Goal: Task Accomplishment & Management: Manage account settings

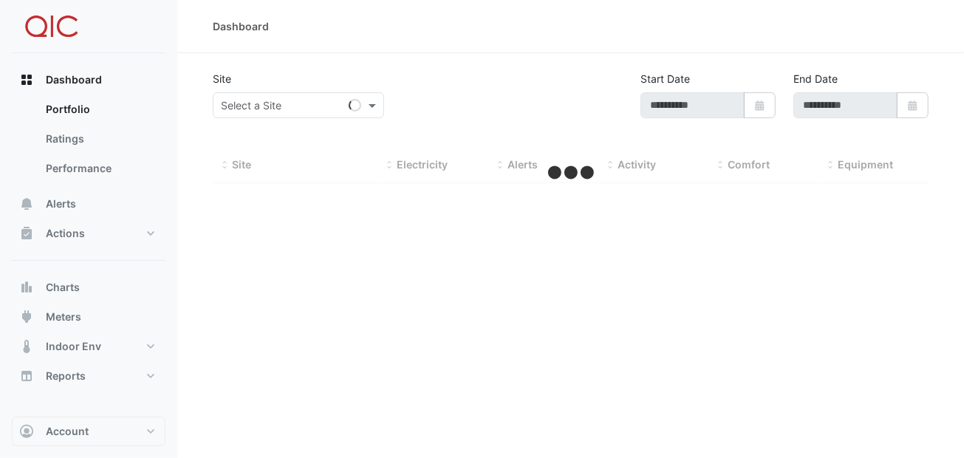
type input "**********"
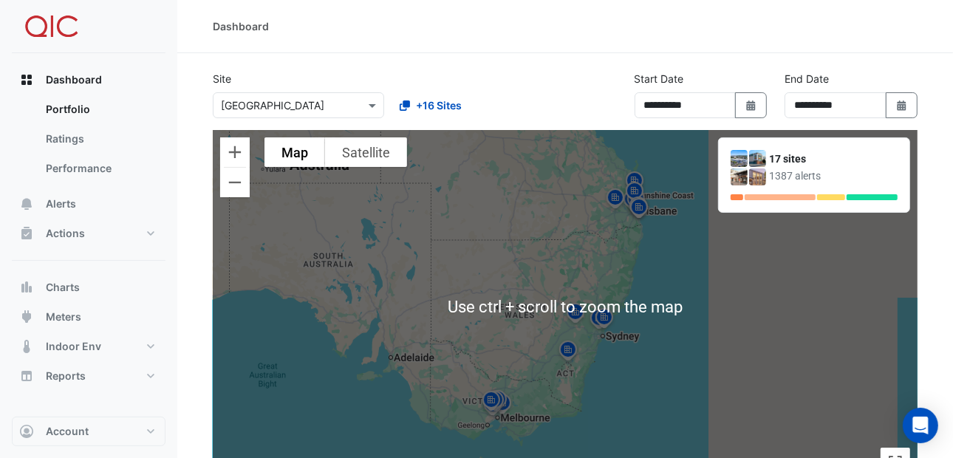
click at [597, 352] on div "To activate drag with keyboard, press Alt + Enter. Once in keyboard drag state,…" at bounding box center [565, 307] width 704 height 354
drag, startPoint x: 535, startPoint y: 258, endPoint x: 533, endPoint y: 208, distance: 49.5
click at [533, 219] on div "To activate drag with keyboard, press Alt + Enter. Once in keyboard drag state,…" at bounding box center [565, 307] width 704 height 354
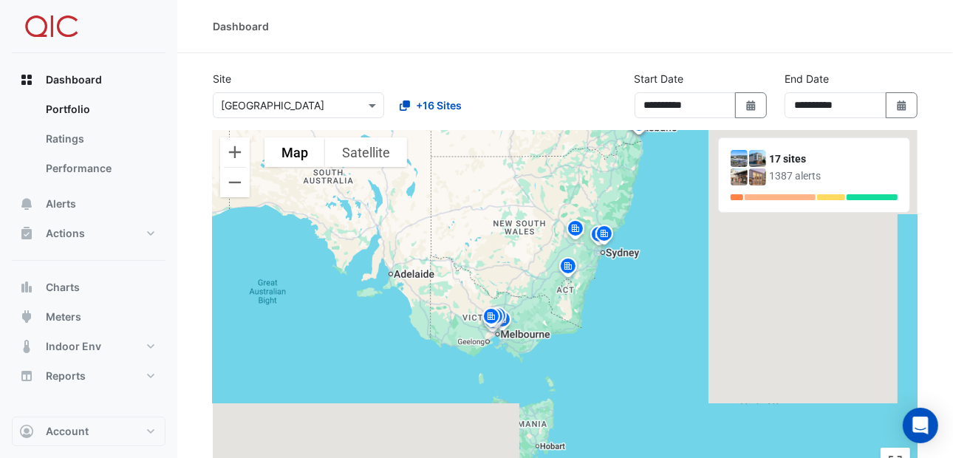
drag, startPoint x: 575, startPoint y: 295, endPoint x: 580, endPoint y: 343, distance: 48.2
click at [580, 343] on div "To activate drag with keyboard, press Alt + Enter. Once in keyboard drag state,…" at bounding box center [565, 307] width 704 height 354
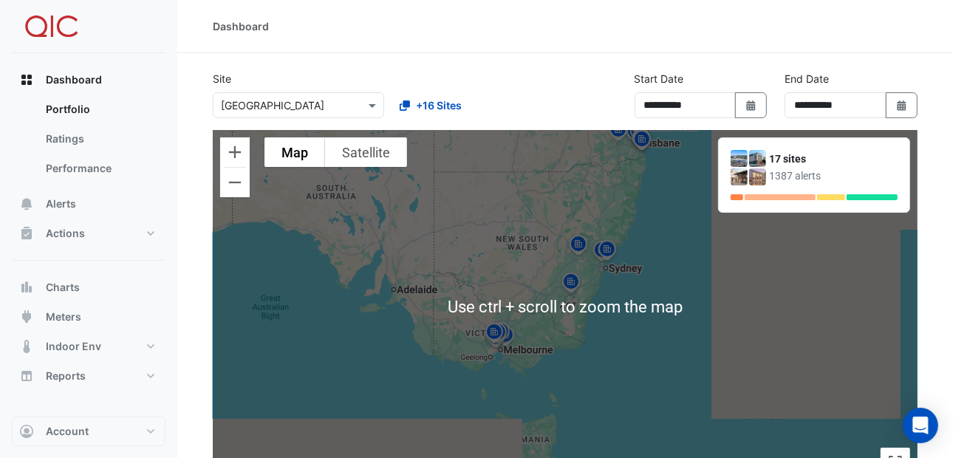
click at [577, 242] on img at bounding box center [578, 246] width 24 height 26
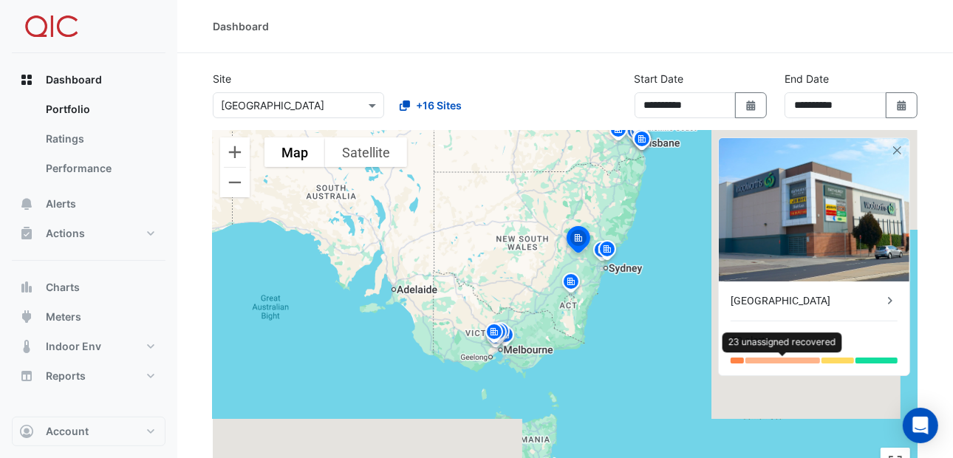
click at [761, 362] on div at bounding box center [782, 360] width 75 height 6
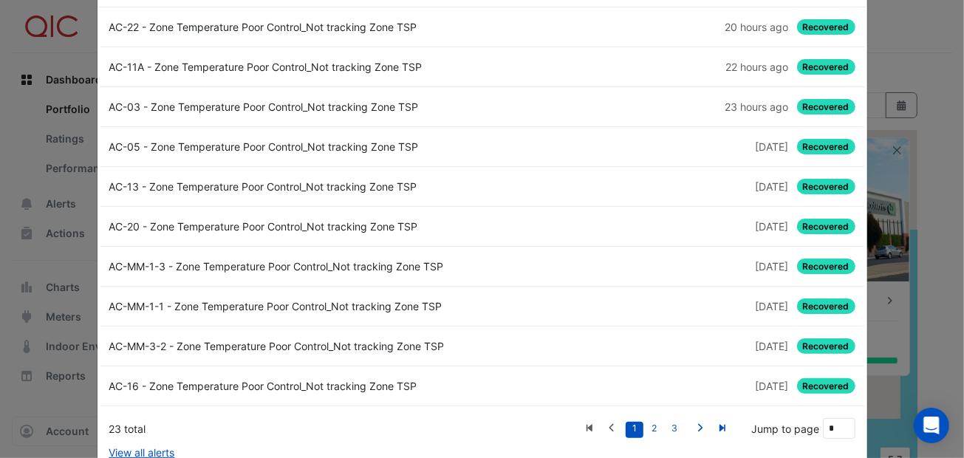
scroll to position [86, 0]
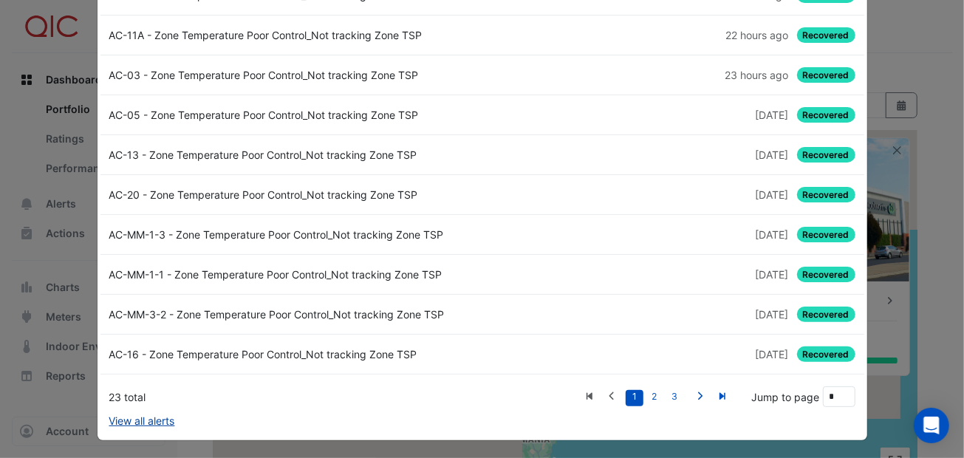
click at [162, 419] on link "View all alerts" at bounding box center [142, 421] width 66 height 16
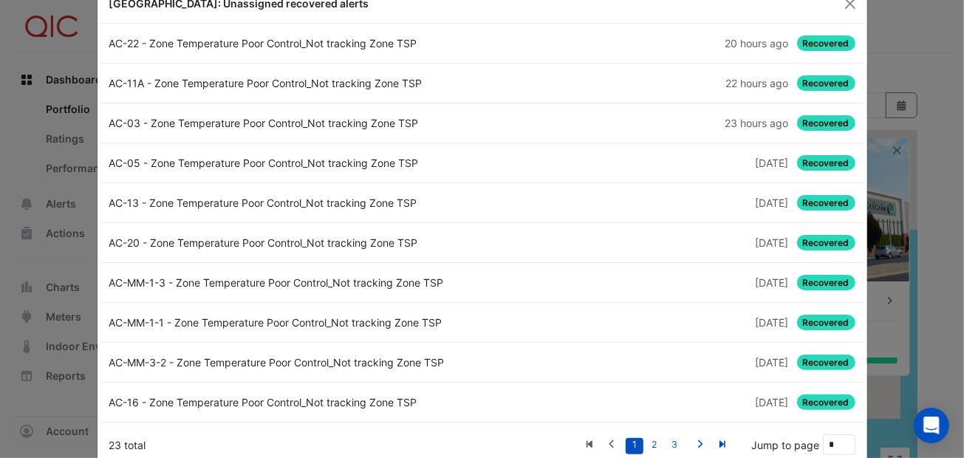
scroll to position [0, 0]
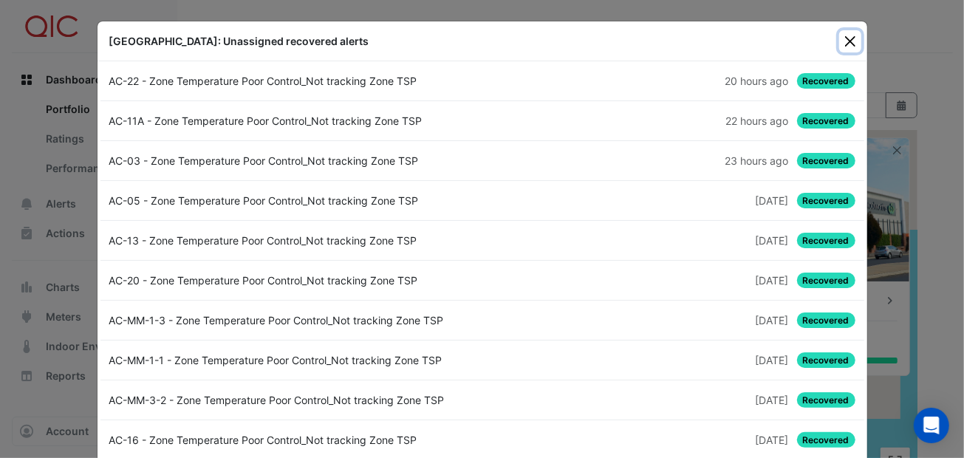
click at [846, 37] on button "Close" at bounding box center [850, 41] width 22 height 22
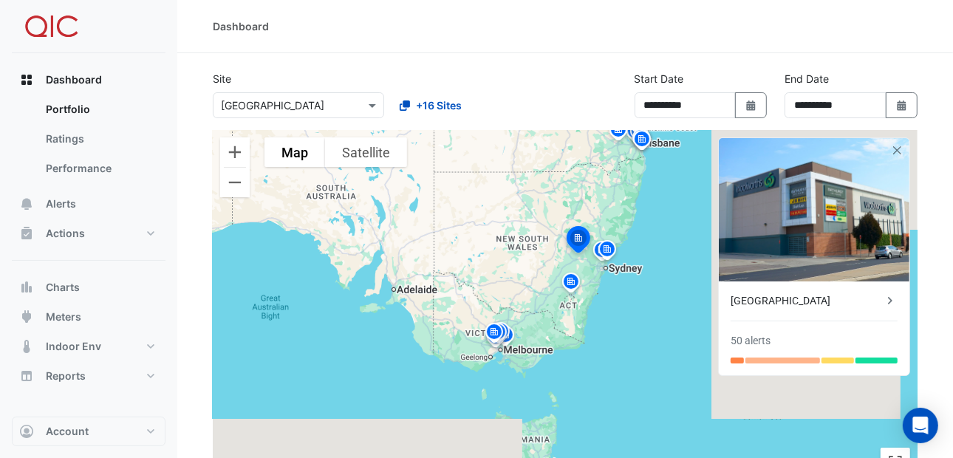
click at [606, 247] on img at bounding box center [607, 252] width 24 height 26
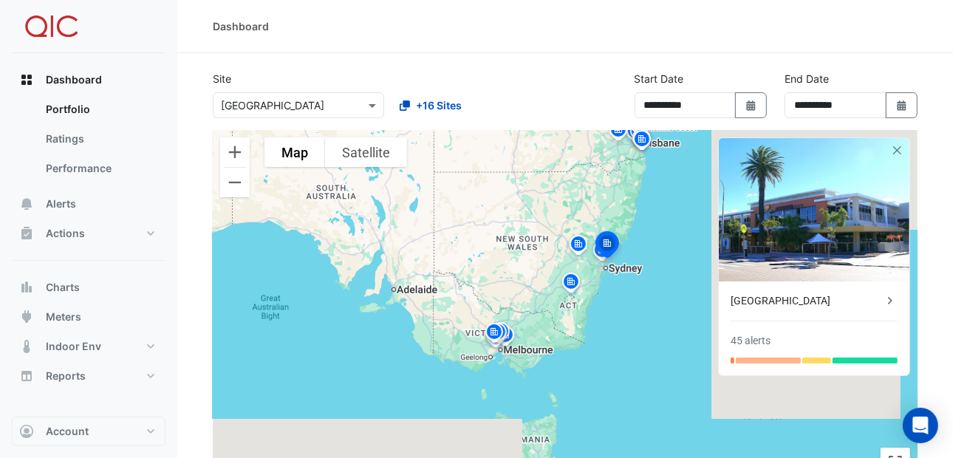
click at [578, 242] on img at bounding box center [578, 246] width 24 height 26
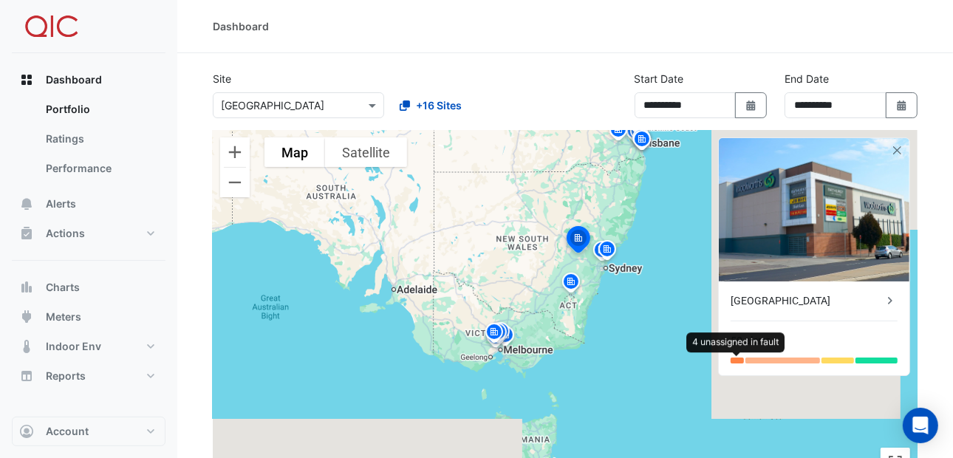
click at [735, 358] on div at bounding box center [736, 360] width 13 height 6
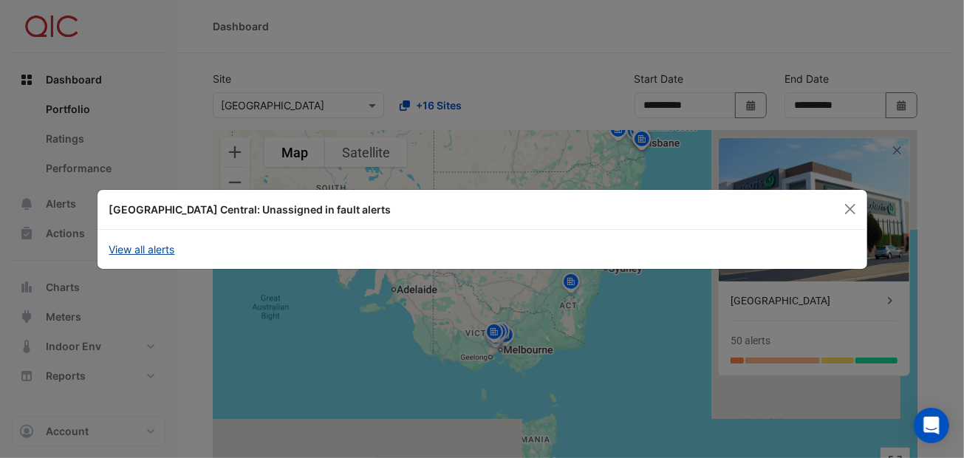
click at [161, 246] on link "View all alerts" at bounding box center [142, 249] width 66 height 16
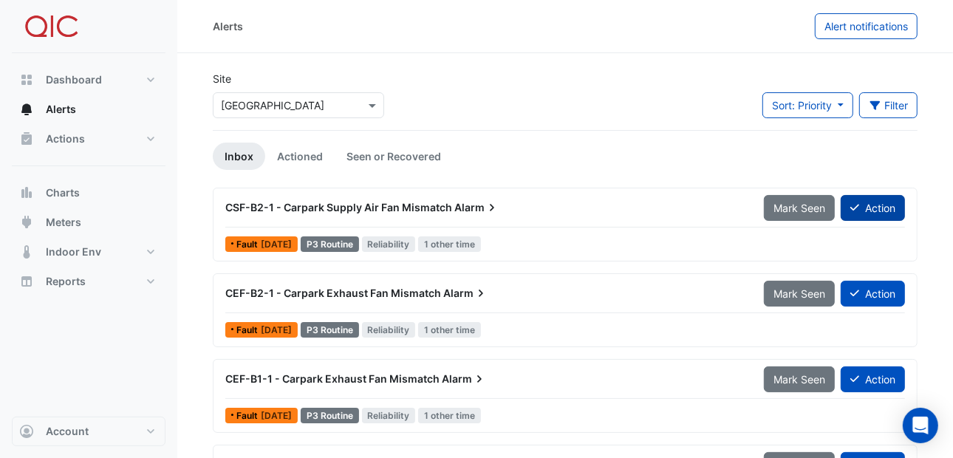
click at [854, 212] on fa-icon at bounding box center [854, 208] width 9 height 13
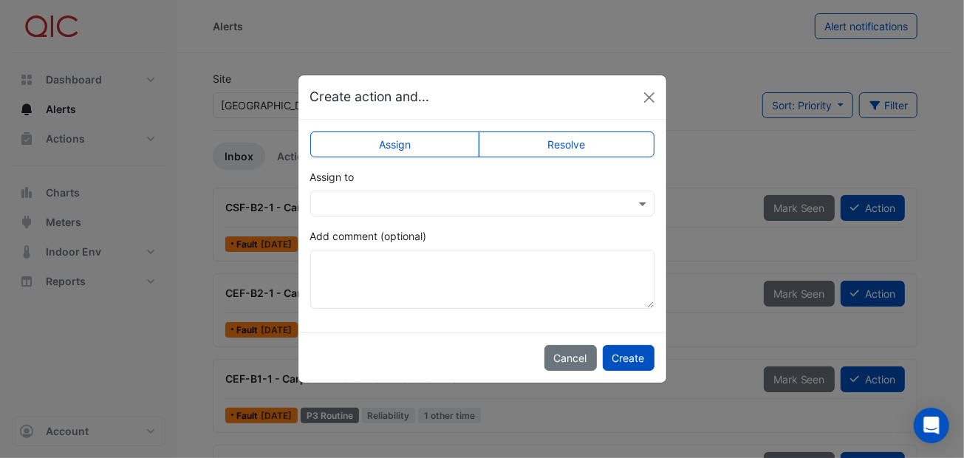
click at [225, 265] on ngb-modal-window "Create action and... Assign Resolve Assign to Add comment (optional) Cancel Cre…" at bounding box center [482, 229] width 964 height 458
click at [650, 97] on button "Close" at bounding box center [649, 97] width 22 height 22
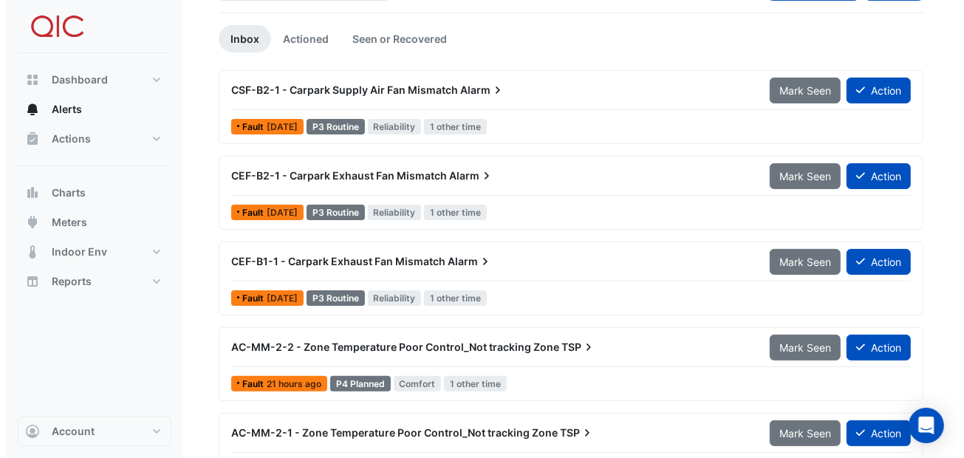
scroll to position [148, 0]
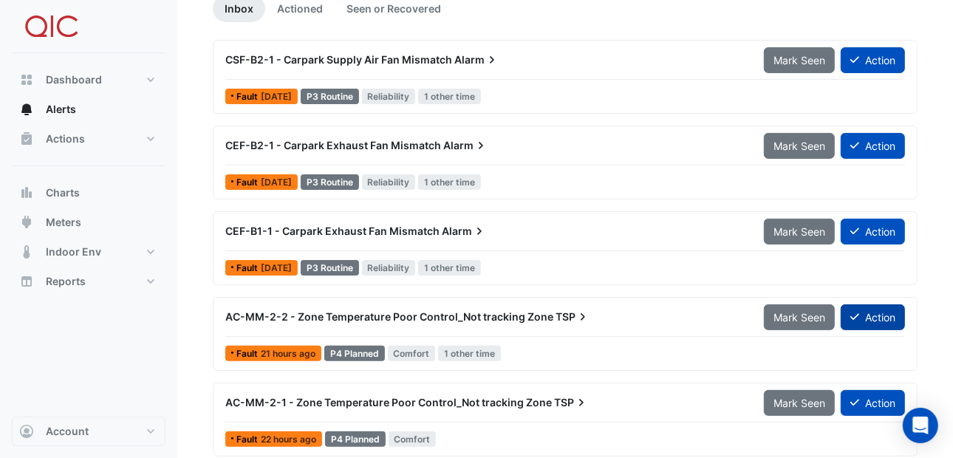
click at [875, 312] on button "Action" at bounding box center [872, 317] width 64 height 26
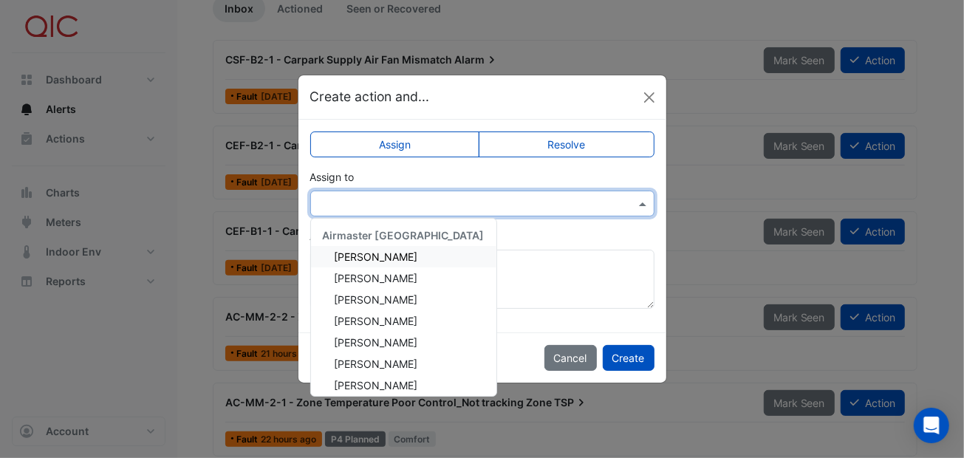
click at [642, 202] on span at bounding box center [644, 204] width 18 height 16
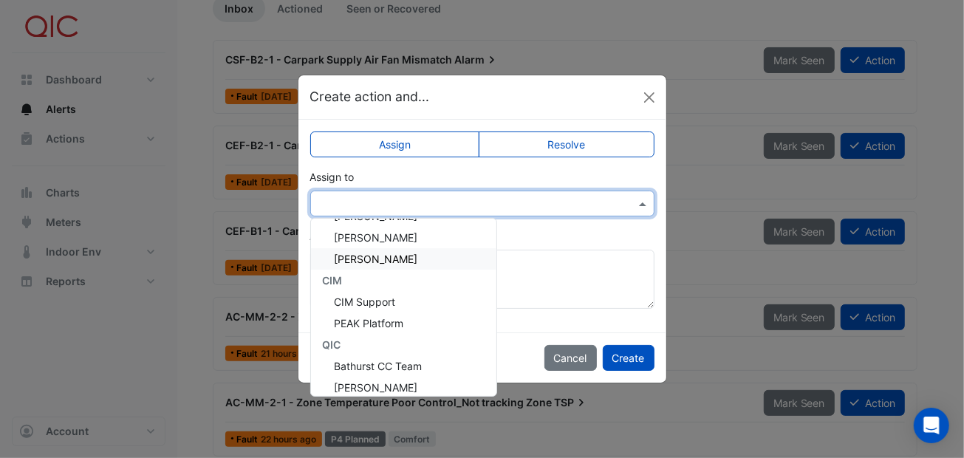
click at [514, 177] on div "Assign to Airmaster Australia Adam Surr Ayden Lean Brandon Madden Jaxon Devine …" at bounding box center [482, 192] width 344 height 47
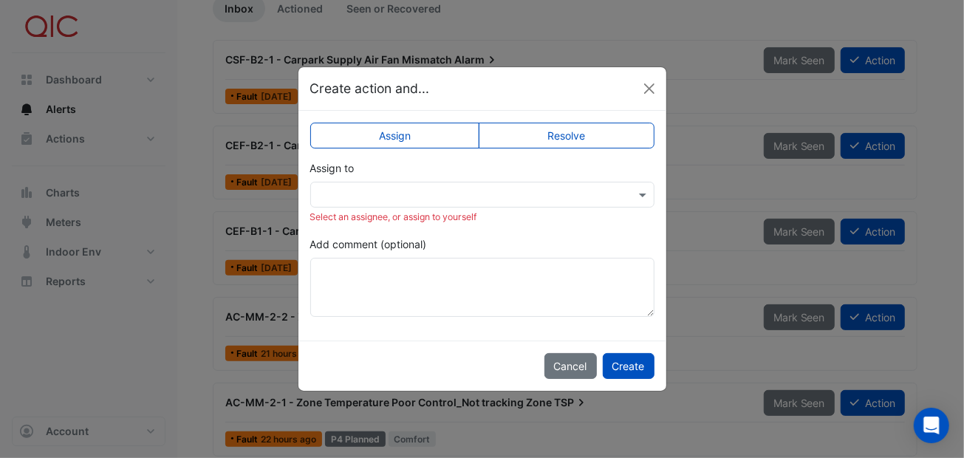
click at [539, 143] on label "Resolve" at bounding box center [567, 136] width 176 height 26
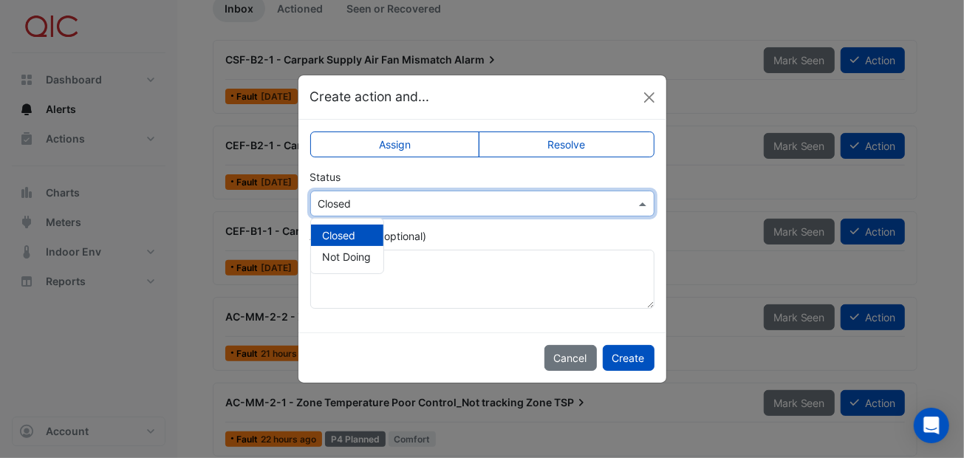
click at [538, 199] on input "text" at bounding box center [467, 204] width 298 height 16
click at [340, 237] on span "Closed" at bounding box center [339, 235] width 33 height 13
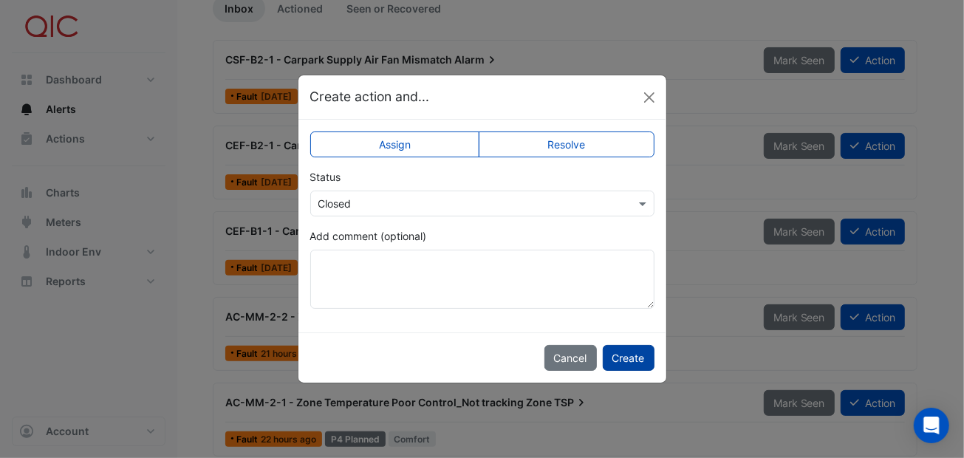
click at [631, 355] on button "Create" at bounding box center [629, 358] width 52 height 26
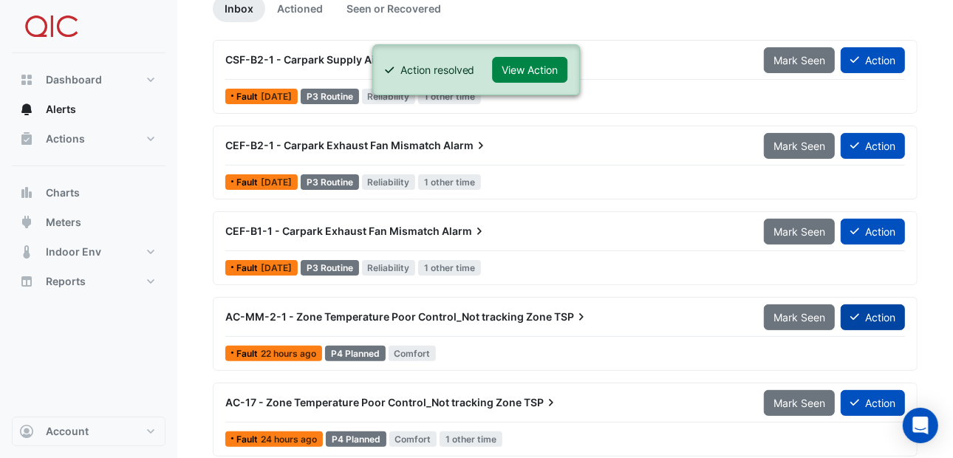
click at [876, 315] on button "Action" at bounding box center [872, 317] width 64 height 26
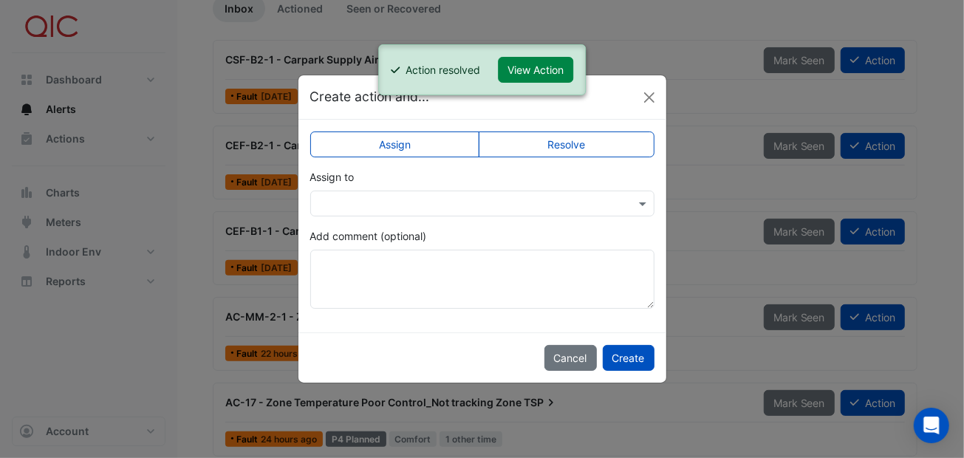
click at [551, 141] on label "Resolve" at bounding box center [567, 144] width 176 height 26
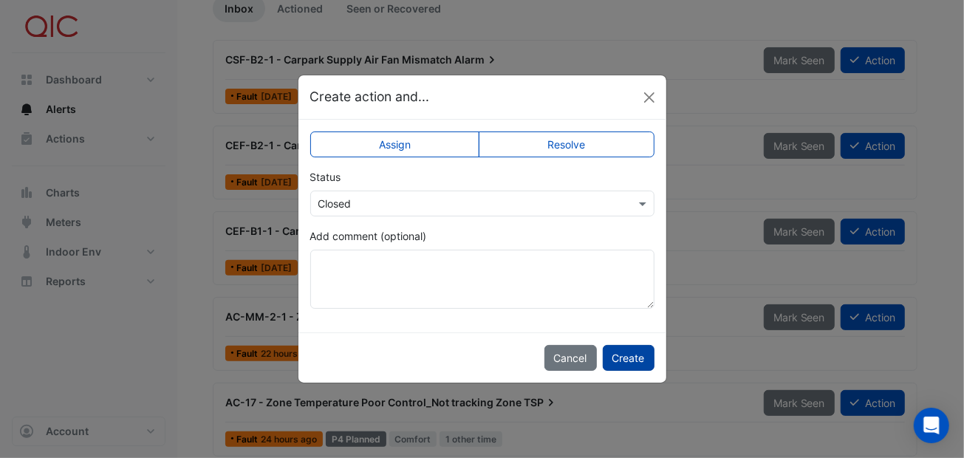
click at [620, 353] on button "Create" at bounding box center [629, 358] width 52 height 26
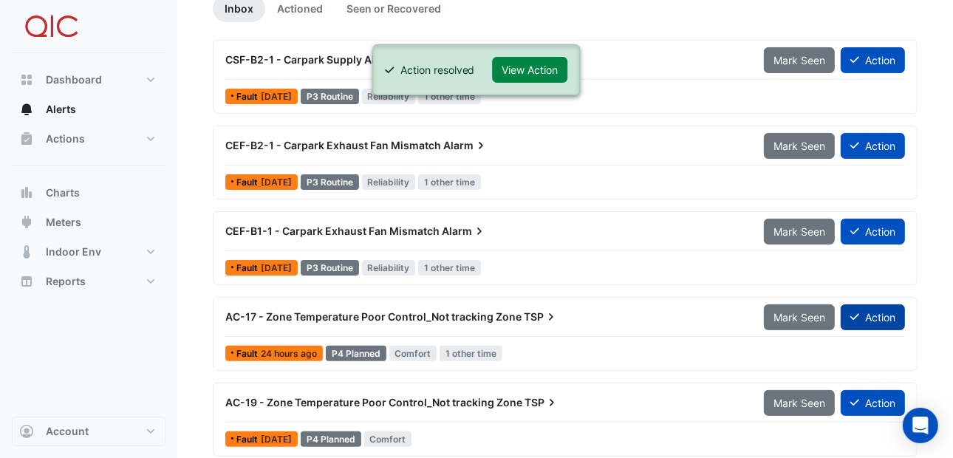
click at [886, 316] on button "Action" at bounding box center [872, 317] width 64 height 26
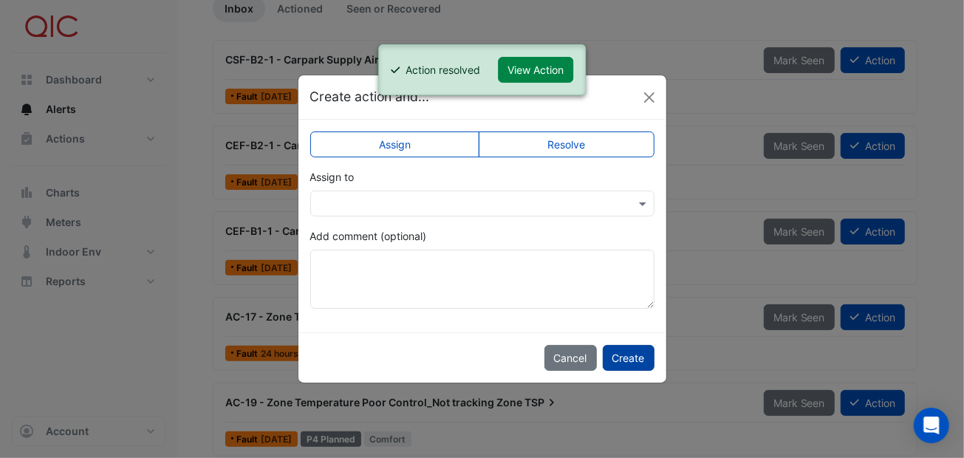
click at [637, 346] on button "Create" at bounding box center [629, 358] width 52 height 26
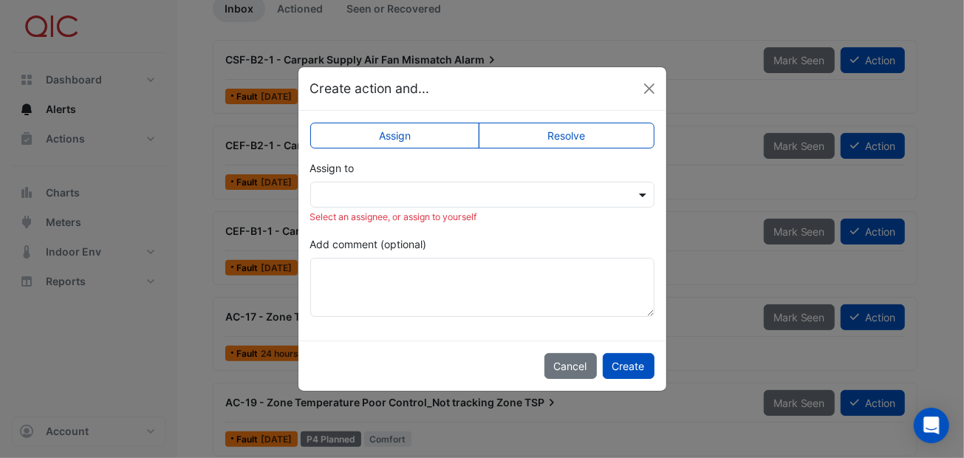
click at [635, 196] on span at bounding box center [644, 195] width 18 height 16
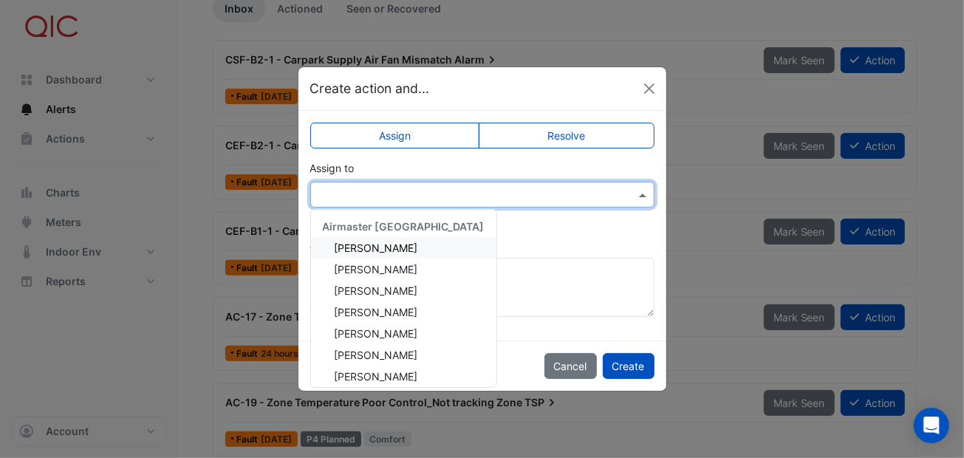
click at [538, 169] on div "Assign to Airmaster Australia Adam Surr Ayden Lean Brandon Madden Jaxon Devine …" at bounding box center [482, 192] width 344 height 64
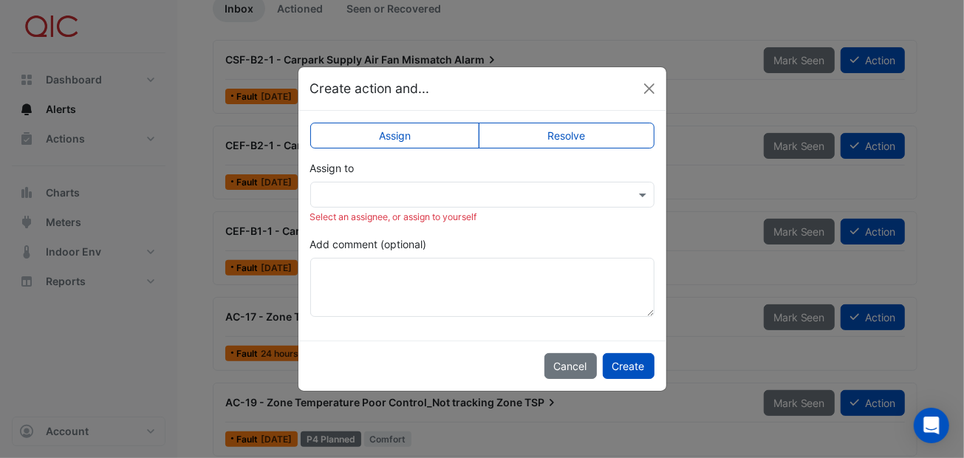
click at [551, 138] on label "Resolve" at bounding box center [567, 136] width 176 height 26
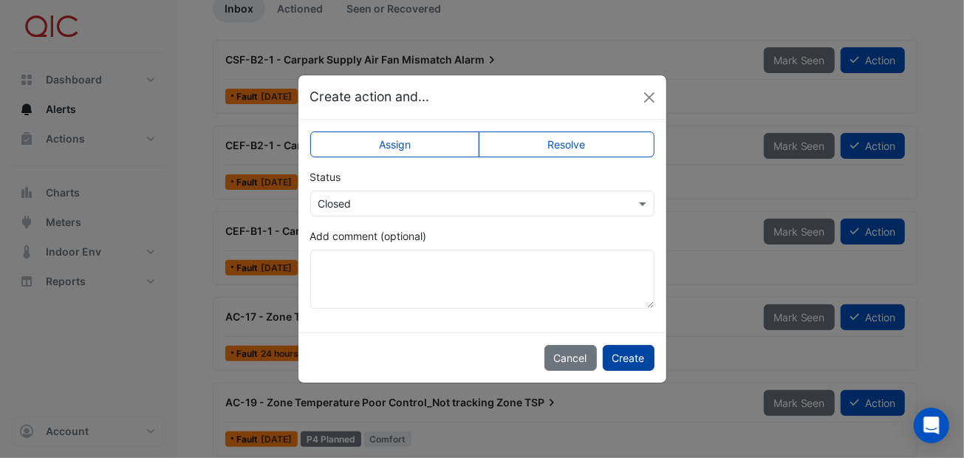
click at [621, 352] on button "Create" at bounding box center [629, 358] width 52 height 26
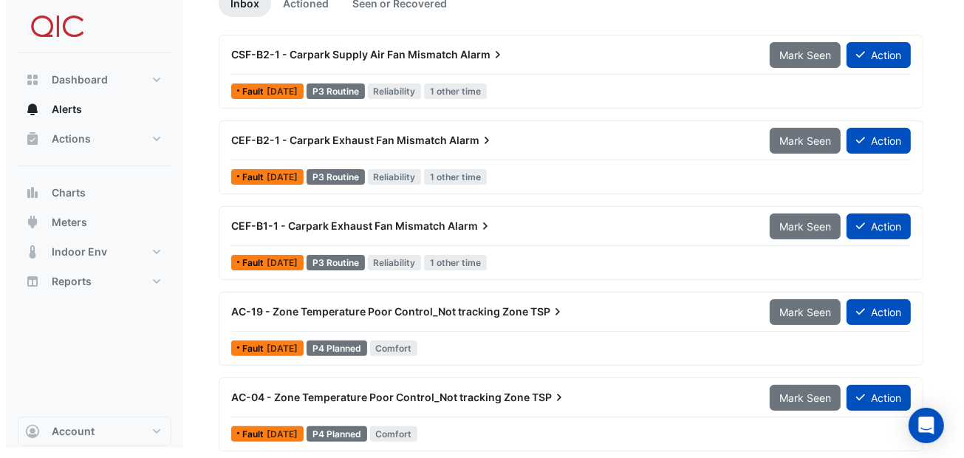
scroll to position [154, 0]
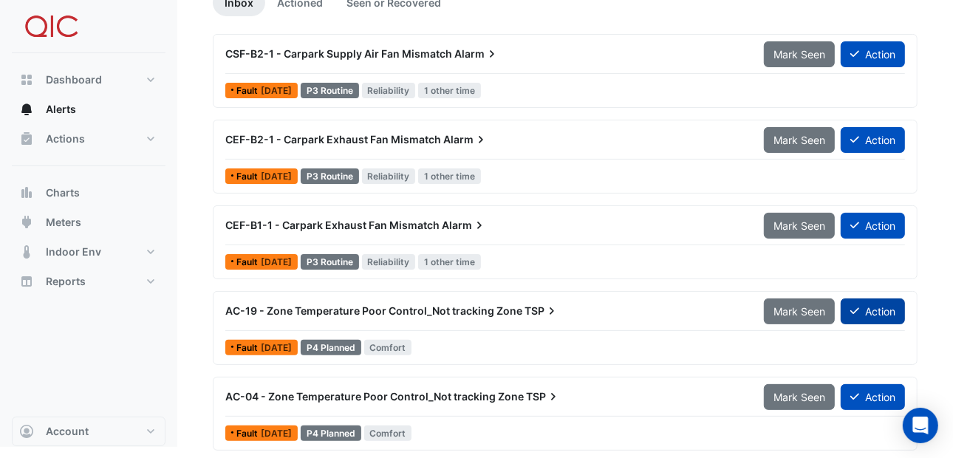
click at [895, 303] on button "Action" at bounding box center [872, 311] width 64 height 26
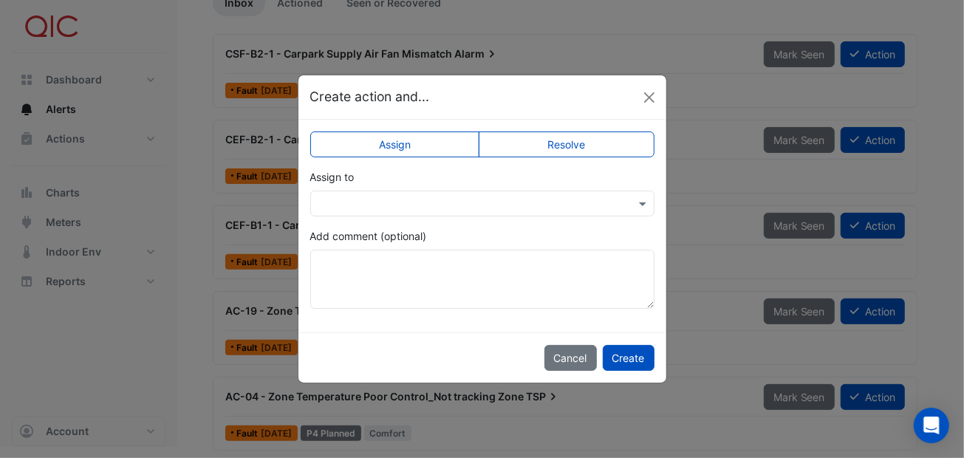
click at [564, 140] on label "Resolve" at bounding box center [567, 144] width 176 height 26
click at [618, 351] on button "Create" at bounding box center [629, 358] width 52 height 26
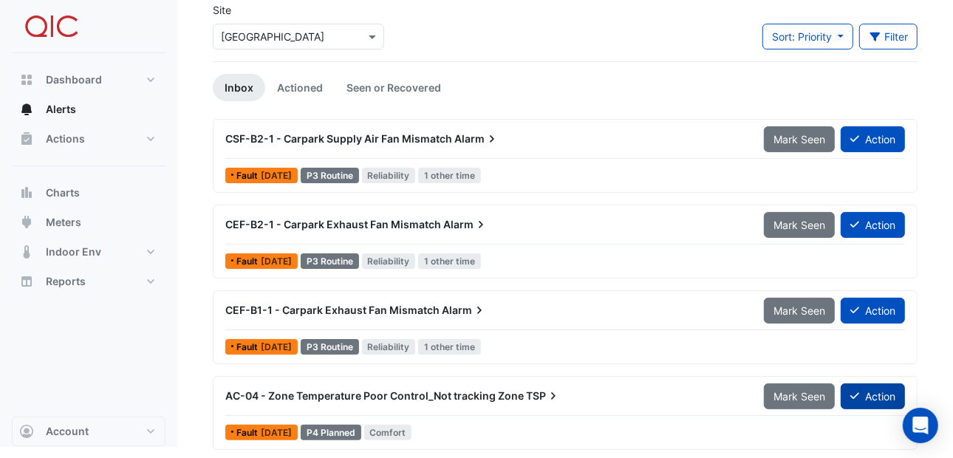
click at [861, 391] on button "Action" at bounding box center [872, 396] width 64 height 26
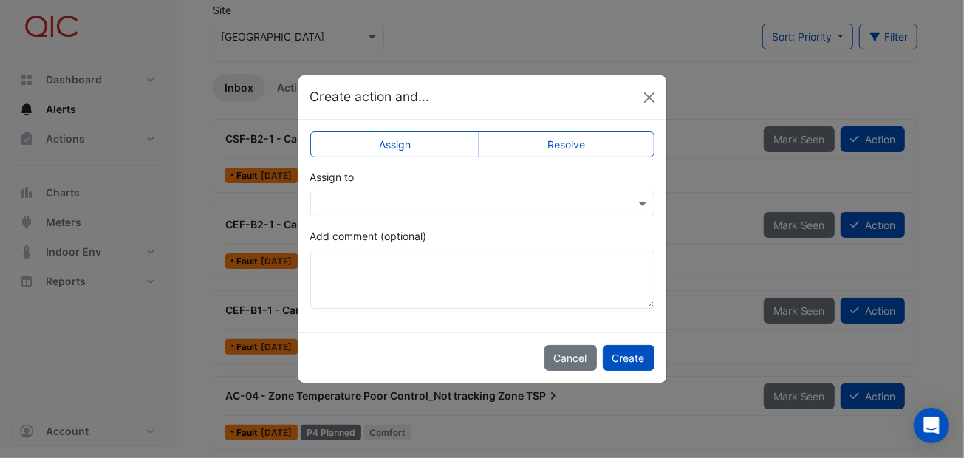
click at [583, 141] on label "Resolve" at bounding box center [567, 144] width 176 height 26
click at [637, 355] on button "Create" at bounding box center [629, 358] width 52 height 26
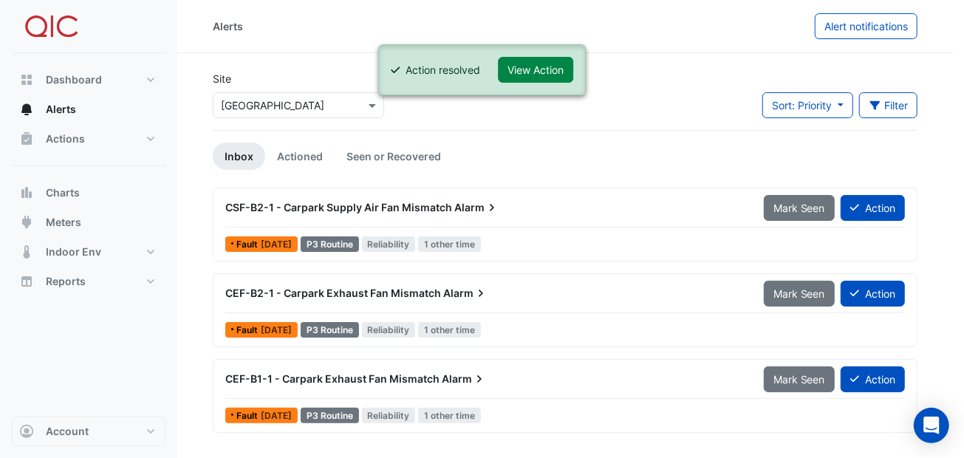
scroll to position [0, 0]
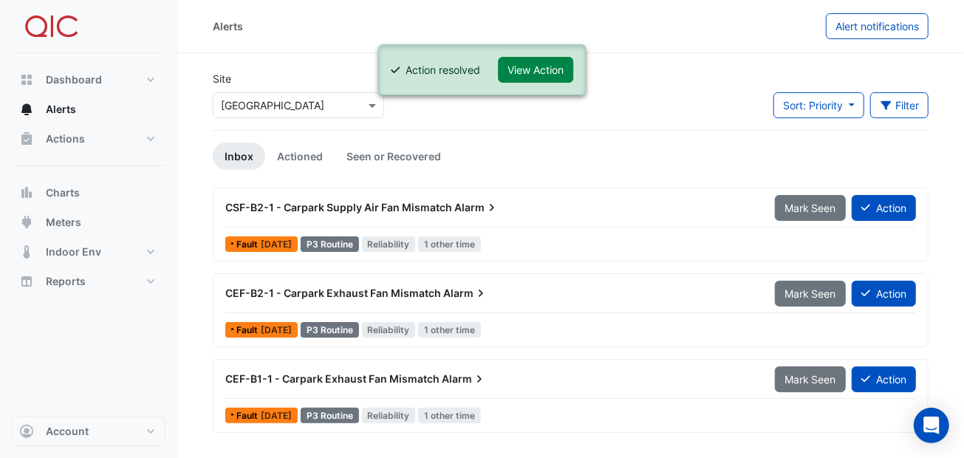
click at [508, 140] on app-alert-tickets "Site Select a Site × Bathurst City Central Sort: Priority Priority Updated Filt…" at bounding box center [571, 251] width 716 height 360
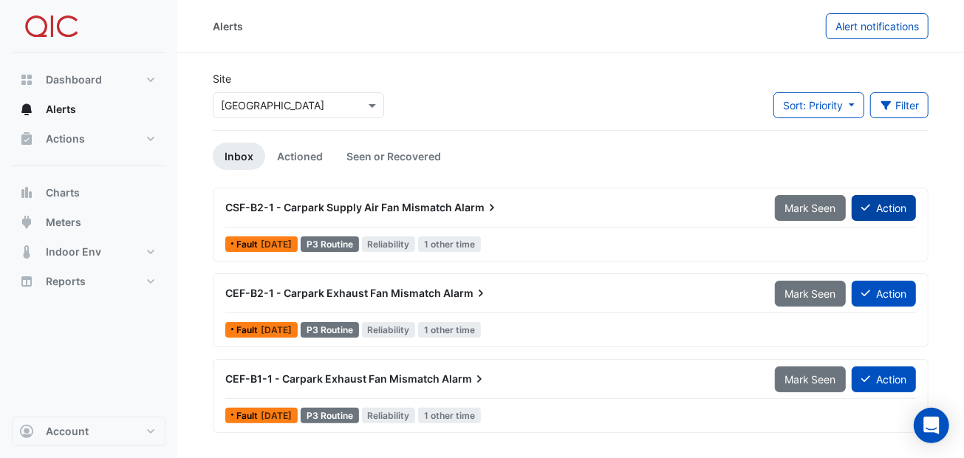
click at [868, 205] on icon at bounding box center [865, 208] width 9 height 7
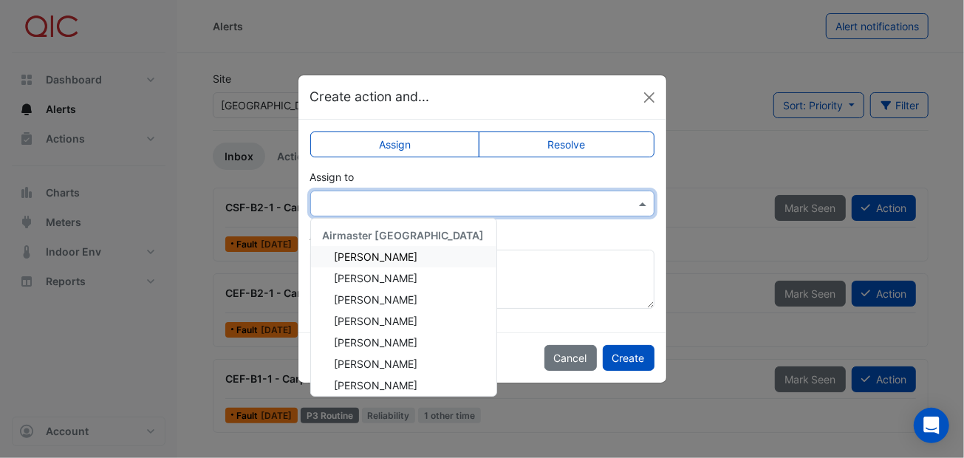
click at [637, 202] on span at bounding box center [644, 204] width 18 height 16
click at [407, 252] on div "[PERSON_NAME]" at bounding box center [403, 256] width 185 height 21
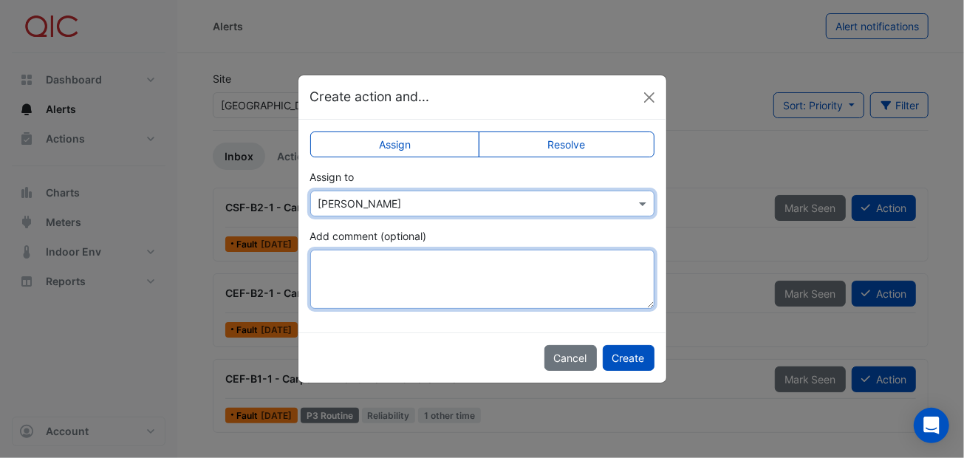
click at [390, 256] on textarea "Add comment (optional)" at bounding box center [482, 279] width 344 height 59
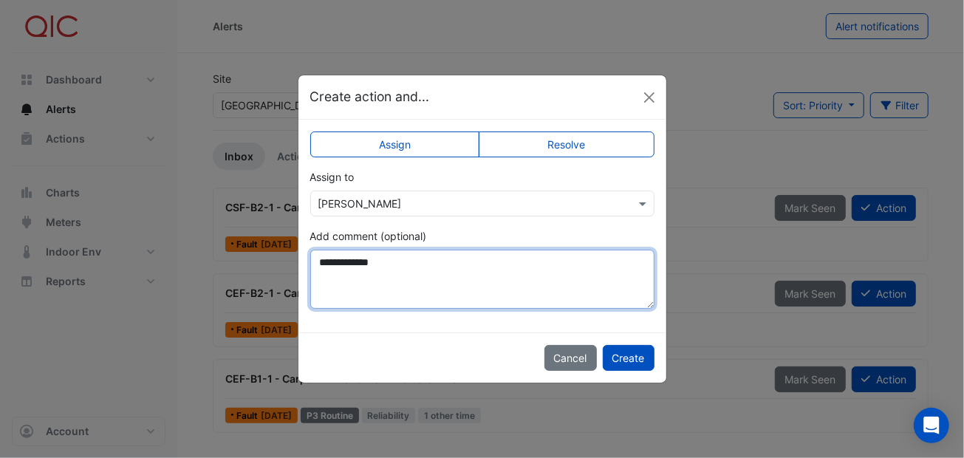
type textarea "**********"
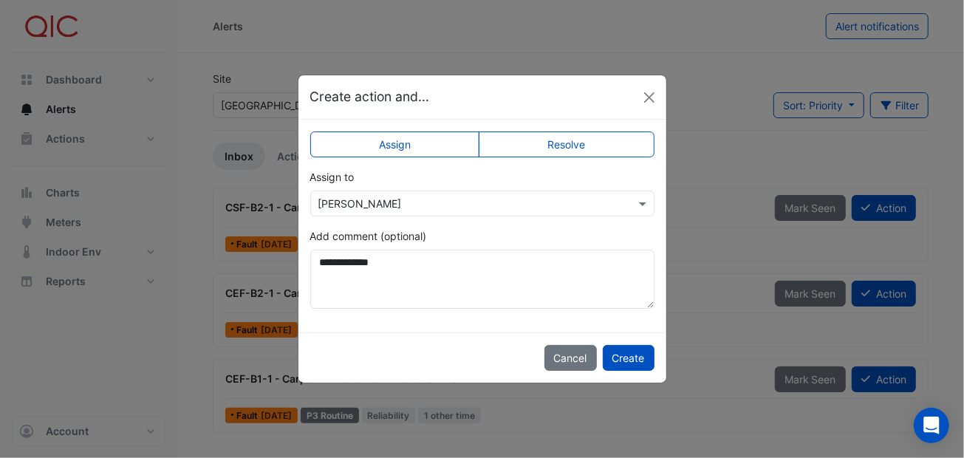
click at [624, 340] on div "Cancel Create" at bounding box center [482, 357] width 368 height 50
click at [627, 354] on button "Create" at bounding box center [629, 358] width 52 height 26
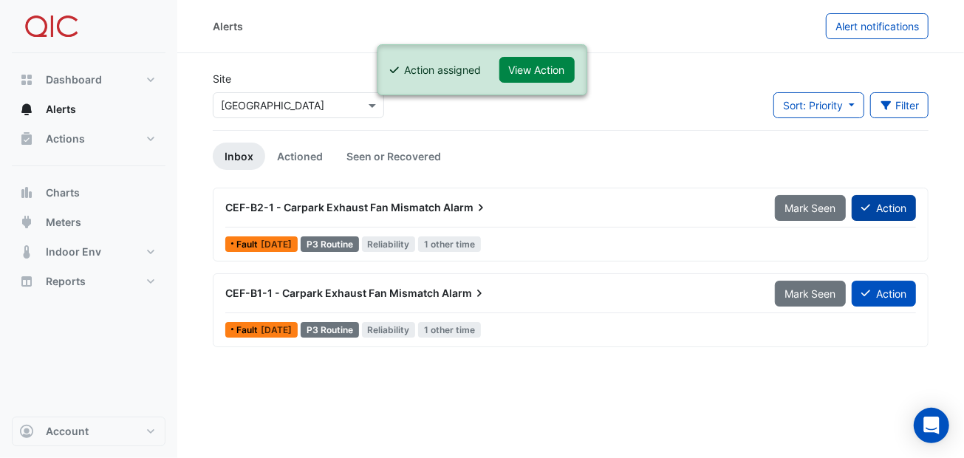
click at [894, 209] on button "Action" at bounding box center [883, 208] width 64 height 26
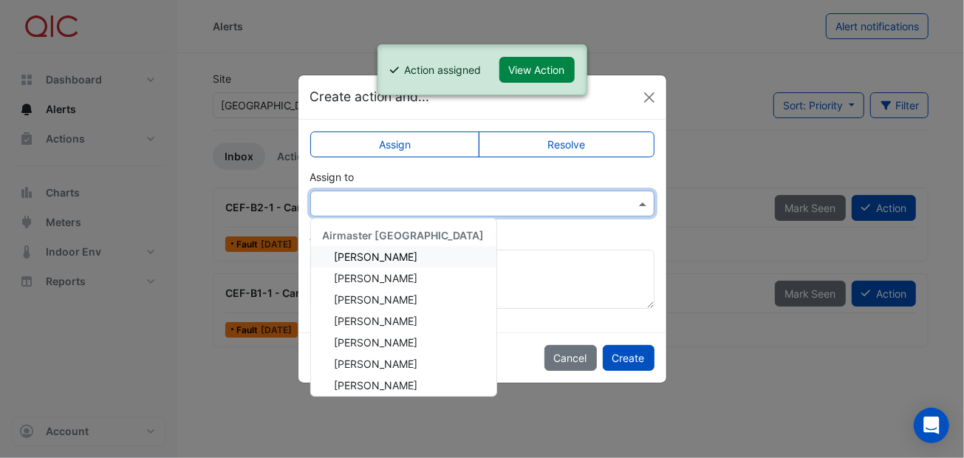
drag, startPoint x: 583, startPoint y: 200, endPoint x: 574, endPoint y: 201, distance: 8.9
click at [583, 200] on input "text" at bounding box center [467, 204] width 298 height 16
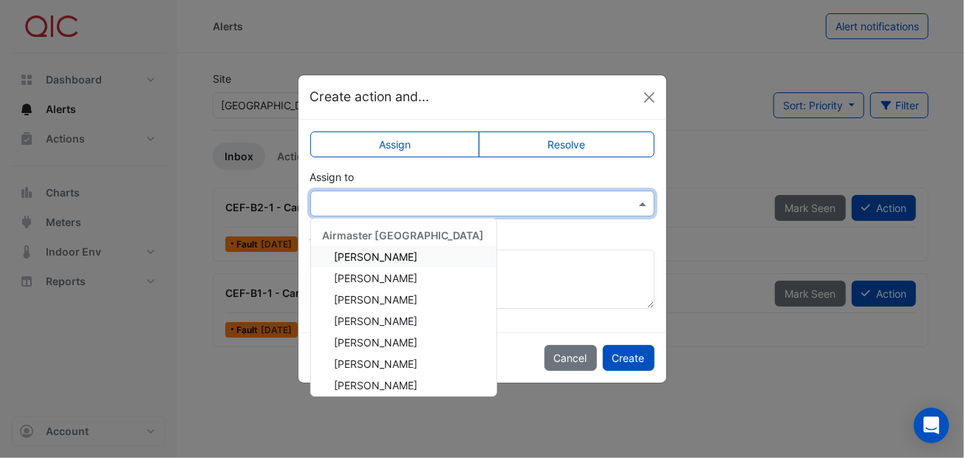
click at [397, 256] on div "[PERSON_NAME]" at bounding box center [403, 256] width 185 height 21
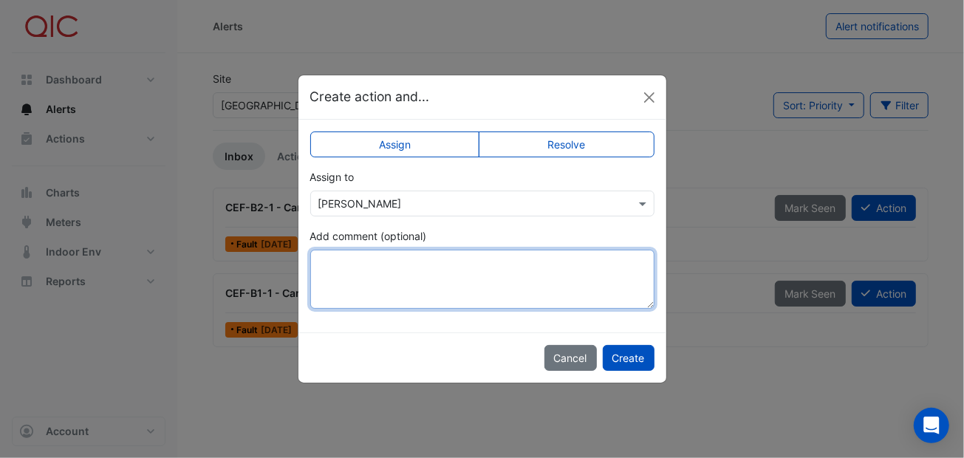
click at [359, 267] on textarea "Add comment (optional)" at bounding box center [482, 279] width 344 height 59
type textarea "**********"
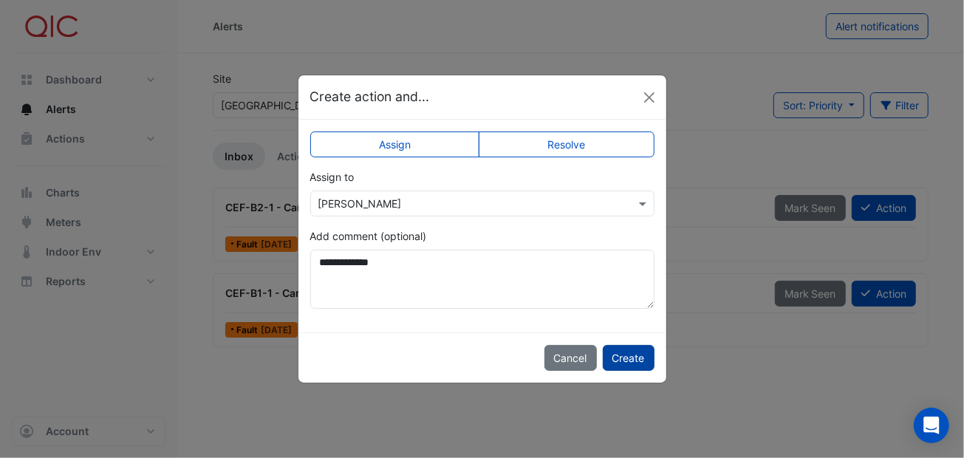
click at [634, 355] on button "Create" at bounding box center [629, 358] width 52 height 26
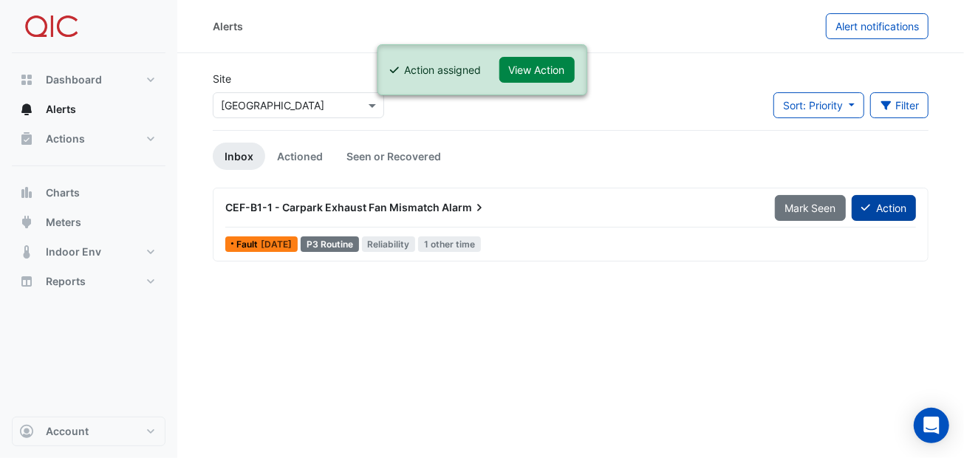
click at [876, 204] on button "Action" at bounding box center [883, 208] width 64 height 26
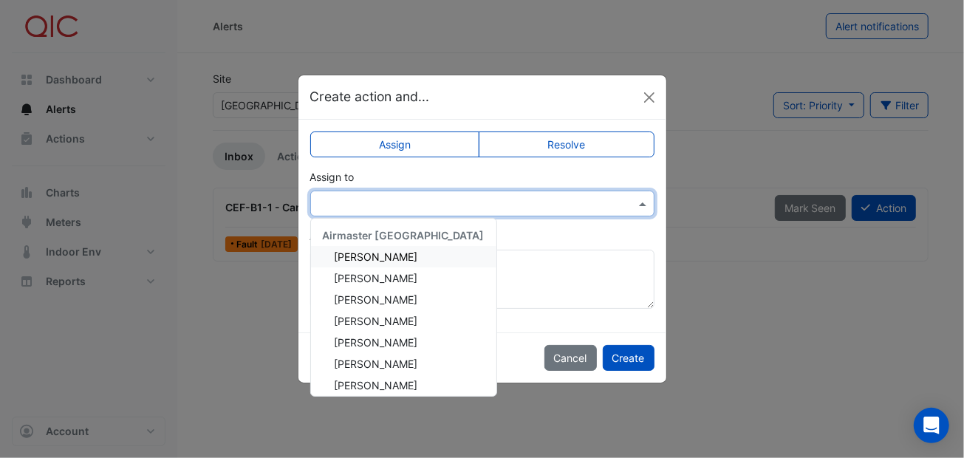
click at [645, 203] on span at bounding box center [644, 204] width 18 height 16
click at [357, 250] on span "[PERSON_NAME]" at bounding box center [376, 256] width 83 height 13
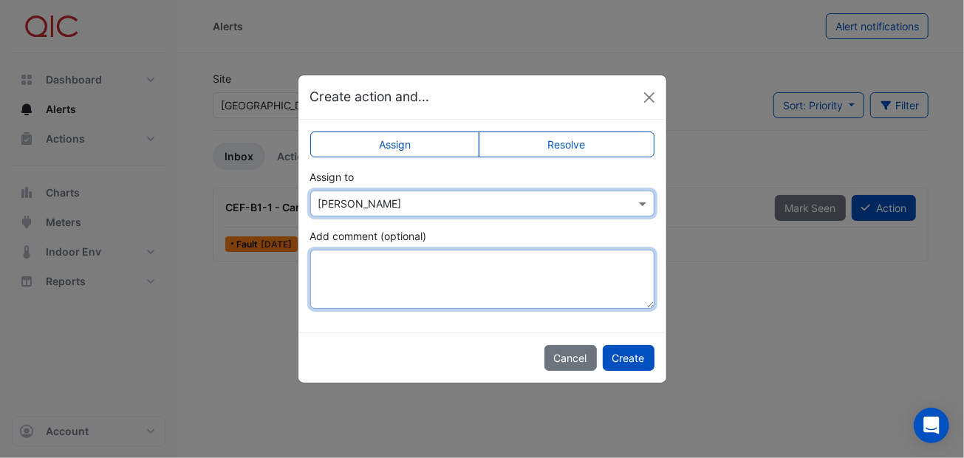
click at [444, 274] on textarea "Add comment (optional)" at bounding box center [482, 279] width 344 height 59
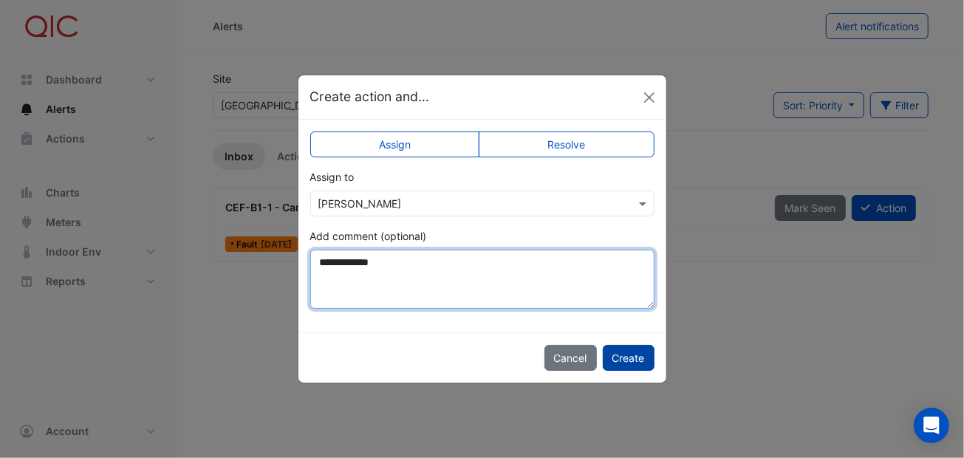
type textarea "**********"
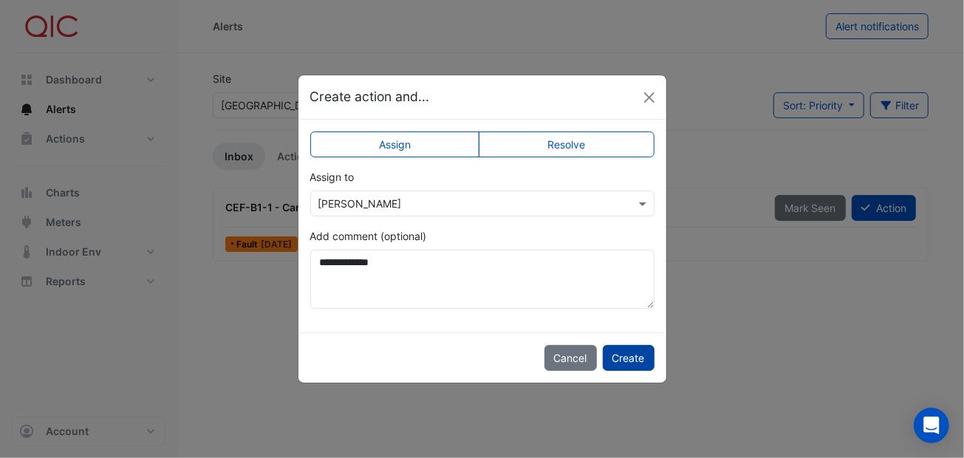
click at [634, 363] on button "Create" at bounding box center [629, 358] width 52 height 26
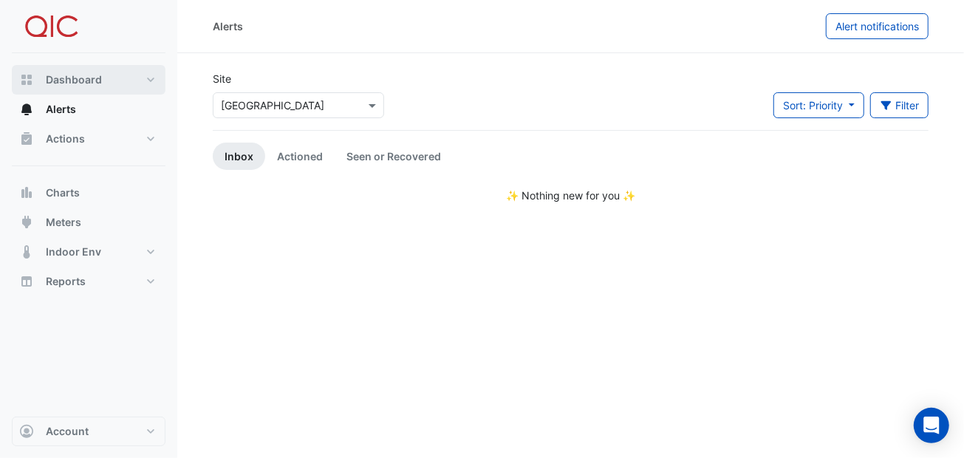
click at [89, 78] on span "Dashboard" at bounding box center [74, 79] width 56 height 15
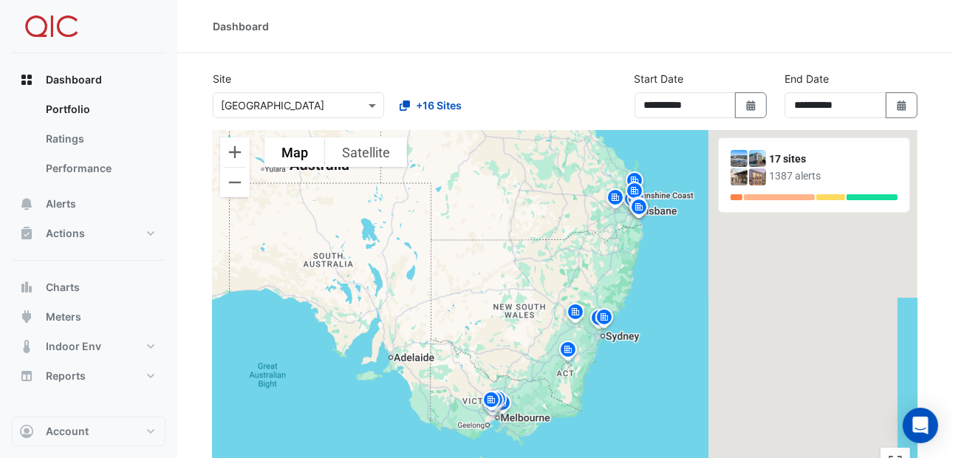
click at [572, 311] on img at bounding box center [575, 314] width 24 height 26
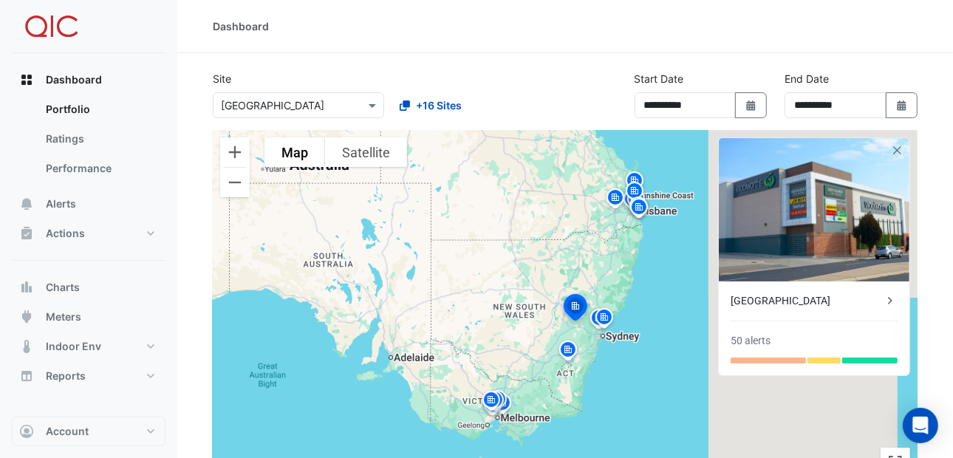
click at [606, 315] on img at bounding box center [604, 319] width 24 height 26
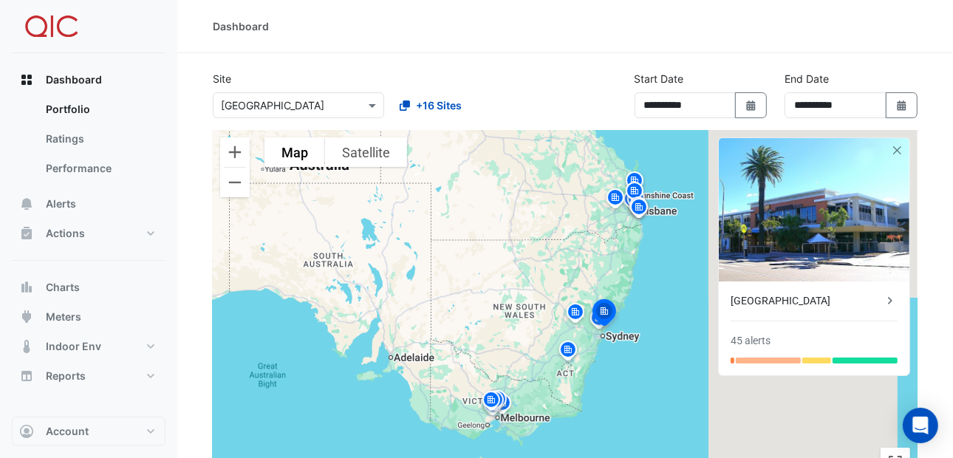
click at [567, 349] on img at bounding box center [568, 352] width 24 height 26
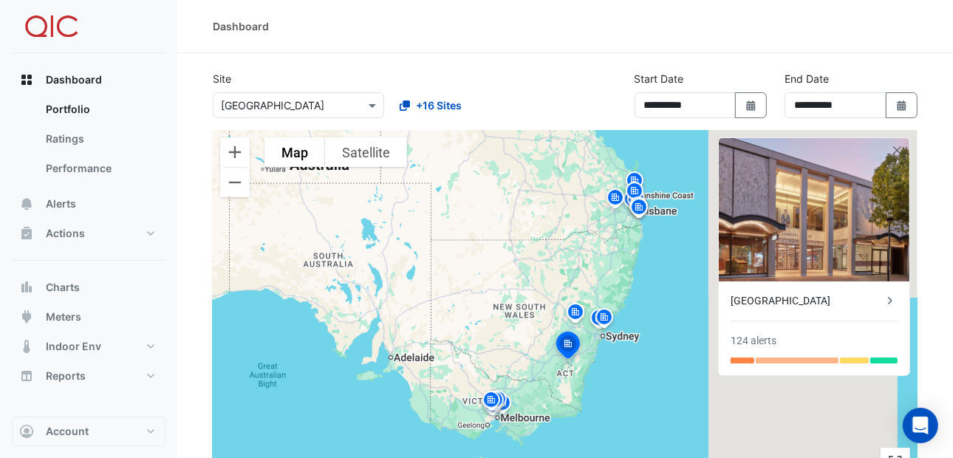
click at [634, 208] on img at bounding box center [639, 209] width 24 height 26
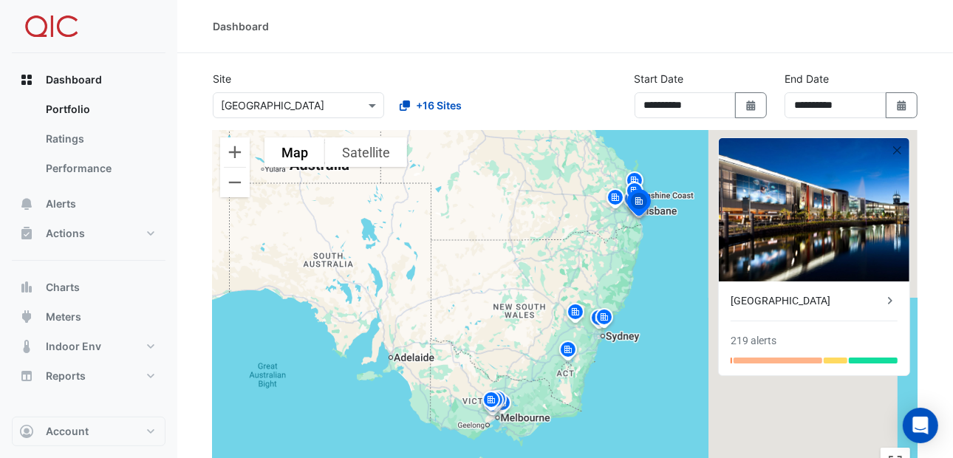
click at [574, 311] on img at bounding box center [575, 314] width 24 height 26
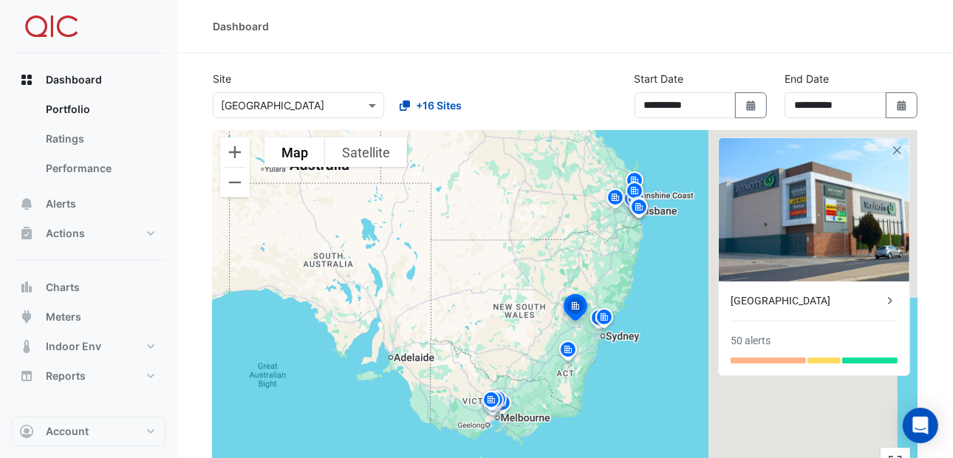
click at [566, 351] on img at bounding box center [568, 352] width 24 height 26
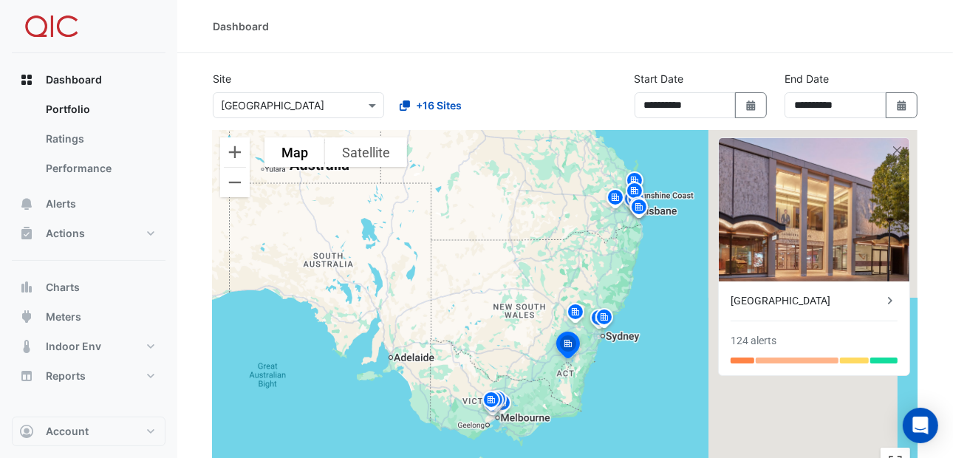
click at [572, 306] on img at bounding box center [575, 314] width 24 height 26
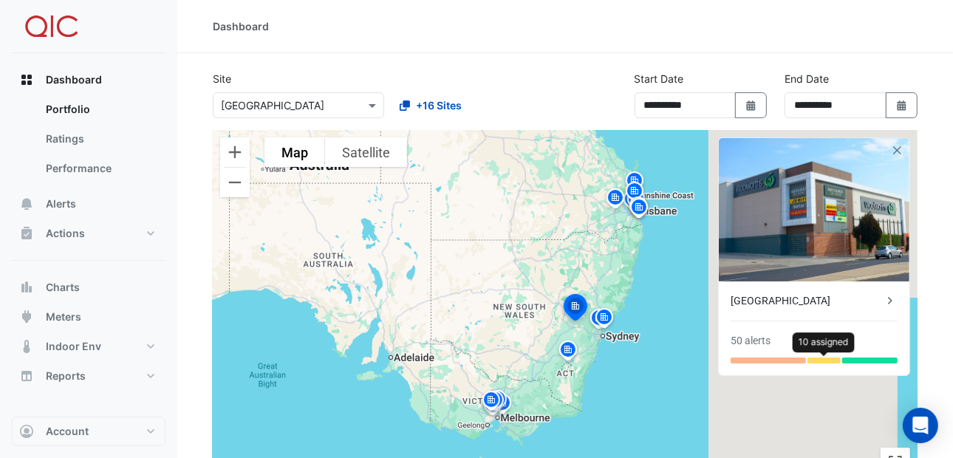
click at [818, 360] on div at bounding box center [823, 360] width 32 height 6
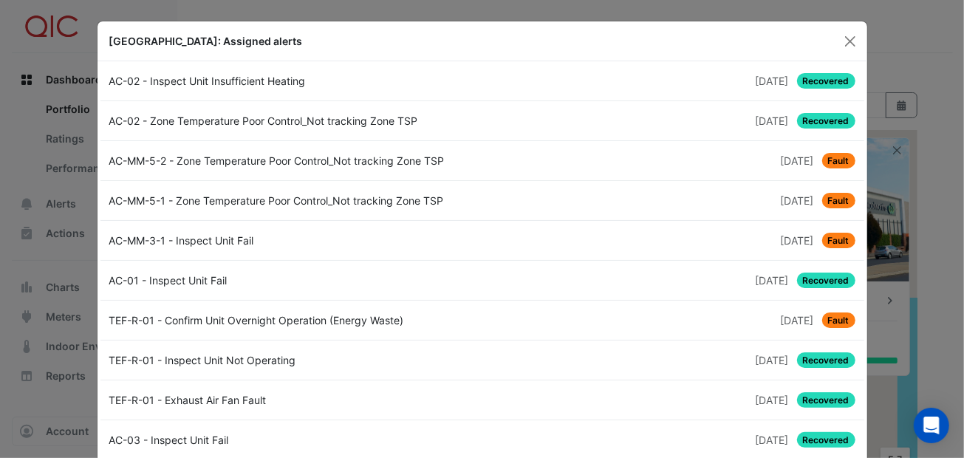
click at [837, 157] on span "Fault" at bounding box center [838, 161] width 33 height 16
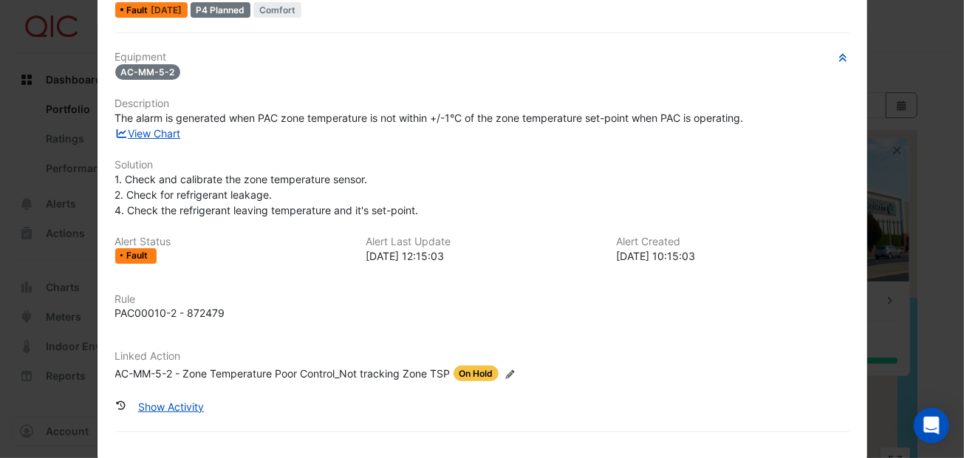
scroll to position [95, 0]
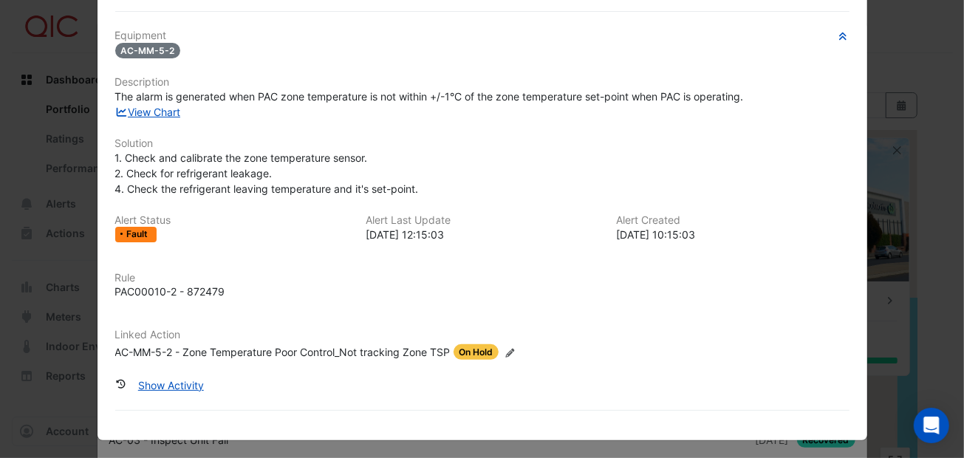
click at [504, 349] on icon "Edit Linked Action" at bounding box center [509, 353] width 11 height 9
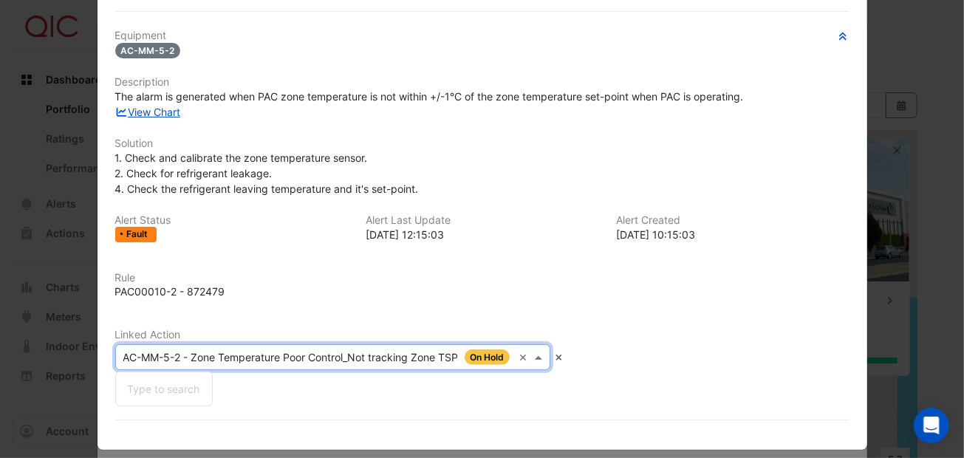
click at [535, 357] on span at bounding box center [540, 357] width 18 height 16
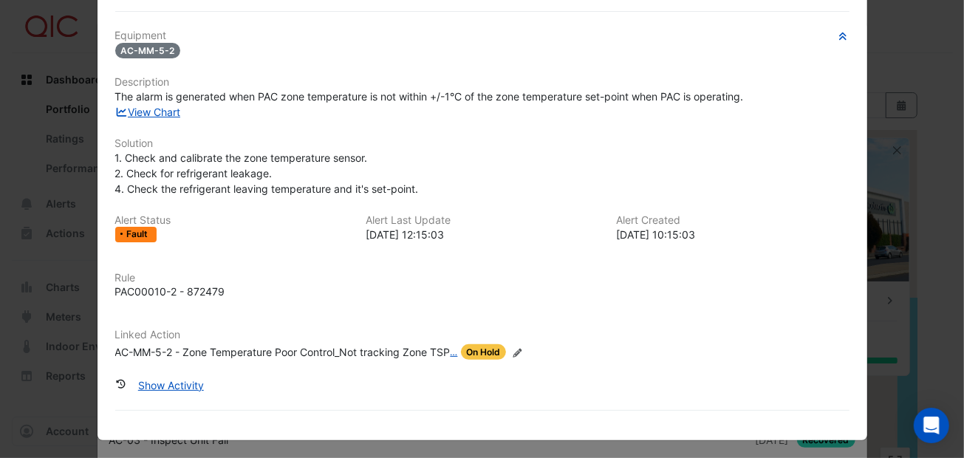
click at [520, 382] on div "Show Activity" at bounding box center [482, 385] width 734 height 26
click at [185, 381] on button "Show Activity" at bounding box center [170, 385] width 85 height 26
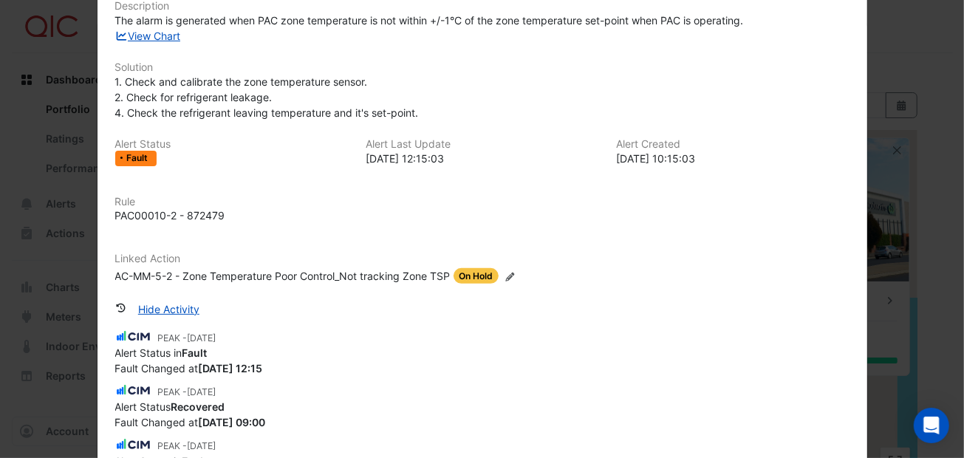
scroll to position [0, 0]
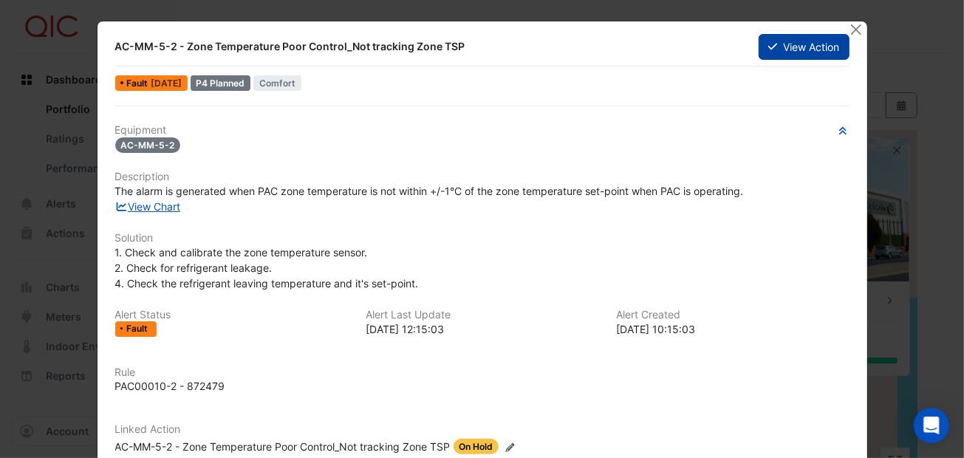
click at [772, 47] on button "View Action" at bounding box center [803, 47] width 90 height 26
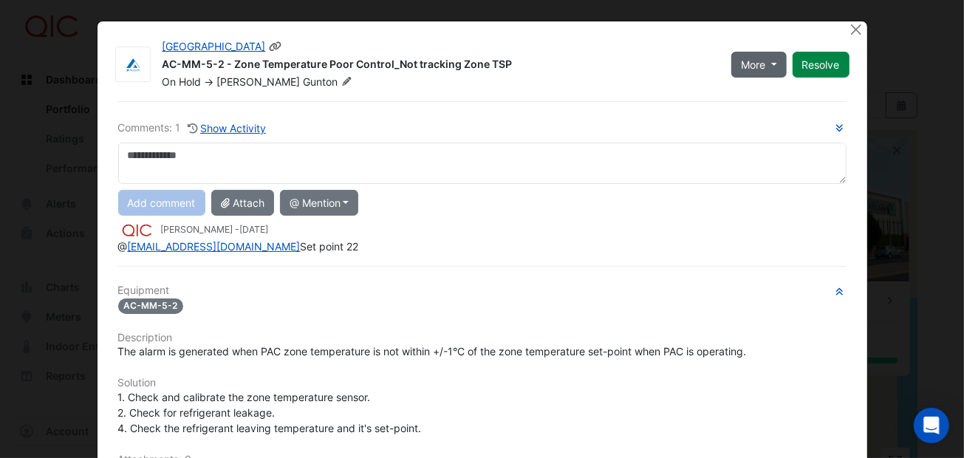
click at [768, 67] on button "More" at bounding box center [758, 65] width 55 height 26
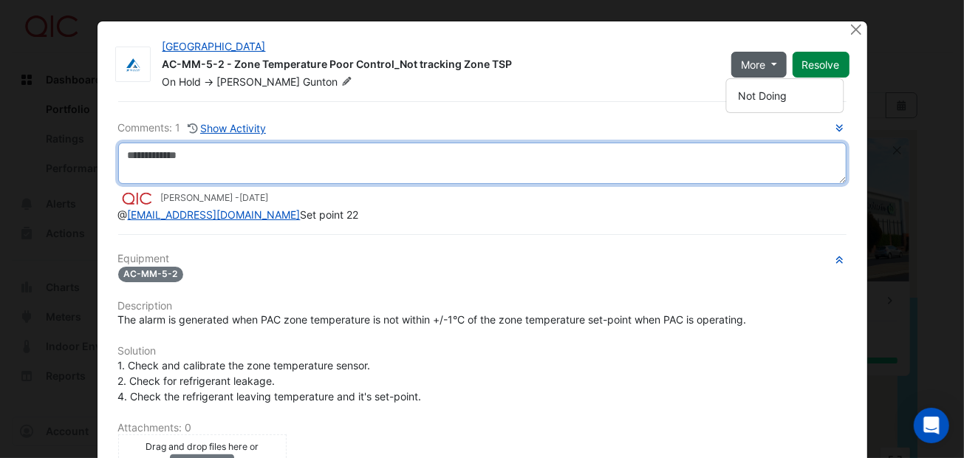
click at [471, 148] on textarea at bounding box center [482, 163] width 728 height 41
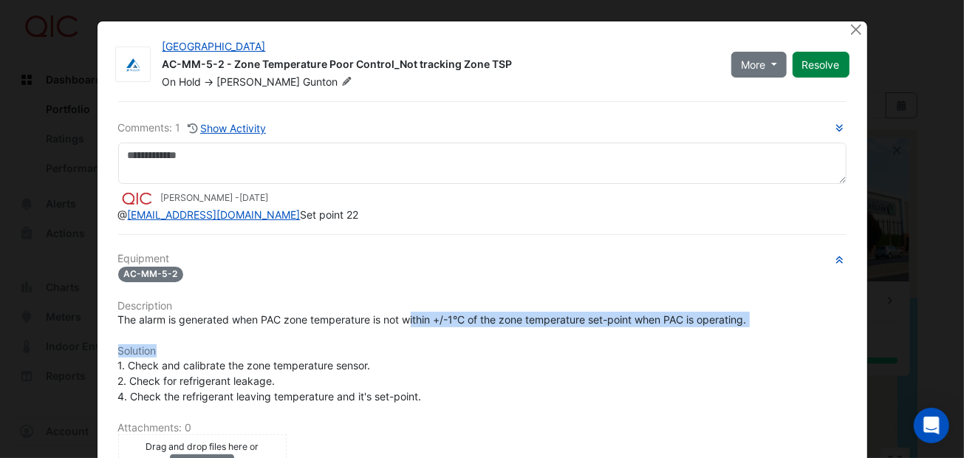
drag, startPoint x: 415, startPoint y: 346, endPoint x: 442, endPoint y: 344, distance: 27.4
click at [442, 344] on div "Equipment AC-MM-5-2 Description The alarm is generated when PAC zone temperatur…" at bounding box center [482, 433] width 728 height 360
click at [441, 345] on h6 "Solution" at bounding box center [482, 351] width 728 height 13
click at [803, 65] on button "Resolve" at bounding box center [820, 65] width 57 height 26
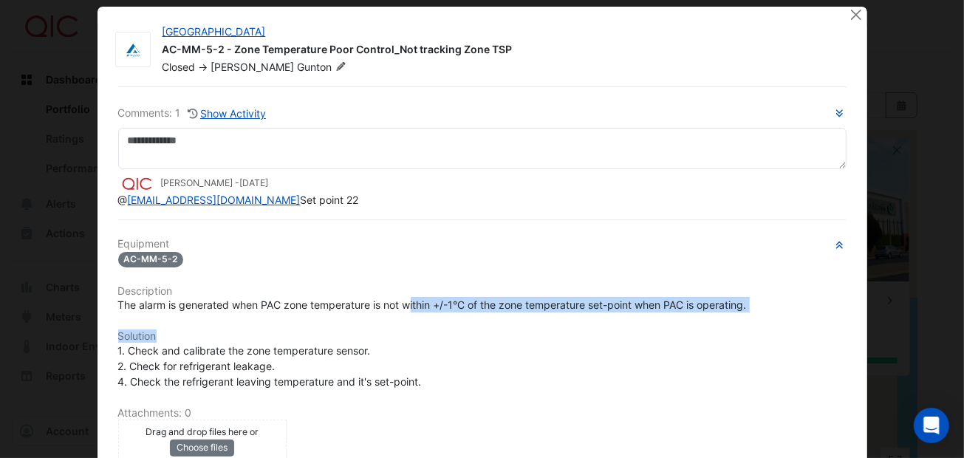
scroll to position [14, 0]
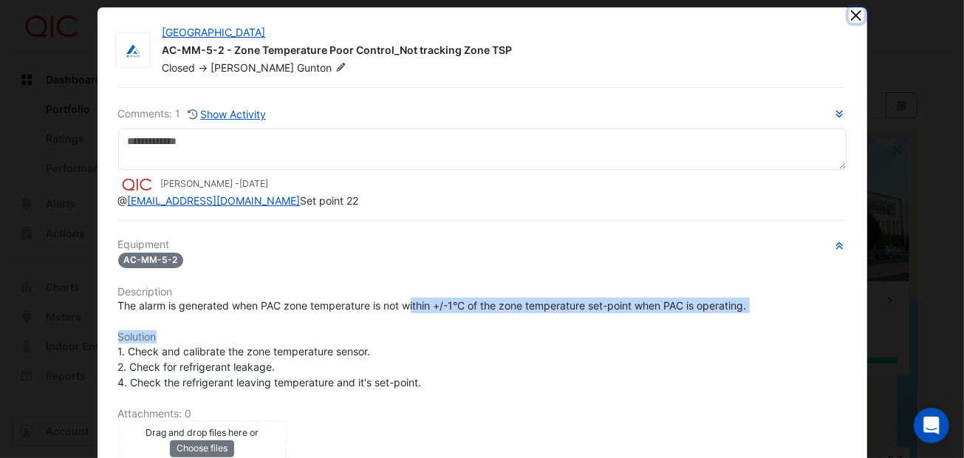
click at [848, 14] on button "Close" at bounding box center [856, 15] width 16 height 16
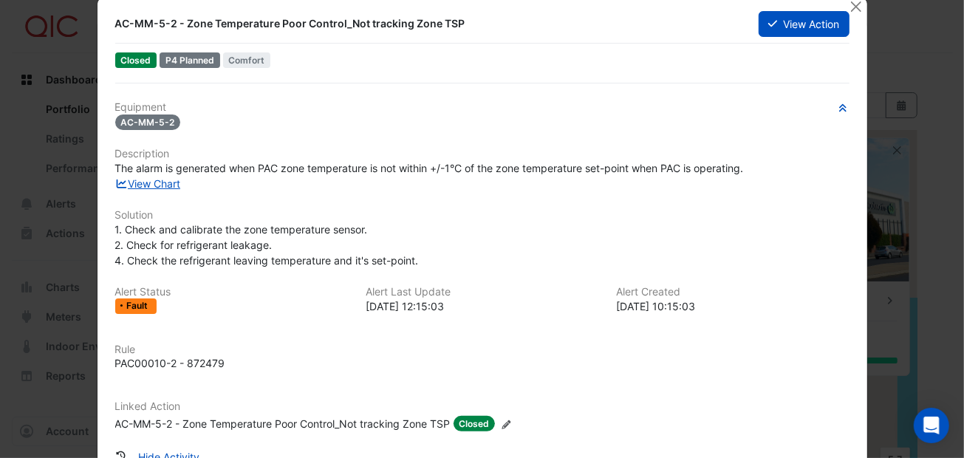
scroll to position [0, 0]
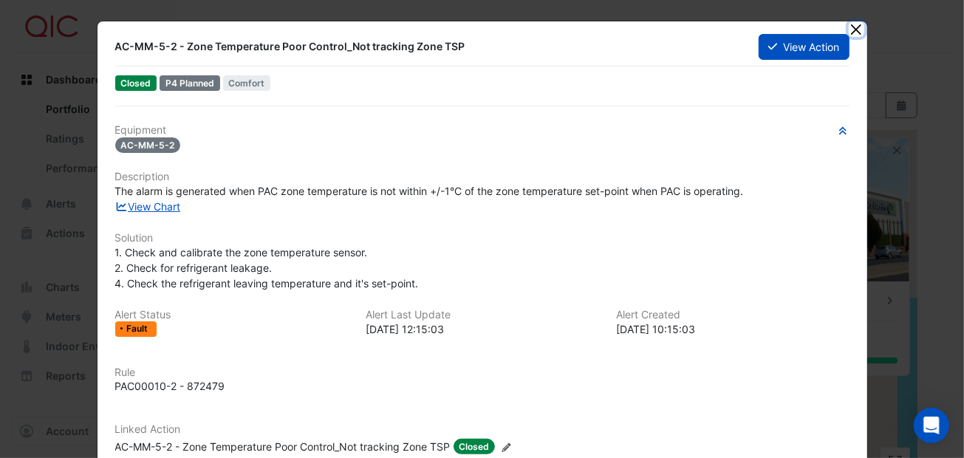
click at [849, 25] on button "Close" at bounding box center [856, 29] width 16 height 16
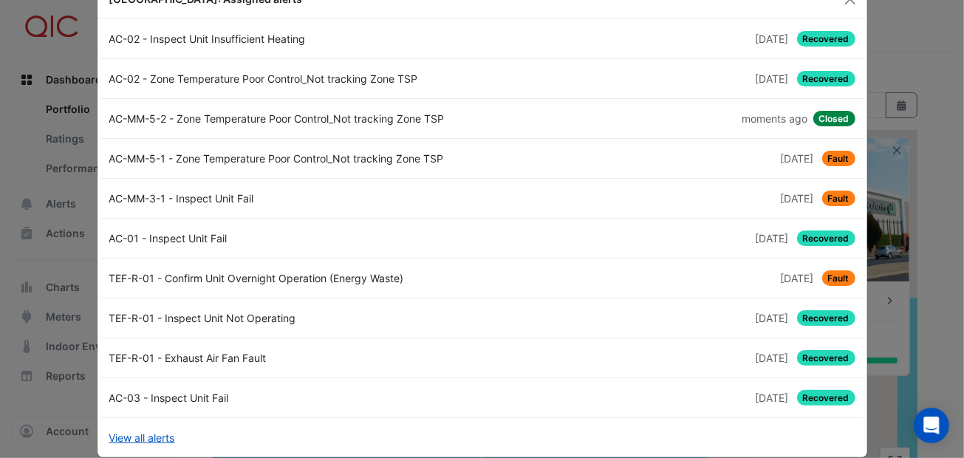
scroll to position [59, 0]
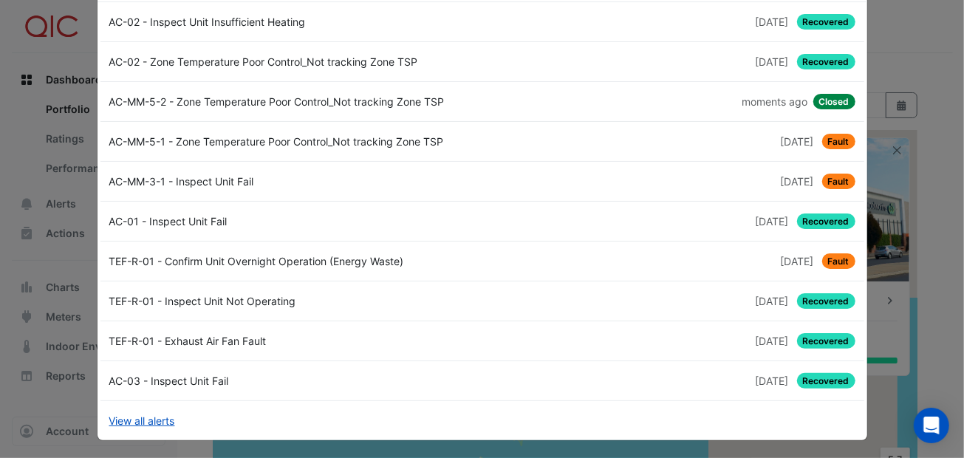
click at [826, 337] on span "Recovered" at bounding box center [826, 341] width 58 height 16
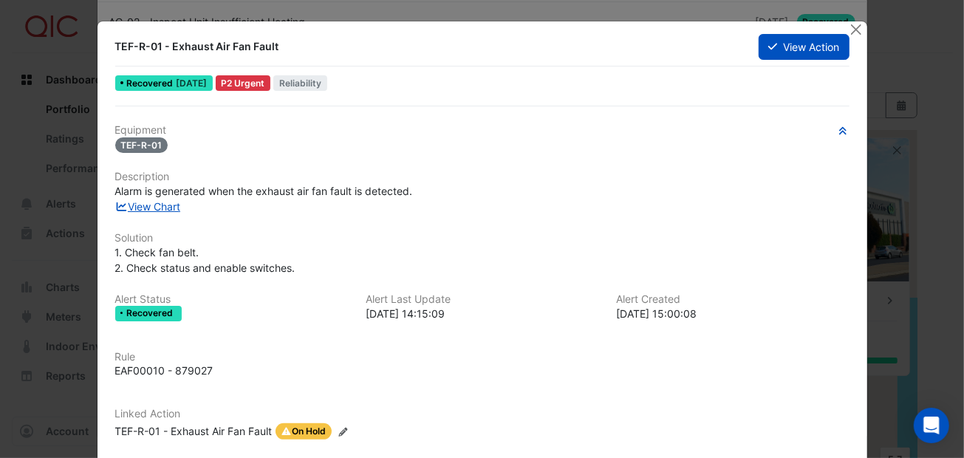
scroll to position [73, 0]
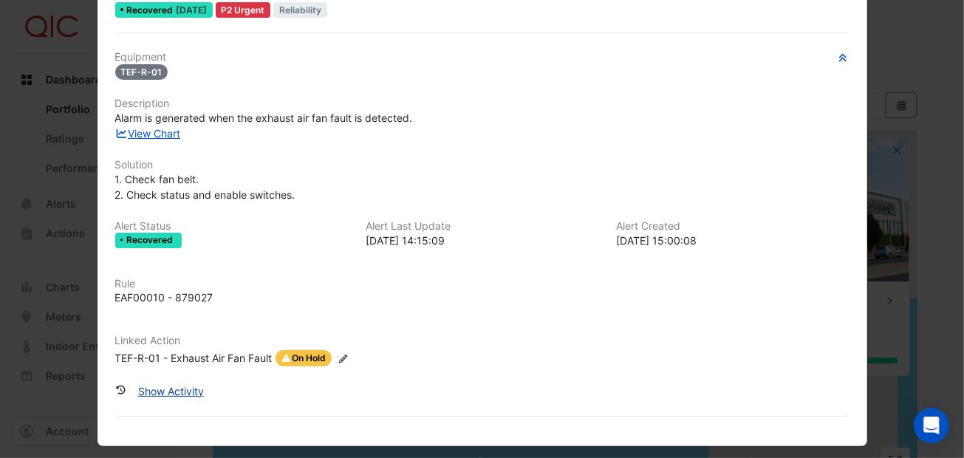
click at [171, 387] on button "Show Activity" at bounding box center [170, 391] width 85 height 26
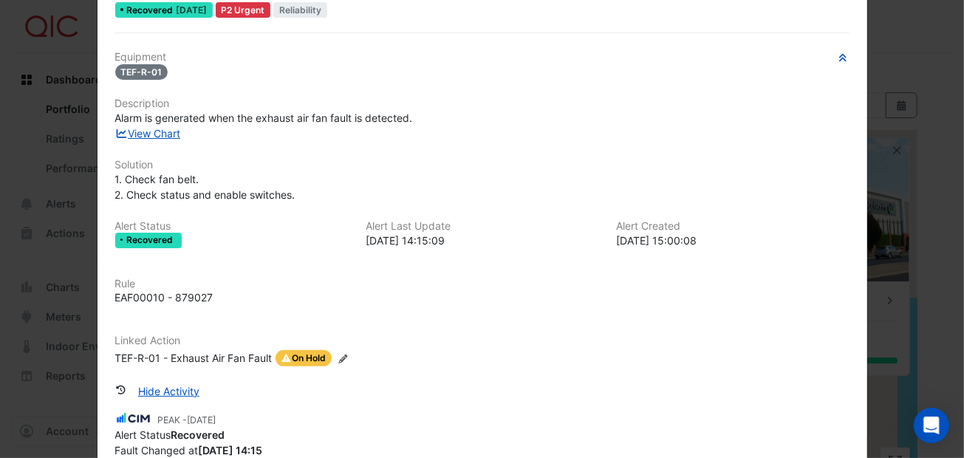
click at [298, 355] on span "On Hold" at bounding box center [303, 358] width 57 height 16
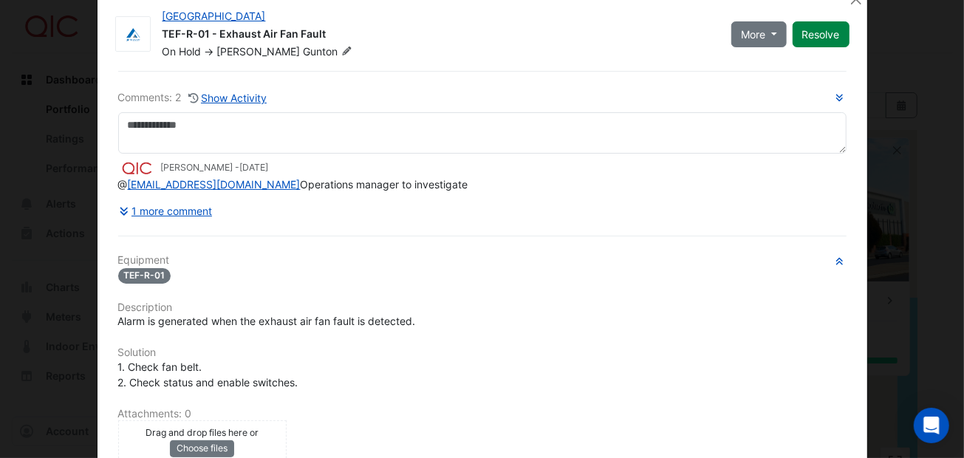
scroll to position [0, 0]
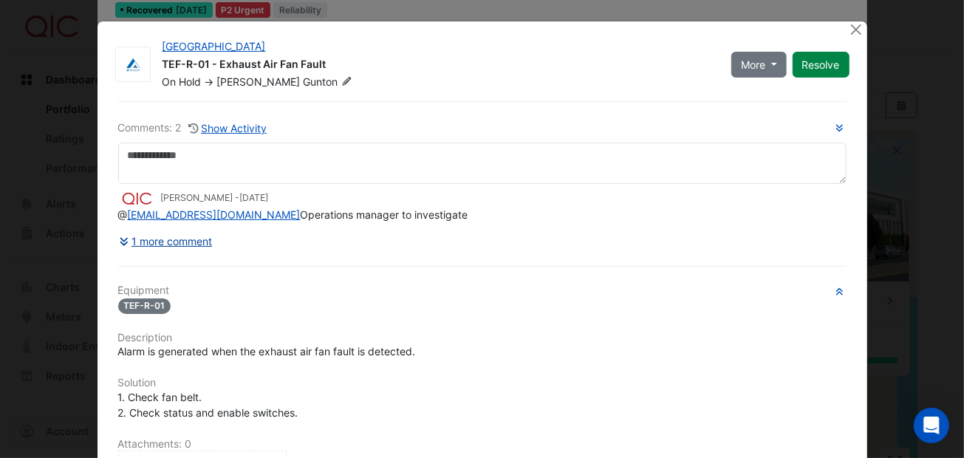
click at [195, 237] on button "1 more comment" at bounding box center [165, 241] width 95 height 26
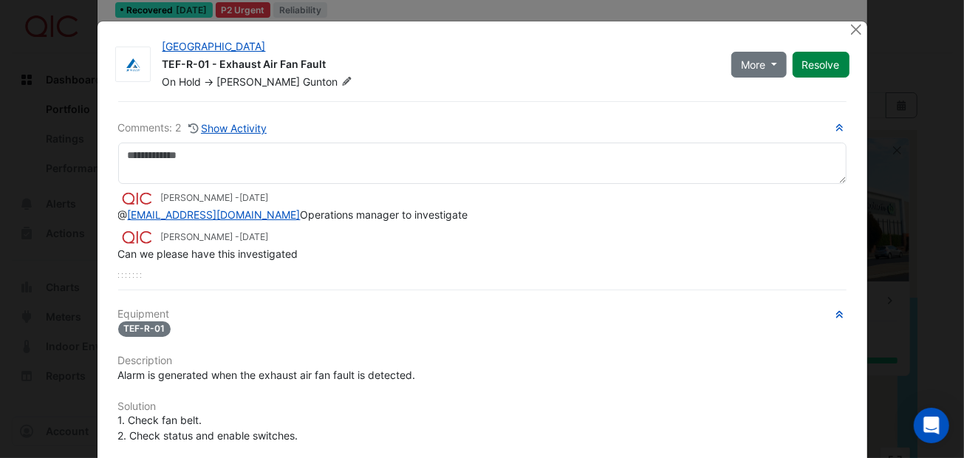
click at [338, 260] on div "Lily Nichols - 3 months and 8 days ago @ lnichols@qic.com Operations manager to…" at bounding box center [482, 231] width 728 height 94
click at [765, 66] on button "More" at bounding box center [758, 65] width 55 height 26
click at [798, 63] on button "Resolve" at bounding box center [820, 65] width 57 height 26
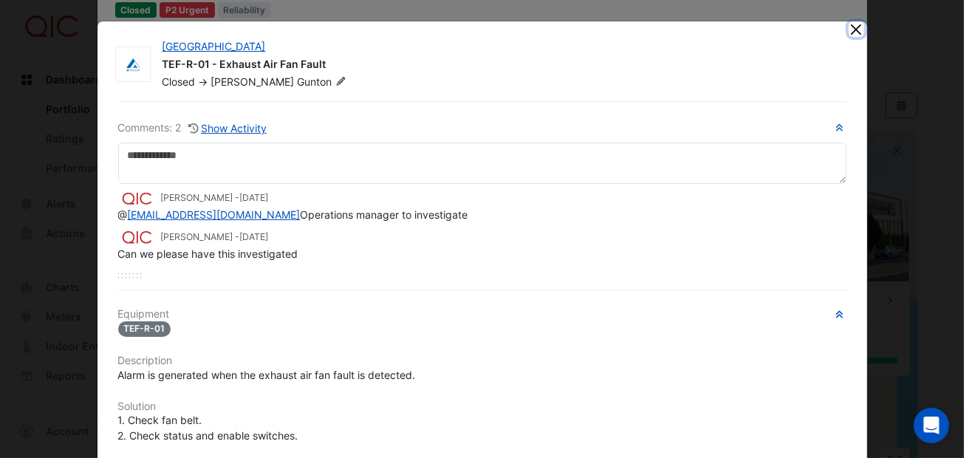
click at [848, 31] on button "Close" at bounding box center [856, 29] width 16 height 16
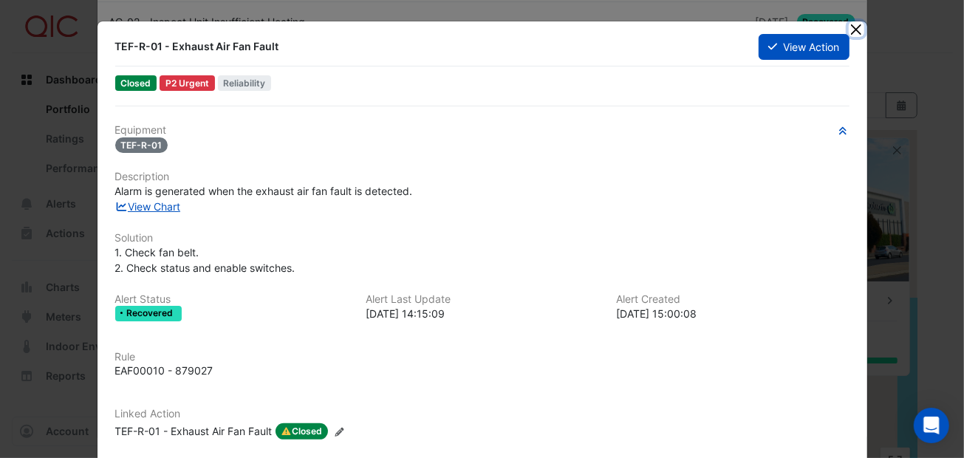
click at [854, 26] on button "Close" at bounding box center [856, 29] width 16 height 16
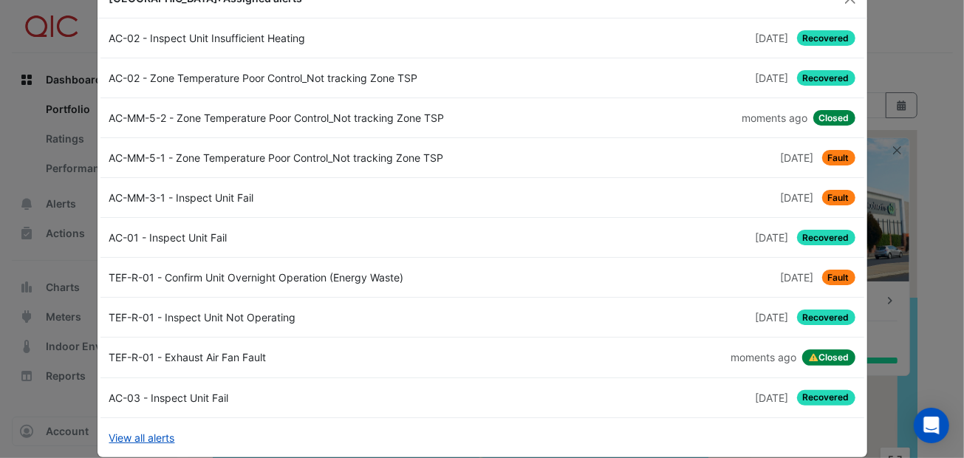
scroll to position [59, 0]
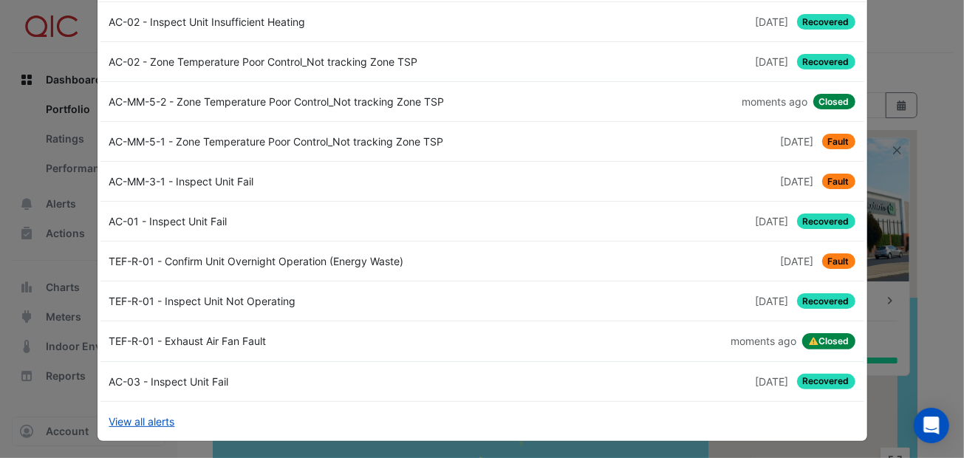
click at [315, 254] on div "TEF-R-01 - Confirm Unit Overnight Operation (Energy Waste)" at bounding box center [291, 261] width 382 height 16
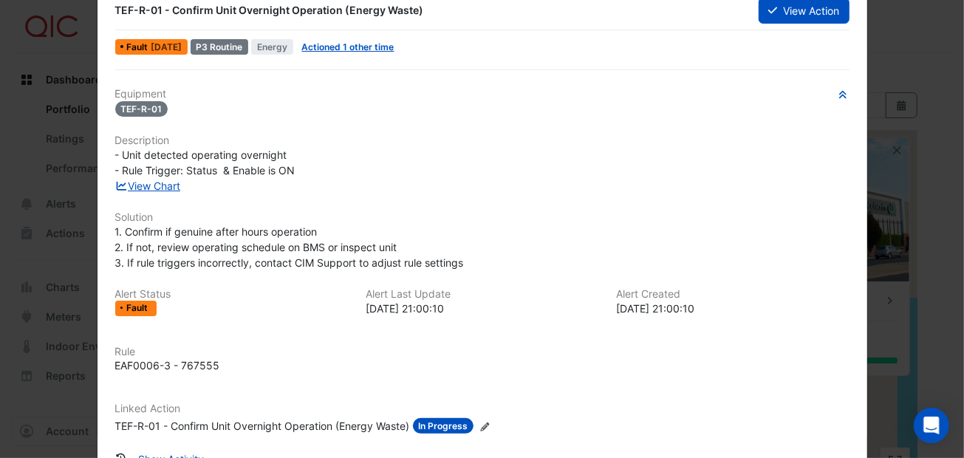
scroll to position [0, 0]
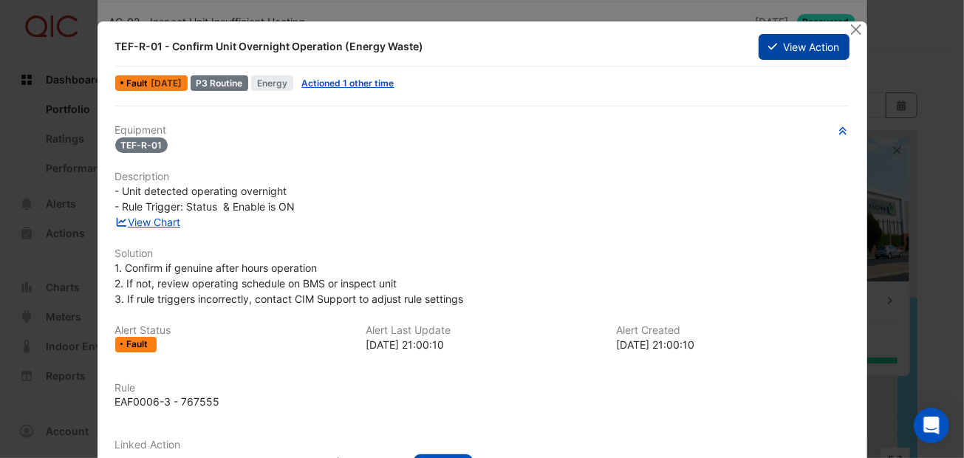
click at [768, 47] on icon at bounding box center [772, 46] width 9 height 10
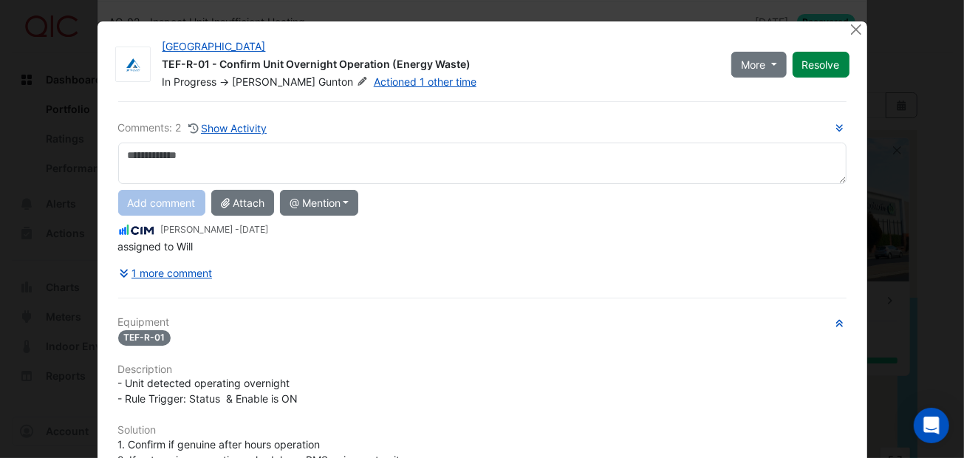
scroll to position [73, 0]
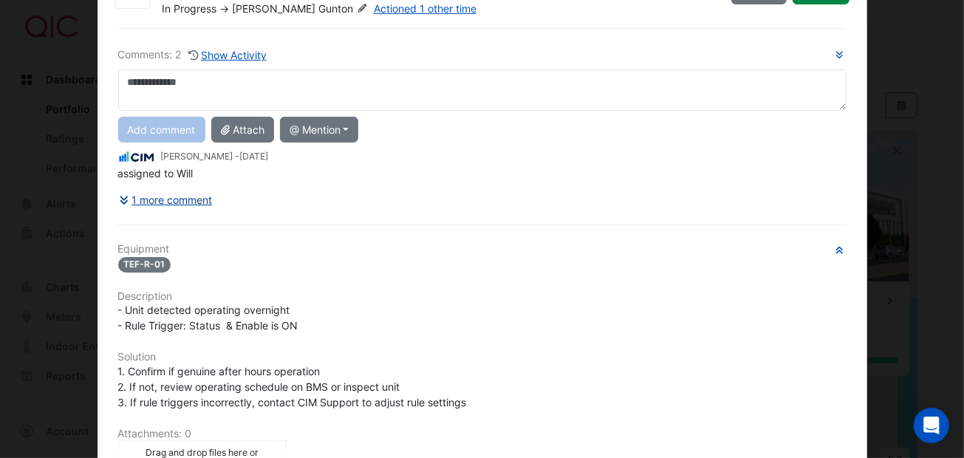
click at [185, 197] on button "1 more comment" at bounding box center [165, 200] width 95 height 26
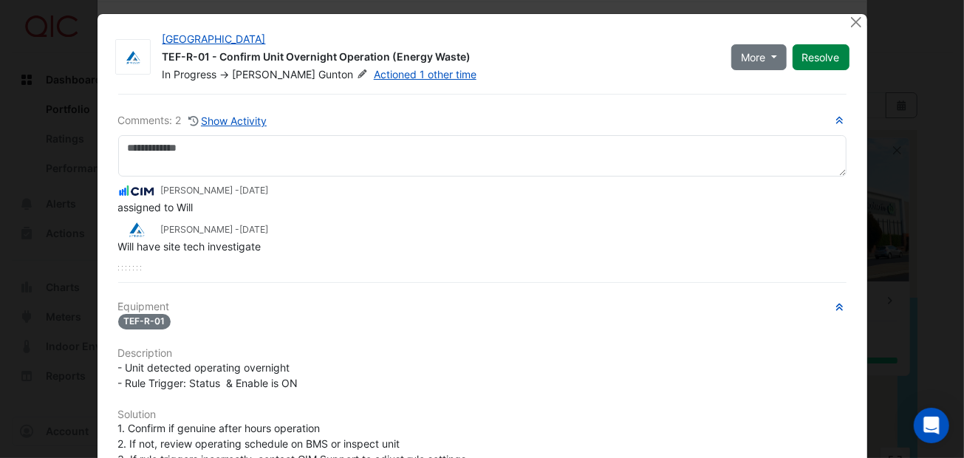
scroll to position [0, 0]
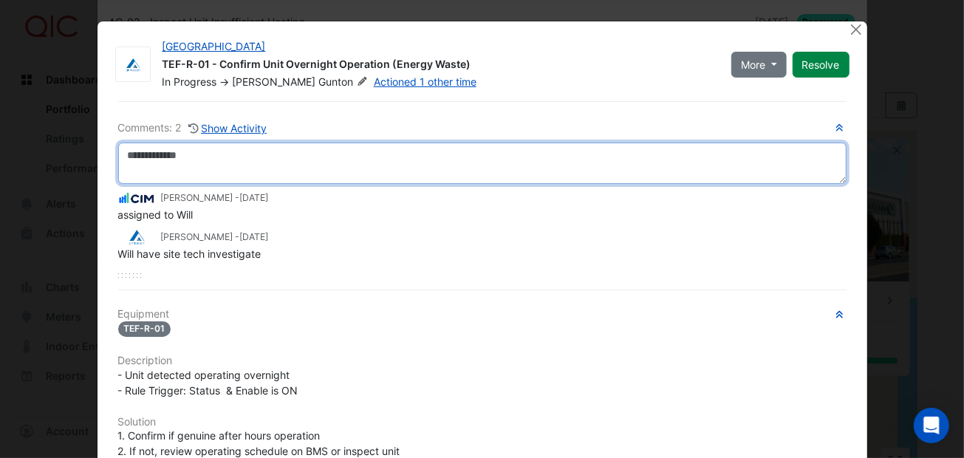
click at [131, 148] on textarea at bounding box center [482, 163] width 728 height 41
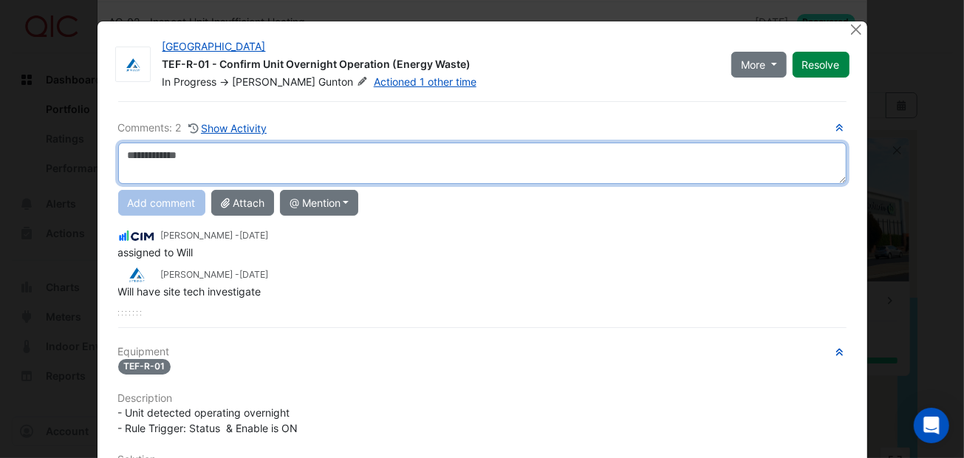
click at [131, 148] on textarea at bounding box center [482, 163] width 728 height 41
type textarea "**********"
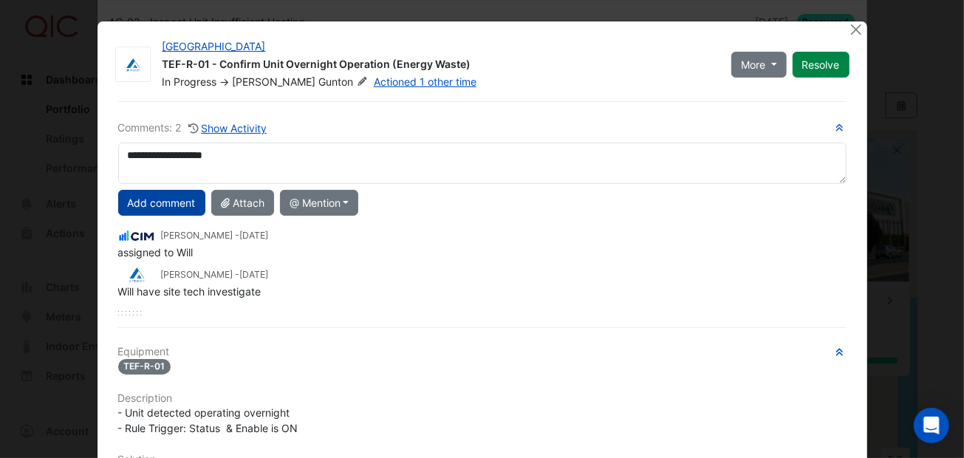
click at [150, 203] on button "Add comment" at bounding box center [161, 203] width 87 height 26
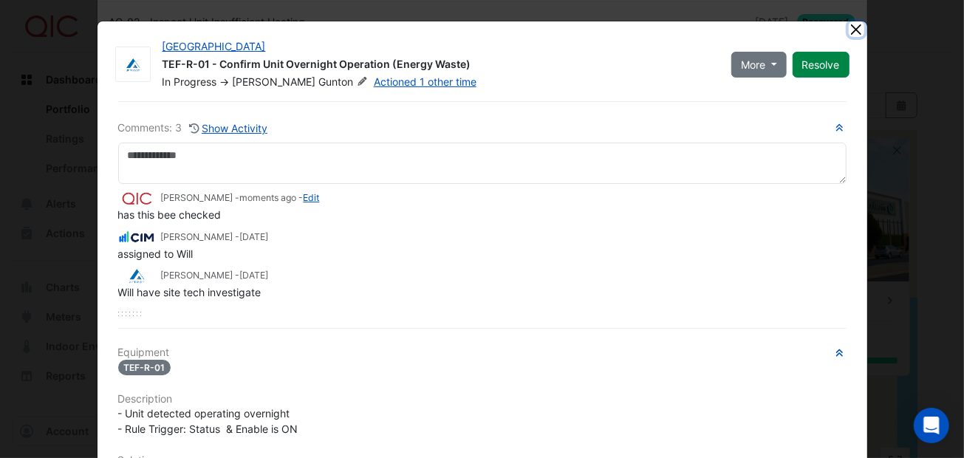
click at [848, 27] on button "Close" at bounding box center [856, 29] width 16 height 16
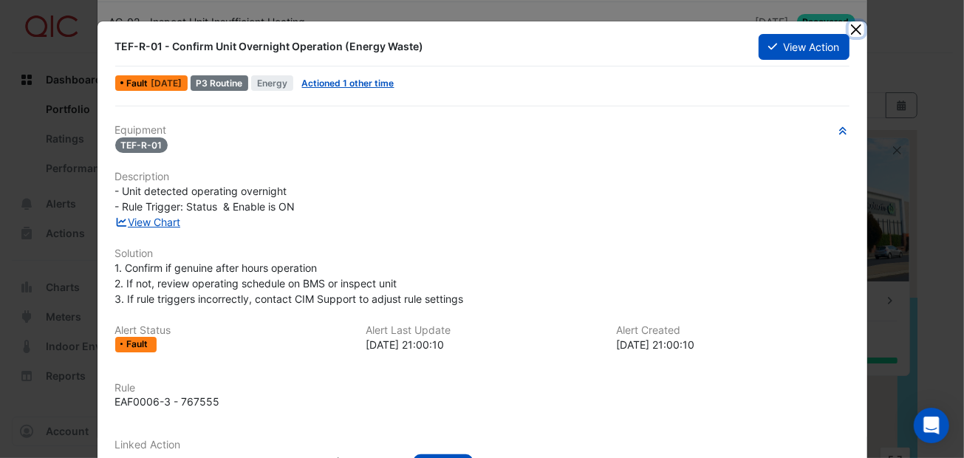
click at [848, 28] on button "Close" at bounding box center [856, 29] width 16 height 16
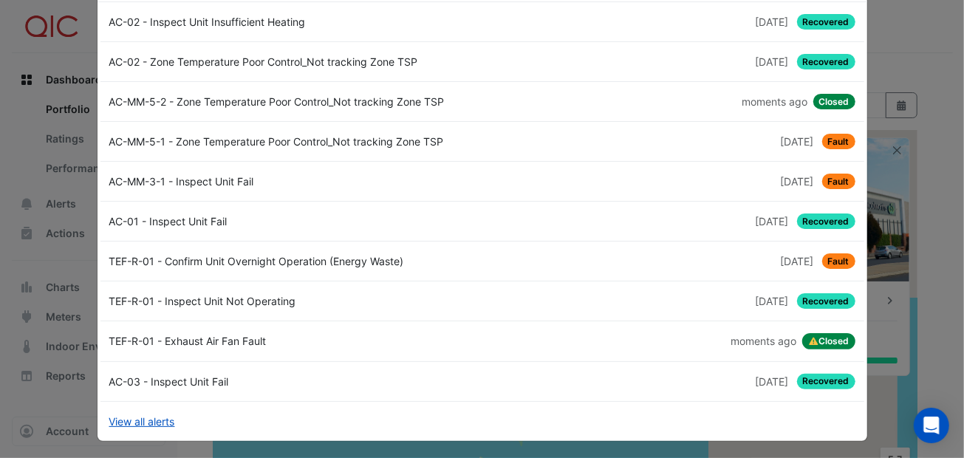
click at [188, 376] on div "AC-03 - Inspect Unit Fail" at bounding box center [291, 382] width 382 height 16
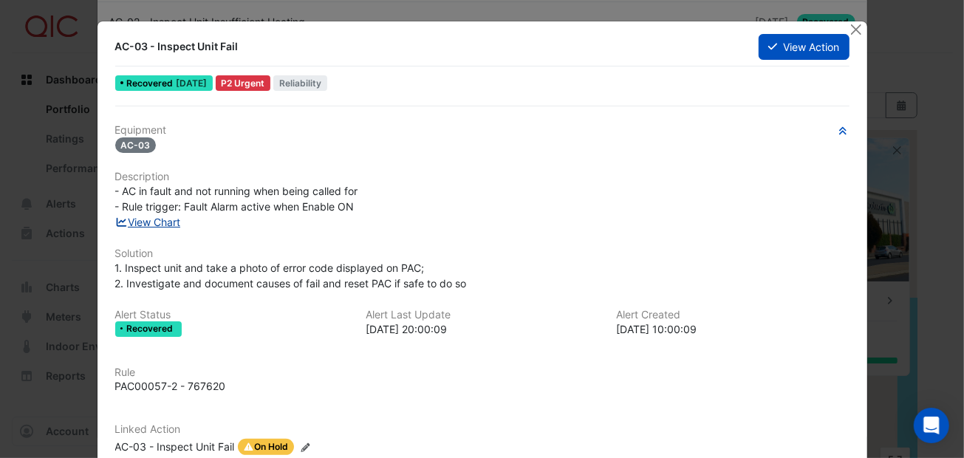
click at [168, 219] on link "View Chart" at bounding box center [148, 222] width 66 height 13
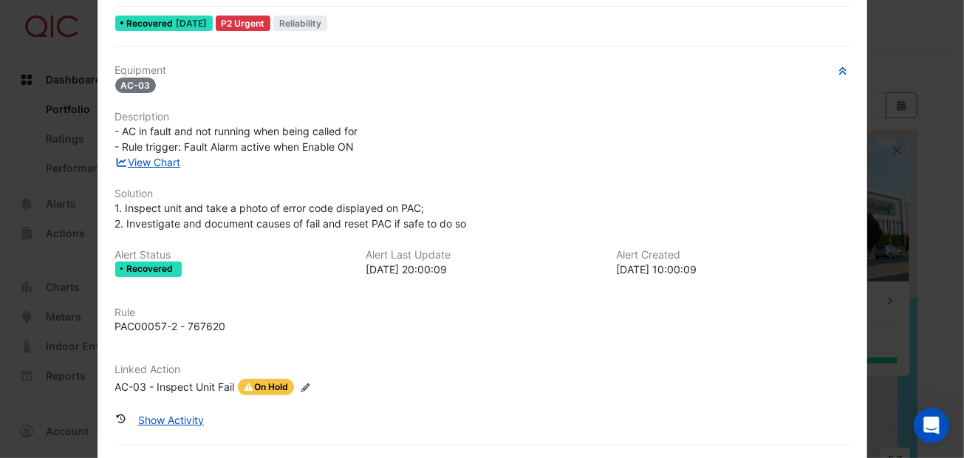
scroll to position [95, 0]
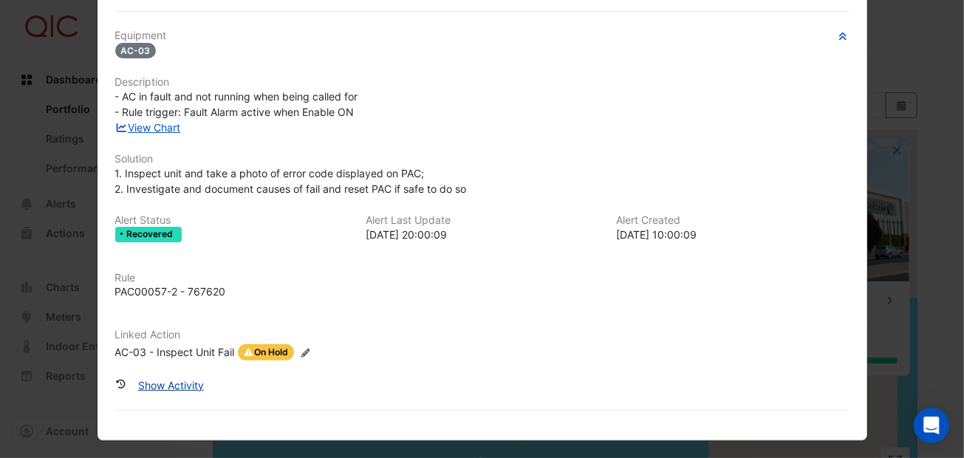
click at [193, 381] on button "Show Activity" at bounding box center [170, 385] width 85 height 26
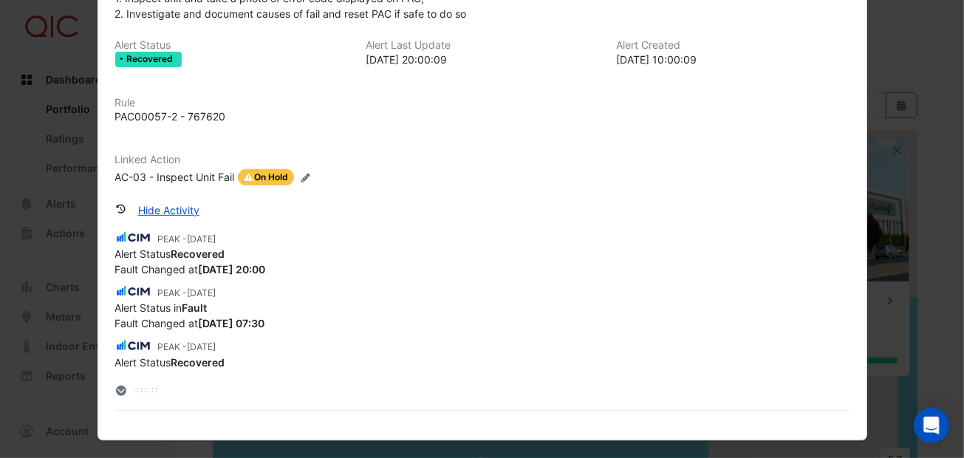
scroll to position [270, 0]
click at [177, 207] on button "Hide Activity" at bounding box center [168, 210] width 80 height 26
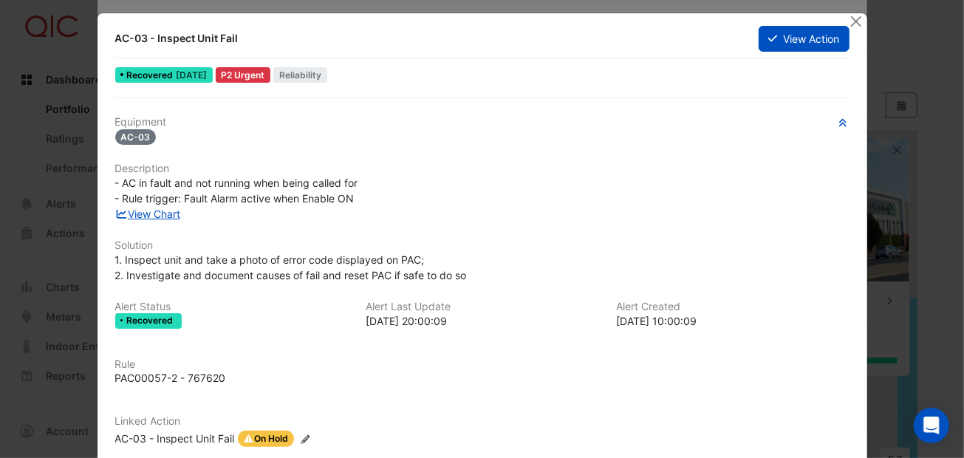
scroll to position [0, 0]
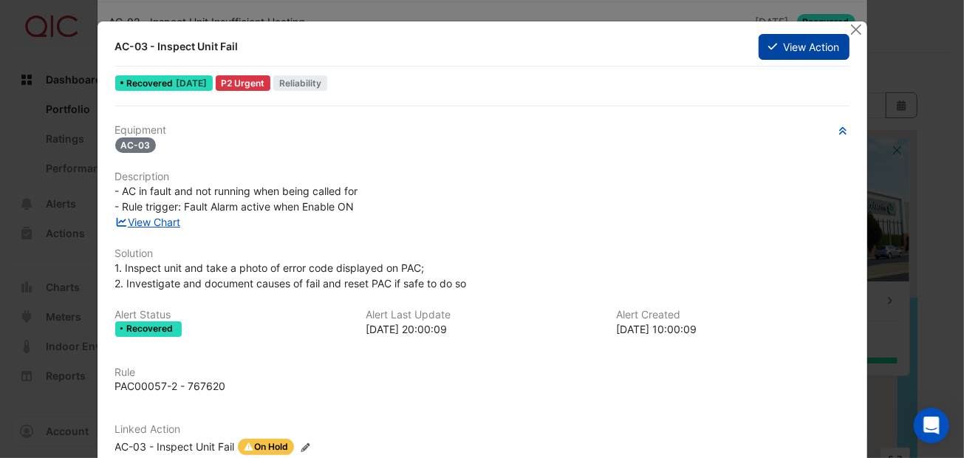
click at [768, 44] on icon at bounding box center [772, 47] width 9 height 7
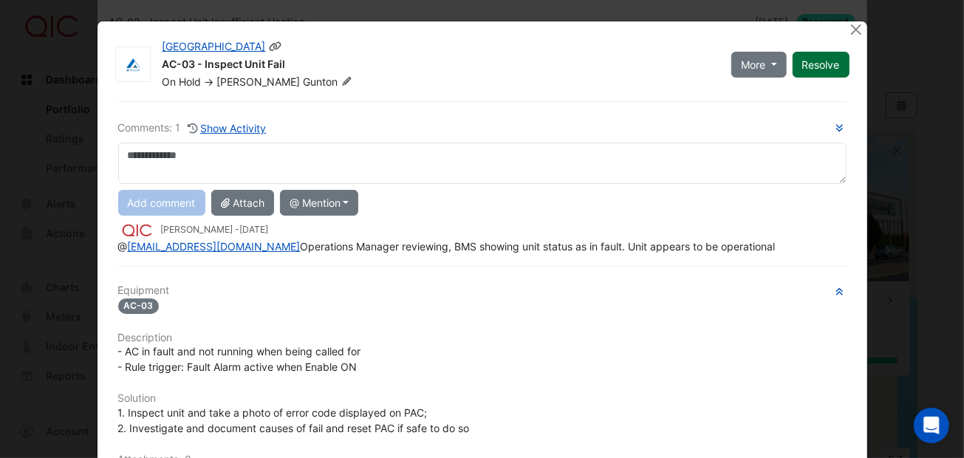
click at [811, 57] on button "Resolve" at bounding box center [820, 65] width 57 height 26
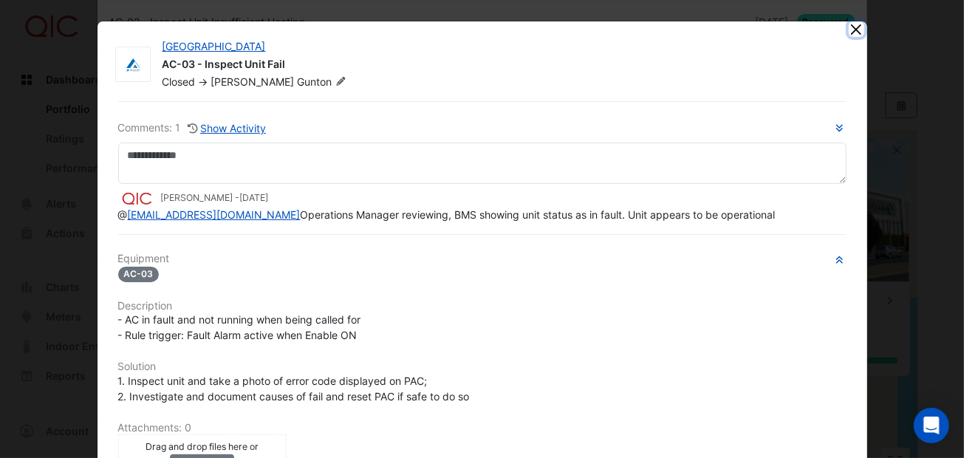
click at [856, 28] on button "Close" at bounding box center [856, 29] width 16 height 16
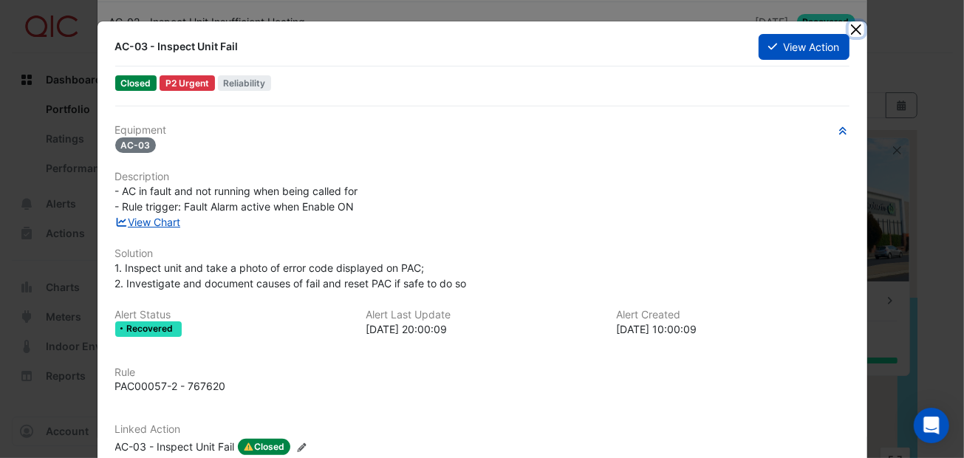
click at [852, 26] on button "Close" at bounding box center [856, 29] width 16 height 16
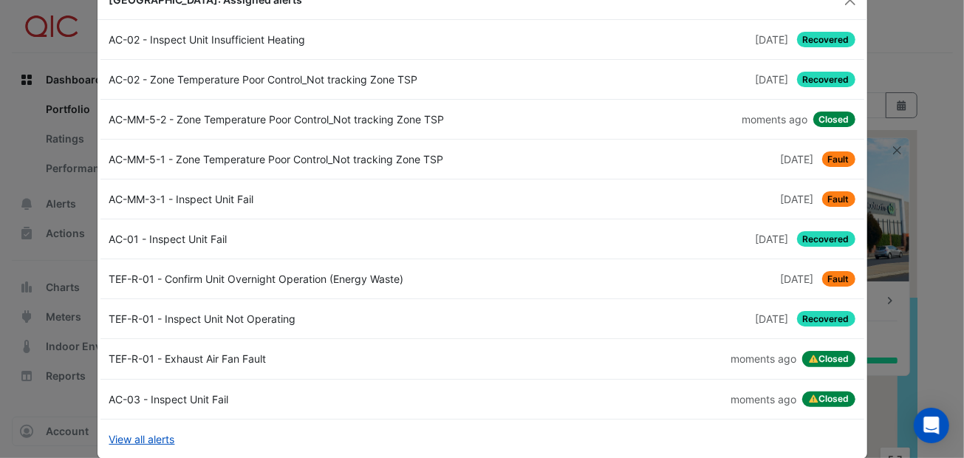
scroll to position [59, 0]
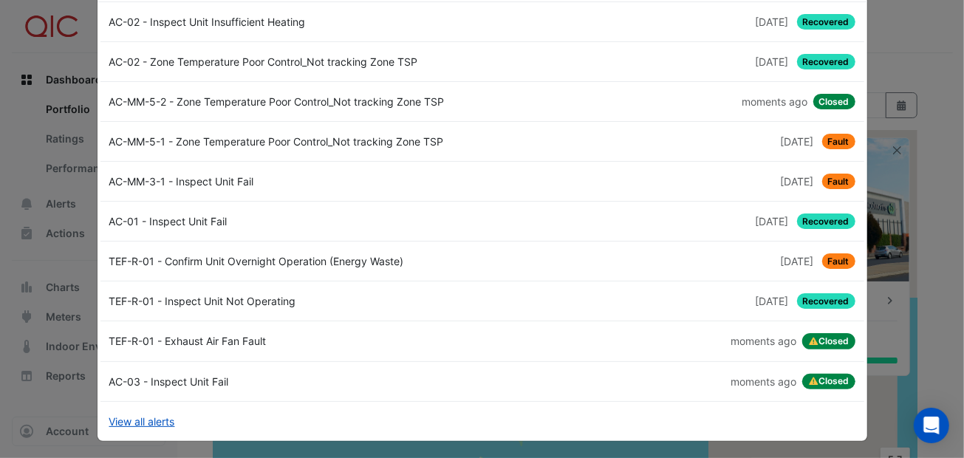
click at [226, 296] on div "TEF-R-01 - Inspect Unit Not Operating" at bounding box center [291, 301] width 382 height 16
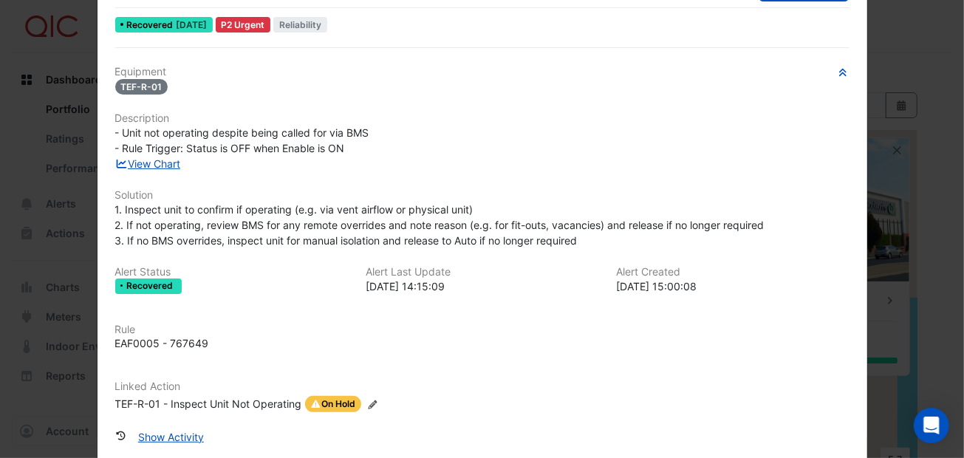
scroll to position [110, 0]
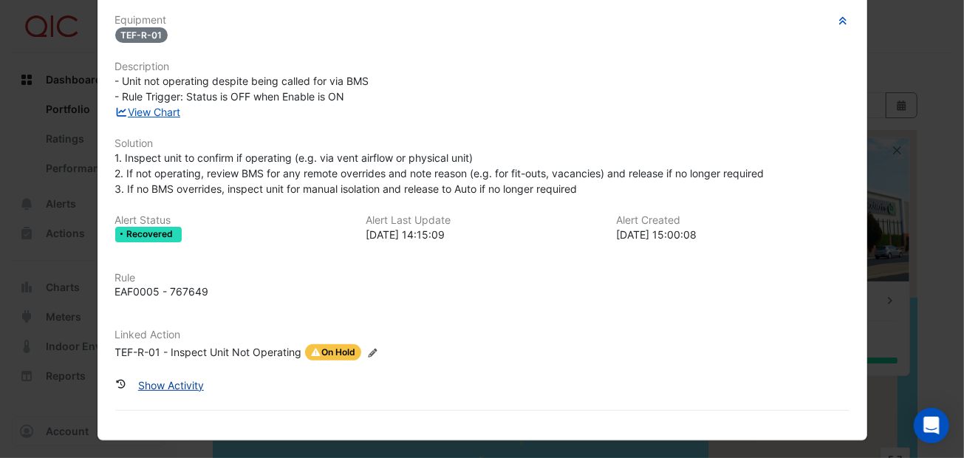
click at [172, 380] on button "Show Activity" at bounding box center [170, 385] width 85 height 26
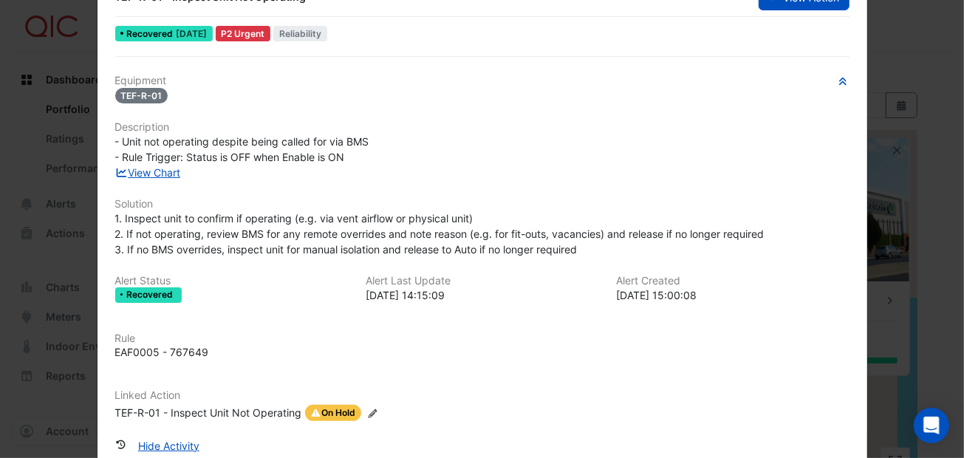
scroll to position [0, 0]
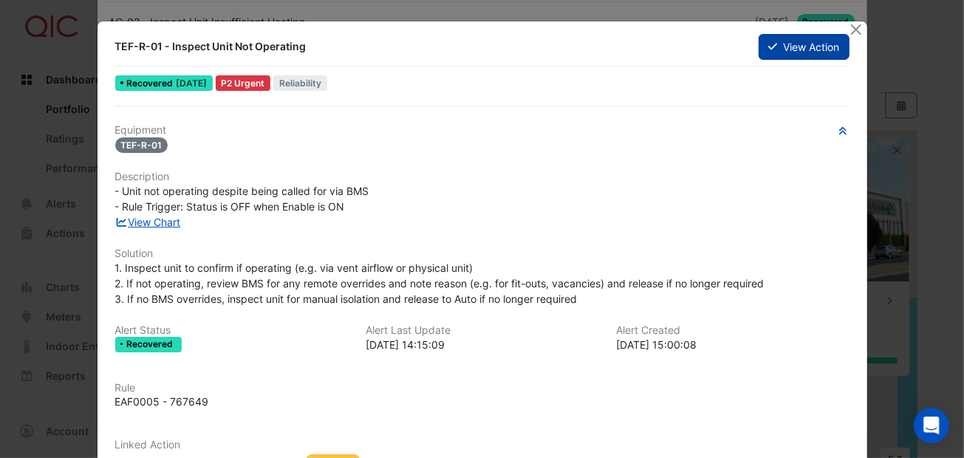
click at [791, 47] on button "View Action" at bounding box center [803, 47] width 90 height 26
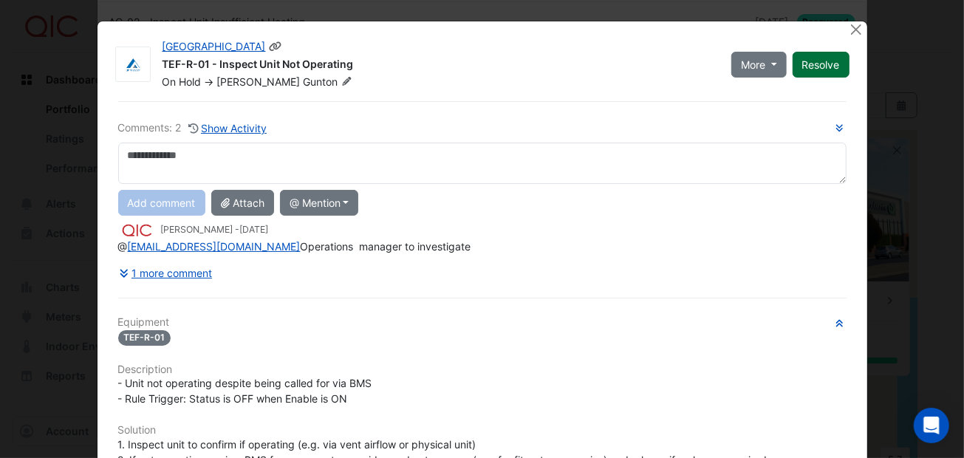
click at [805, 59] on button "Resolve" at bounding box center [820, 65] width 57 height 26
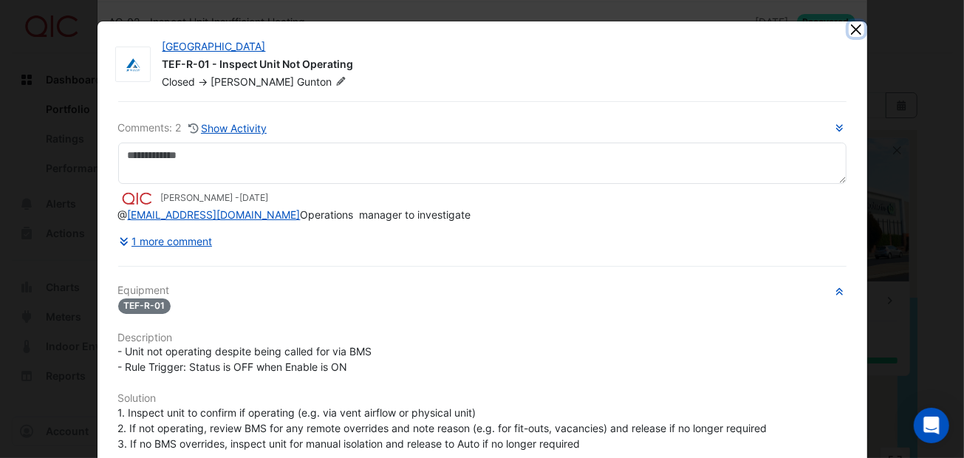
click at [848, 27] on button "Close" at bounding box center [856, 29] width 16 height 16
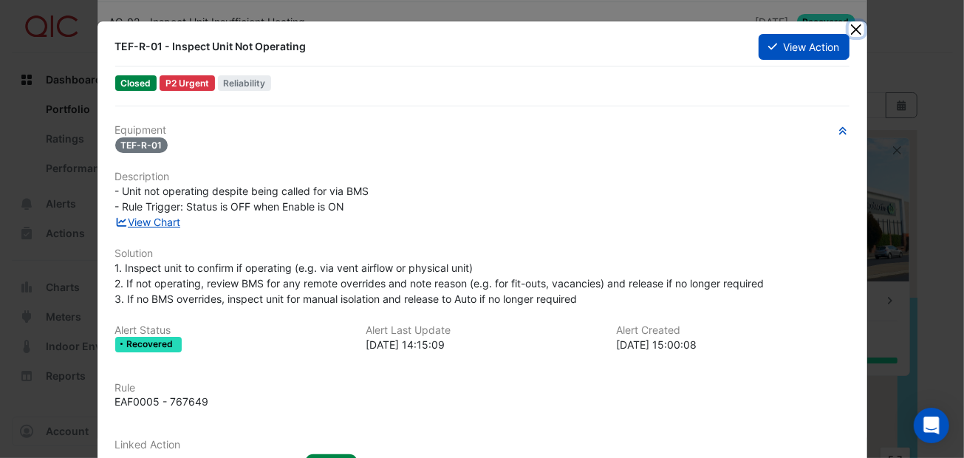
click at [851, 24] on button "Close" at bounding box center [856, 29] width 16 height 16
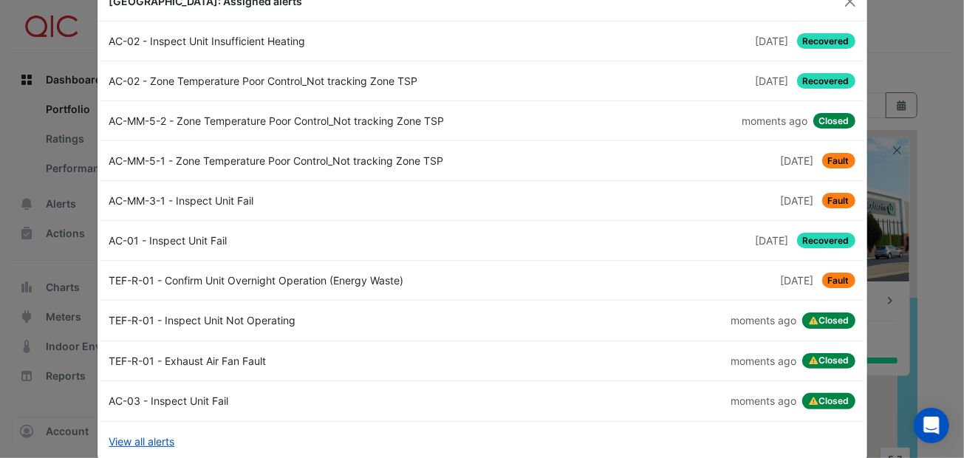
scroll to position [60, 0]
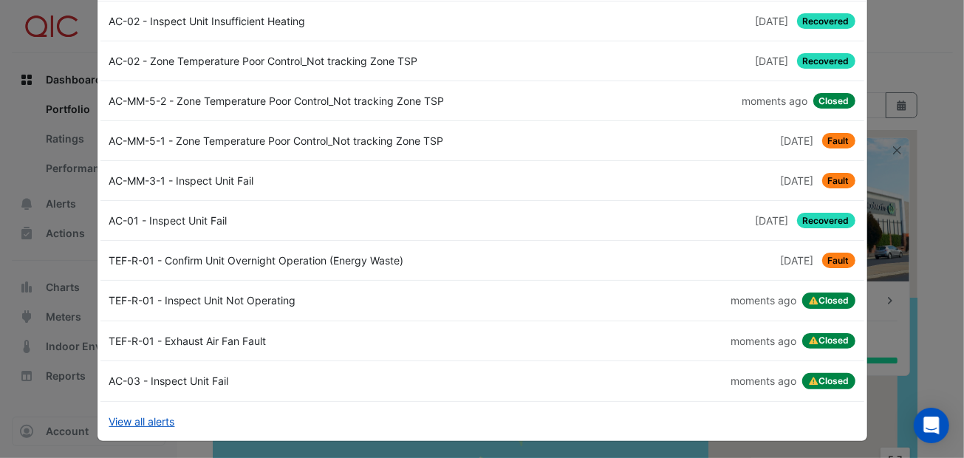
click at [279, 255] on div "TEF-R-01 - Confirm Unit Overnight Operation (Energy Waste)" at bounding box center [291, 261] width 382 height 16
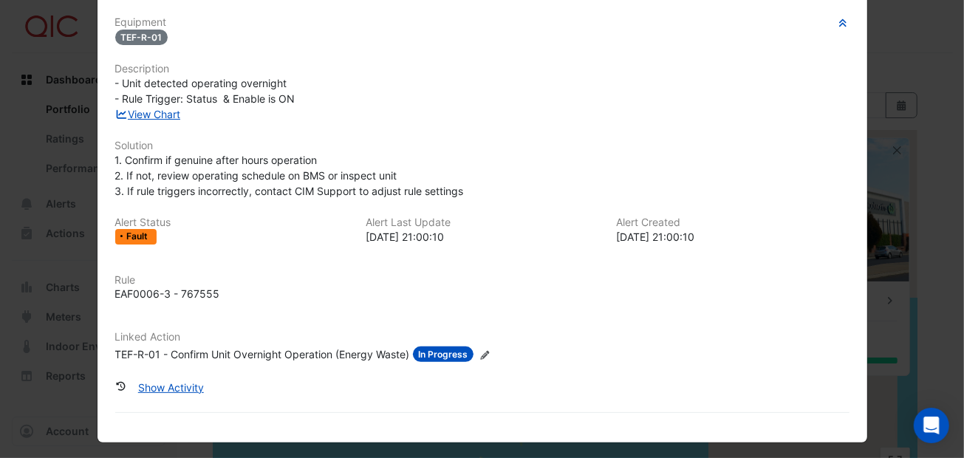
scroll to position [110, 0]
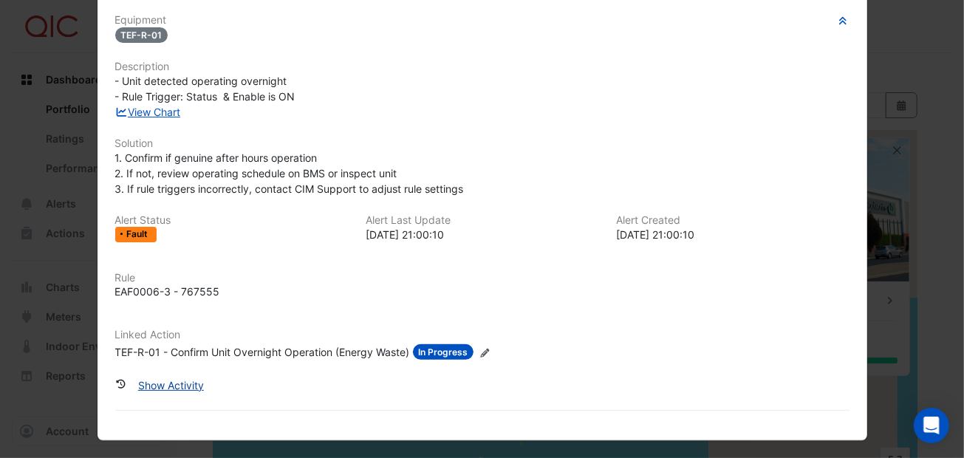
click at [176, 381] on button "Show Activity" at bounding box center [170, 385] width 85 height 26
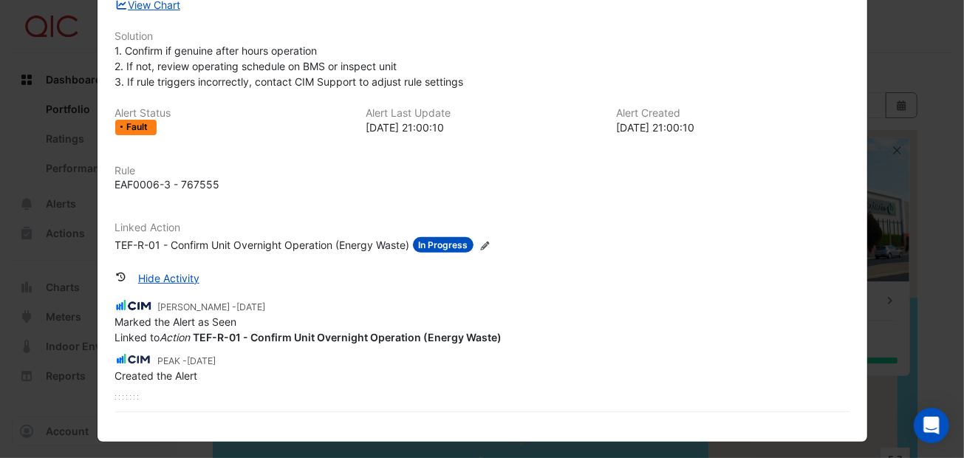
scroll to position [218, 0]
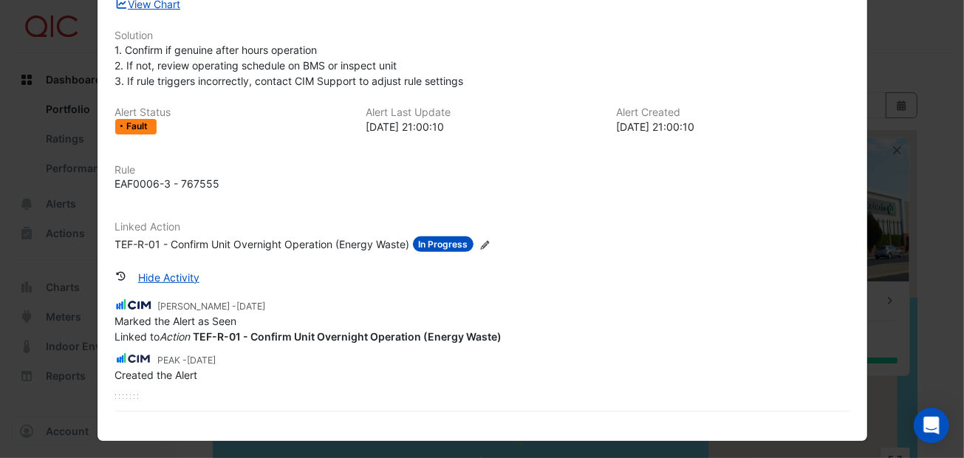
click at [297, 185] on div "EAF0006-3 - 767555" at bounding box center [482, 184] width 734 height 16
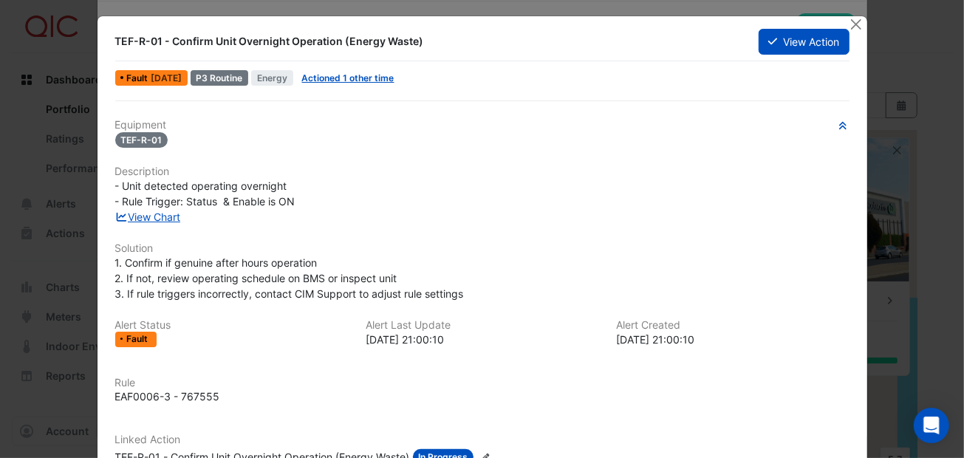
scroll to position [0, 0]
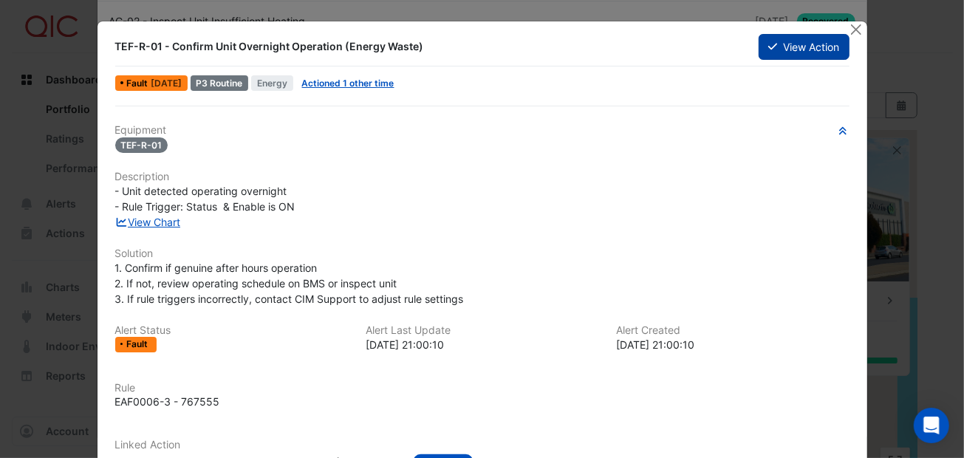
click at [789, 44] on button "View Action" at bounding box center [803, 47] width 90 height 26
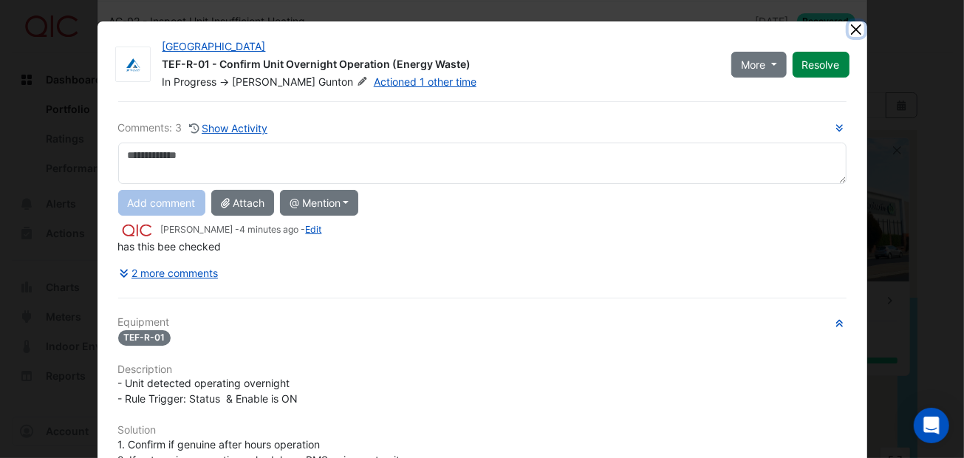
click at [852, 27] on button "Close" at bounding box center [856, 29] width 16 height 16
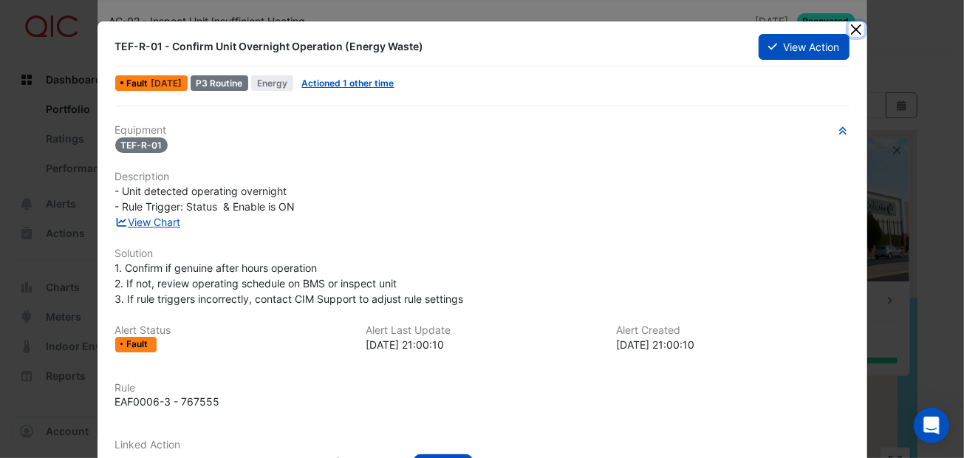
click at [851, 32] on button "Close" at bounding box center [856, 29] width 16 height 16
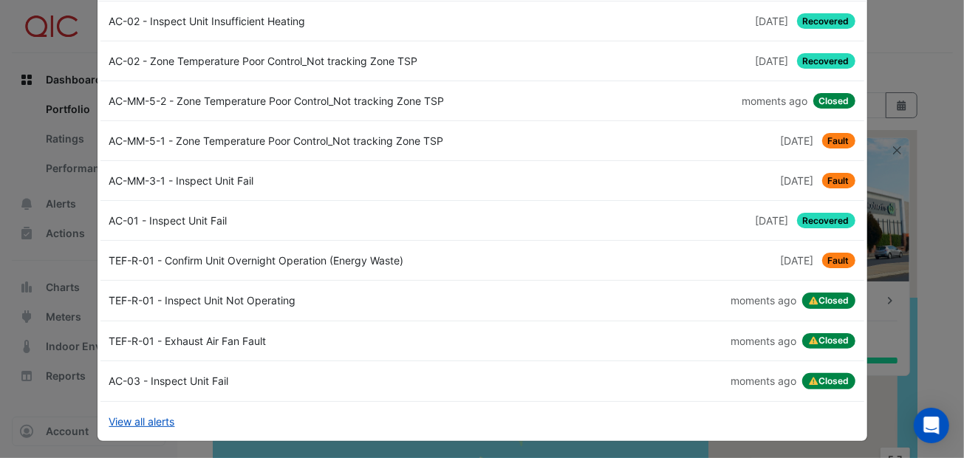
click at [171, 216] on div "AC-01 - Inspect Unit Fail" at bounding box center [291, 221] width 382 height 16
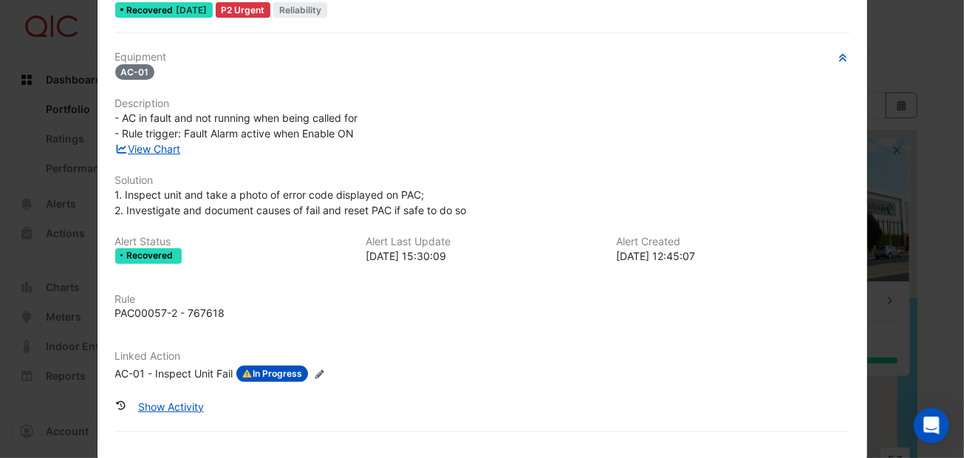
scroll to position [95, 0]
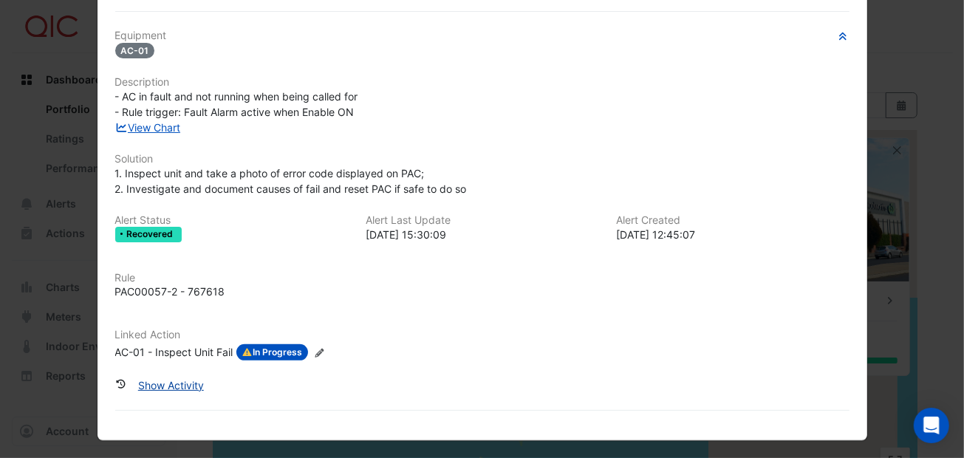
click at [177, 379] on button "Show Activity" at bounding box center [170, 385] width 85 height 26
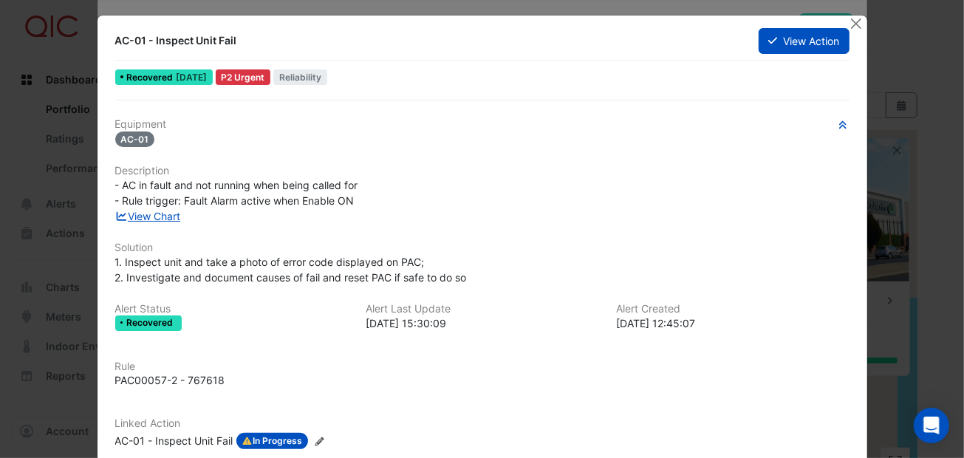
scroll to position [0, 0]
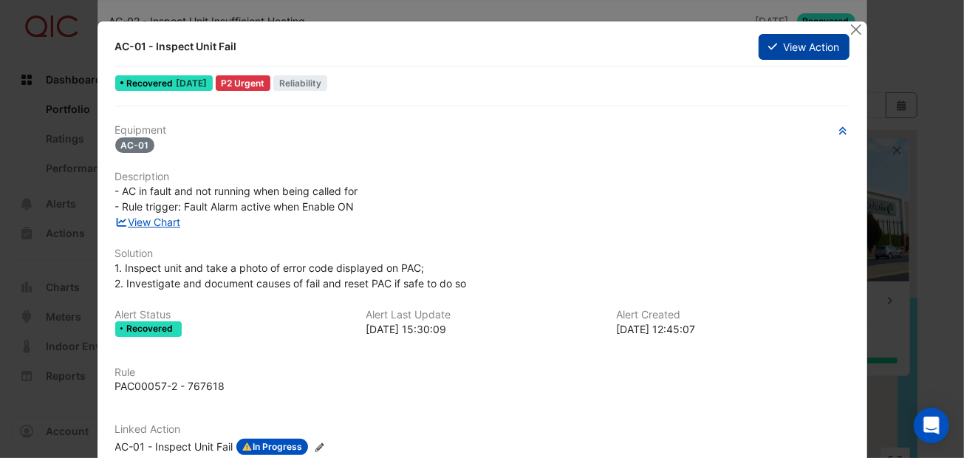
click at [772, 44] on button "View Action" at bounding box center [803, 47] width 90 height 26
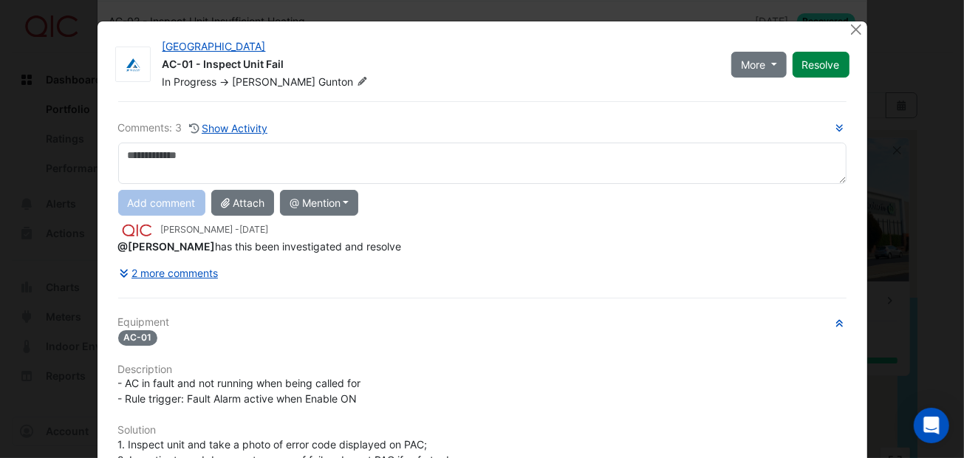
click at [143, 153] on textarea at bounding box center [482, 163] width 728 height 41
type textarea "**********"
click at [405, 335] on div "AC-01" at bounding box center [482, 337] width 728 height 17
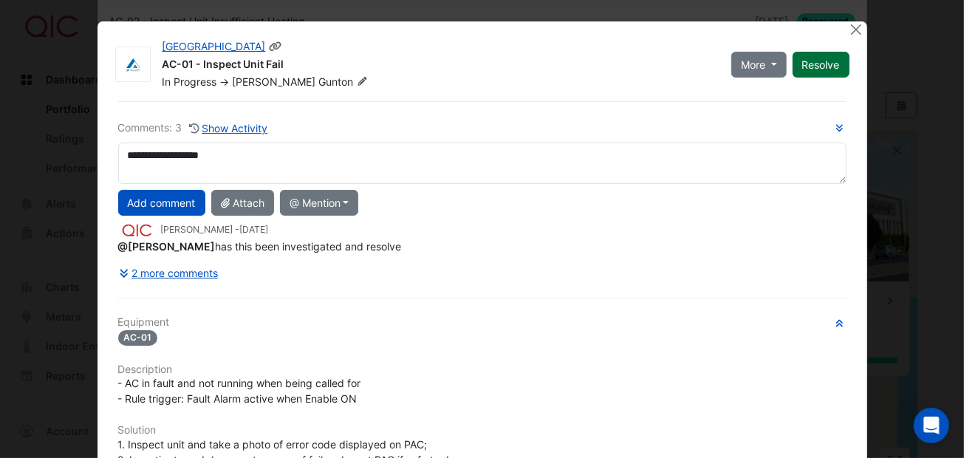
click at [805, 60] on button "Resolve" at bounding box center [820, 65] width 57 height 26
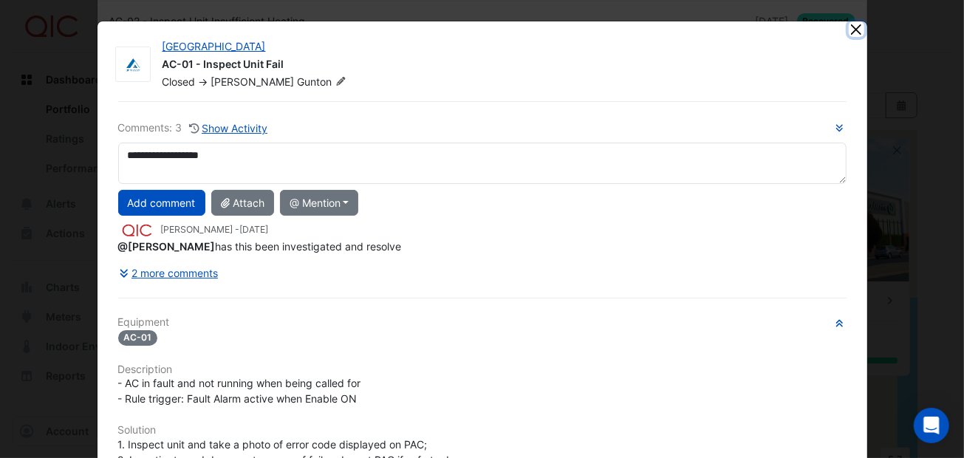
click at [848, 27] on button "Close" at bounding box center [856, 29] width 16 height 16
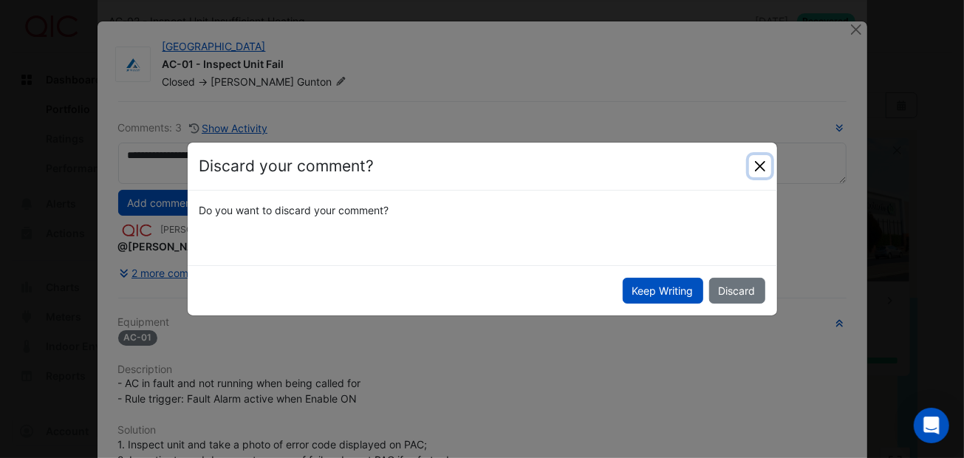
click at [759, 161] on button "Close" at bounding box center [760, 166] width 22 height 22
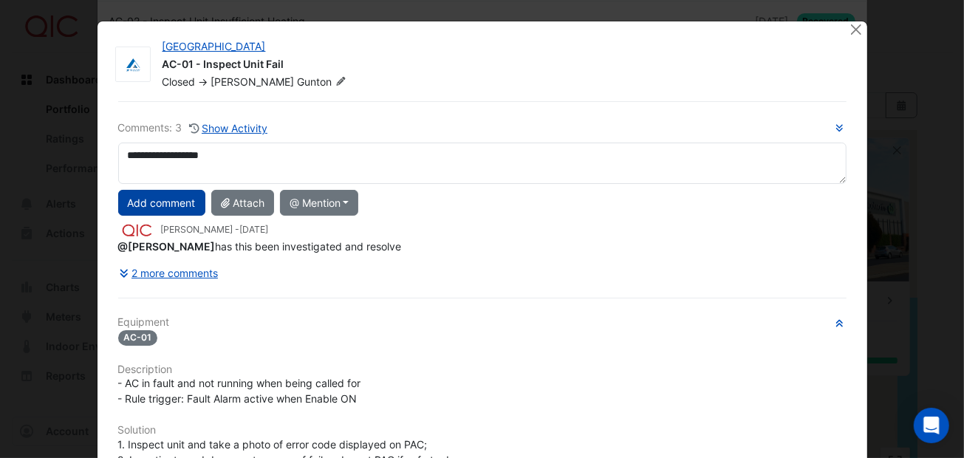
click at [169, 202] on button "Add comment" at bounding box center [161, 203] width 87 height 26
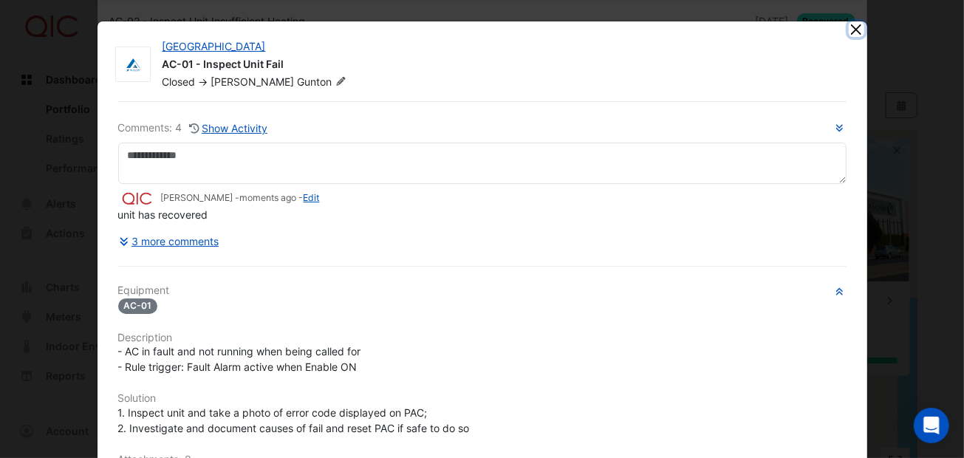
click at [848, 28] on button "Close" at bounding box center [856, 29] width 16 height 16
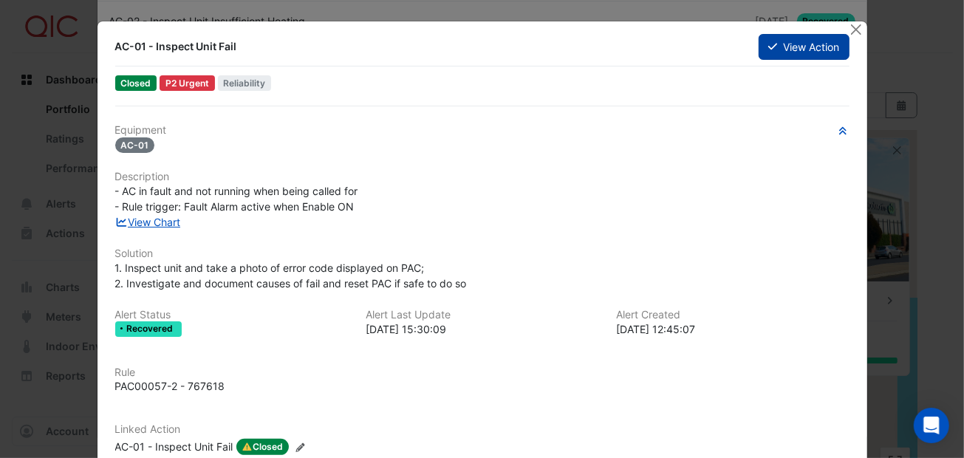
click at [809, 47] on button "View Action" at bounding box center [803, 47] width 90 height 26
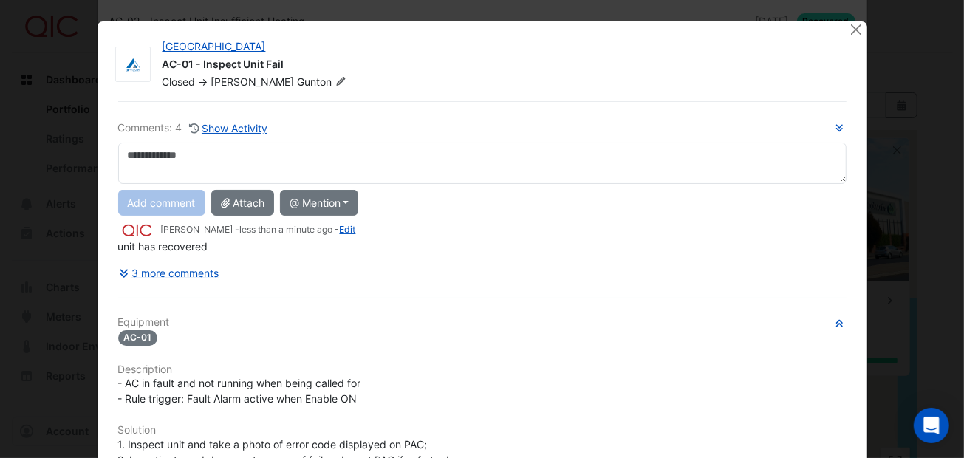
click at [656, 282] on div "3 more comments" at bounding box center [482, 273] width 728 height 26
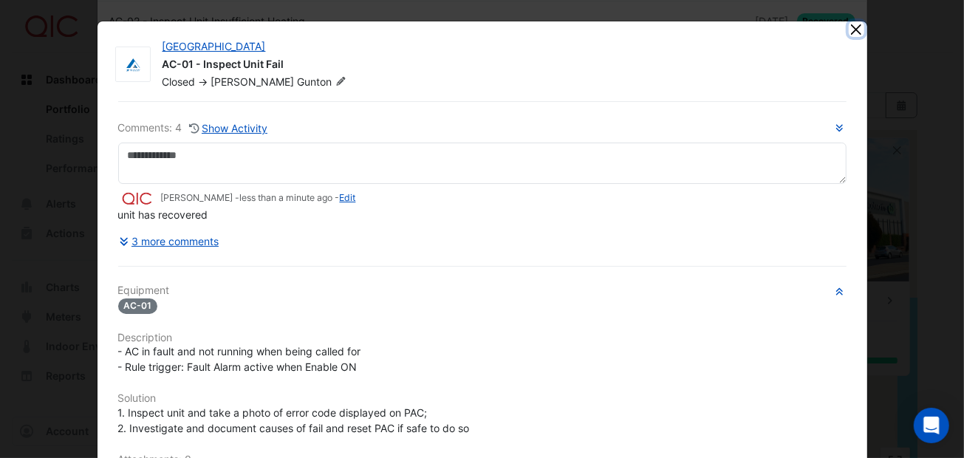
click at [849, 30] on button "Close" at bounding box center [856, 29] width 16 height 16
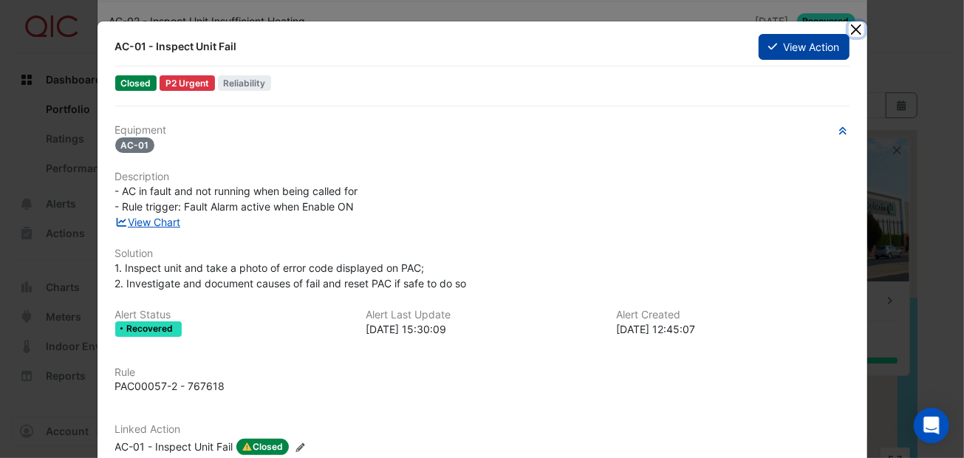
drag, startPoint x: 849, startPoint y: 28, endPoint x: 842, endPoint y: 32, distance: 8.6
click at [848, 30] on button "Close" at bounding box center [856, 29] width 16 height 16
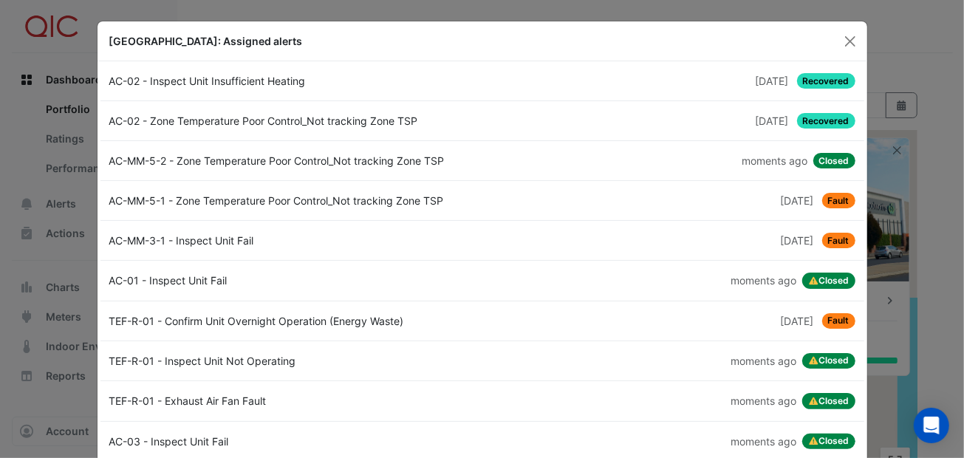
click at [360, 199] on div "AC-MM-5-1 - Zone Temperature Poor Control_Not tracking Zone TSP" at bounding box center [291, 201] width 382 height 16
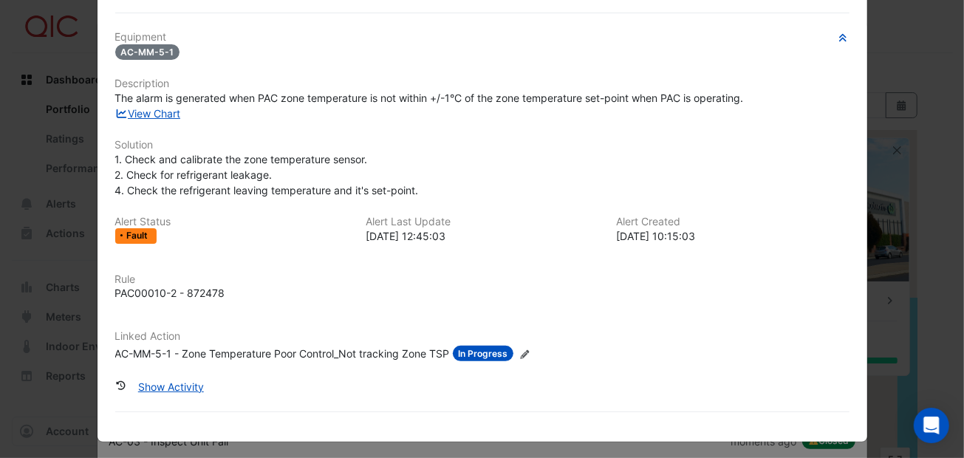
scroll to position [95, 0]
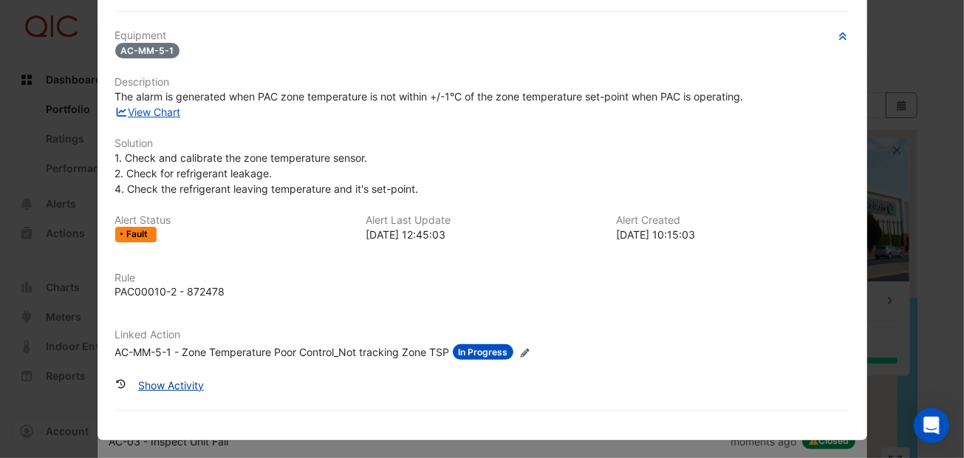
click at [188, 380] on button "Show Activity" at bounding box center [170, 385] width 85 height 26
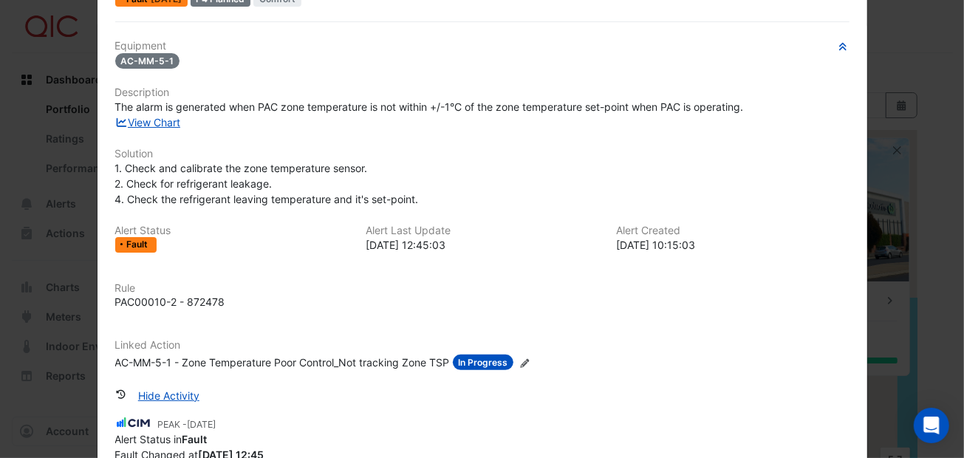
scroll to position [0, 0]
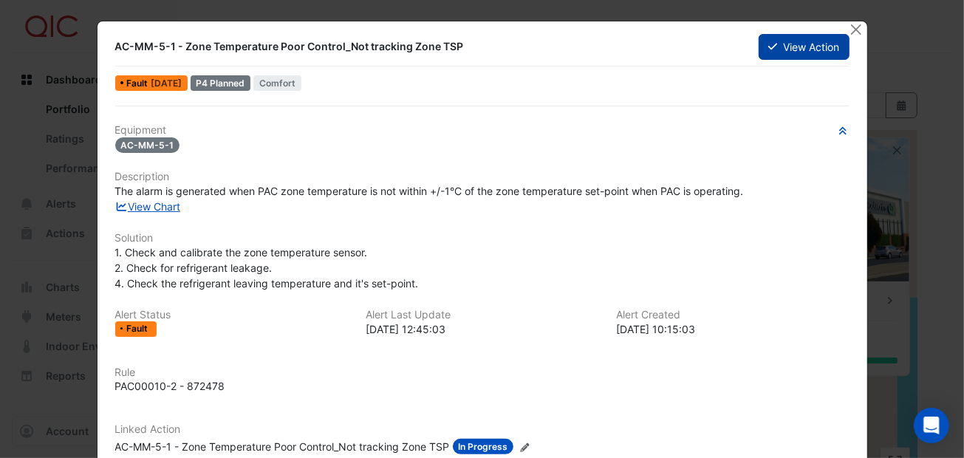
click at [820, 51] on button "View Action" at bounding box center [803, 47] width 90 height 26
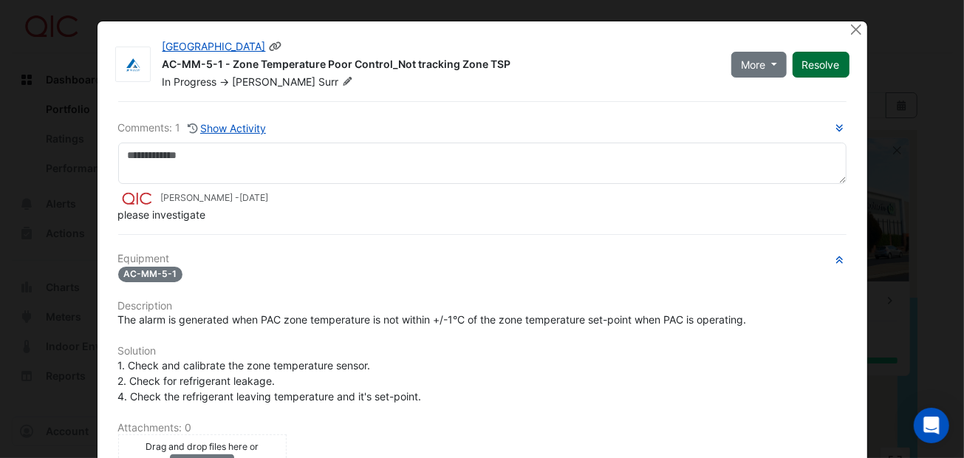
click at [817, 64] on button "Resolve" at bounding box center [820, 65] width 57 height 26
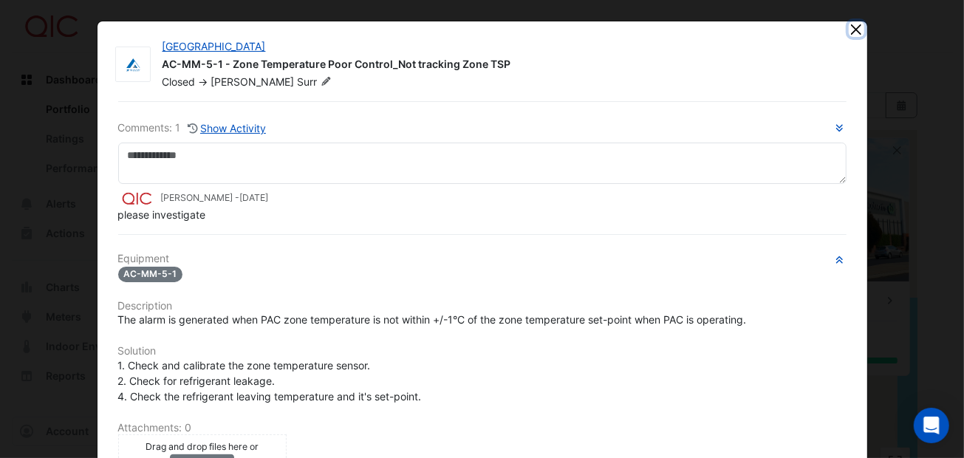
click at [848, 26] on button "Close" at bounding box center [856, 29] width 16 height 16
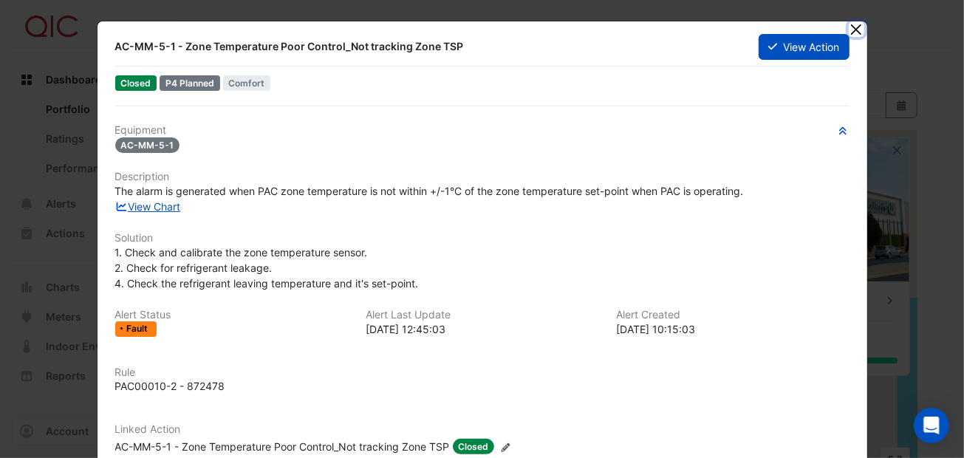
click at [850, 29] on button "Close" at bounding box center [856, 29] width 16 height 16
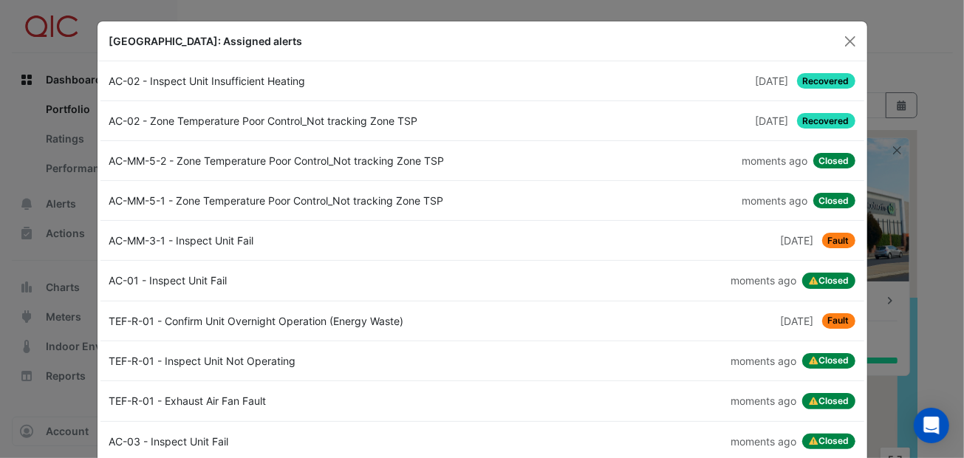
click at [211, 239] on div "AC-MM-3-1 - Inspect Unit Fail" at bounding box center [291, 241] width 382 height 16
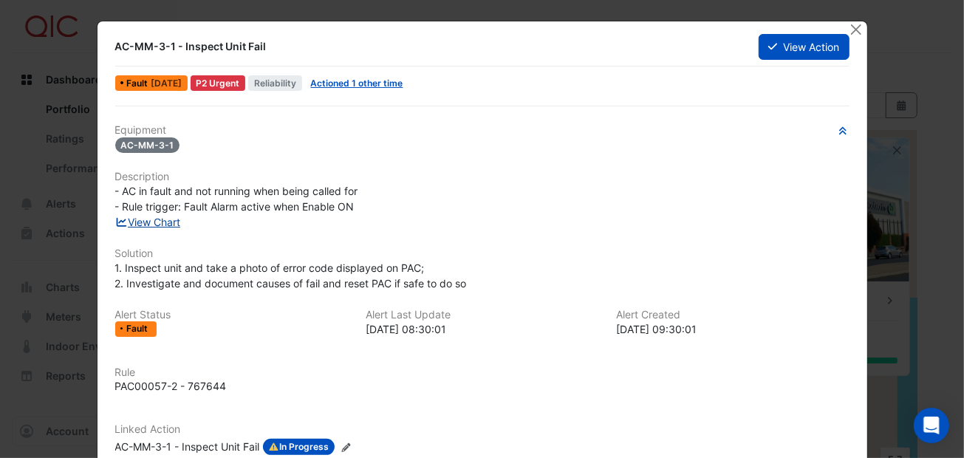
click at [152, 219] on link "View Chart" at bounding box center [148, 222] width 66 height 13
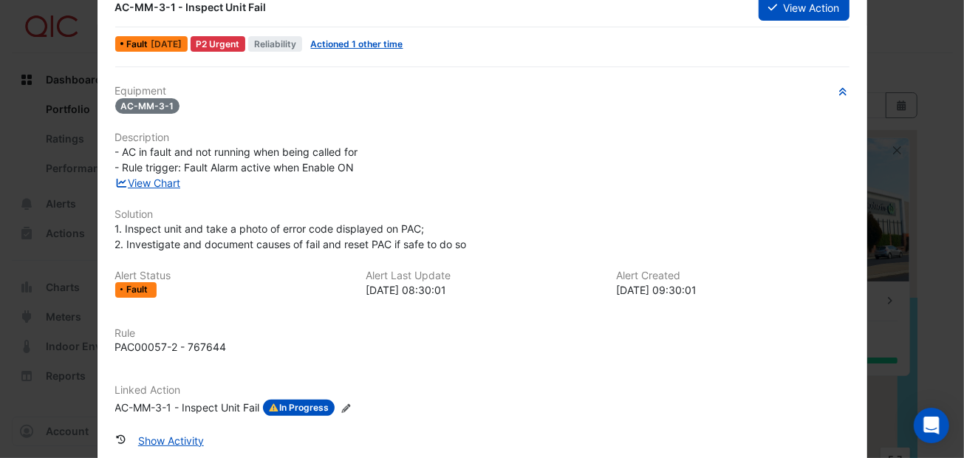
scroll to position [95, 0]
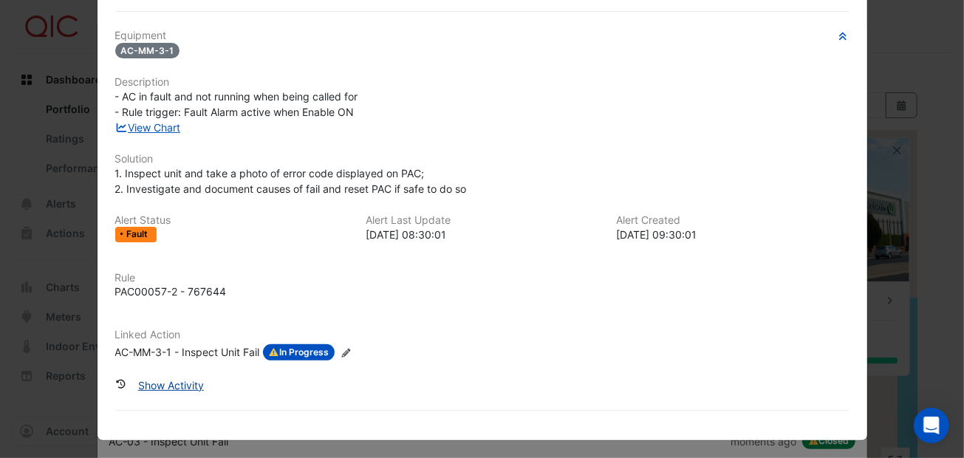
click at [169, 381] on button "Show Activity" at bounding box center [170, 385] width 85 height 26
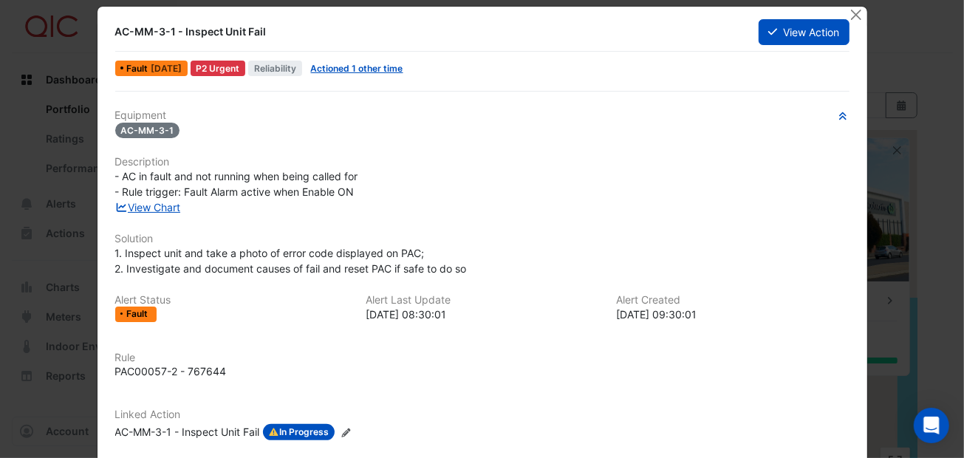
scroll to position [0, 0]
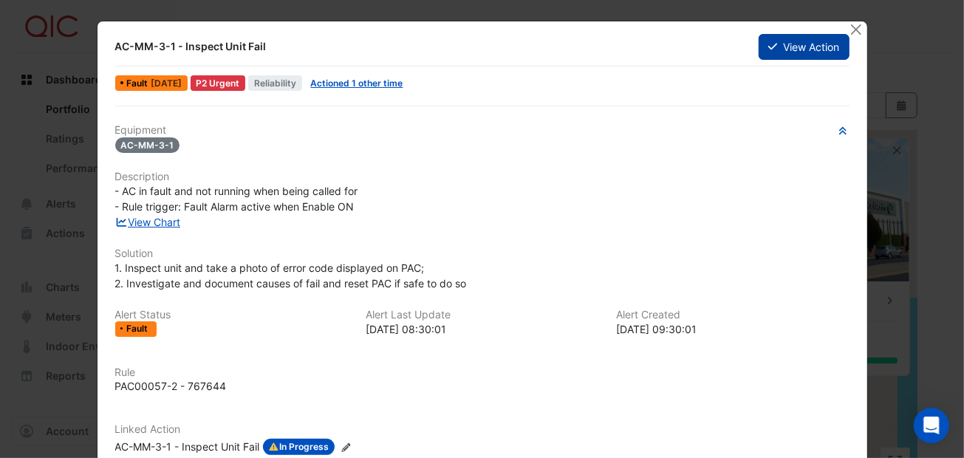
click at [796, 46] on button "View Action" at bounding box center [803, 47] width 90 height 26
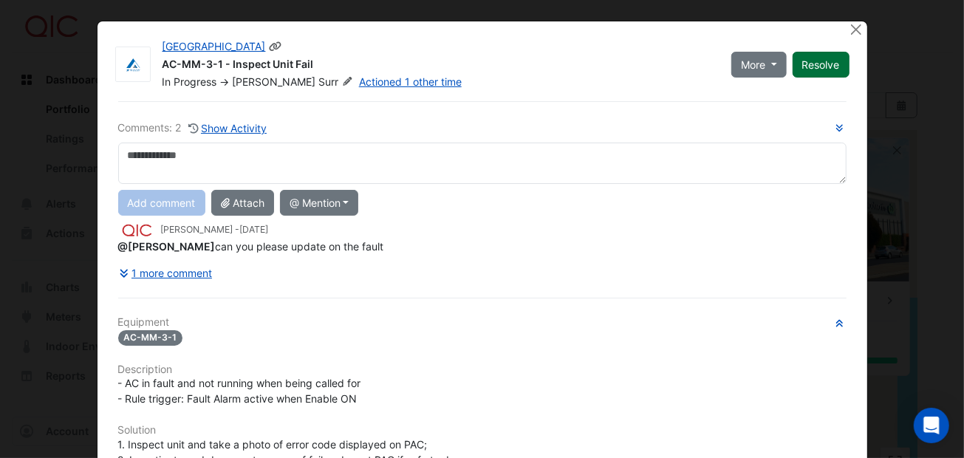
click at [829, 64] on button "Resolve" at bounding box center [820, 65] width 57 height 26
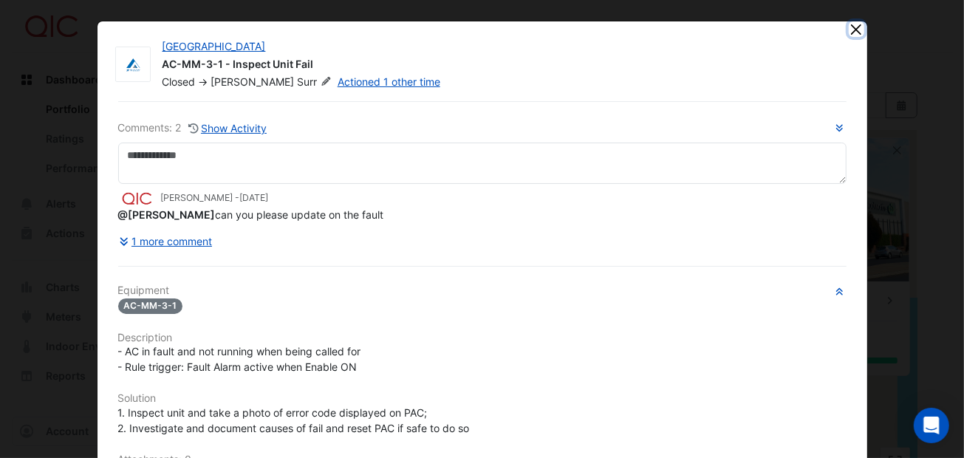
click at [848, 30] on button "Close" at bounding box center [856, 29] width 16 height 16
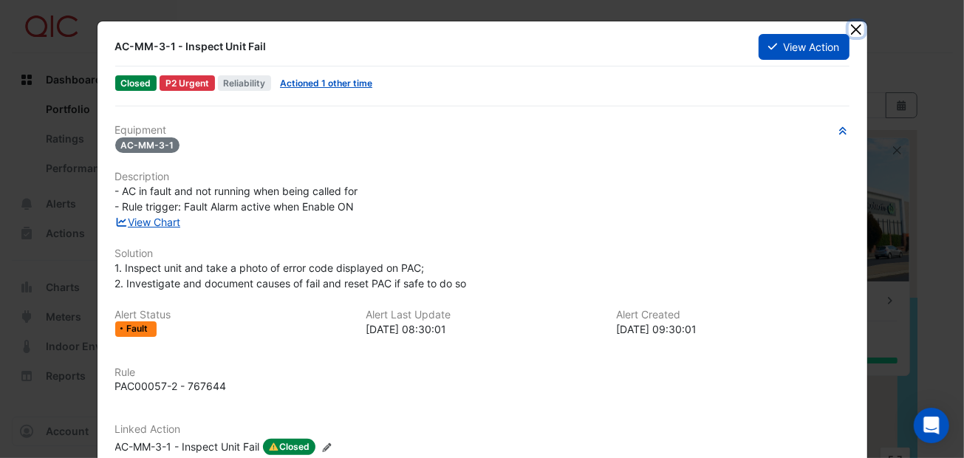
click at [848, 27] on button "Close" at bounding box center [856, 29] width 16 height 16
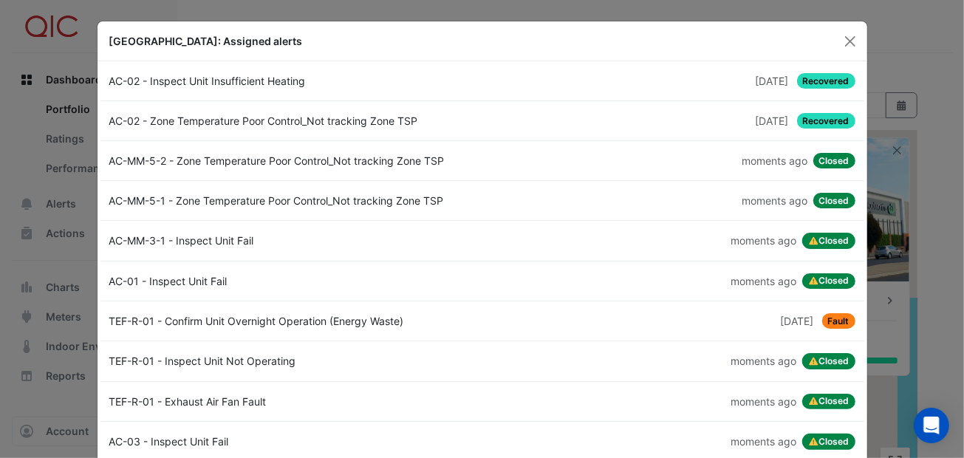
click at [278, 116] on div "AC-02 - Zone Temperature Poor Control_Not tracking Zone TSP" at bounding box center [291, 121] width 382 height 16
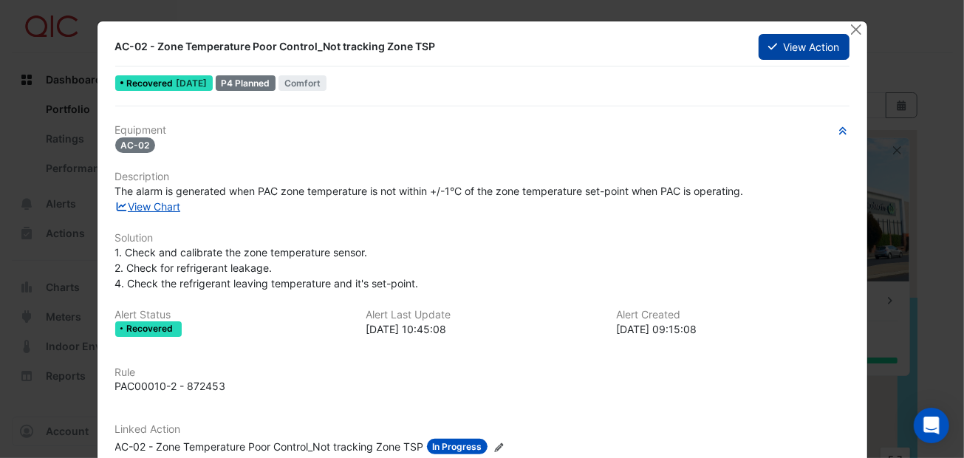
click at [793, 41] on button "View Action" at bounding box center [803, 47] width 90 height 26
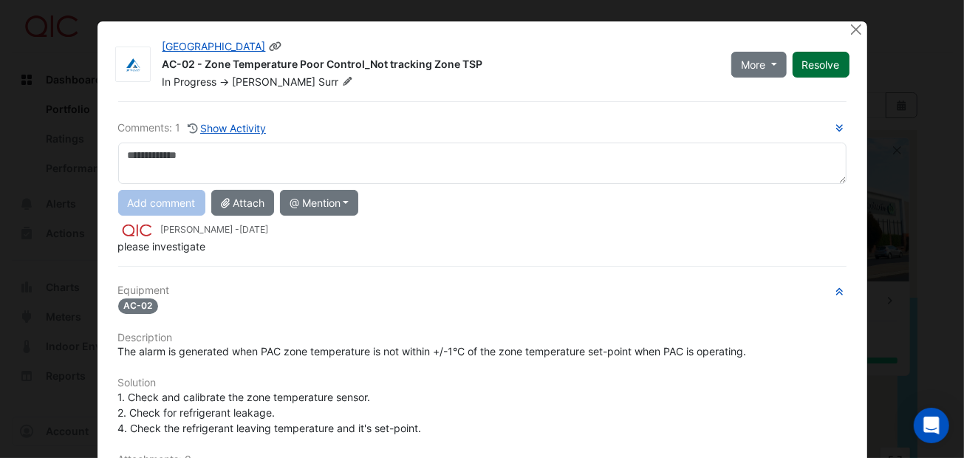
click at [809, 59] on button "Resolve" at bounding box center [820, 65] width 57 height 26
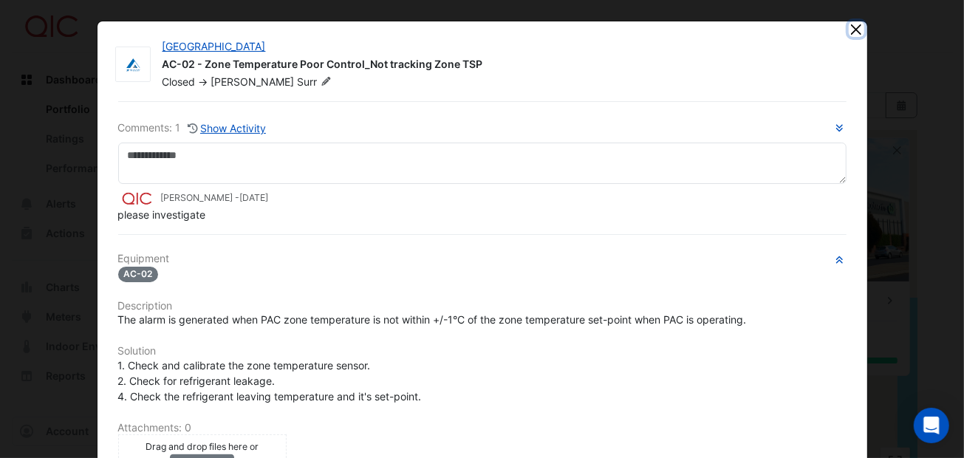
click at [853, 27] on button "Close" at bounding box center [856, 29] width 16 height 16
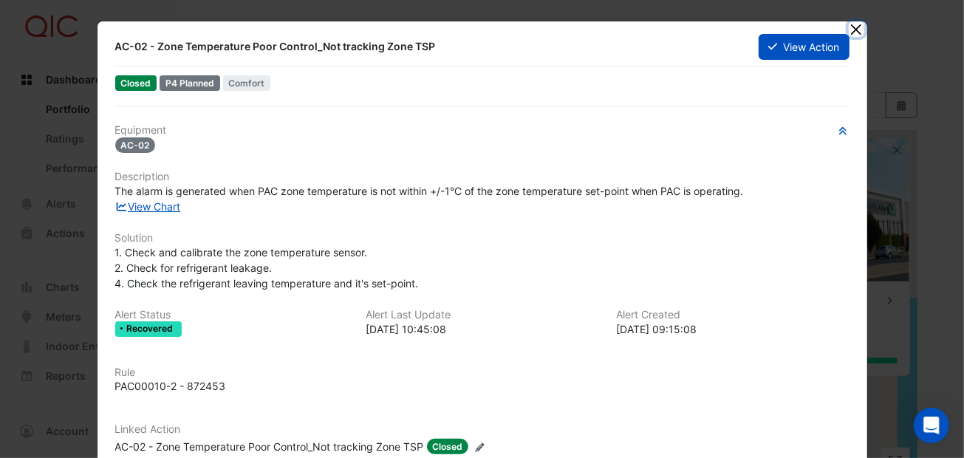
click at [849, 28] on button "Close" at bounding box center [856, 29] width 16 height 16
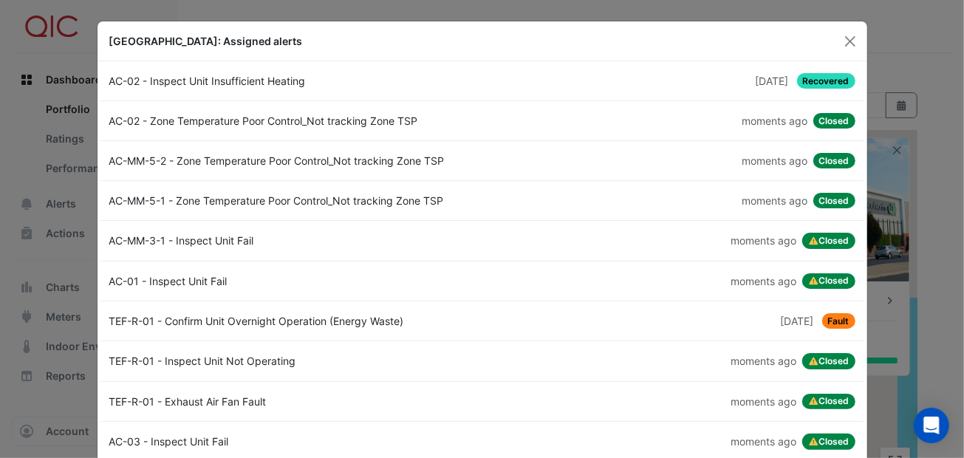
click at [258, 79] on div "AC-02 - Inspect Unit Insufficient Heating" at bounding box center [291, 81] width 382 height 16
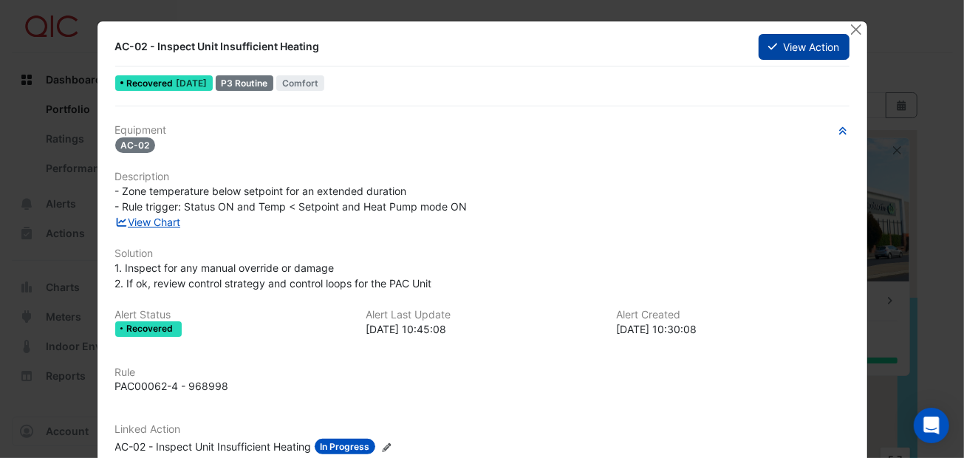
click at [777, 49] on button "View Action" at bounding box center [803, 47] width 90 height 26
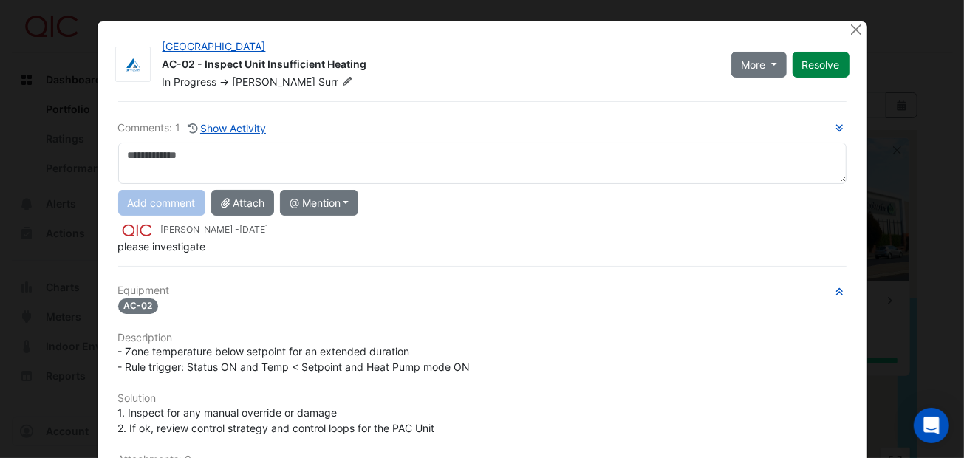
click at [132, 151] on textarea at bounding box center [482, 163] width 728 height 41
type textarea "**********"
drag, startPoint x: 228, startPoint y: 157, endPoint x: 90, endPoint y: 151, distance: 138.2
click at [97, 151] on div "Bathurst City Central AC-02 - Inspect Unit Insufficient Heating In Progress -> …" at bounding box center [482, 367] width 771 height 693
click at [120, 151] on textarea "**********" at bounding box center [482, 163] width 728 height 41
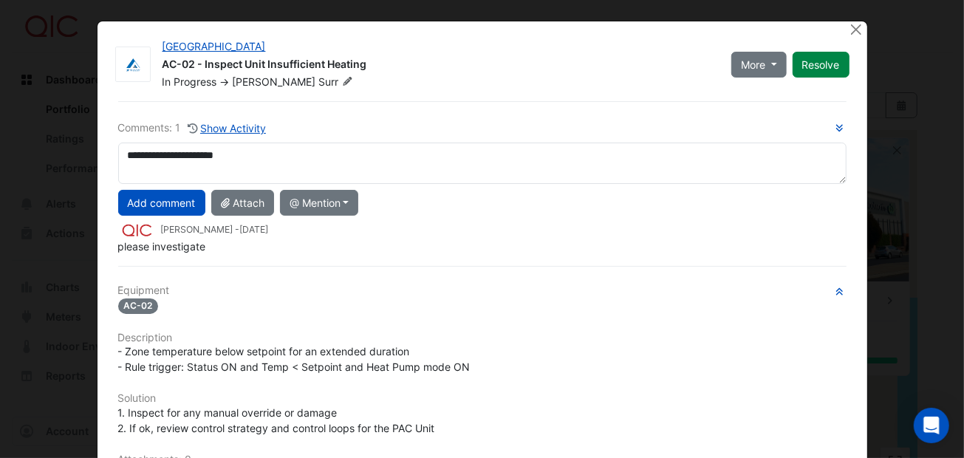
click at [290, 160] on textarea "**********" at bounding box center [482, 163] width 728 height 41
type textarea "**********"
click at [157, 199] on button "Add comment" at bounding box center [161, 203] width 87 height 26
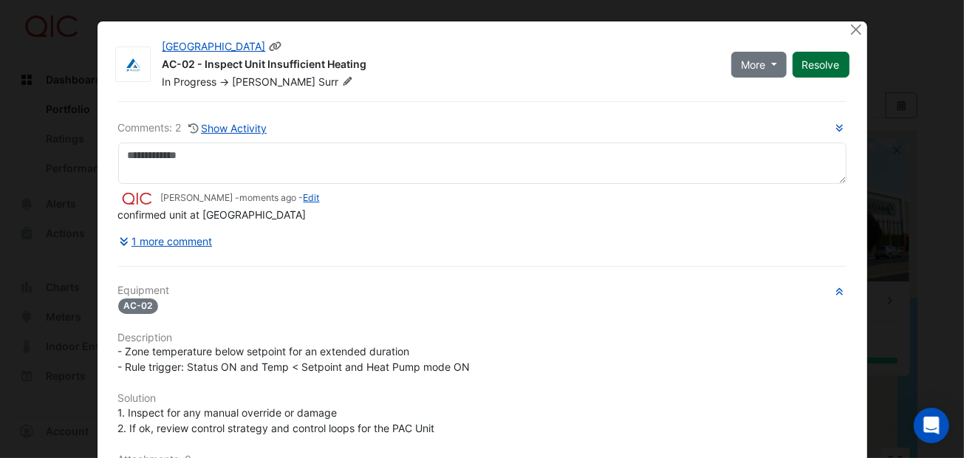
click at [815, 64] on button "Resolve" at bounding box center [820, 65] width 57 height 26
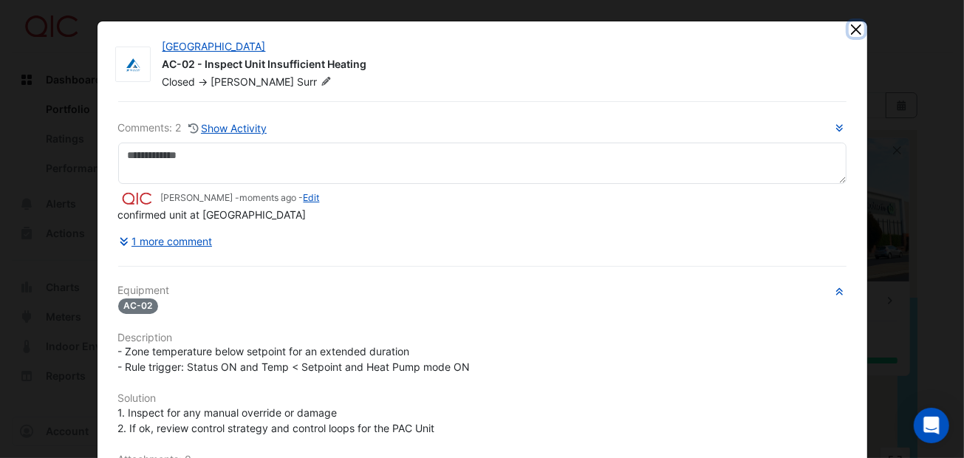
click at [849, 27] on button "Close" at bounding box center [856, 29] width 16 height 16
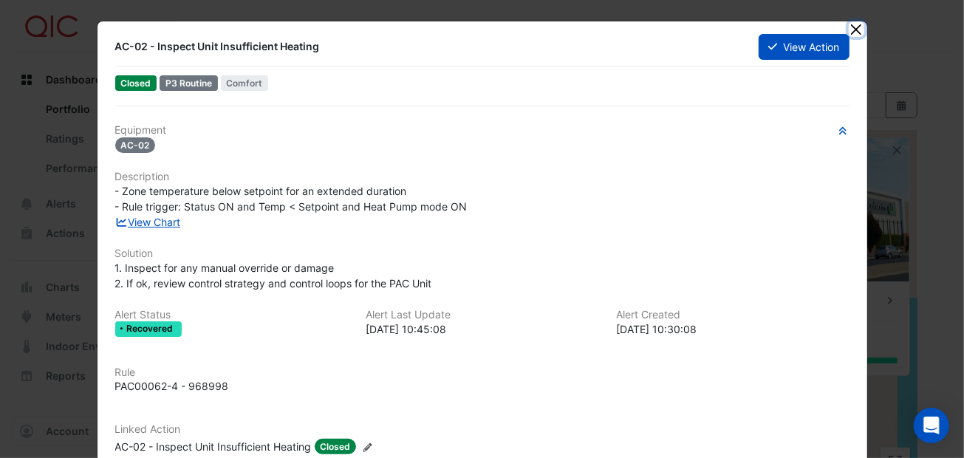
click at [849, 27] on button "Close" at bounding box center [856, 29] width 16 height 16
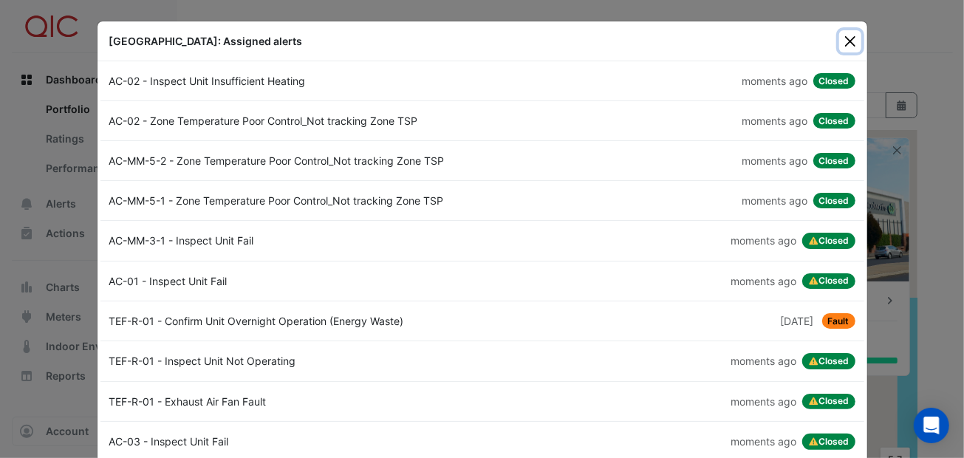
click at [843, 35] on button "Close" at bounding box center [850, 41] width 22 height 22
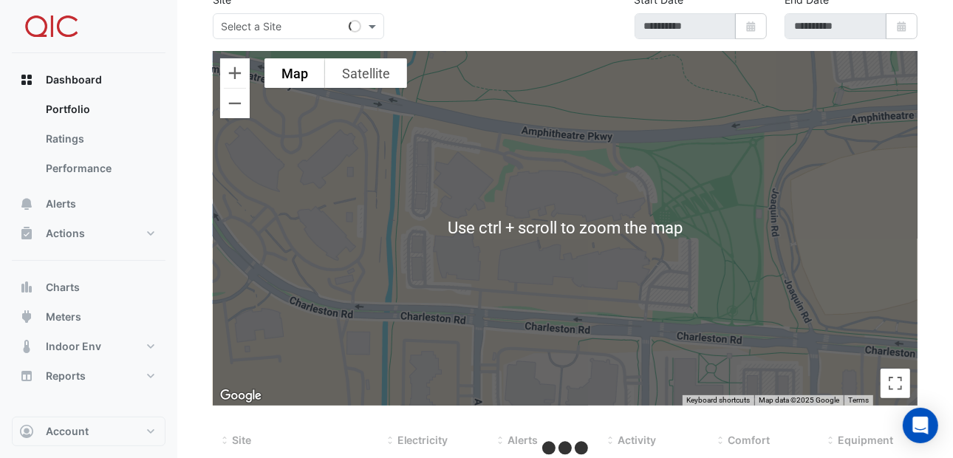
scroll to position [80, 0]
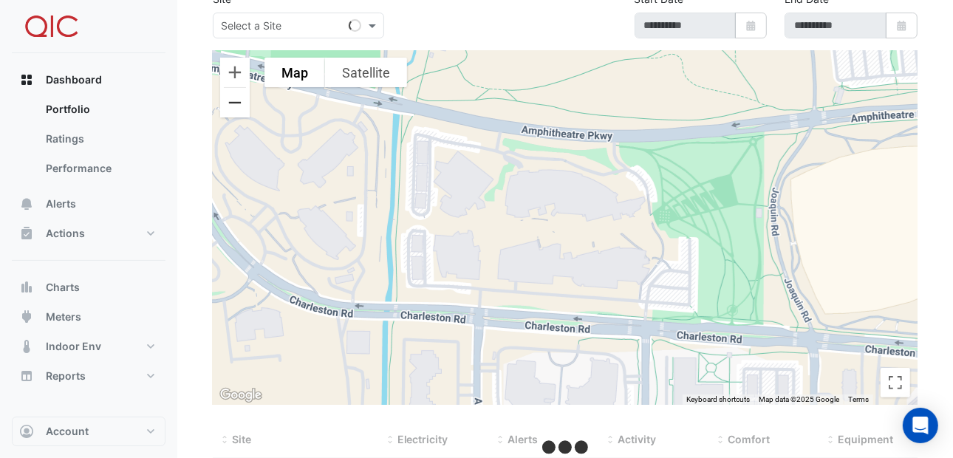
click at [238, 107] on button "Zoom out" at bounding box center [235, 103] width 30 height 30
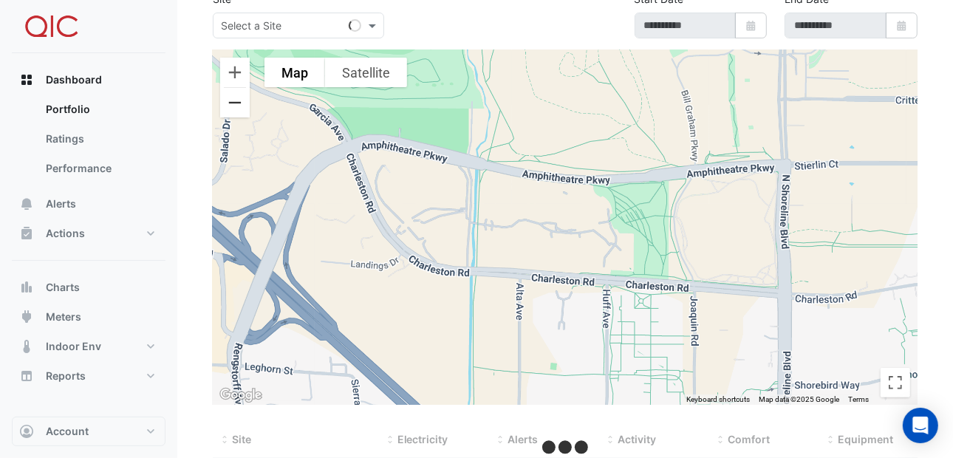
click at [238, 107] on button "Zoom out" at bounding box center [235, 103] width 30 height 30
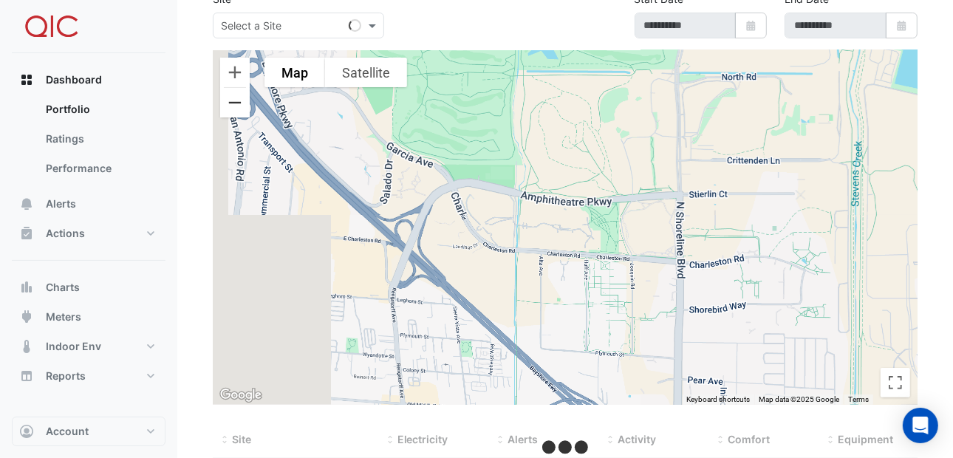
click at [238, 107] on button "Zoom out" at bounding box center [235, 103] width 30 height 30
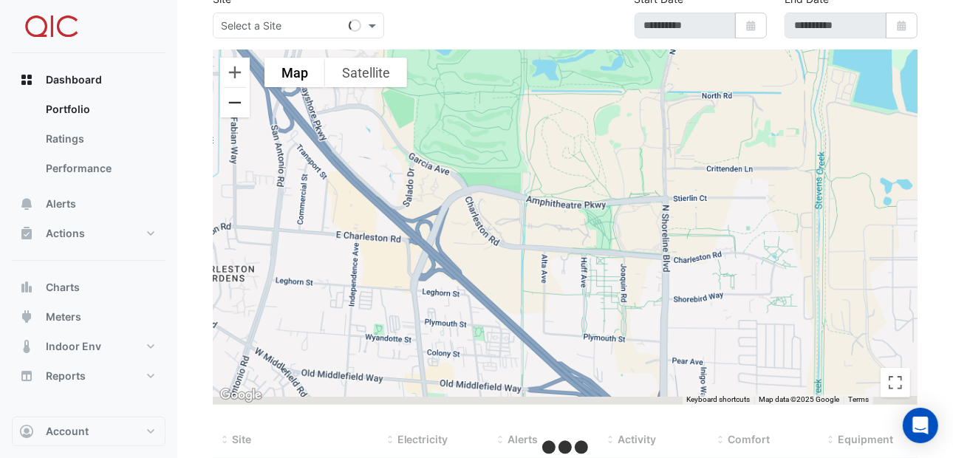
click at [238, 107] on button "Zoom out" at bounding box center [235, 103] width 30 height 30
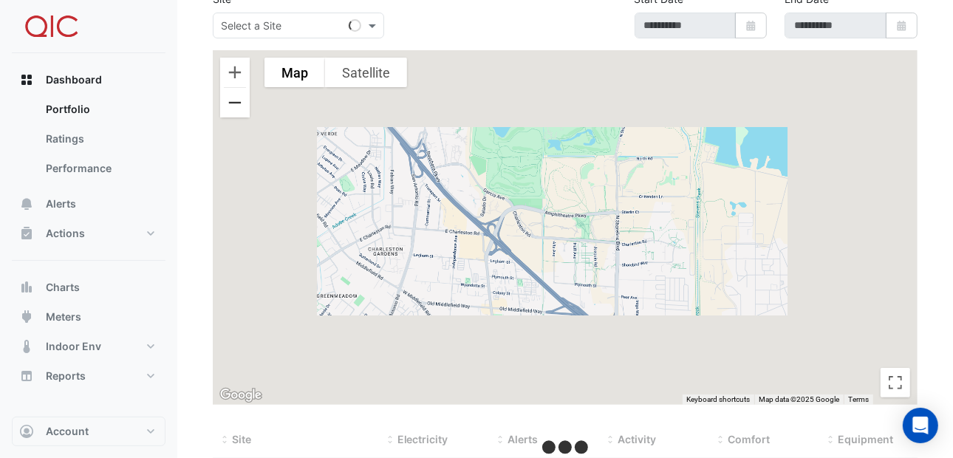
click at [238, 107] on button "Zoom out" at bounding box center [235, 103] width 30 height 30
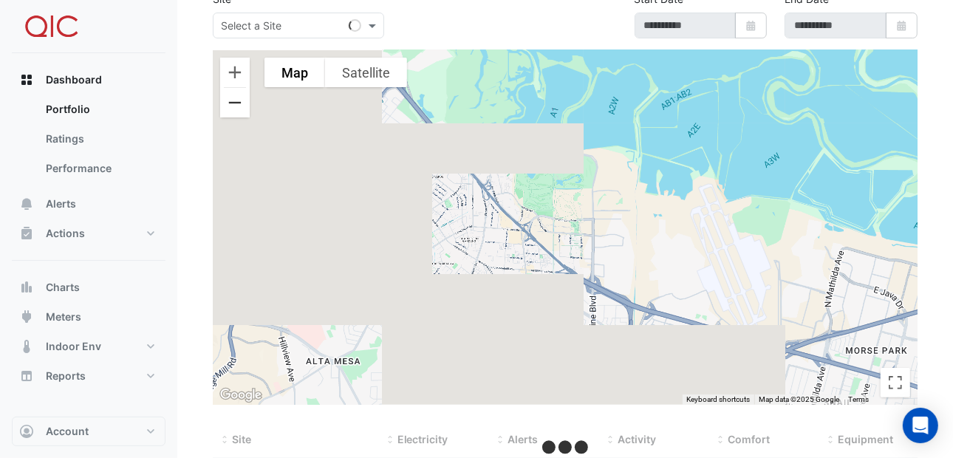
type input "**********"
click at [238, 107] on button "Zoom out" at bounding box center [235, 103] width 30 height 30
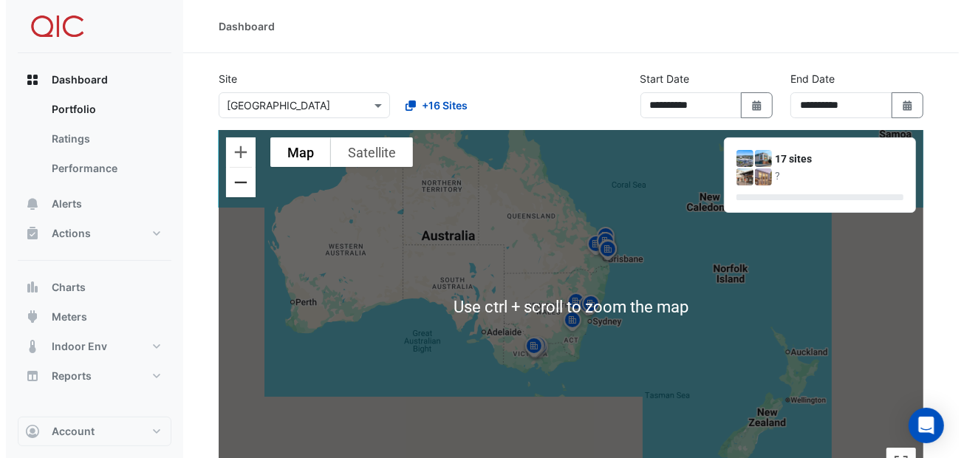
scroll to position [73, 0]
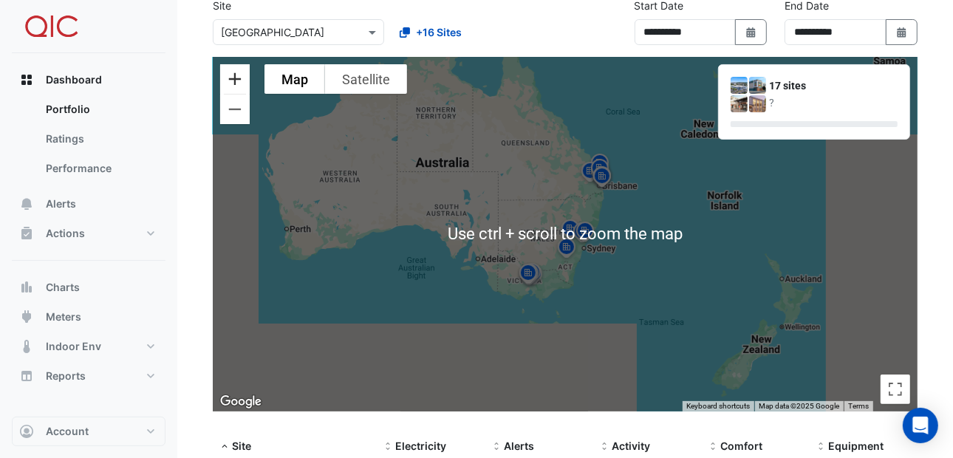
click at [231, 76] on button "Zoom in" at bounding box center [235, 79] width 30 height 30
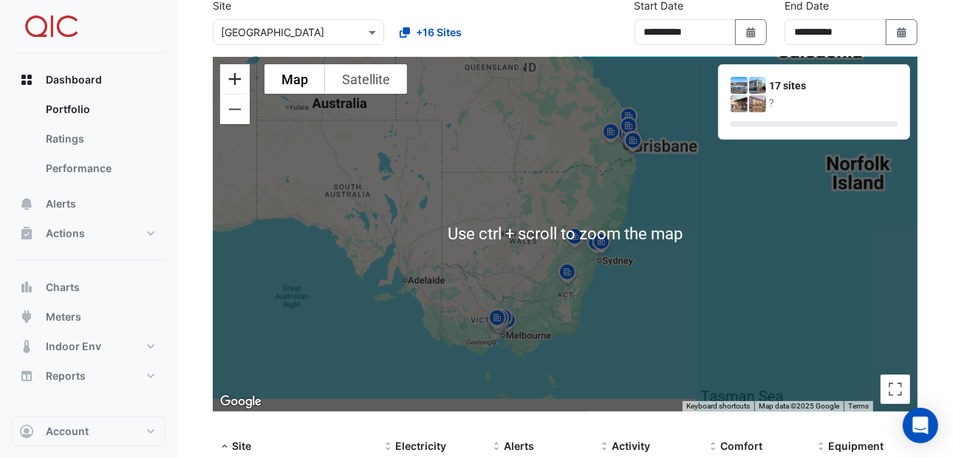
click at [231, 76] on button "Zoom in" at bounding box center [235, 79] width 30 height 30
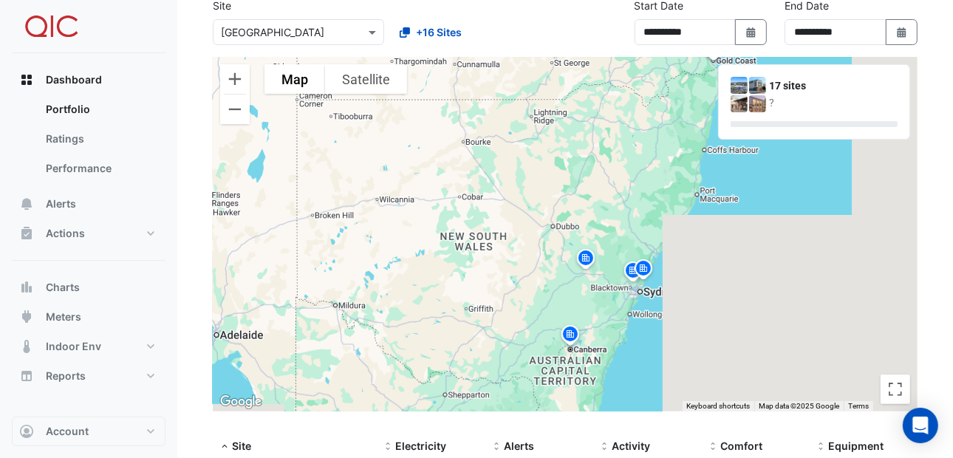
click at [588, 256] on img at bounding box center [586, 260] width 24 height 26
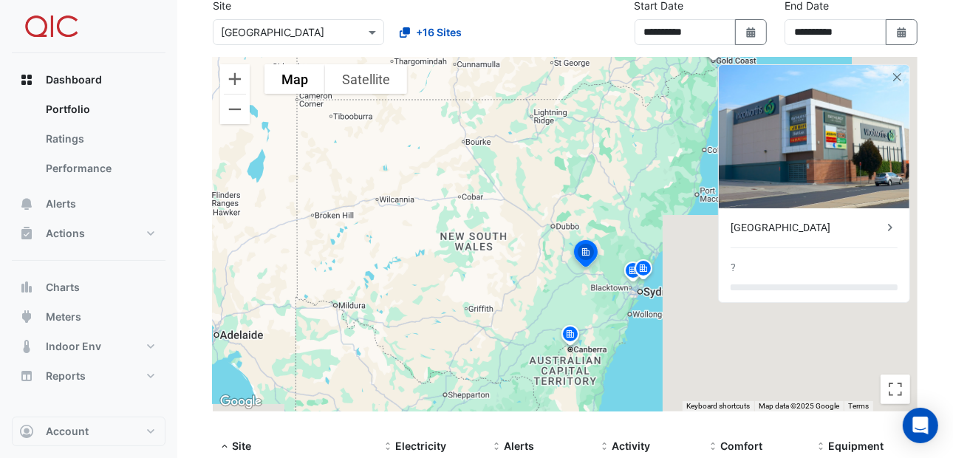
click at [628, 271] on img at bounding box center [633, 273] width 24 height 26
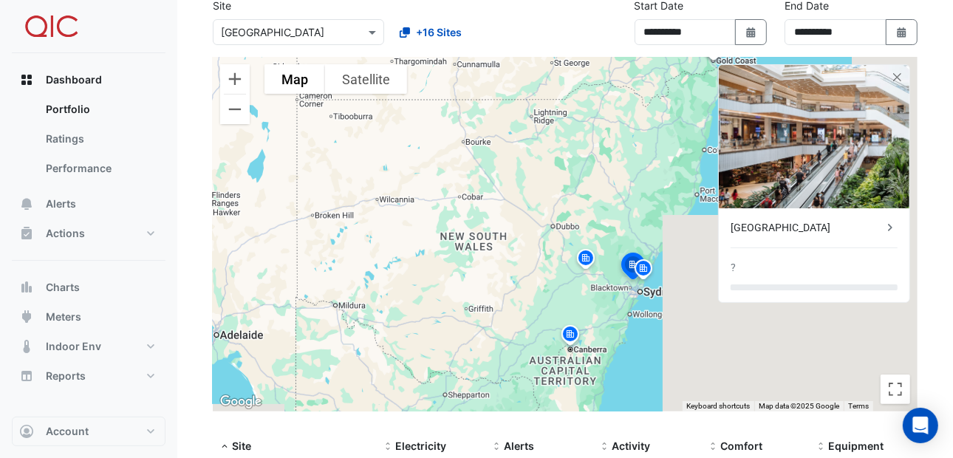
click at [643, 268] on img at bounding box center [643, 271] width 24 height 26
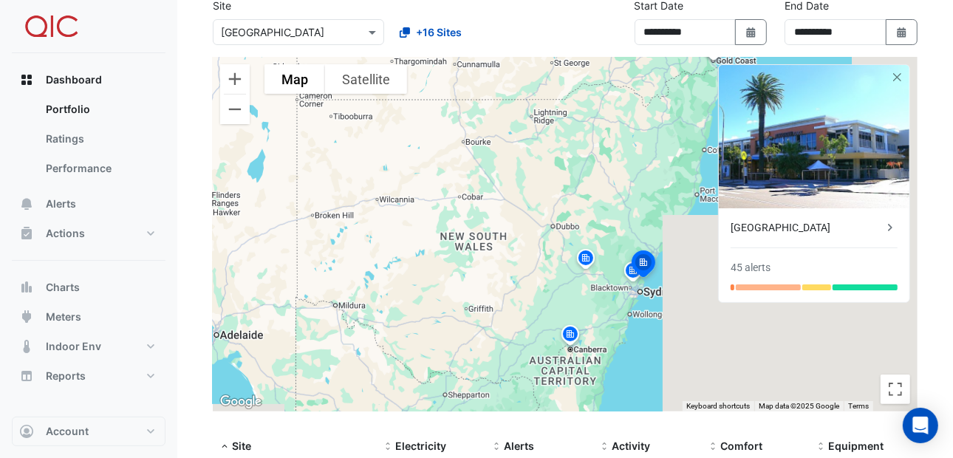
click at [629, 271] on img at bounding box center [643, 265] width 32 height 35
click at [584, 255] on img at bounding box center [586, 260] width 24 height 26
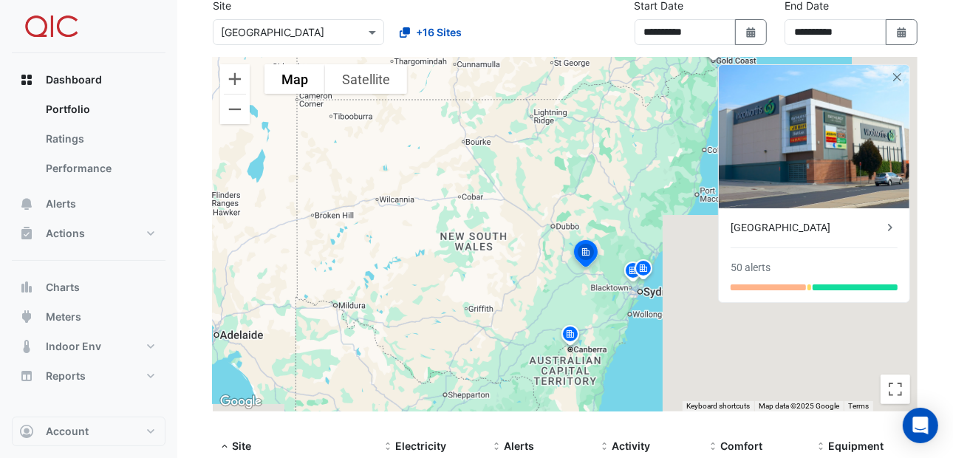
click at [586, 252] on img at bounding box center [585, 255] width 32 height 35
click at [770, 285] on div at bounding box center [767, 287] width 75 height 6
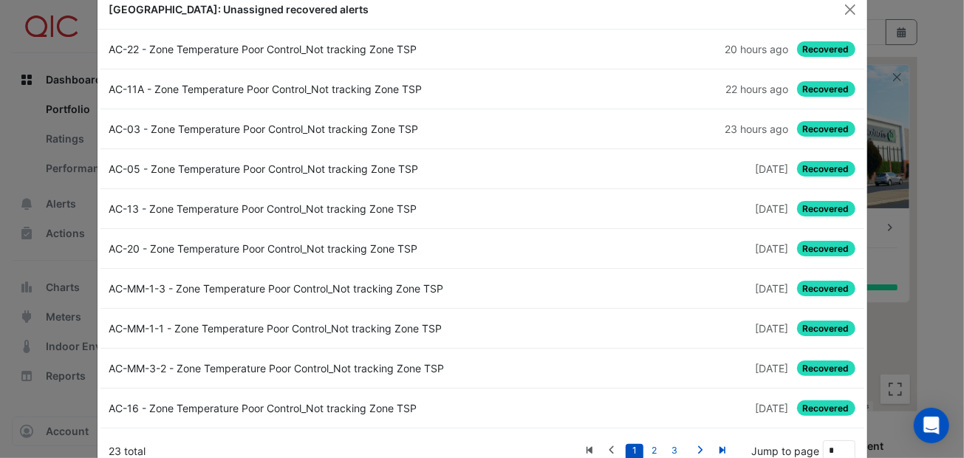
scroll to position [0, 0]
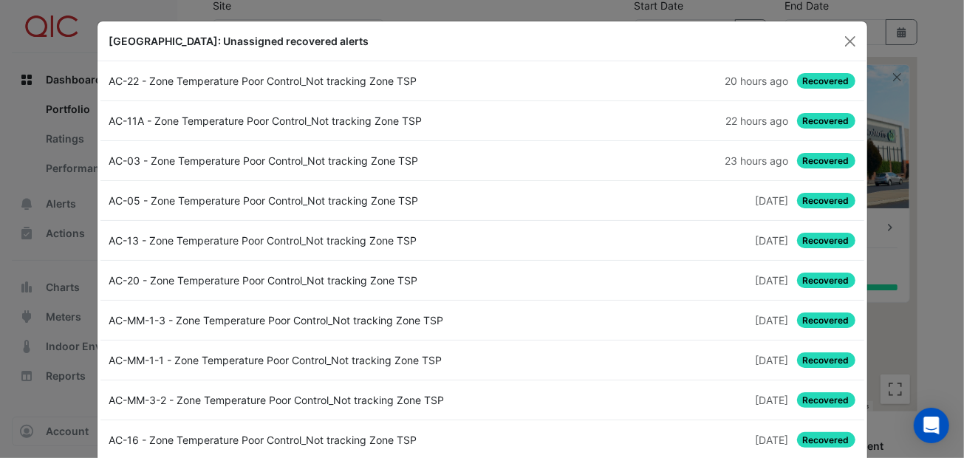
click at [819, 80] on span "Recovered" at bounding box center [826, 81] width 58 height 16
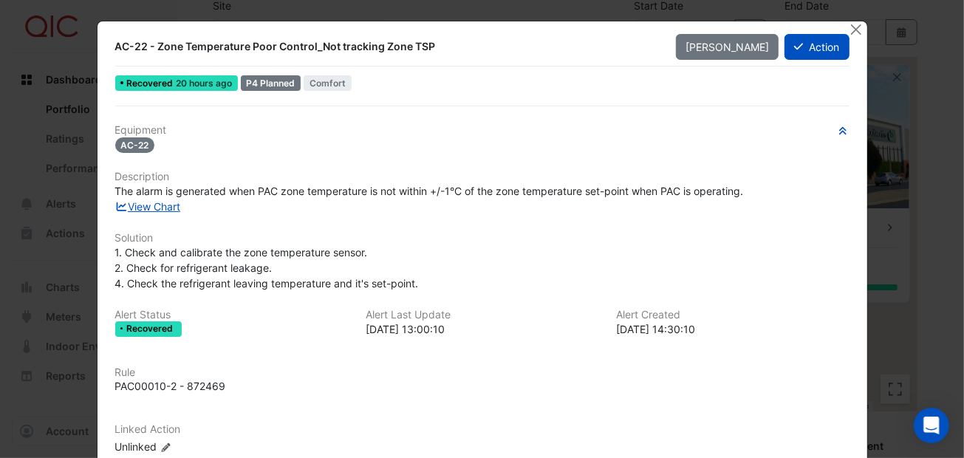
scroll to position [73, 0]
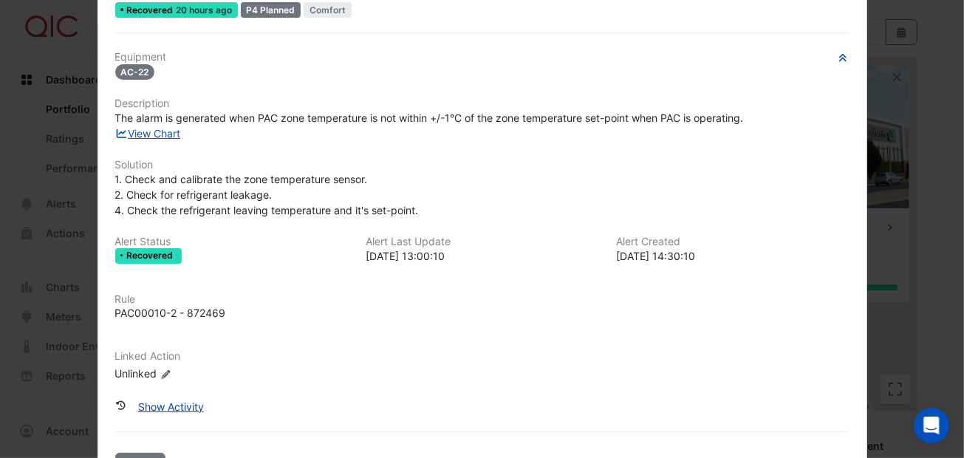
click at [174, 400] on button "Show Activity" at bounding box center [170, 407] width 85 height 26
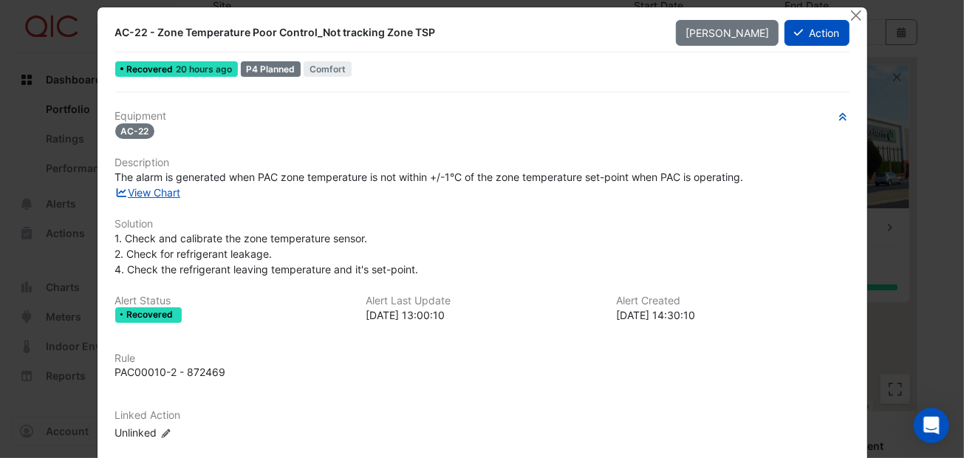
scroll to position [0, 0]
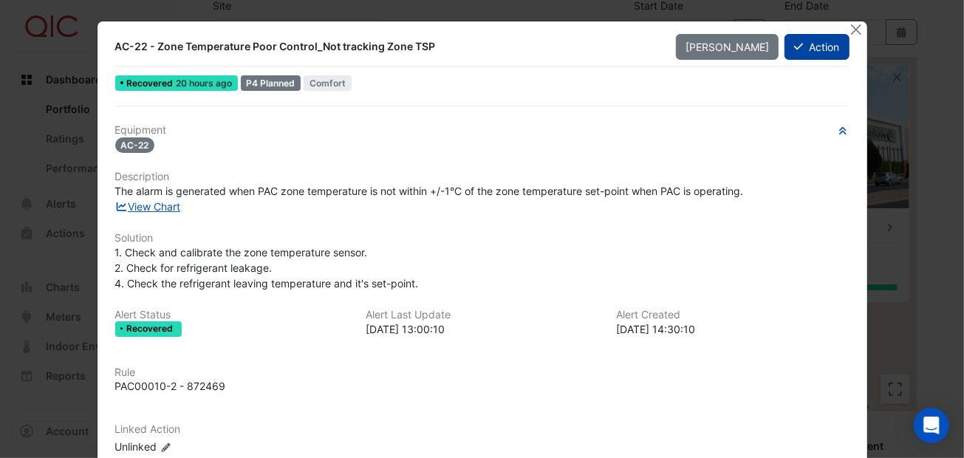
click at [797, 49] on button "Action" at bounding box center [816, 47] width 64 height 26
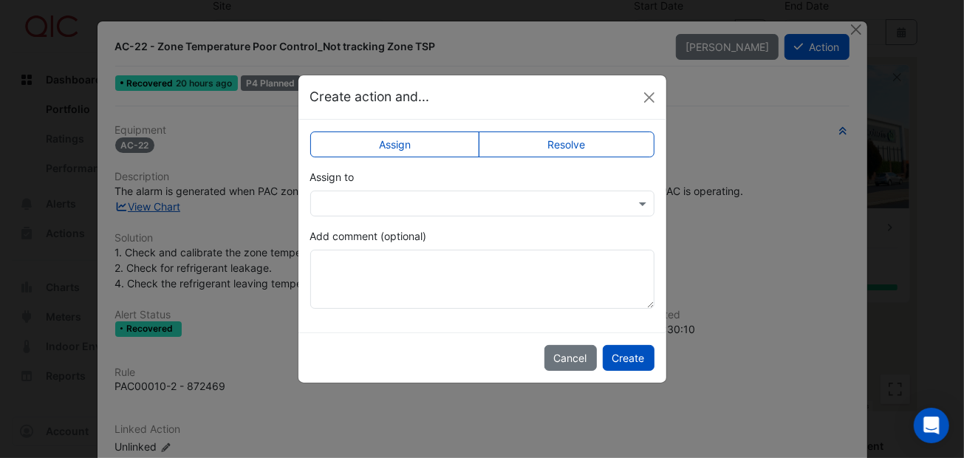
click at [571, 143] on label "Resolve" at bounding box center [567, 144] width 176 height 26
click at [631, 354] on button "Create" at bounding box center [629, 358] width 52 height 26
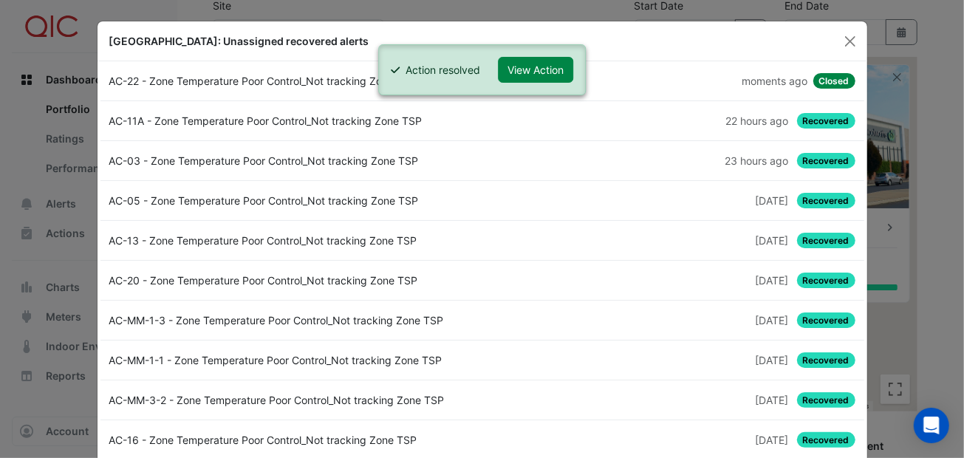
click at [799, 114] on span "Recovered" at bounding box center [826, 121] width 58 height 16
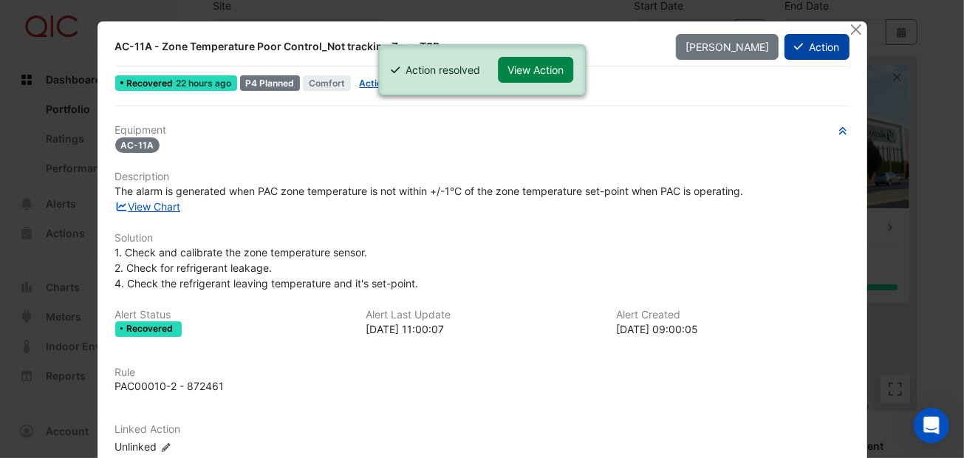
click at [798, 41] on button "Action" at bounding box center [816, 47] width 64 height 26
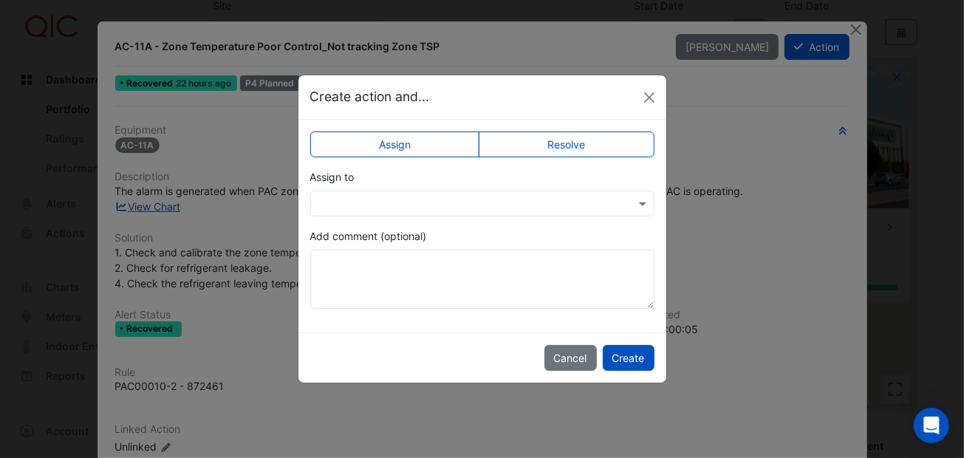
click at [535, 144] on label "Resolve" at bounding box center [567, 144] width 176 height 26
click at [632, 356] on button "Create" at bounding box center [629, 358] width 52 height 26
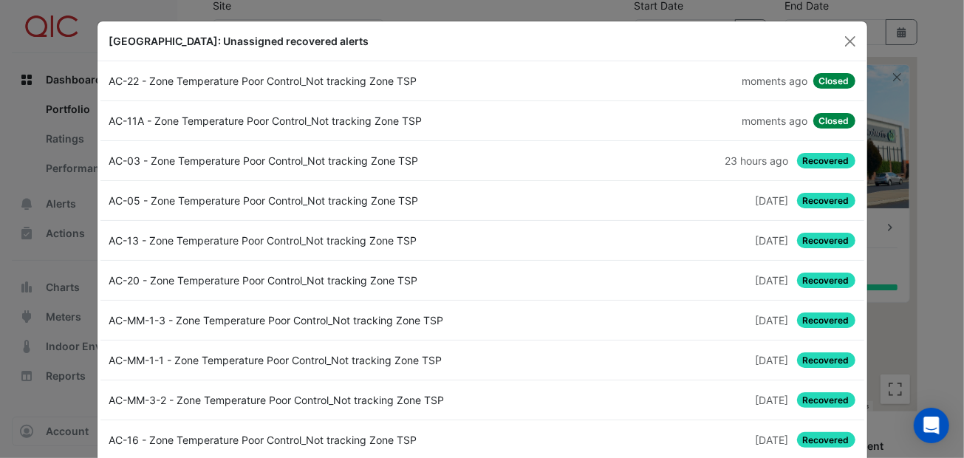
click at [817, 159] on span "Recovered" at bounding box center [826, 161] width 58 height 16
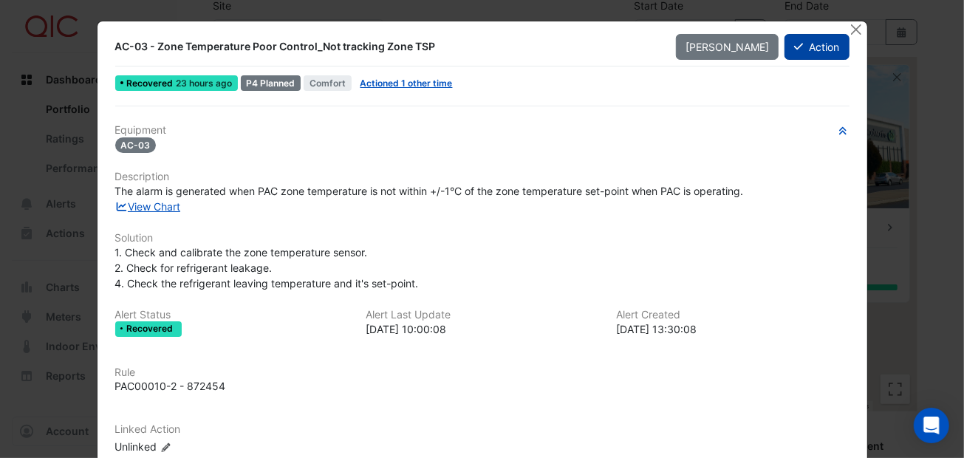
click at [795, 46] on icon at bounding box center [798, 46] width 9 height 10
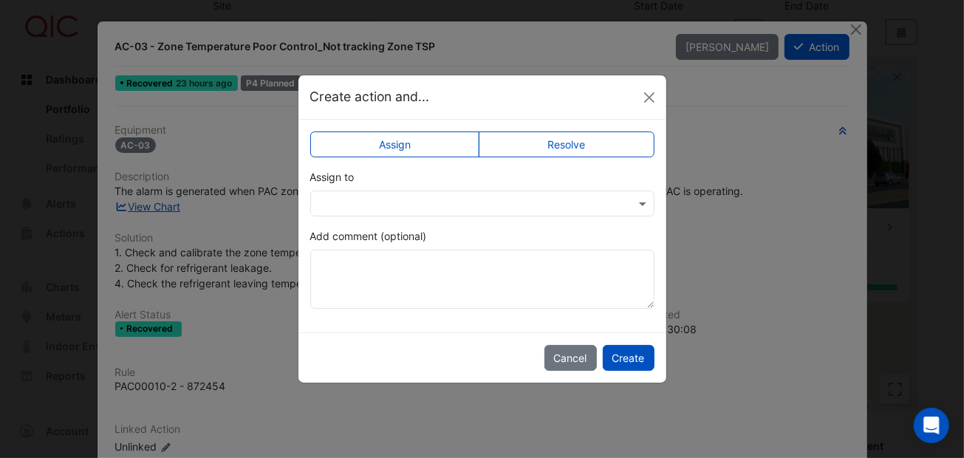
click at [600, 139] on label "Resolve" at bounding box center [567, 144] width 176 height 26
click at [647, 349] on button "Create" at bounding box center [629, 358] width 52 height 26
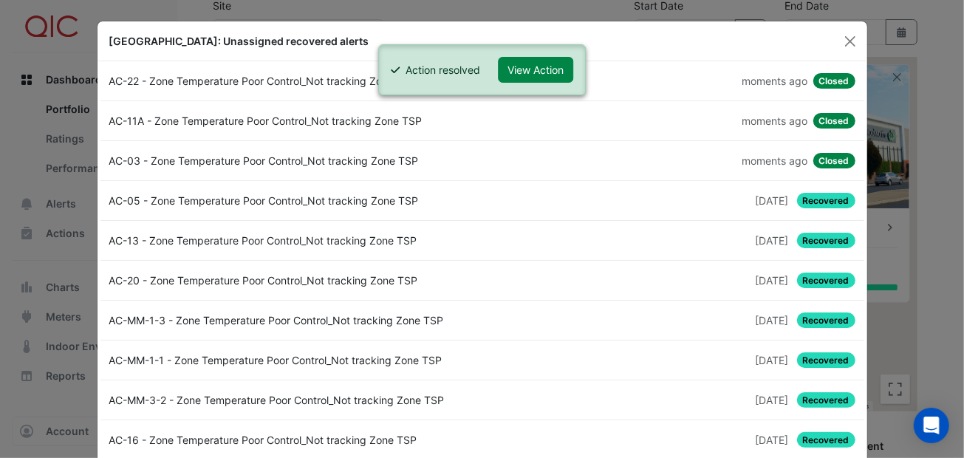
click at [813, 196] on span "Recovered" at bounding box center [826, 201] width 58 height 16
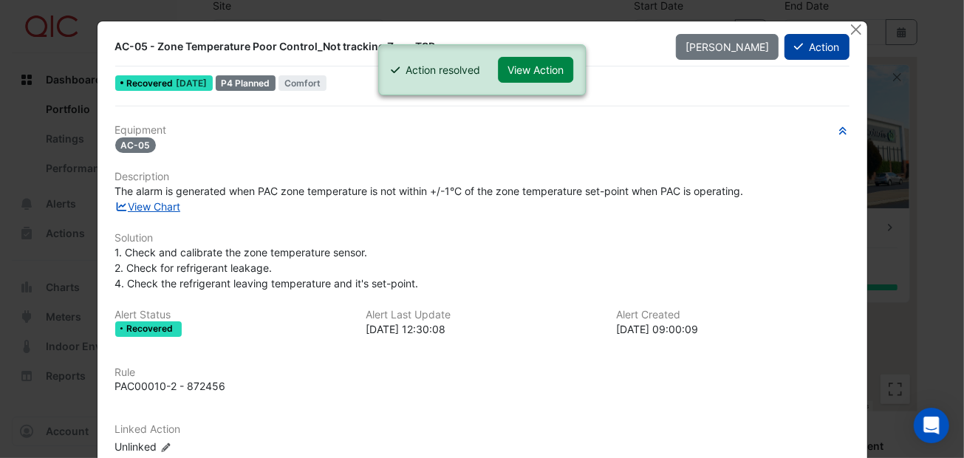
click at [811, 46] on button "Action" at bounding box center [816, 47] width 64 height 26
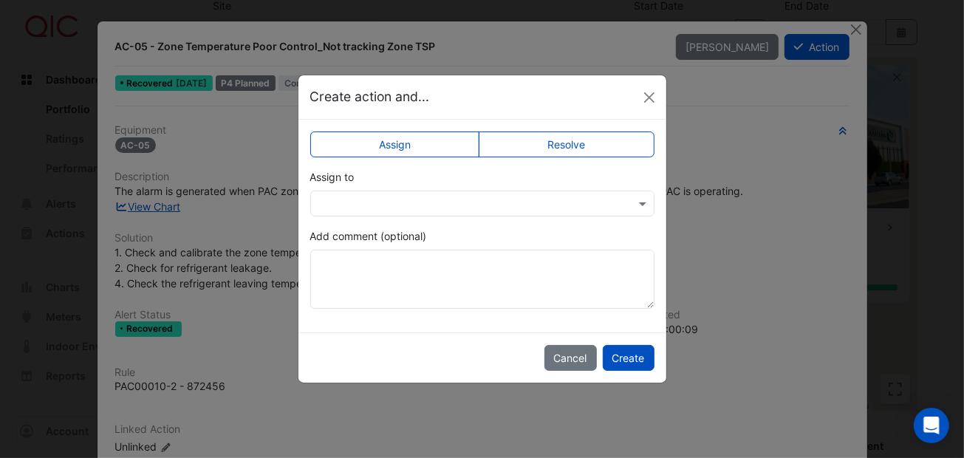
click at [566, 141] on label "Resolve" at bounding box center [567, 144] width 176 height 26
click at [617, 354] on button "Create" at bounding box center [629, 358] width 52 height 26
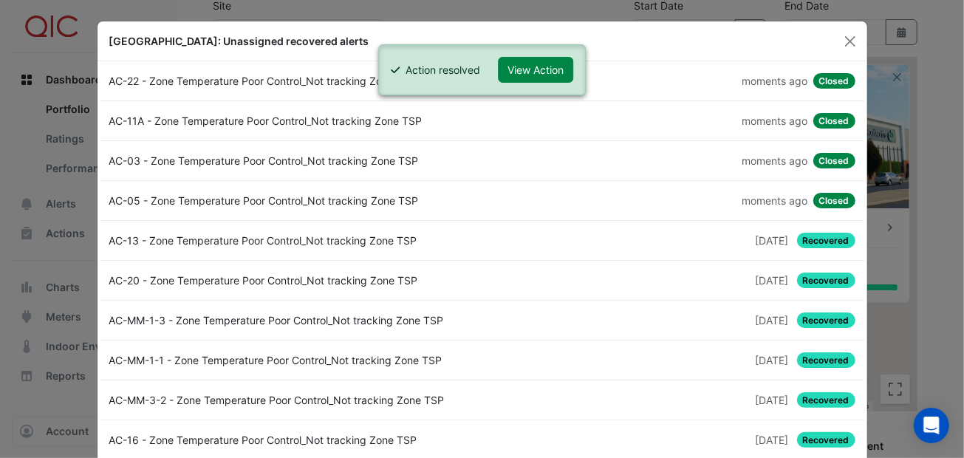
click at [811, 241] on span "Recovered" at bounding box center [826, 241] width 58 height 16
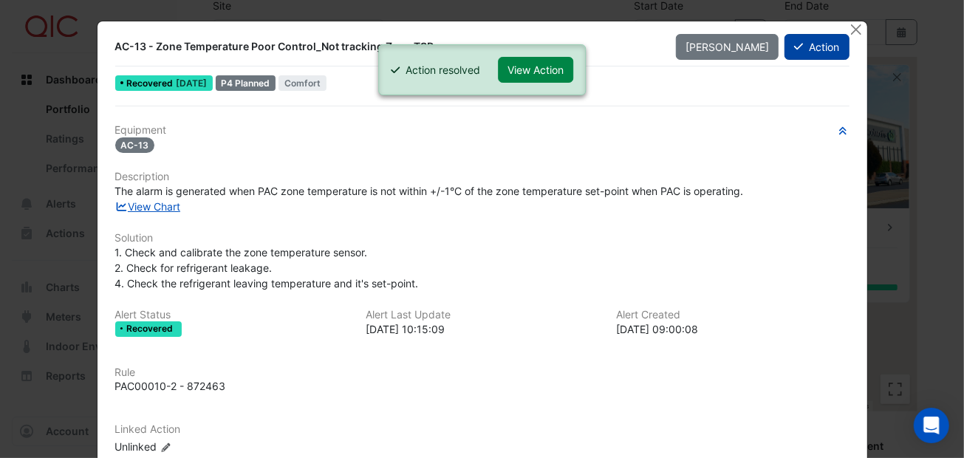
click at [801, 42] on button "Action" at bounding box center [816, 47] width 64 height 26
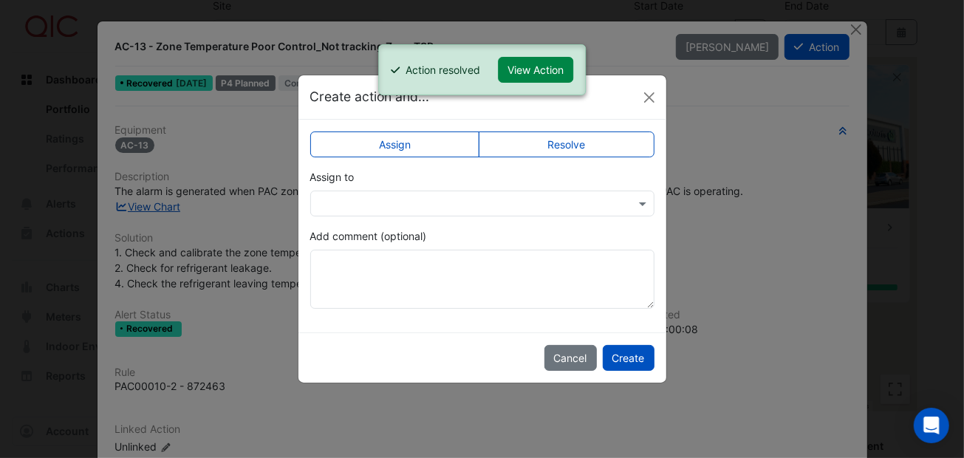
click at [557, 145] on label "Resolve" at bounding box center [567, 144] width 176 height 26
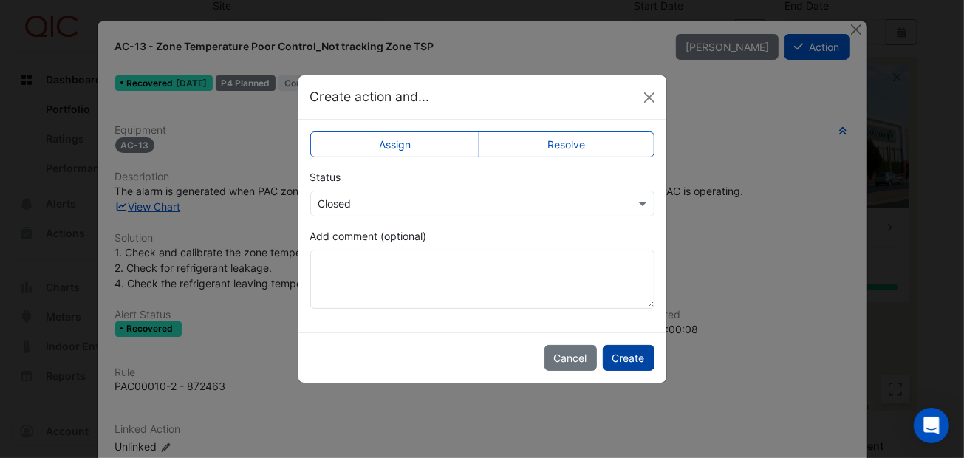
click at [620, 350] on button "Create" at bounding box center [629, 358] width 52 height 26
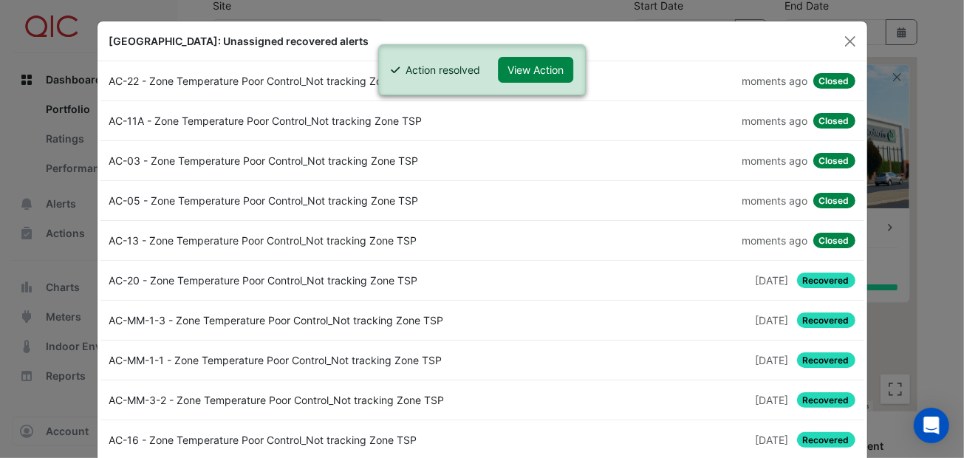
click at [812, 275] on span "Recovered" at bounding box center [826, 280] width 58 height 16
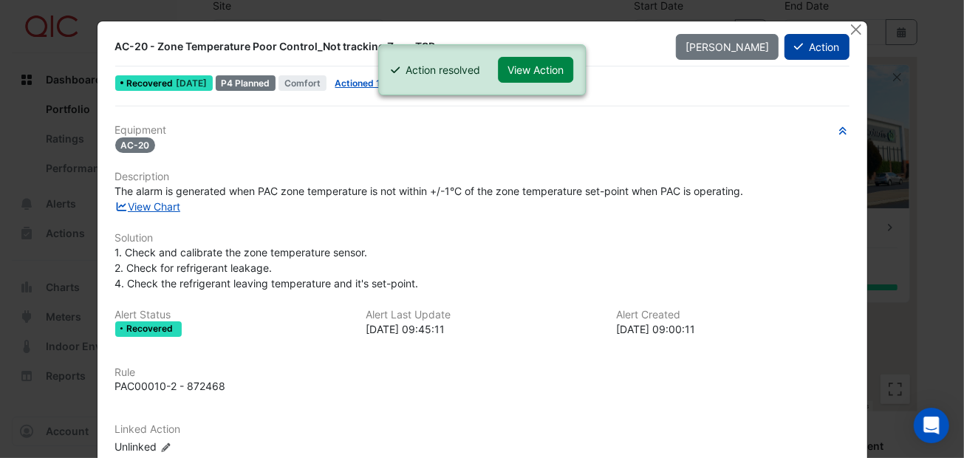
click at [794, 43] on icon at bounding box center [798, 46] width 9 height 10
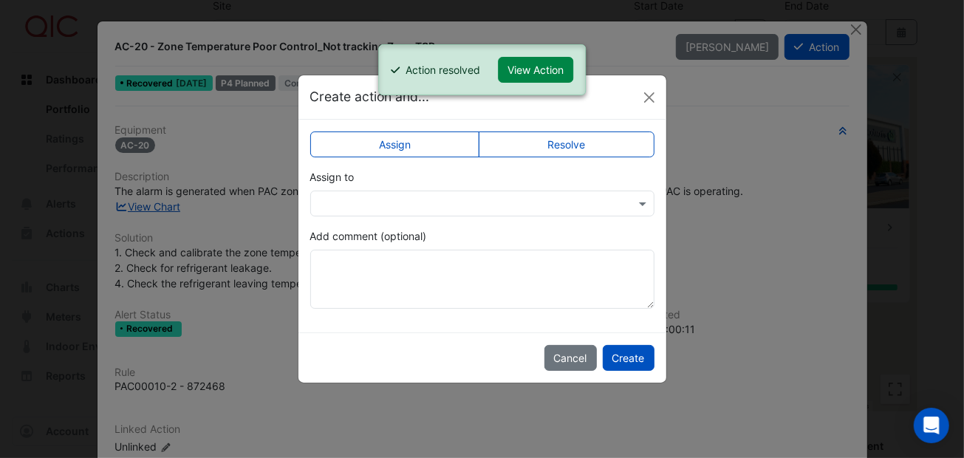
click at [572, 145] on label "Resolve" at bounding box center [567, 144] width 176 height 26
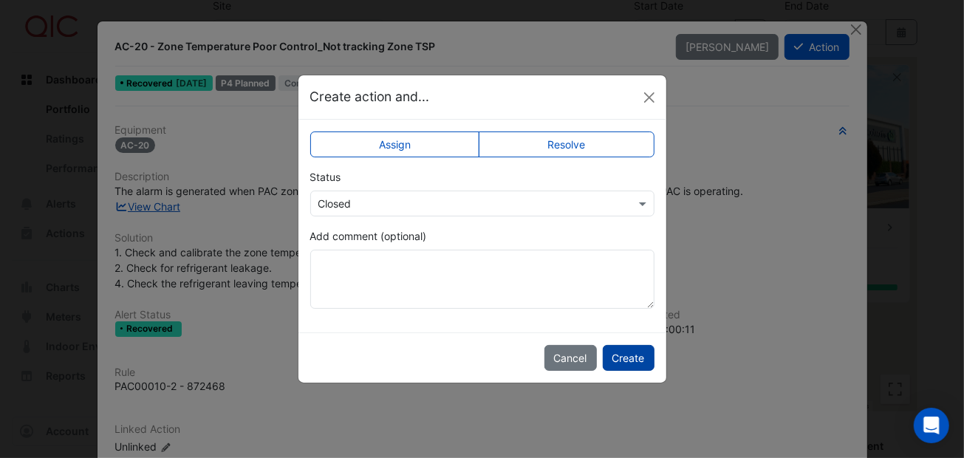
click at [640, 352] on button "Create" at bounding box center [629, 358] width 52 height 26
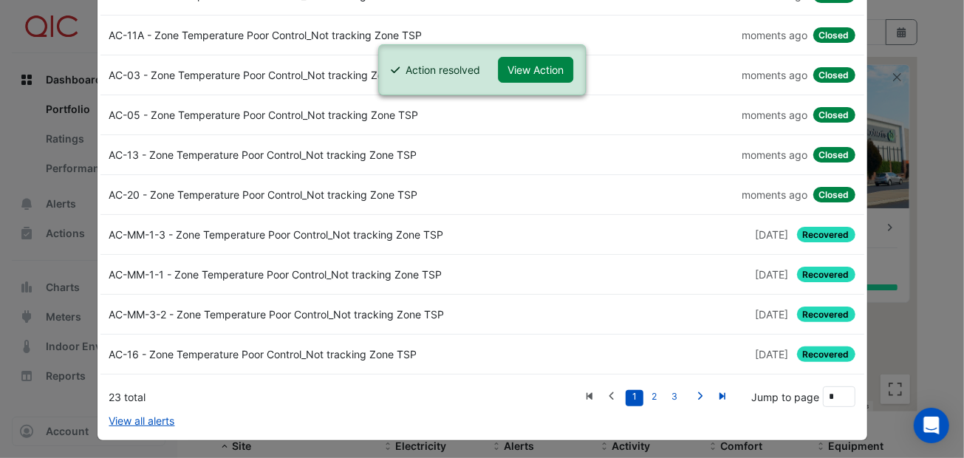
scroll to position [86, 0]
click at [820, 231] on span "Recovered" at bounding box center [826, 235] width 58 height 16
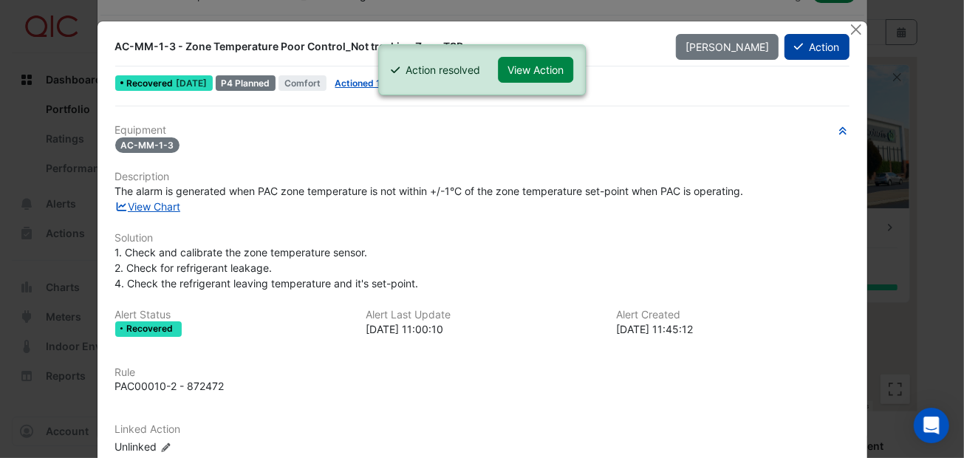
click at [798, 45] on button "Action" at bounding box center [816, 47] width 64 height 26
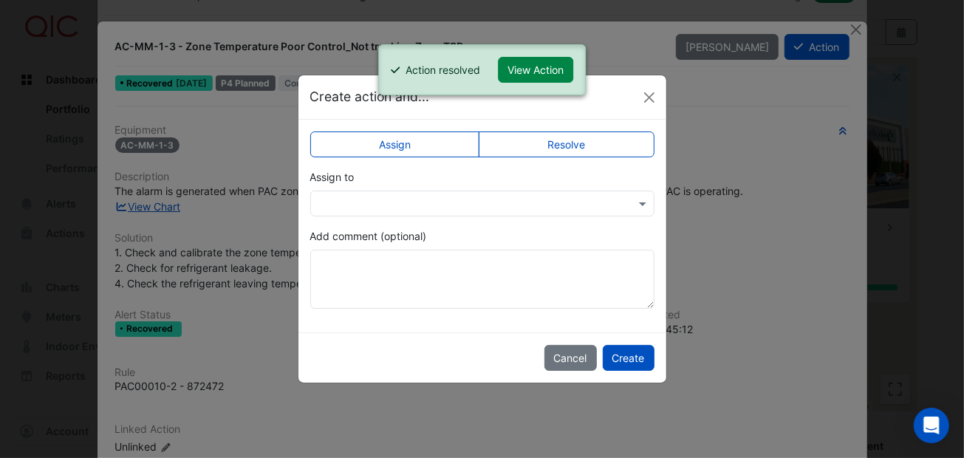
click at [602, 139] on label "Resolve" at bounding box center [567, 144] width 176 height 26
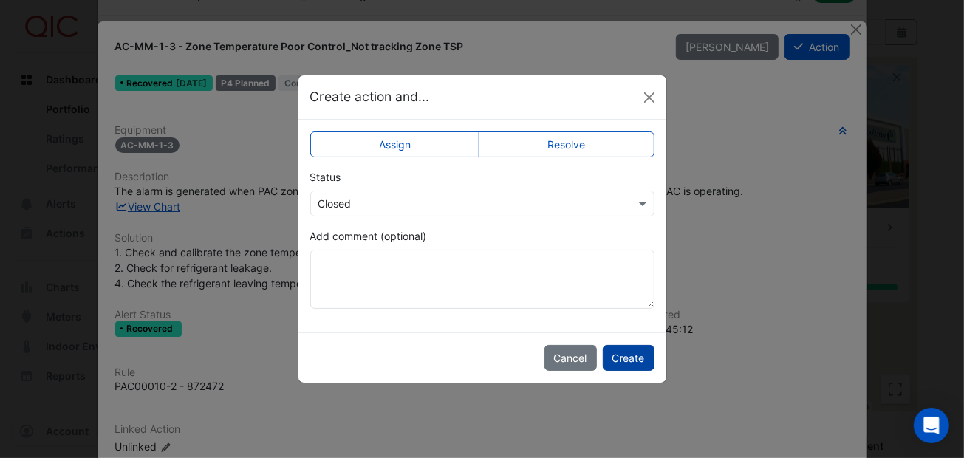
click at [618, 359] on button "Create" at bounding box center [629, 358] width 52 height 26
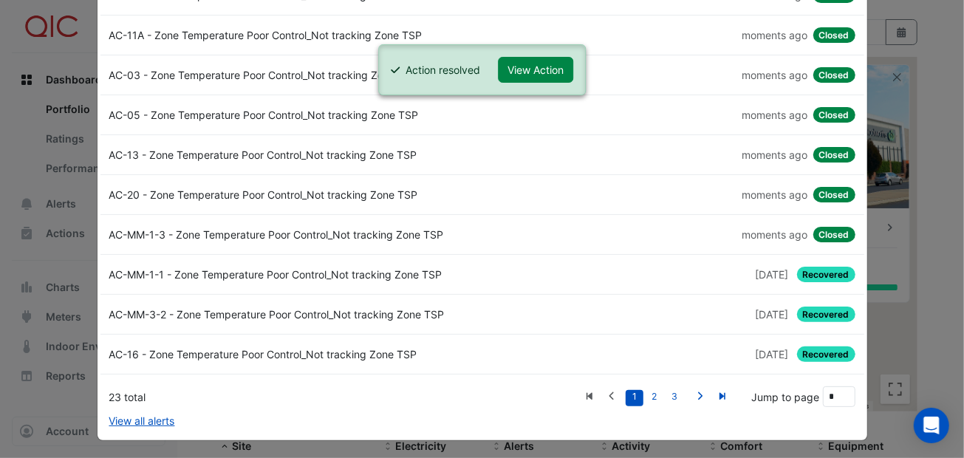
click at [809, 269] on span "Recovered" at bounding box center [826, 275] width 58 height 16
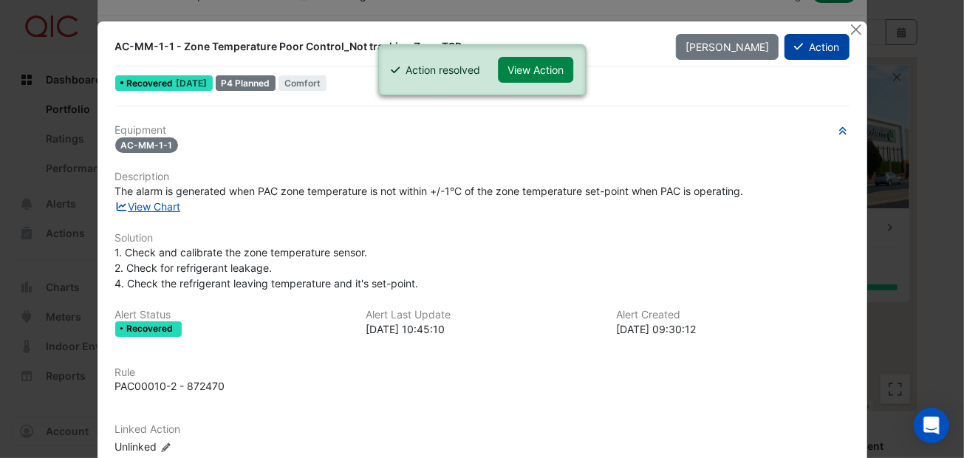
click at [806, 53] on button "Action" at bounding box center [816, 47] width 64 height 26
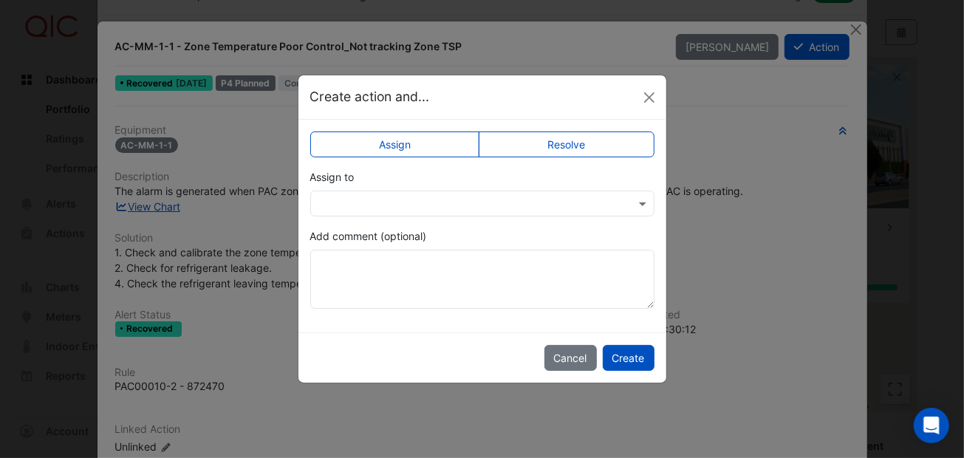
click at [575, 146] on label "Resolve" at bounding box center [567, 144] width 176 height 26
click at [634, 351] on button "Create" at bounding box center [629, 358] width 52 height 26
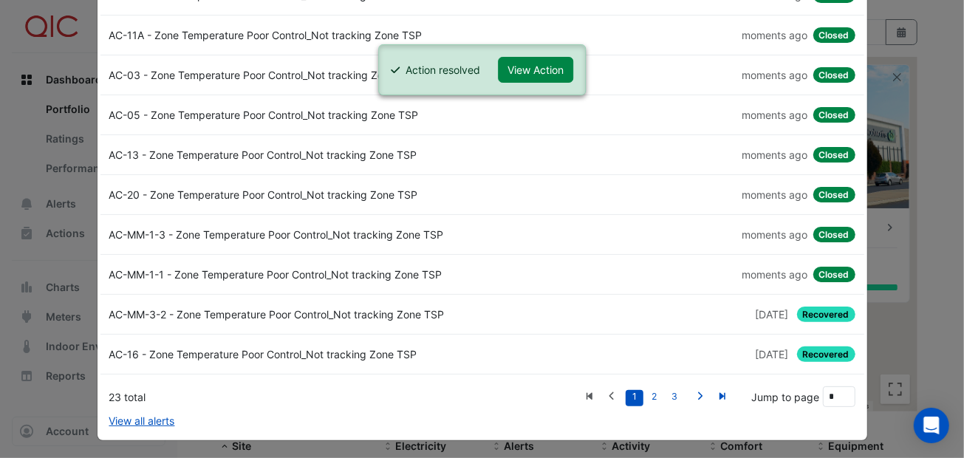
click at [805, 309] on span "Recovered" at bounding box center [826, 314] width 58 height 16
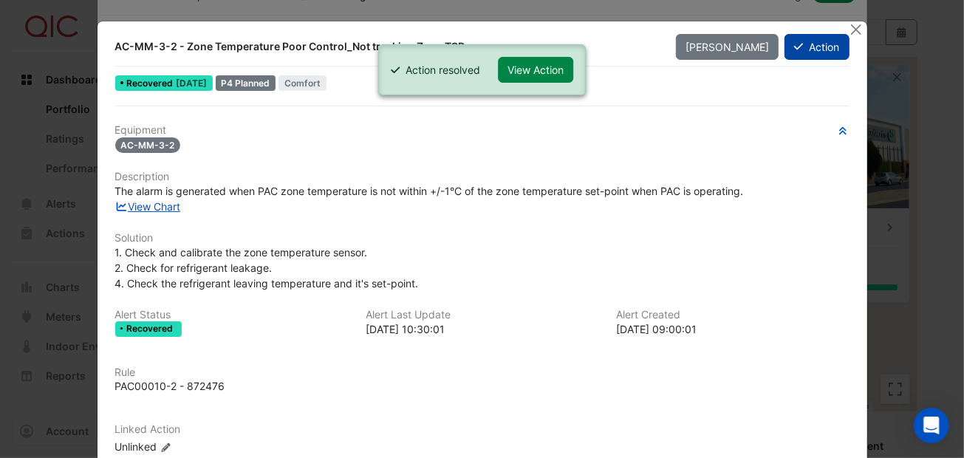
click at [805, 43] on button "Action" at bounding box center [816, 47] width 64 height 26
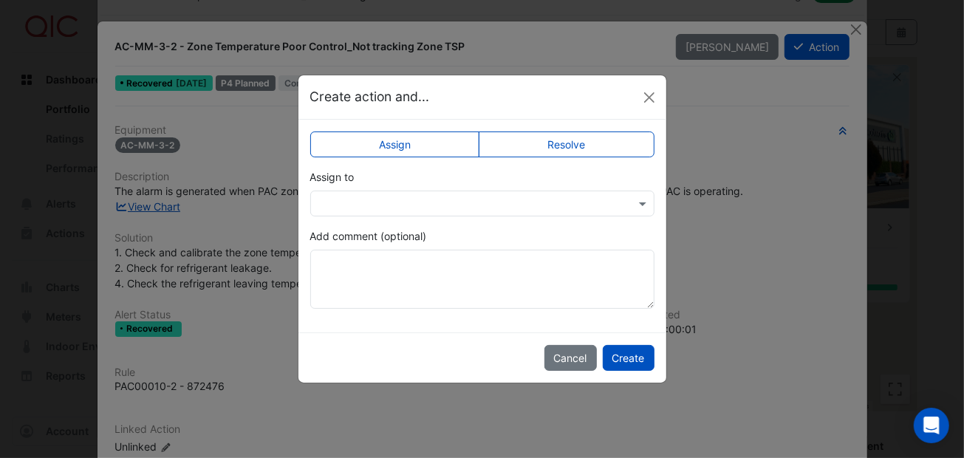
click at [569, 145] on label "Resolve" at bounding box center [567, 144] width 176 height 26
click at [620, 354] on button "Create" at bounding box center [629, 358] width 52 height 26
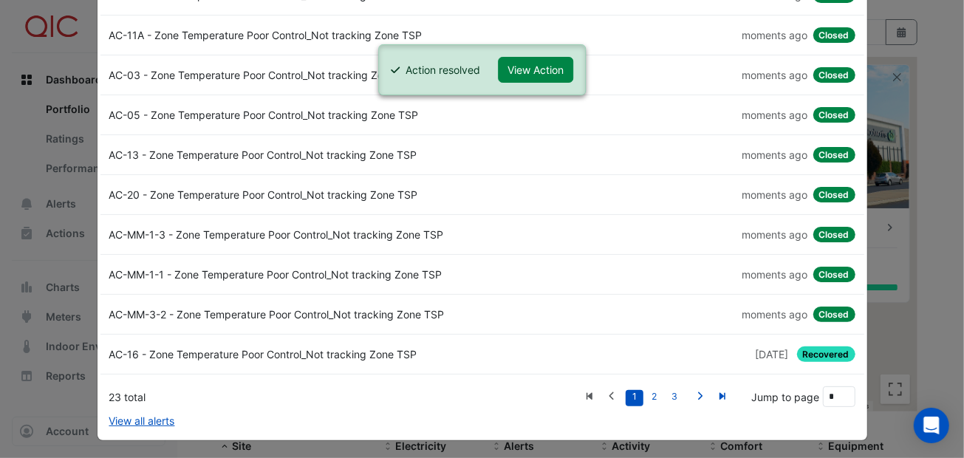
click at [808, 349] on span "Recovered" at bounding box center [826, 354] width 58 height 16
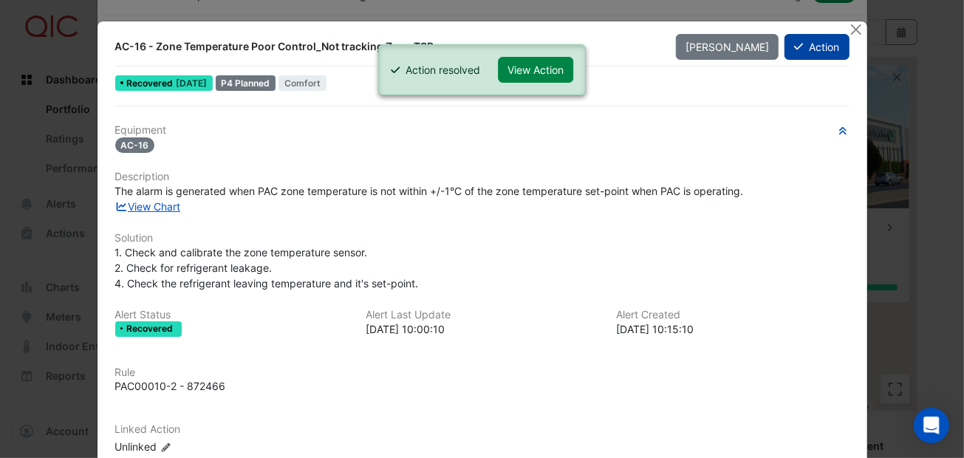
click at [807, 44] on button "Action" at bounding box center [816, 47] width 64 height 26
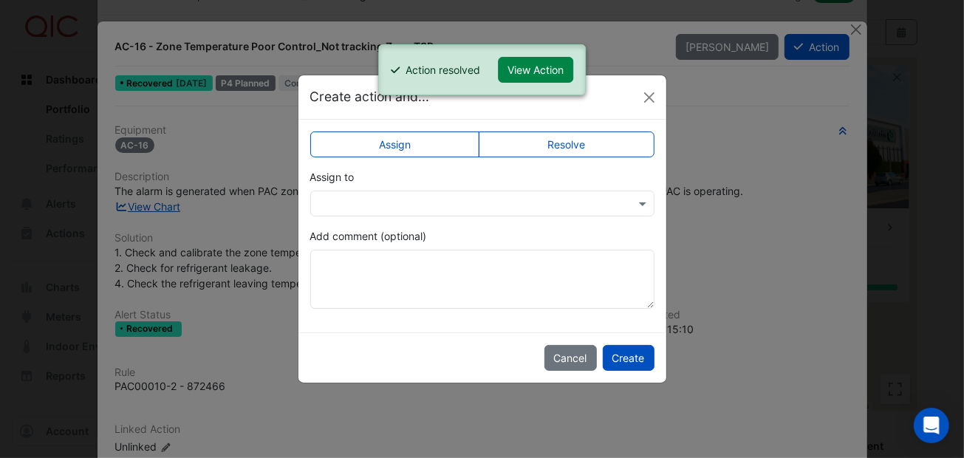
click at [589, 139] on label "Resolve" at bounding box center [567, 144] width 176 height 26
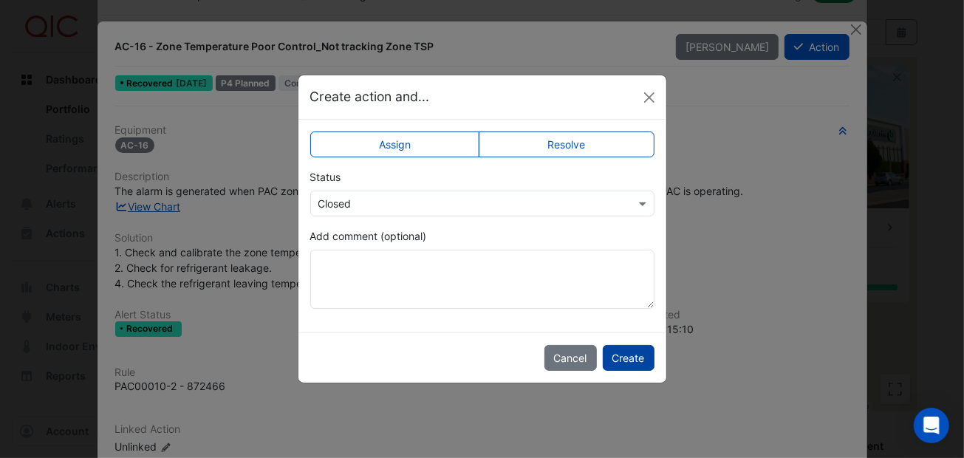
click at [620, 357] on button "Create" at bounding box center [629, 358] width 52 height 26
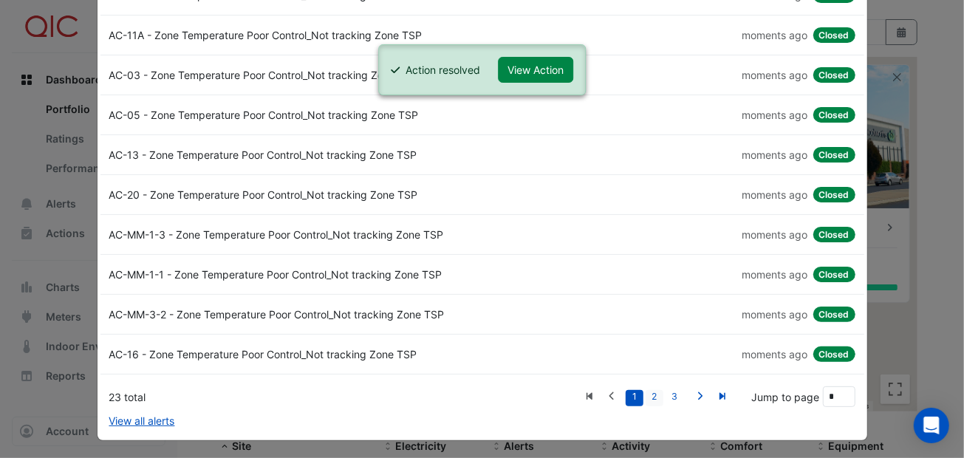
click at [650, 392] on link "2" at bounding box center [654, 398] width 18 height 16
type input "*"
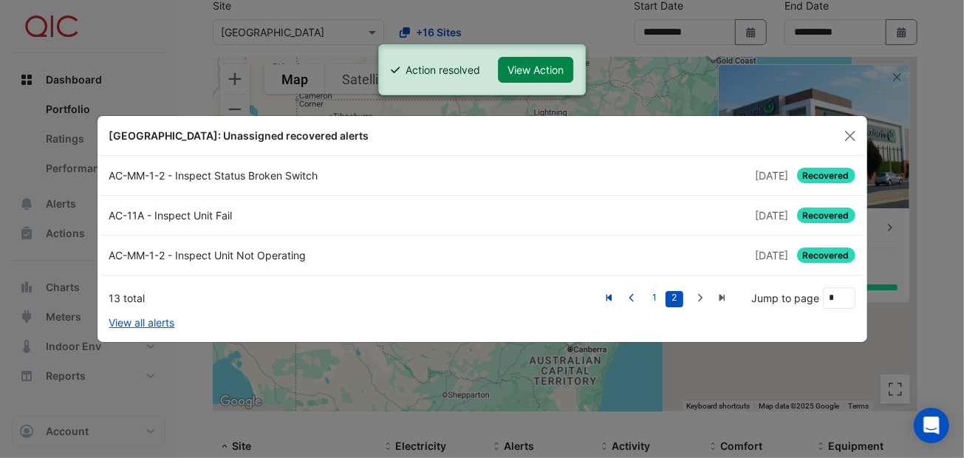
scroll to position [0, 0]
click at [823, 171] on span "Recovered" at bounding box center [826, 176] width 58 height 16
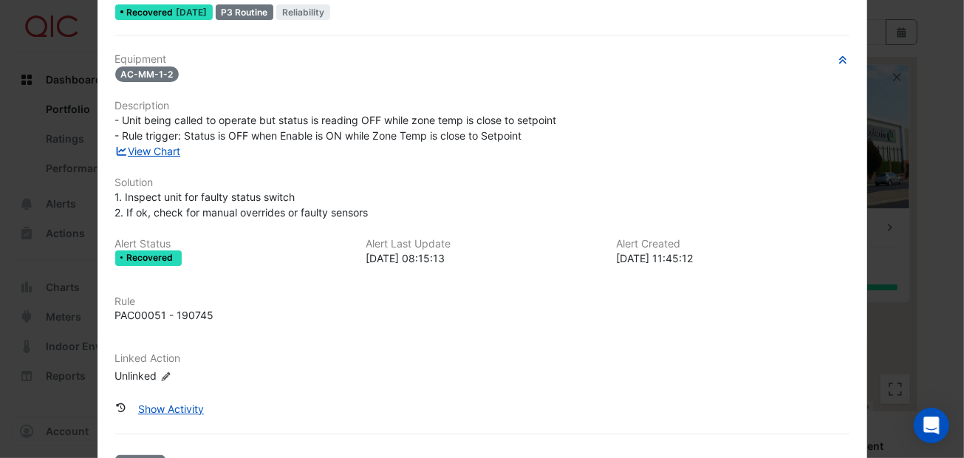
scroll to position [123, 0]
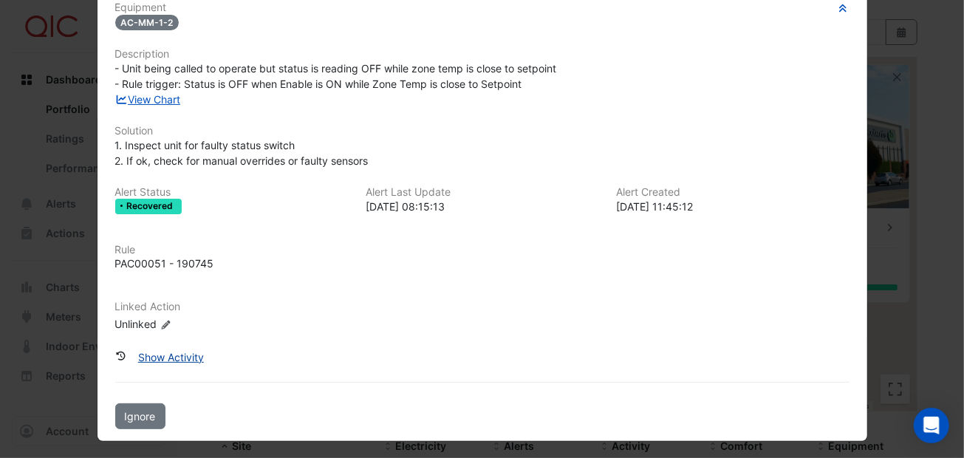
click at [171, 353] on button "Show Activity" at bounding box center [170, 357] width 85 height 26
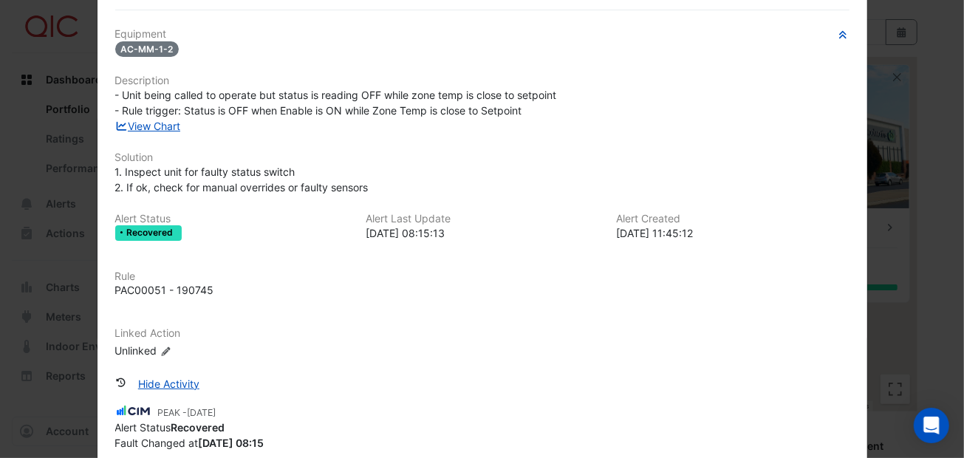
scroll to position [3, 0]
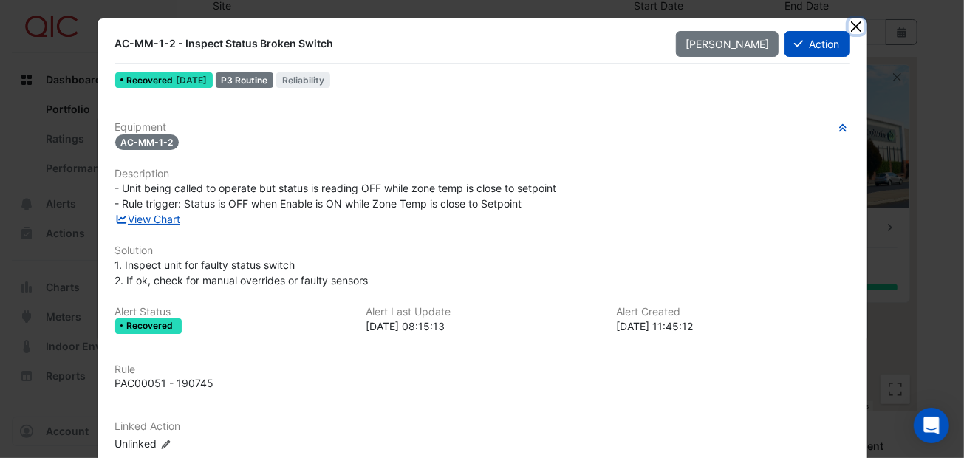
click at [849, 23] on button "Close" at bounding box center [856, 26] width 16 height 16
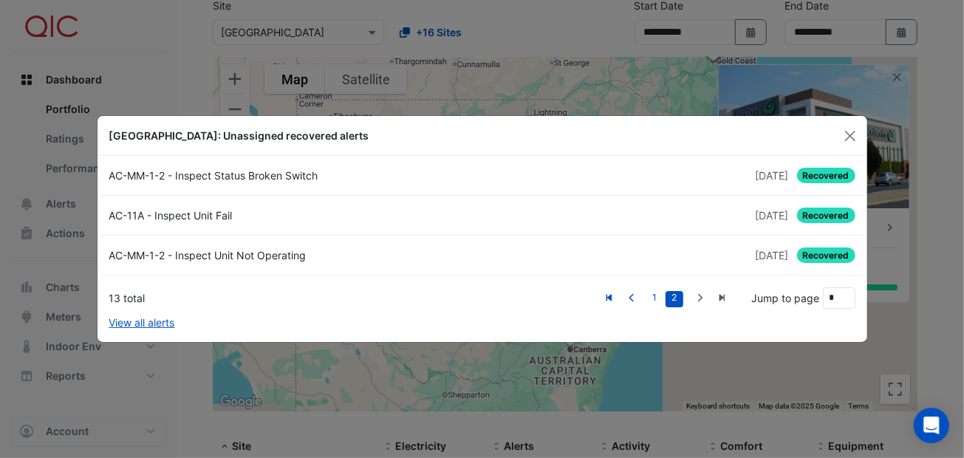
click at [815, 171] on span "Recovered" at bounding box center [826, 176] width 58 height 16
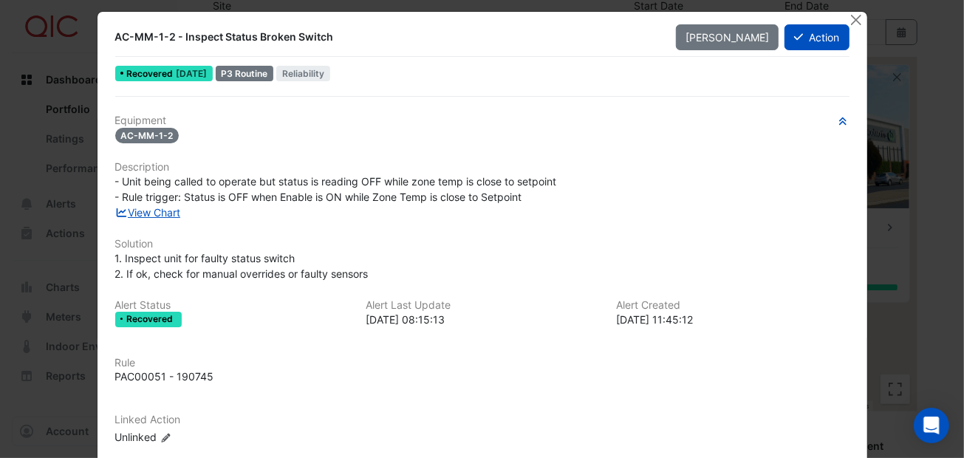
scroll to position [0, 0]
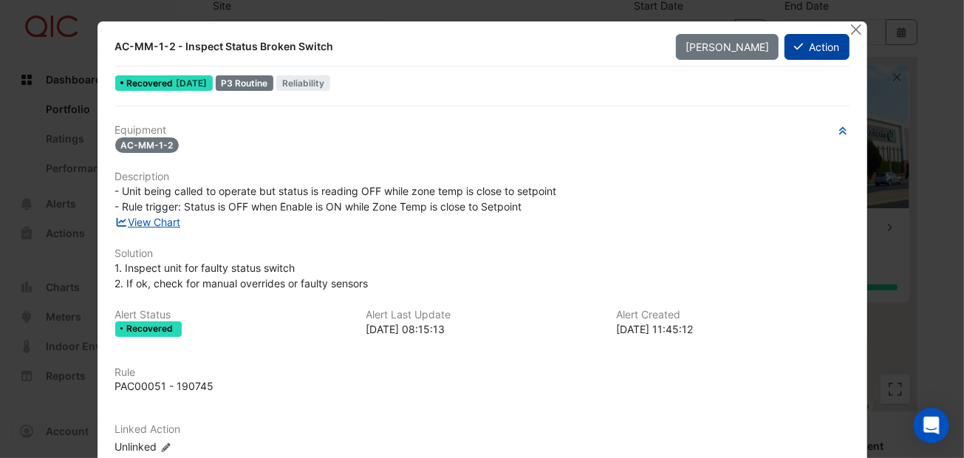
click at [794, 44] on icon at bounding box center [798, 46] width 9 height 10
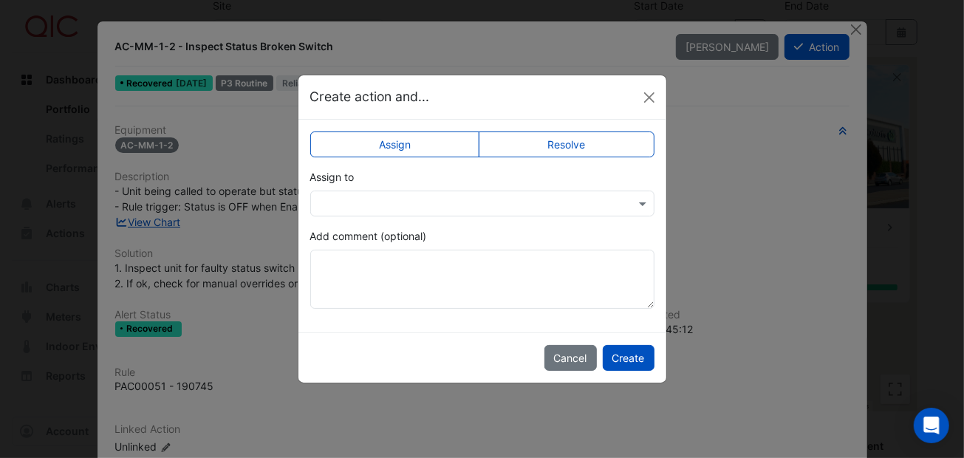
click at [542, 137] on label "Resolve" at bounding box center [567, 144] width 176 height 26
click at [640, 348] on button "Create" at bounding box center [629, 358] width 52 height 26
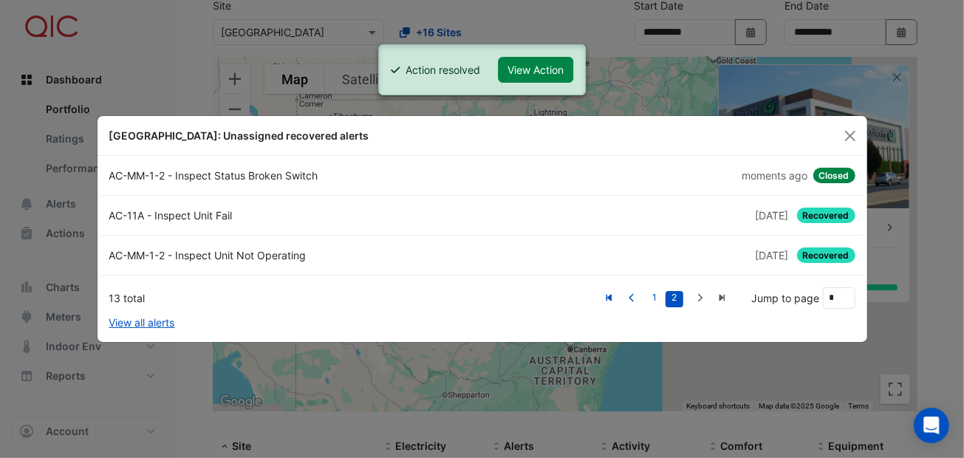
click at [823, 213] on span "Recovered" at bounding box center [826, 216] width 58 height 16
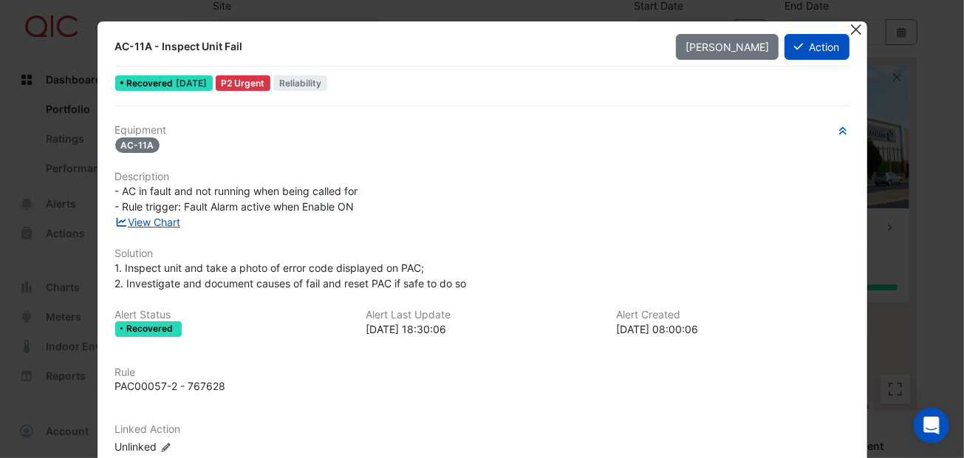
click at [849, 28] on button "Close" at bounding box center [856, 29] width 16 height 16
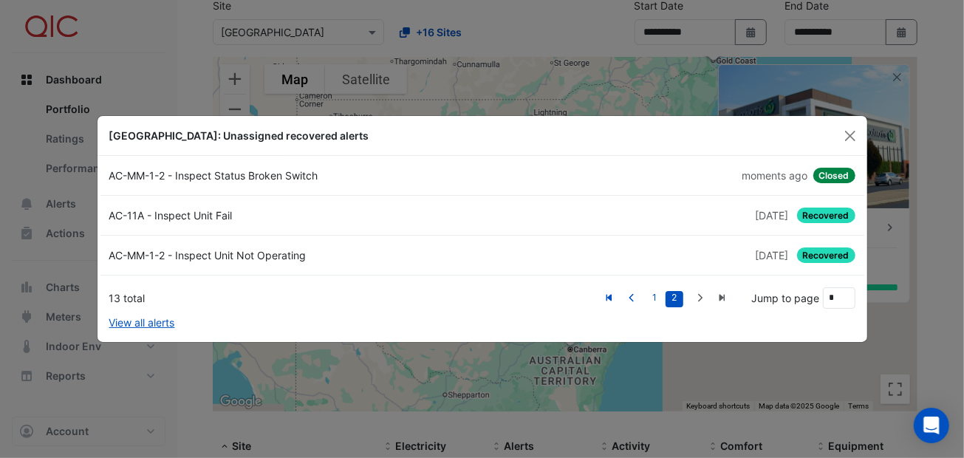
click at [832, 174] on span "Closed" at bounding box center [834, 176] width 42 height 16
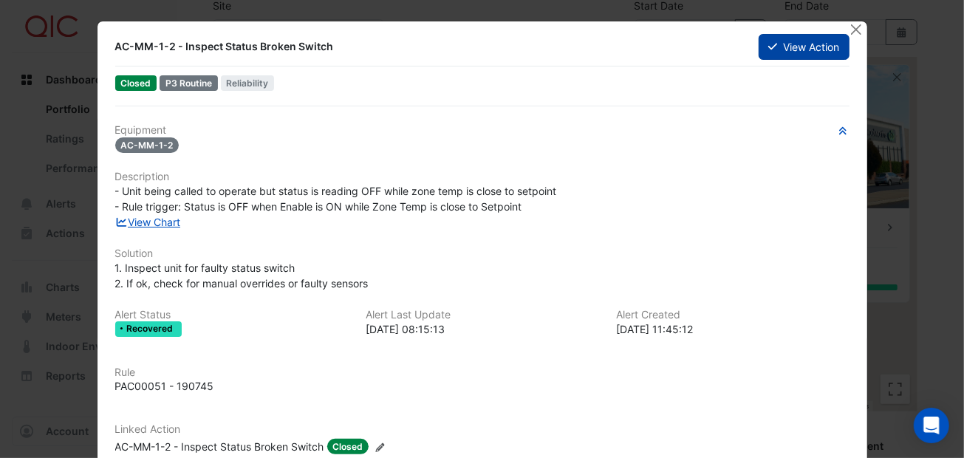
click at [772, 39] on button "View Action" at bounding box center [803, 47] width 90 height 26
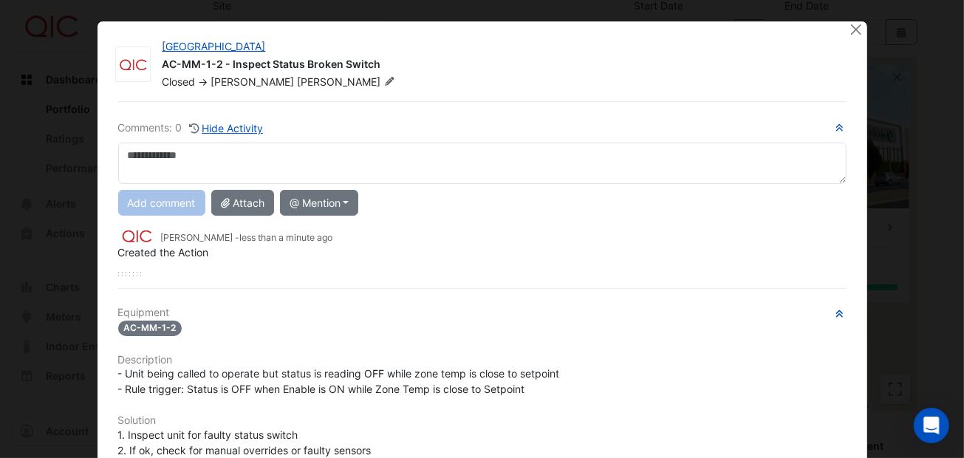
click at [139, 149] on textarea at bounding box center [482, 163] width 728 height 41
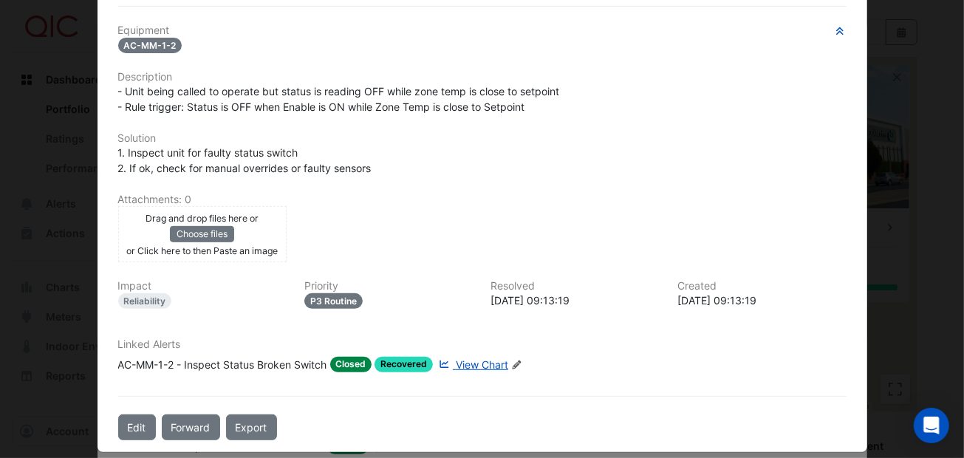
scroll to position [319, 0]
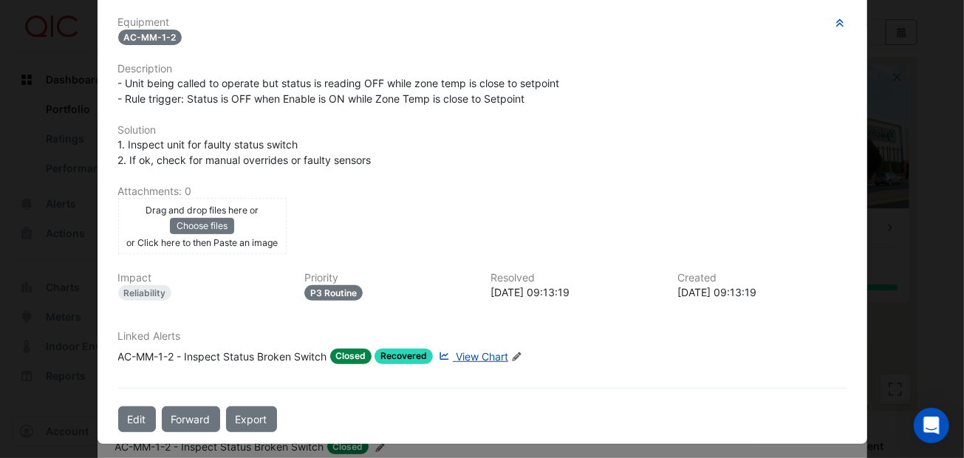
click at [463, 352] on span "View Chart" at bounding box center [482, 356] width 52 height 13
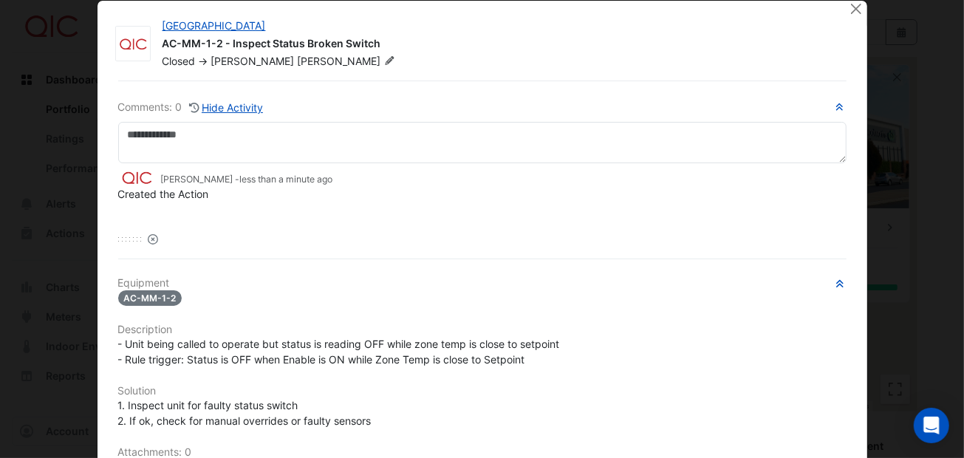
scroll to position [0, 0]
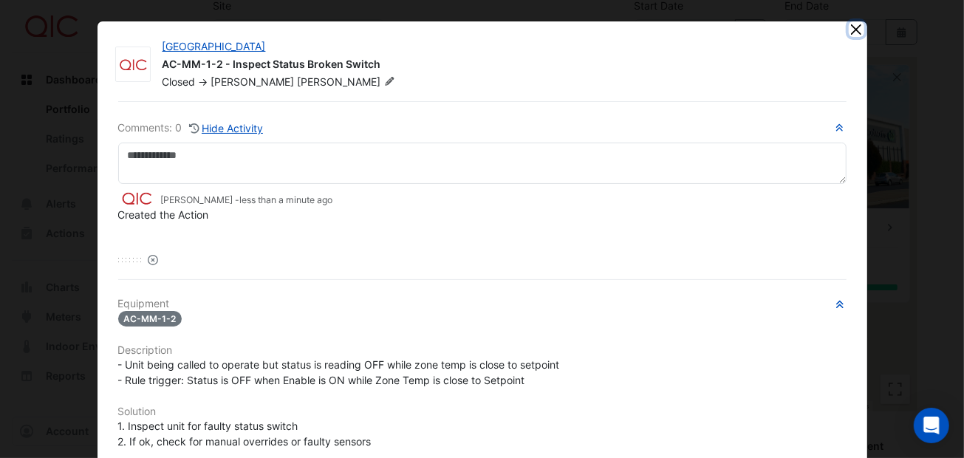
click at [851, 26] on button "Close" at bounding box center [856, 29] width 16 height 16
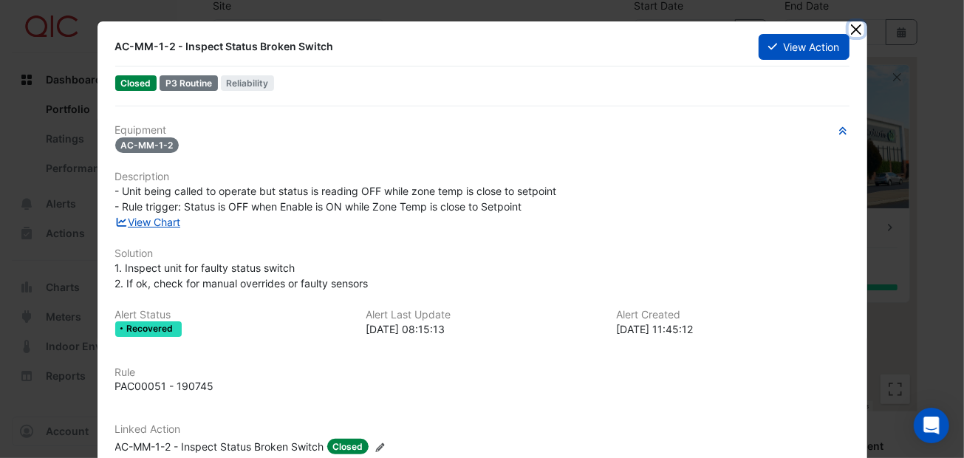
click at [852, 23] on button "Close" at bounding box center [856, 29] width 16 height 16
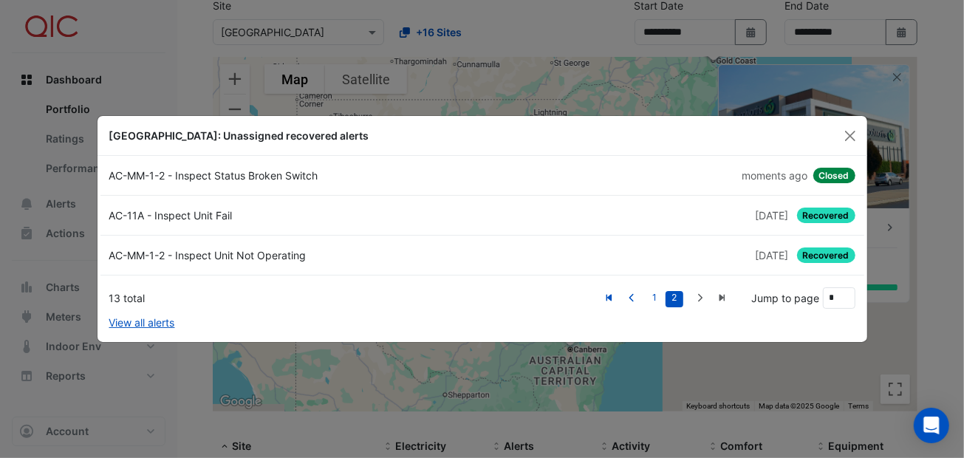
click at [192, 213] on div "AC-11A - Inspect Unit Fail" at bounding box center [291, 216] width 382 height 16
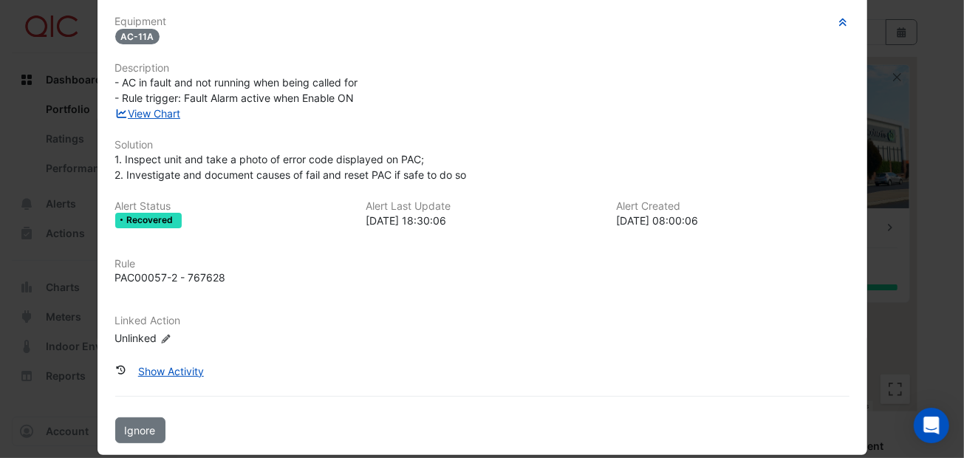
scroll to position [123, 0]
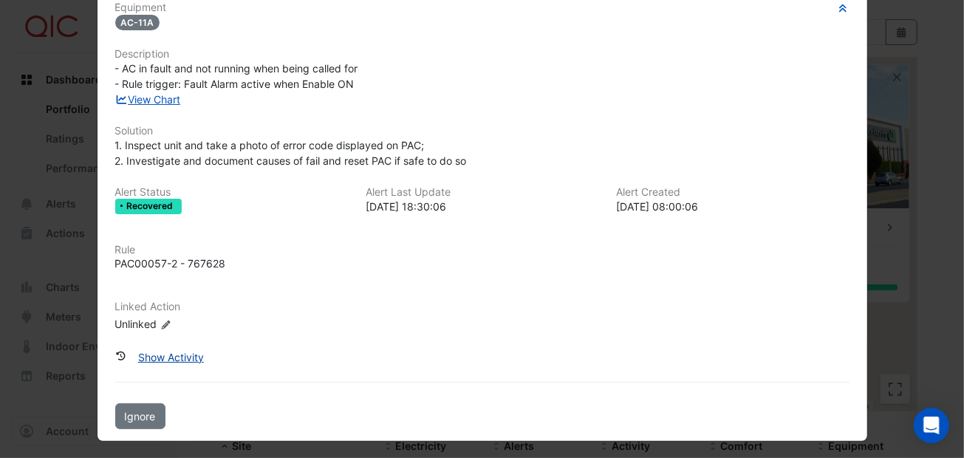
click at [183, 353] on button "Show Activity" at bounding box center [170, 357] width 85 height 26
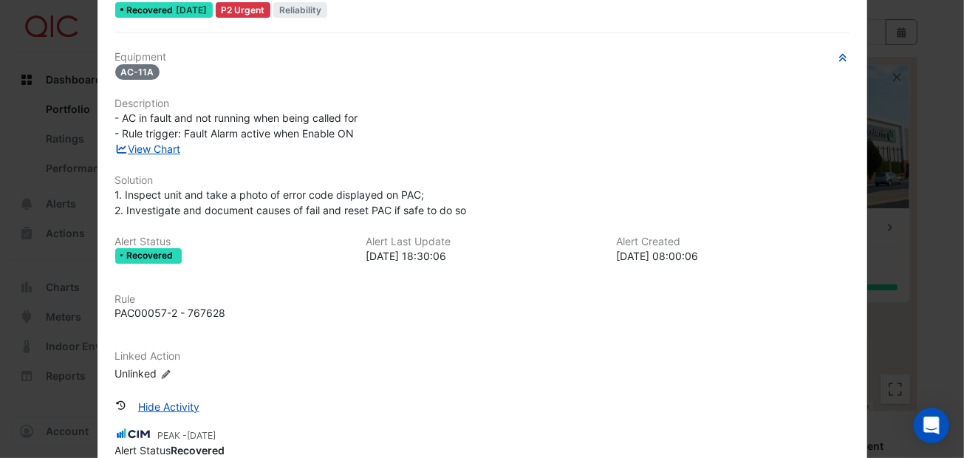
scroll to position [0, 0]
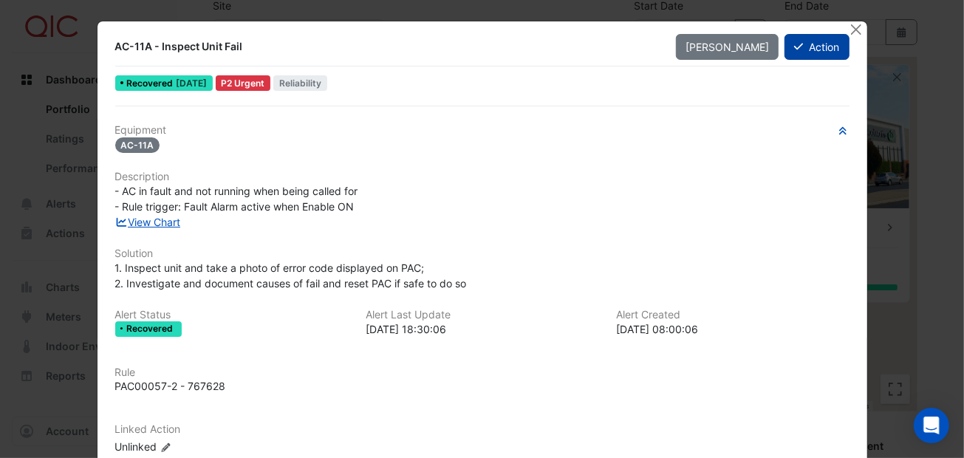
click at [794, 41] on icon at bounding box center [798, 46] width 9 height 10
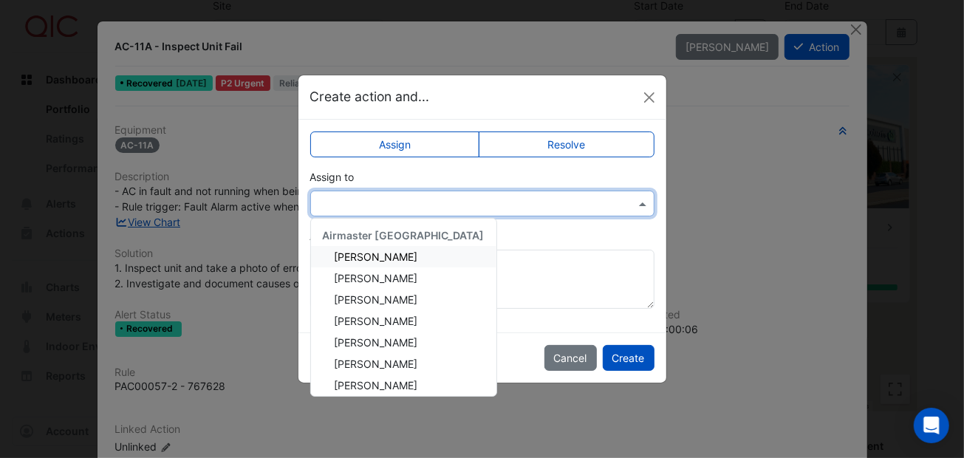
click at [343, 205] on input "text" at bounding box center [467, 204] width 298 height 16
click at [393, 170] on div "Assign to Airmaster Australia Adam Surr Ayden Lean Brandon Madden Jaxon Devine …" at bounding box center [482, 192] width 344 height 47
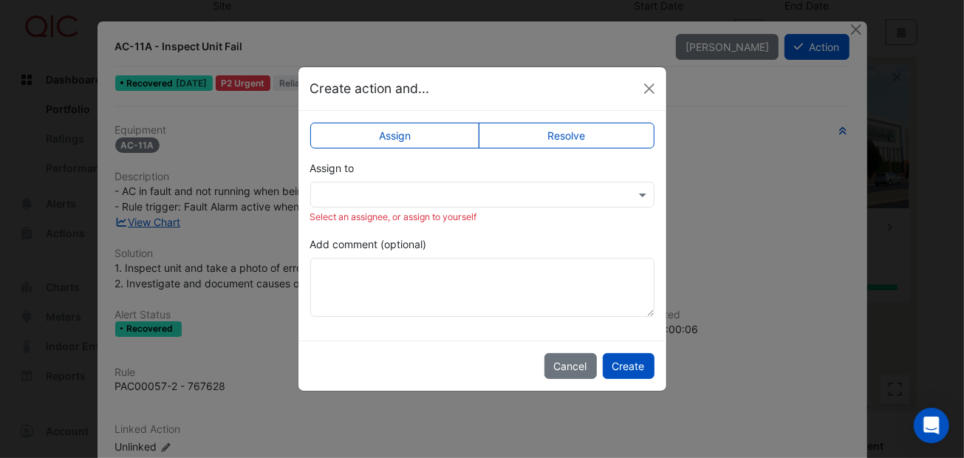
click at [604, 128] on label "Resolve" at bounding box center [567, 136] width 176 height 26
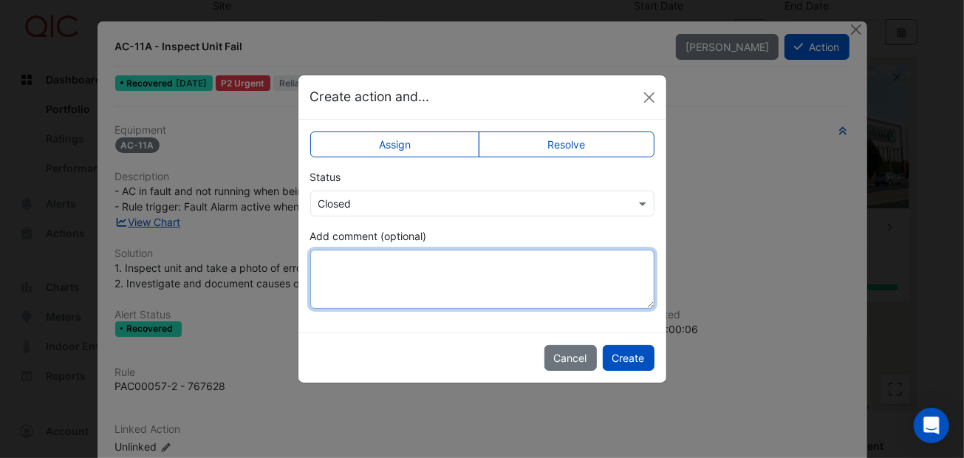
click at [345, 272] on textarea "Add comment (optional)" at bounding box center [482, 279] width 344 height 59
type textarea "**********"
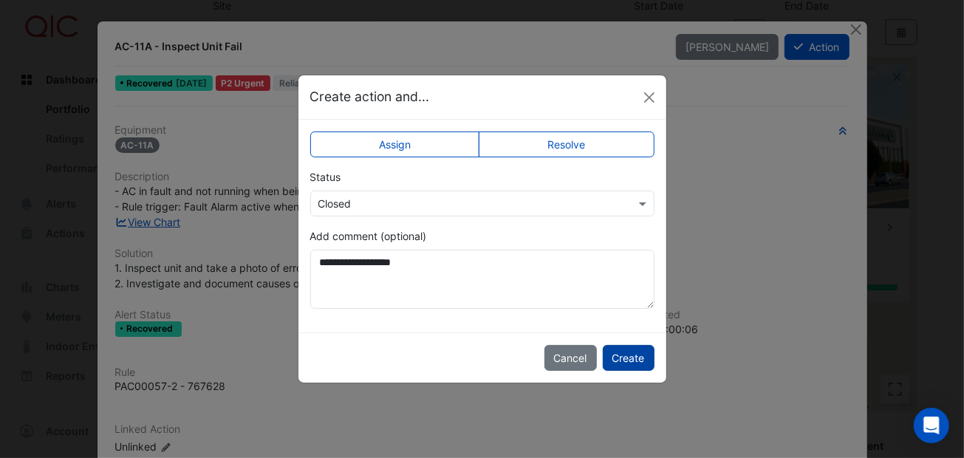
click at [635, 346] on button "Create" at bounding box center [629, 358] width 52 height 26
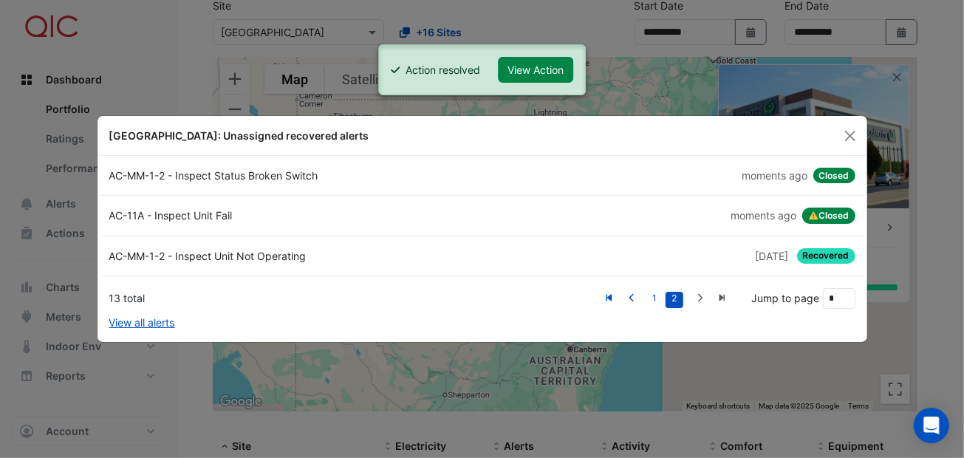
click at [257, 252] on div "AC-MM-1-2 - Inspect Unit Not Operating" at bounding box center [291, 256] width 382 height 16
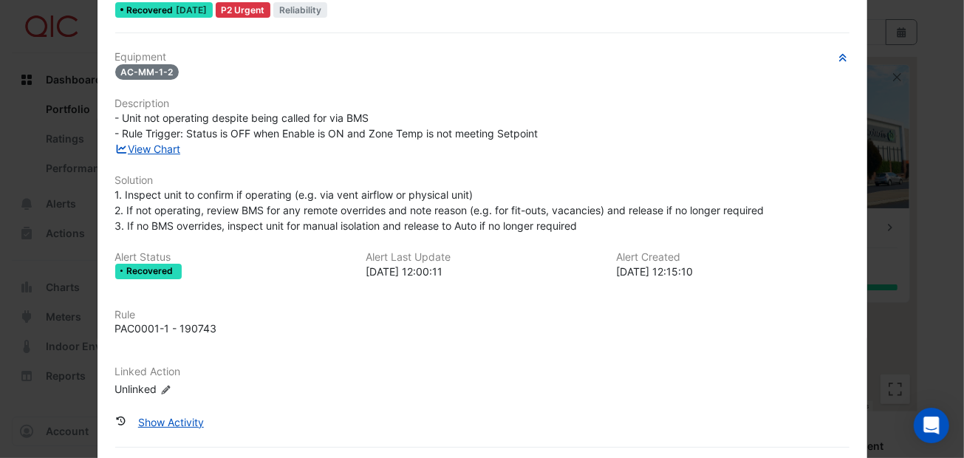
scroll to position [139, 0]
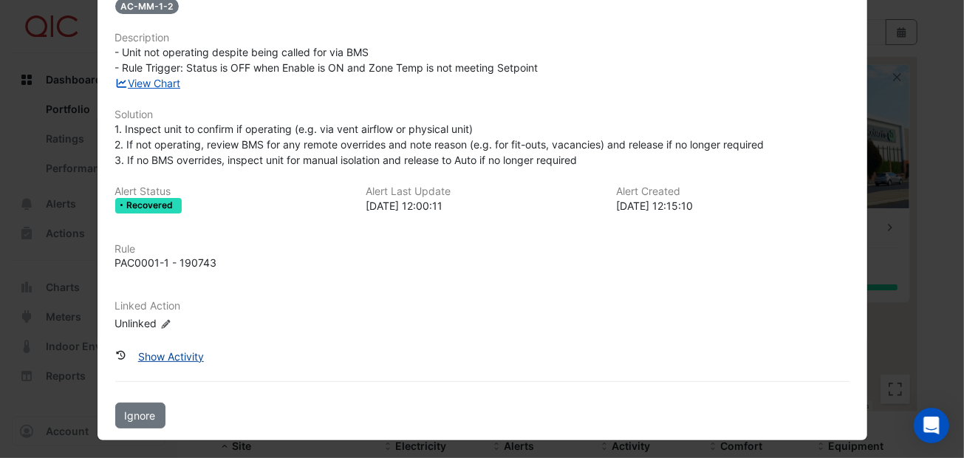
click at [188, 354] on button "Show Activity" at bounding box center [170, 356] width 85 height 26
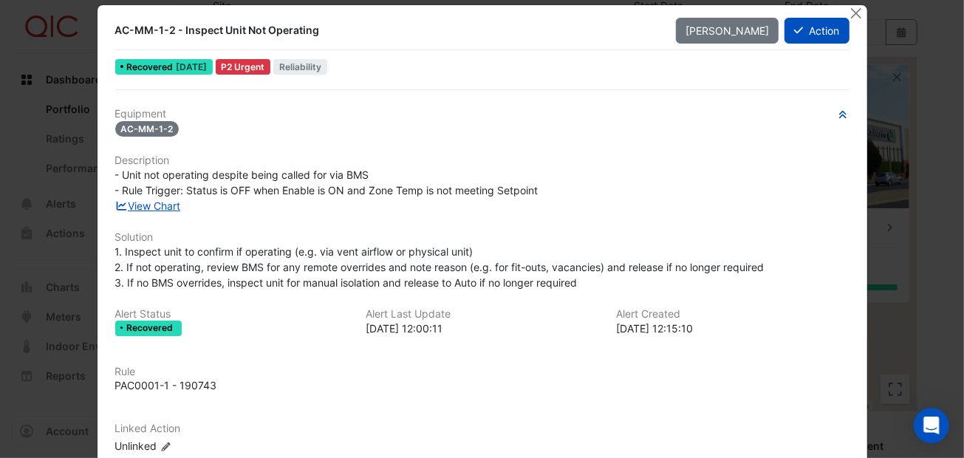
scroll to position [0, 0]
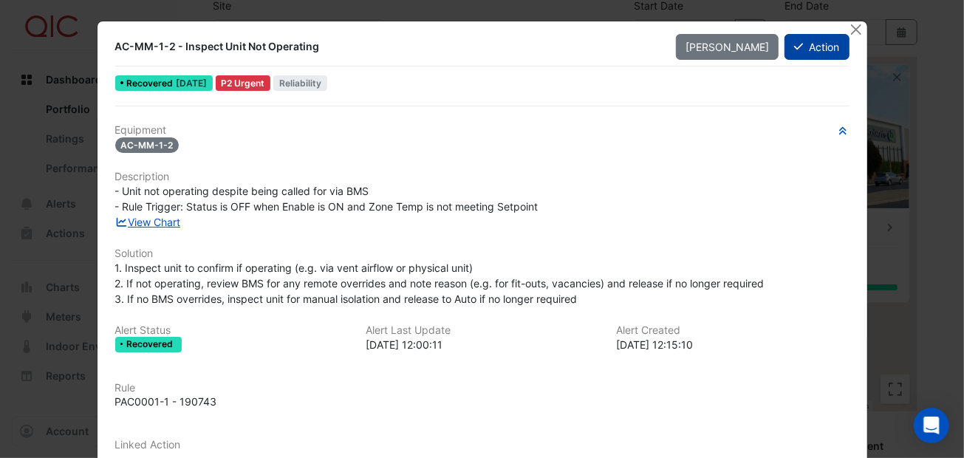
click at [800, 47] on button "Action" at bounding box center [816, 47] width 64 height 26
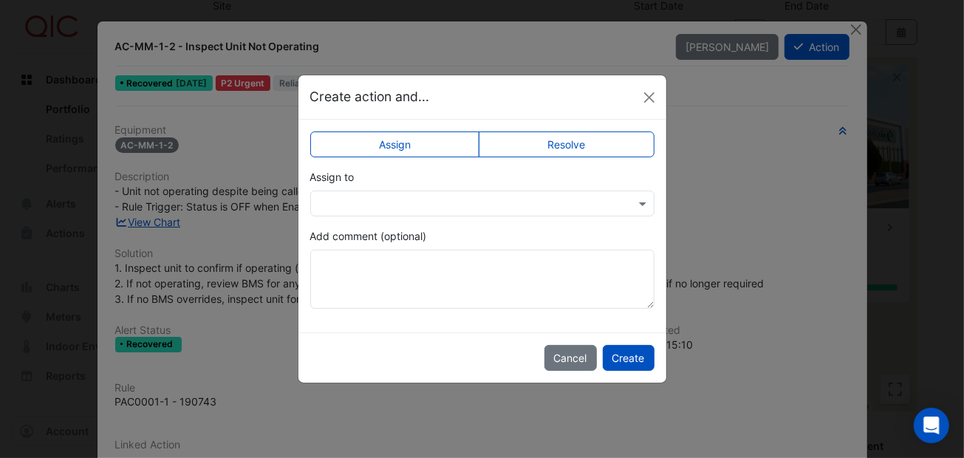
click at [547, 139] on label "Resolve" at bounding box center [567, 144] width 176 height 26
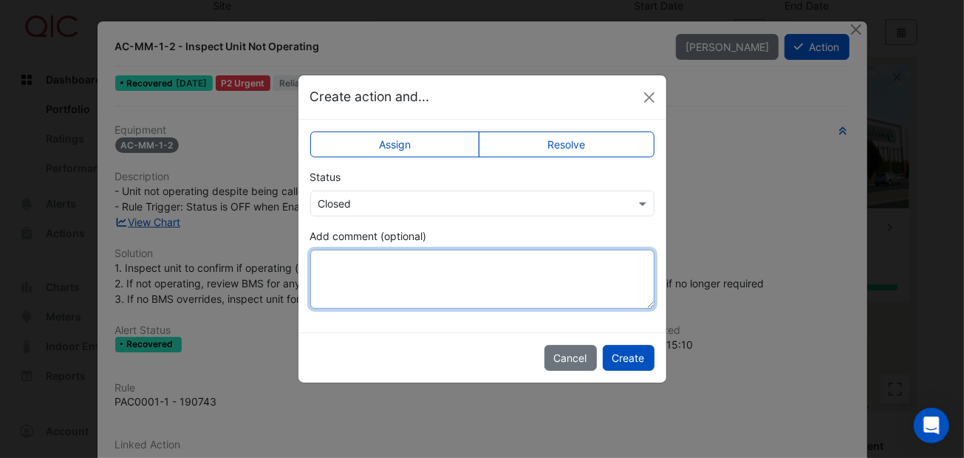
click at [352, 261] on textarea "Add comment (optional)" at bounding box center [482, 279] width 344 height 59
click at [526, 296] on textarea "**********" at bounding box center [482, 279] width 344 height 59
type textarea "**********"
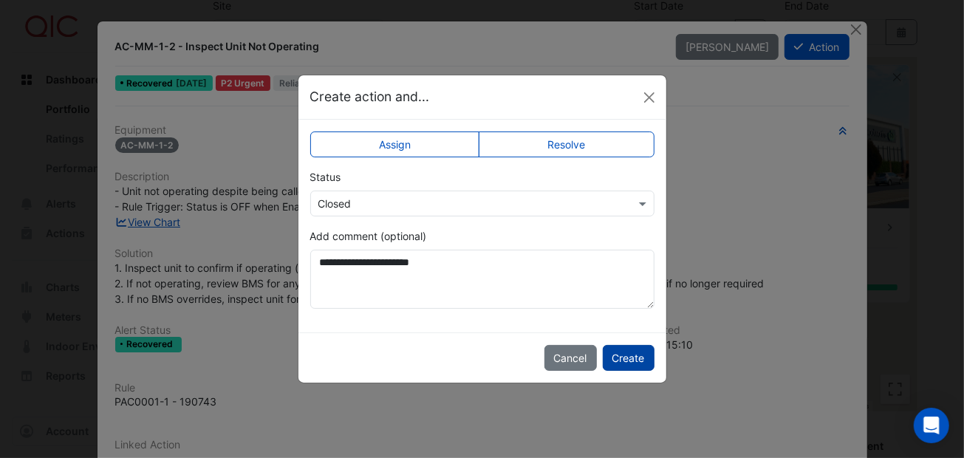
drag, startPoint x: 635, startPoint y: 347, endPoint x: 636, endPoint y: 360, distance: 13.3
click at [636, 360] on button "Create" at bounding box center [629, 358] width 52 height 26
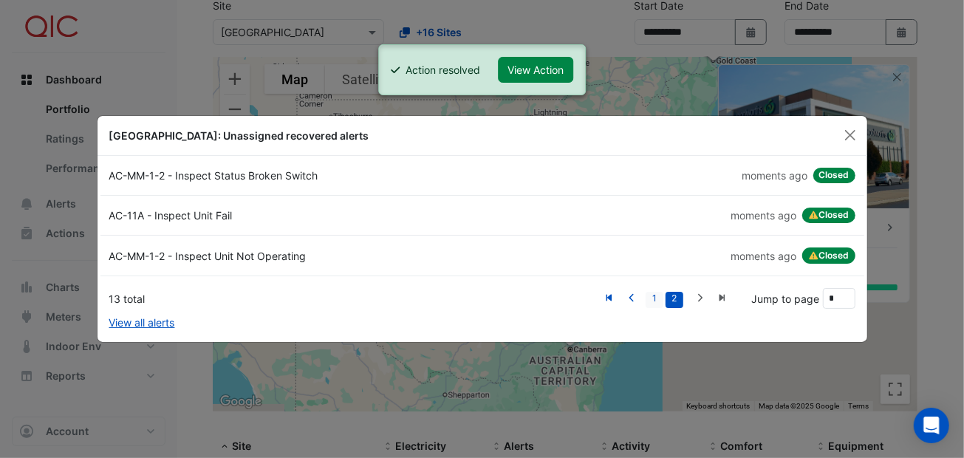
click at [654, 295] on link "1" at bounding box center [654, 300] width 18 height 16
type input "*"
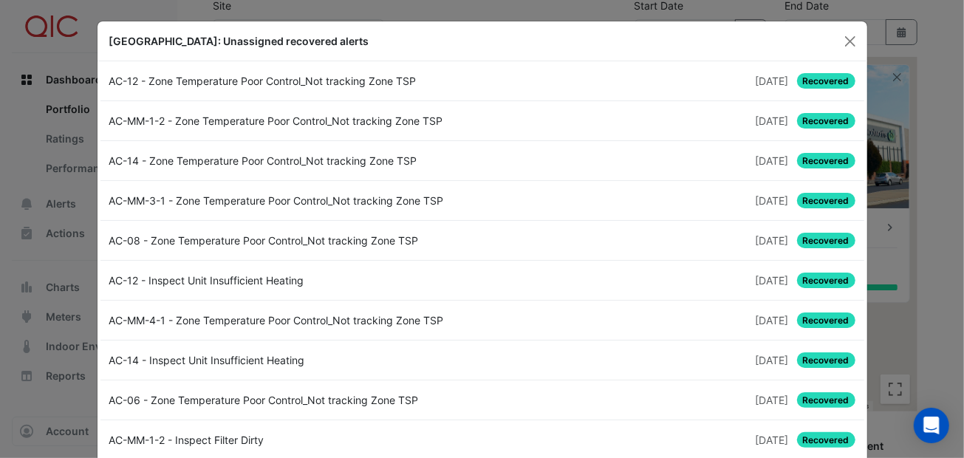
click at [800, 78] on span "Recovered" at bounding box center [826, 81] width 58 height 16
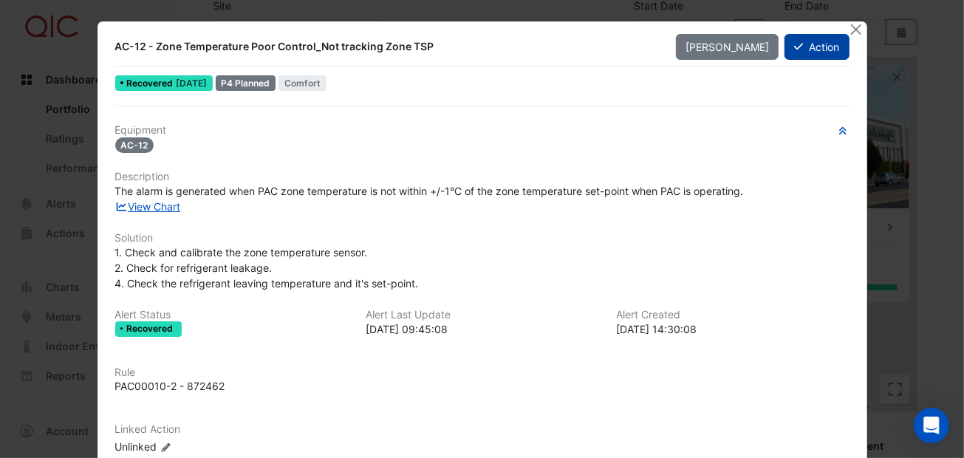
click at [795, 46] on icon at bounding box center [798, 46] width 9 height 10
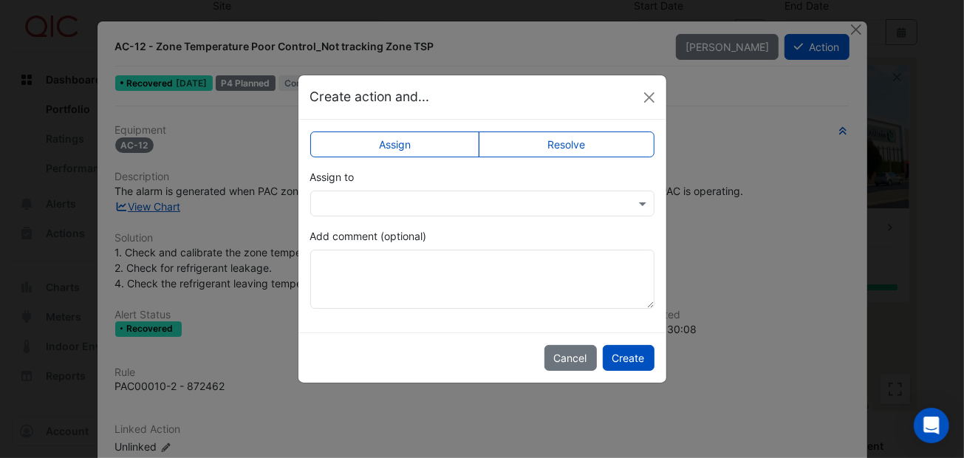
click at [545, 146] on label "Resolve" at bounding box center [567, 144] width 176 height 26
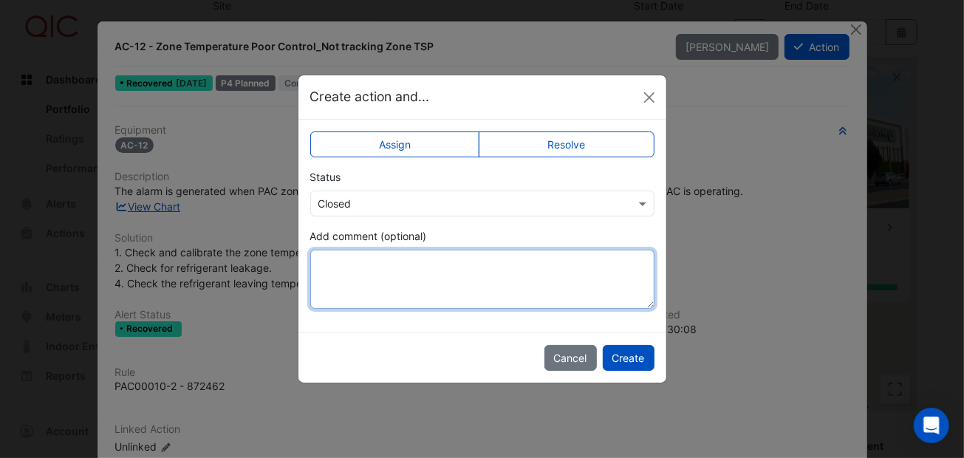
click at [337, 268] on textarea "Add comment (optional)" at bounding box center [482, 279] width 344 height 59
type textarea "**********"
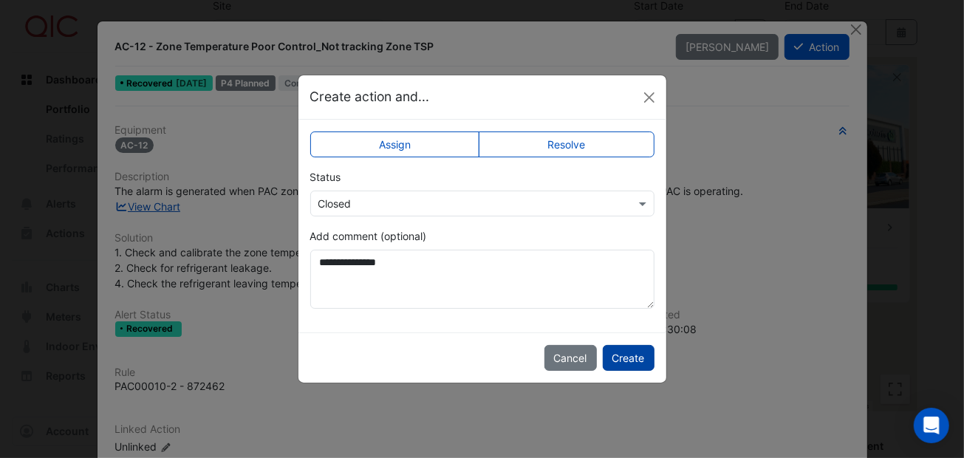
click at [631, 354] on button "Create" at bounding box center [629, 358] width 52 height 26
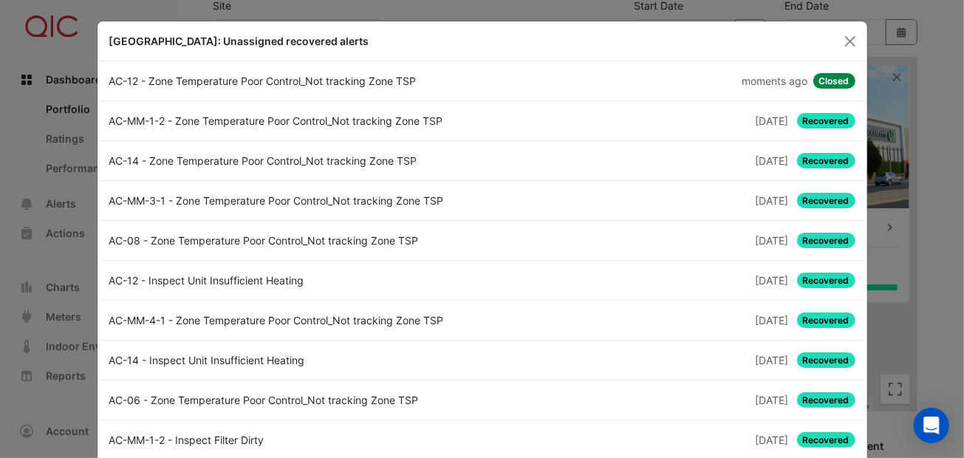
click at [815, 119] on span "Recovered" at bounding box center [826, 121] width 58 height 16
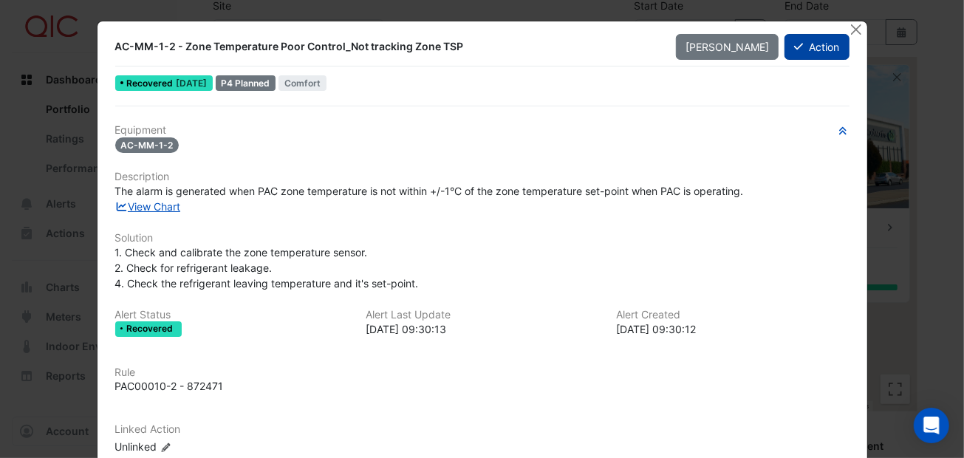
click at [803, 50] on button "Action" at bounding box center [816, 47] width 64 height 26
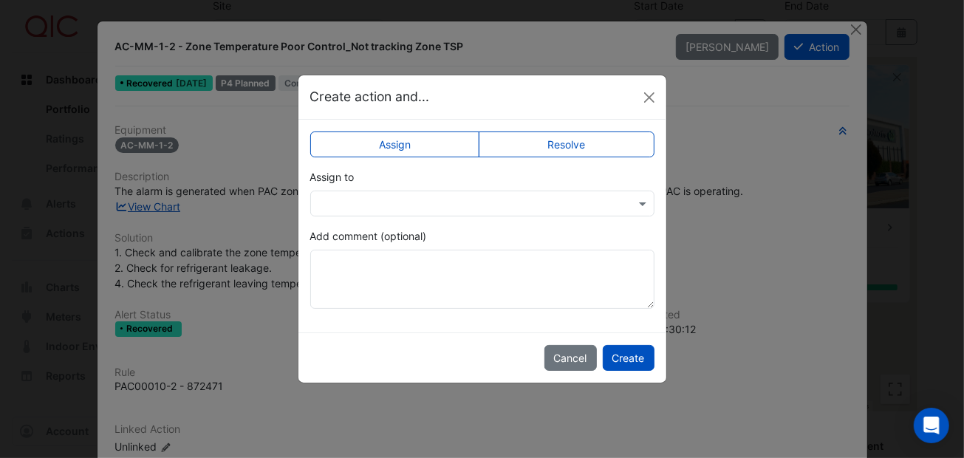
click at [560, 140] on label "Resolve" at bounding box center [567, 144] width 176 height 26
click at [642, 202] on span at bounding box center [644, 204] width 18 height 16
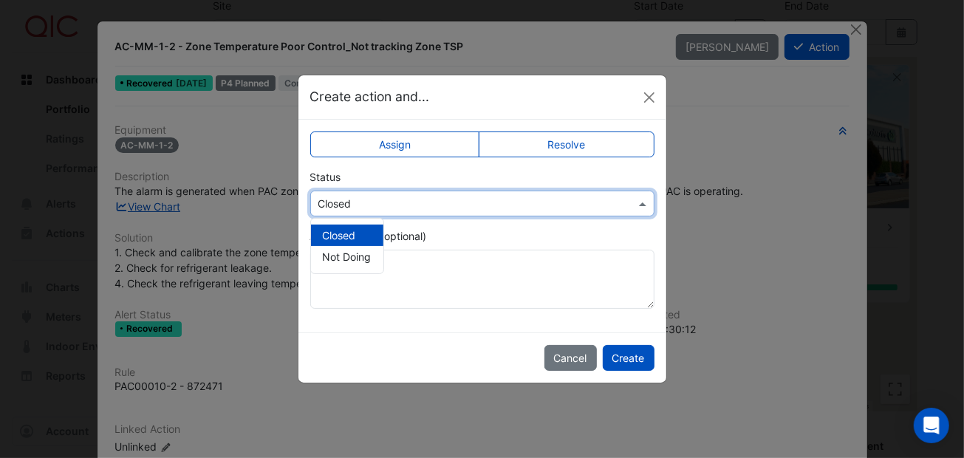
click at [475, 193] on div "Select Status × Closed" at bounding box center [482, 204] width 344 height 26
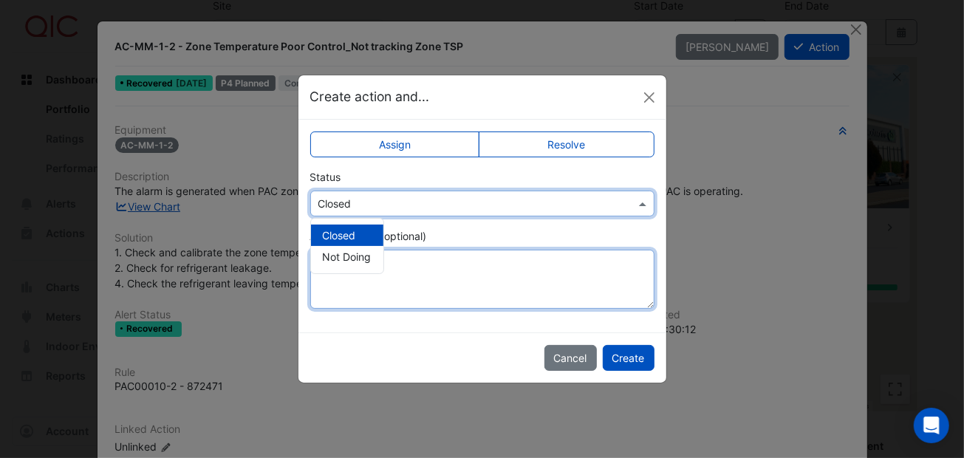
drag, startPoint x: 441, startPoint y: 270, endPoint x: 438, endPoint y: 263, distance: 8.0
click at [441, 269] on textarea "Add comment (optional)" at bounding box center [482, 279] width 344 height 59
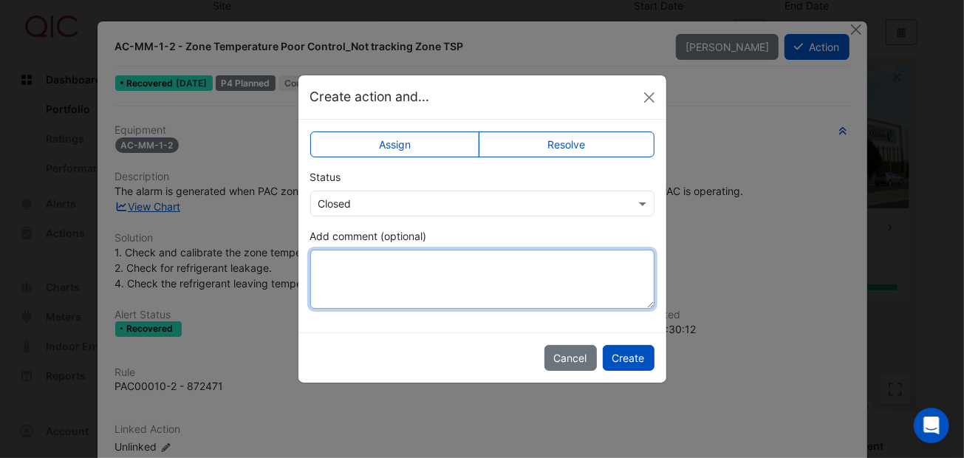
click at [361, 255] on textarea "Add comment (optional)" at bounding box center [482, 279] width 344 height 59
click at [320, 264] on textarea "Add comment (optional)" at bounding box center [482, 279] width 344 height 59
click at [467, 290] on textarea "**********" at bounding box center [482, 279] width 344 height 59
type textarea "**********"
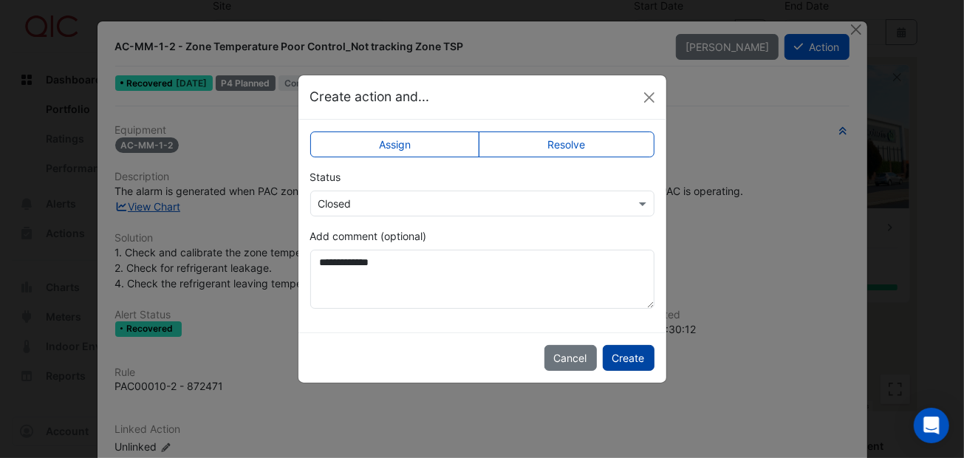
click at [634, 357] on button "Create" at bounding box center [629, 358] width 52 height 26
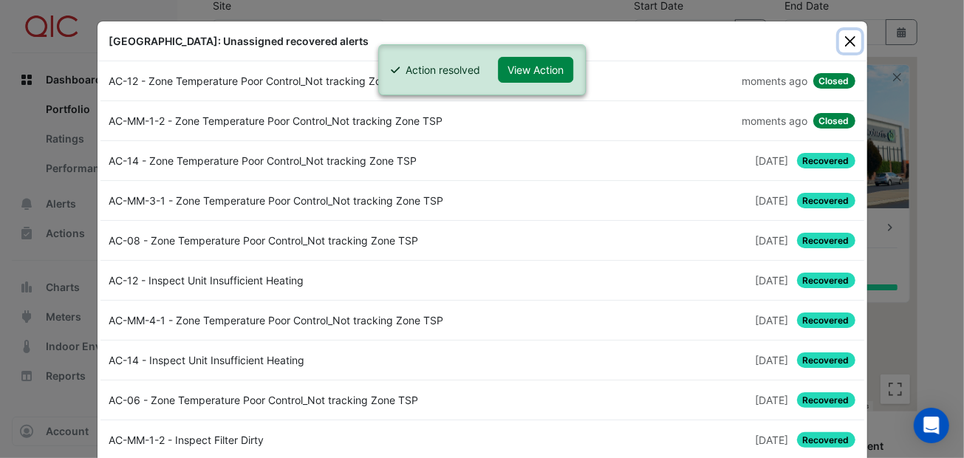
click at [841, 36] on button "Close" at bounding box center [850, 41] width 22 height 22
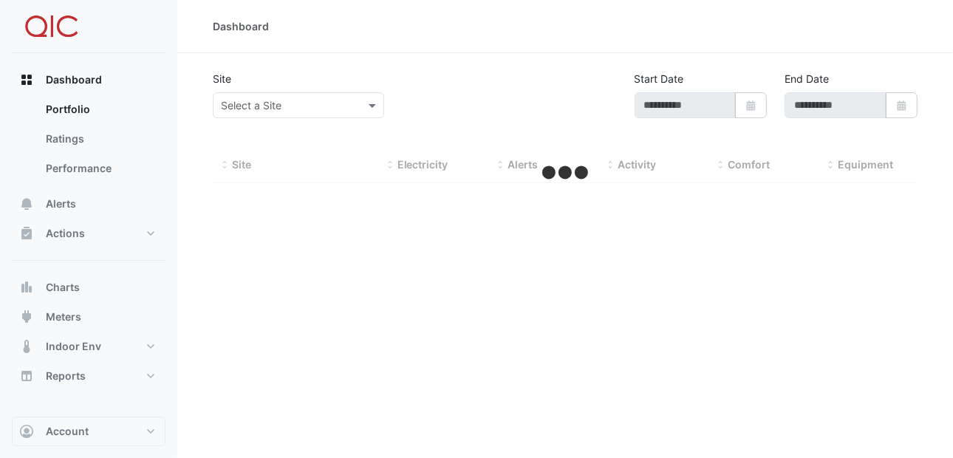
type input "**********"
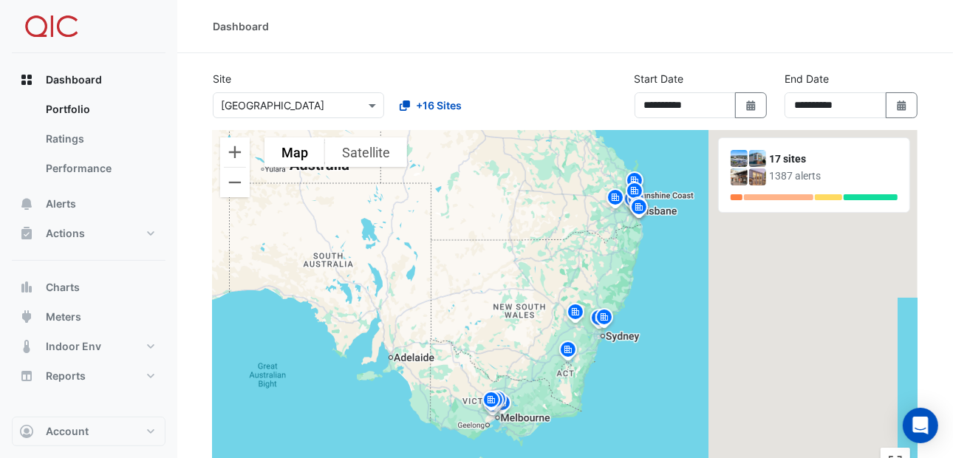
click at [572, 312] on img at bounding box center [575, 314] width 24 height 26
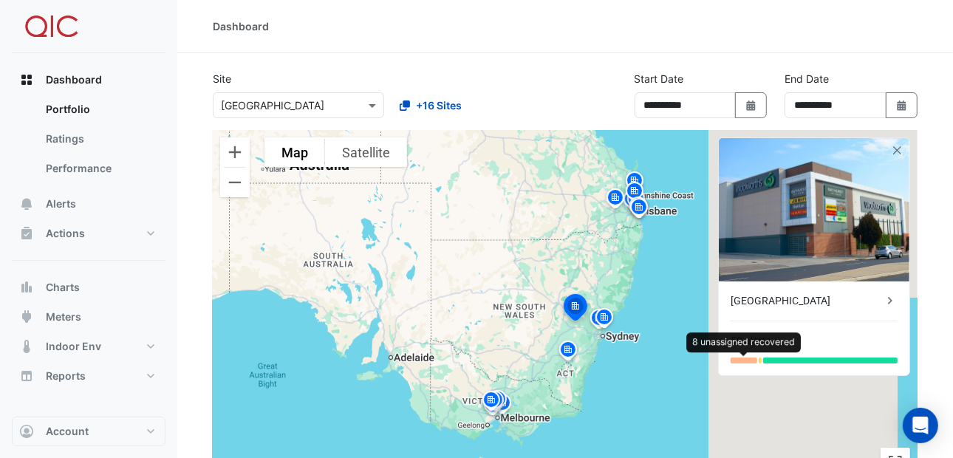
click at [745, 357] on div at bounding box center [743, 360] width 27 height 6
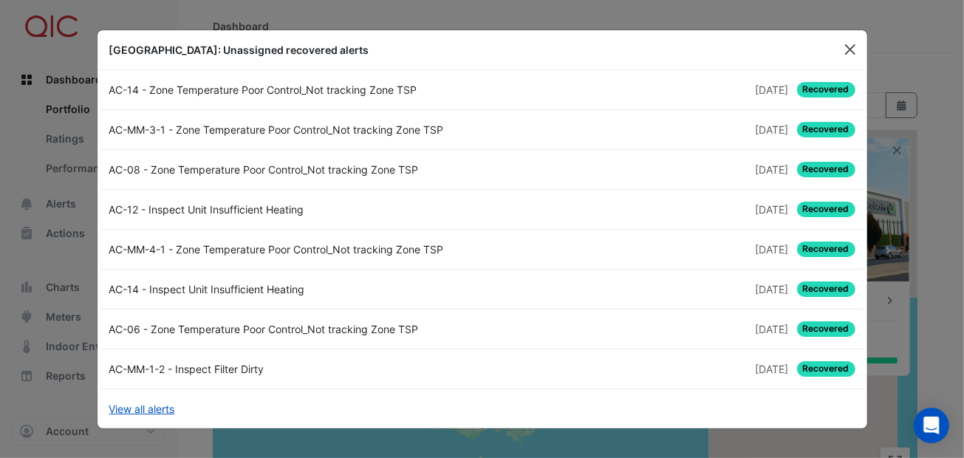
click at [852, 46] on button "Close" at bounding box center [850, 49] width 22 height 22
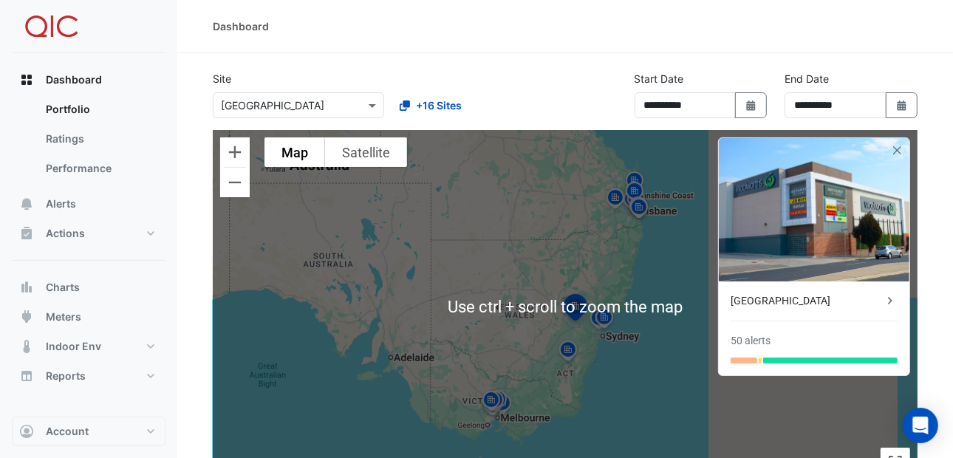
scroll to position [73, 0]
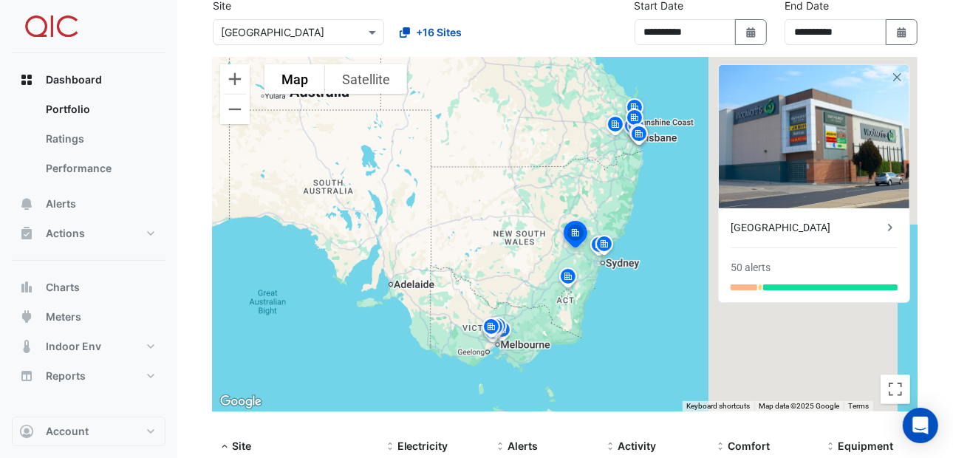
click at [490, 328] on img at bounding box center [491, 329] width 24 height 26
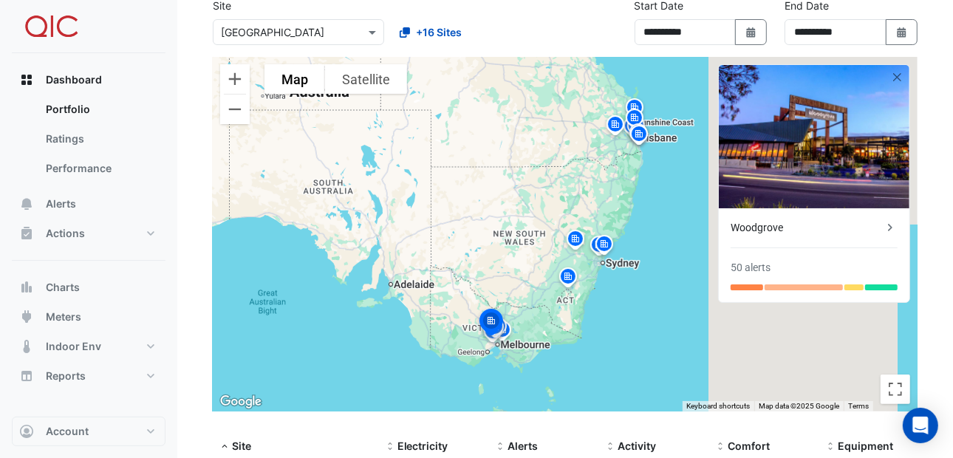
click at [505, 330] on img at bounding box center [491, 323] width 32 height 35
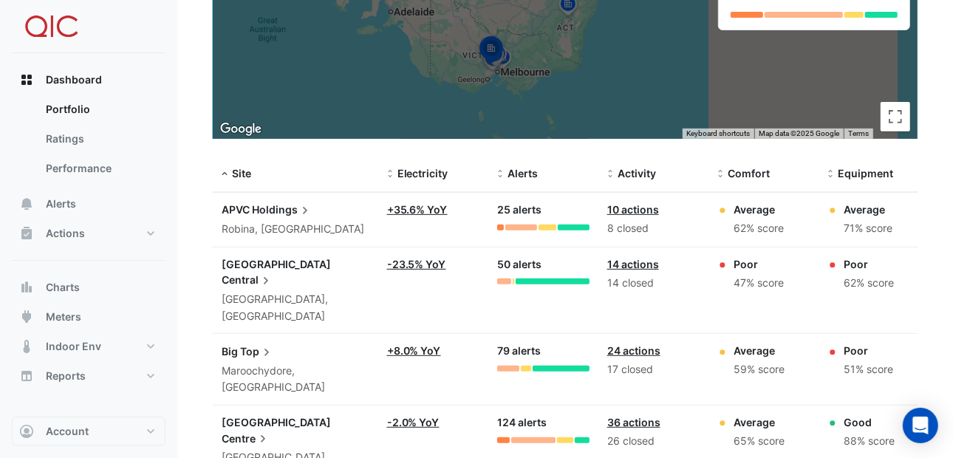
scroll to position [368, 0]
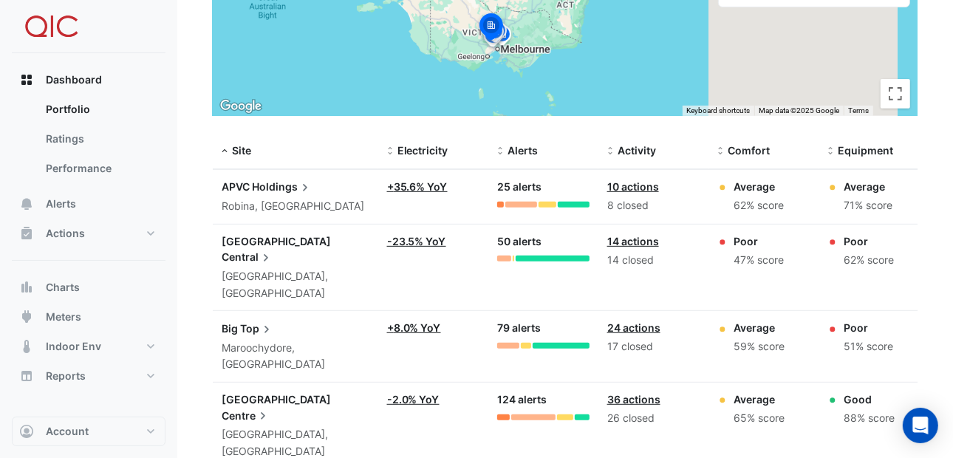
click at [407, 321] on link "+ 8.0% YoY" at bounding box center [414, 327] width 54 height 13
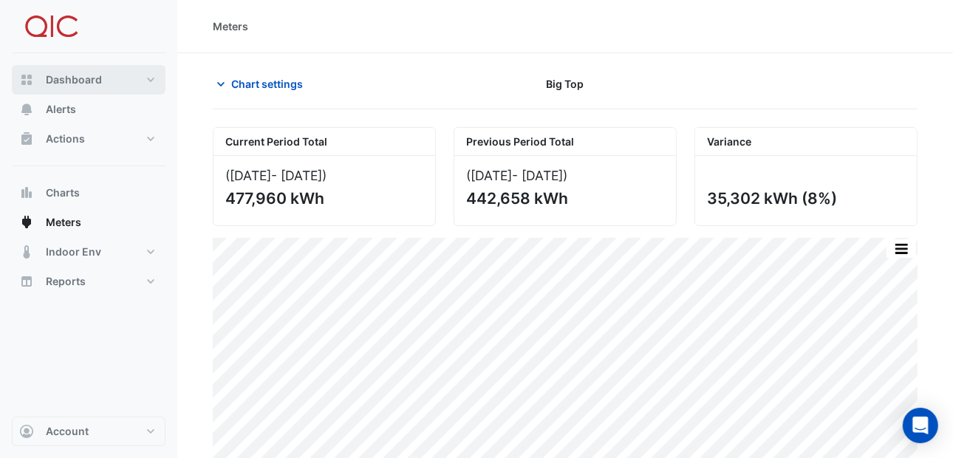
drag, startPoint x: 69, startPoint y: 87, endPoint x: 73, endPoint y: 78, distance: 10.6
click at [69, 86] on button "Dashboard" at bounding box center [89, 80] width 154 height 30
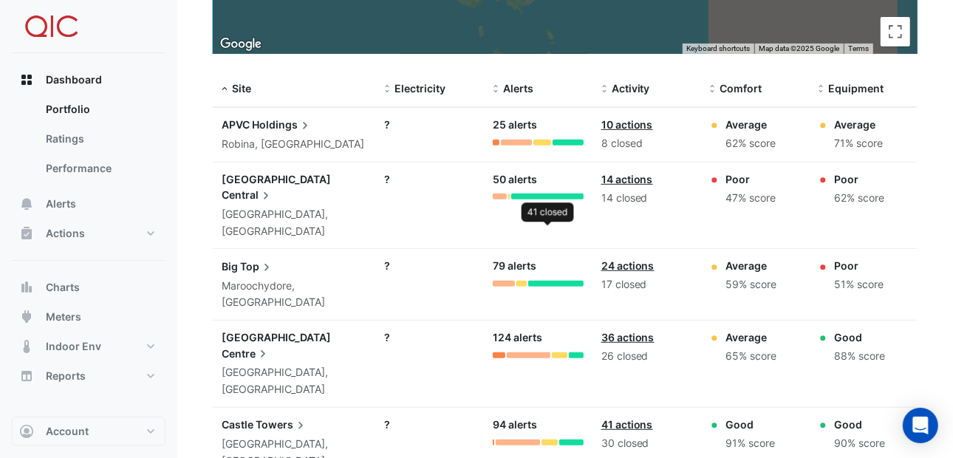
scroll to position [443, 0]
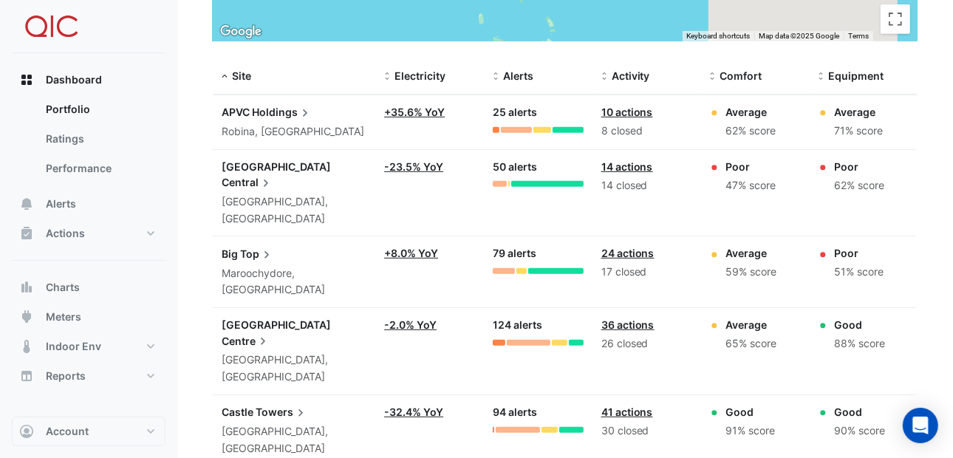
click at [632, 162] on link "14 actions" at bounding box center [627, 166] width 52 height 13
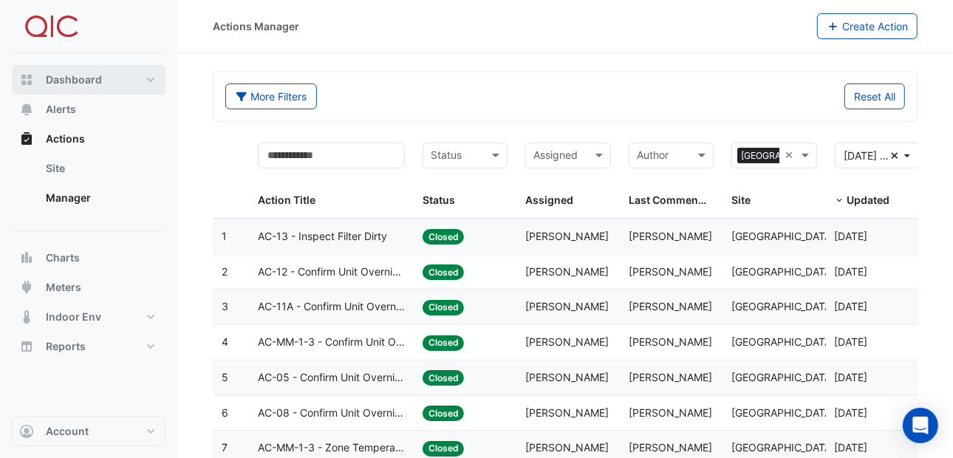
click at [89, 76] on span "Dashboard" at bounding box center [74, 79] width 56 height 15
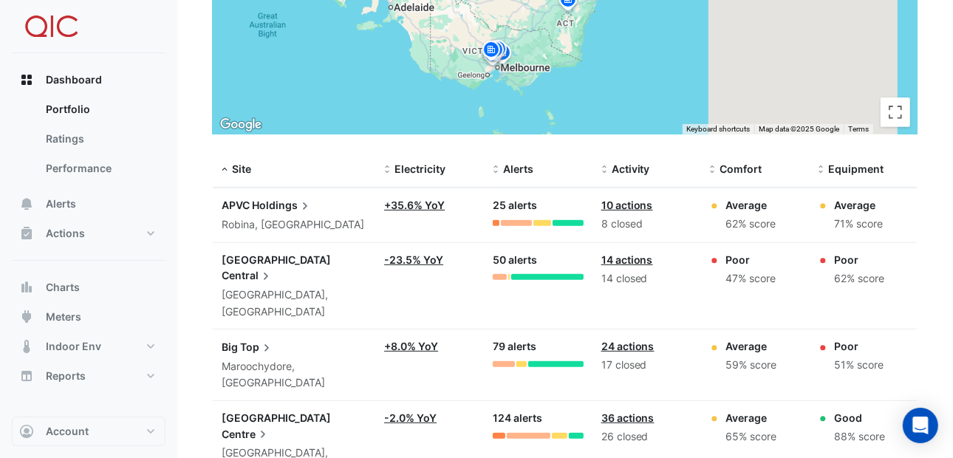
scroll to position [424, 0]
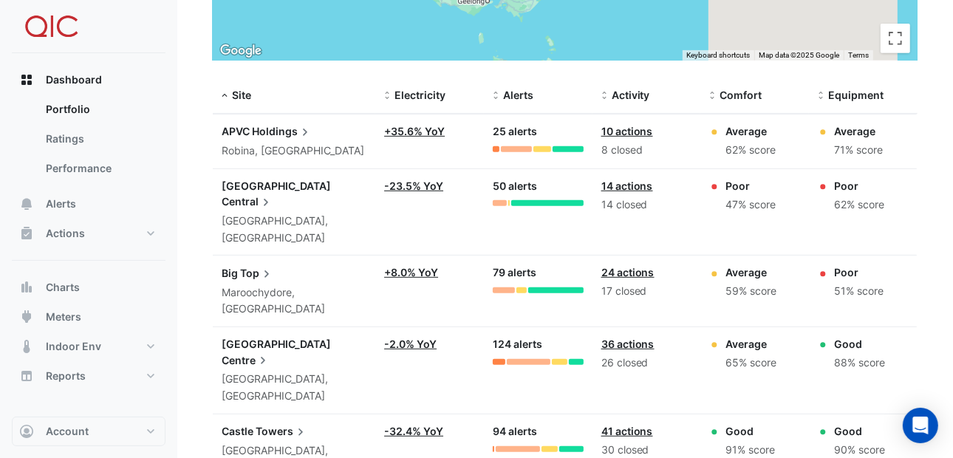
click at [854, 336] on div "Good" at bounding box center [859, 344] width 51 height 16
click at [635, 337] on link "36 actions" at bounding box center [627, 343] width 53 height 13
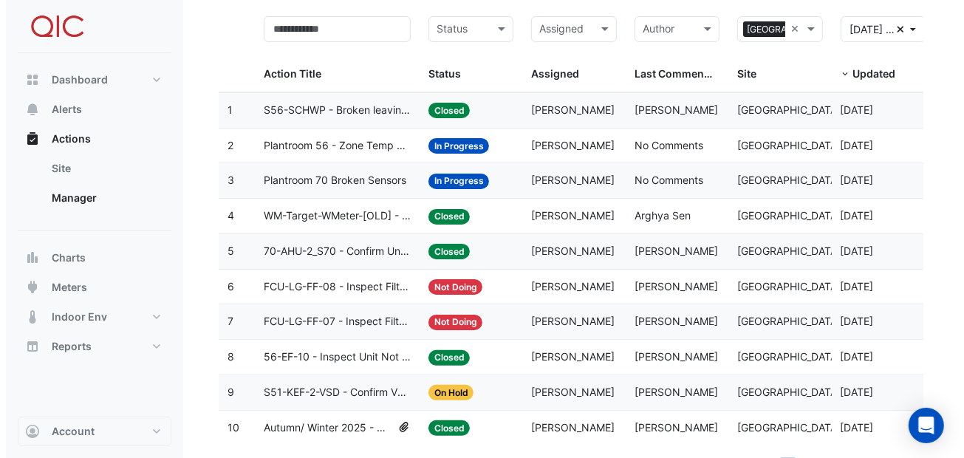
scroll to position [150, 0]
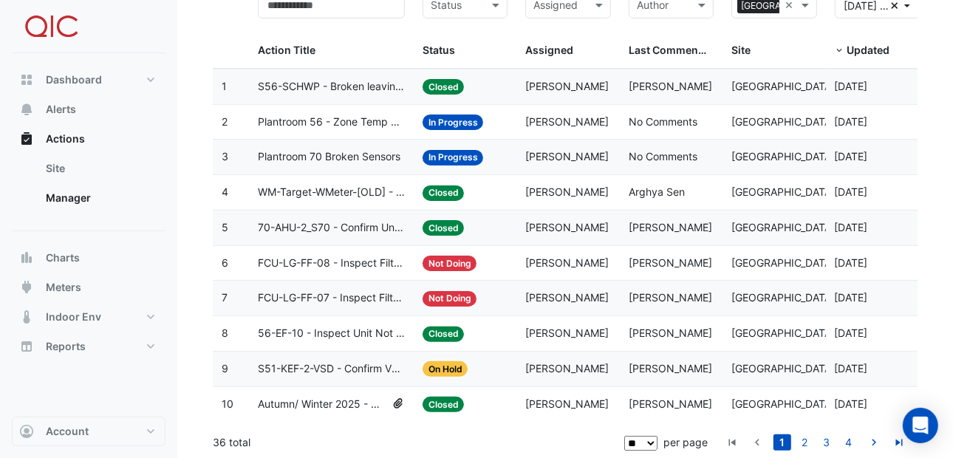
click at [380, 292] on span "FCU-LG-FF-07 - Inspect Filter Dirty" at bounding box center [331, 297] width 147 height 17
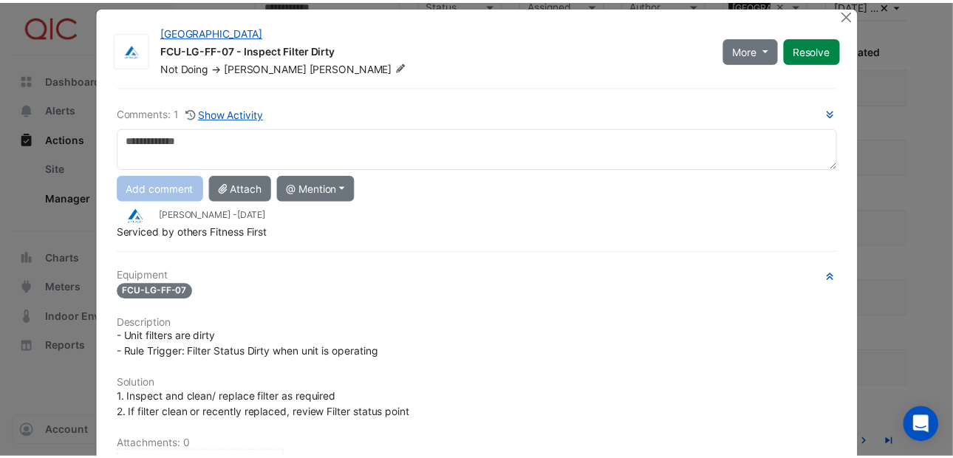
scroll to position [0, 0]
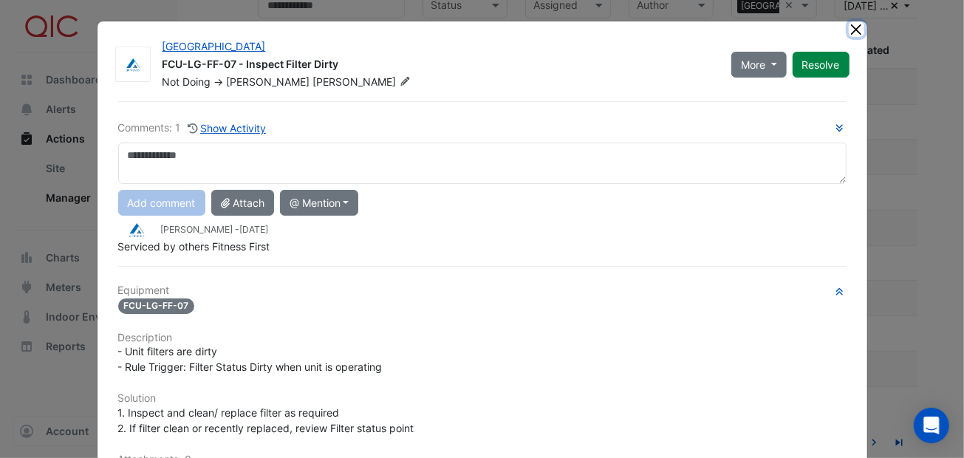
click at [854, 27] on button "Close" at bounding box center [856, 29] width 16 height 16
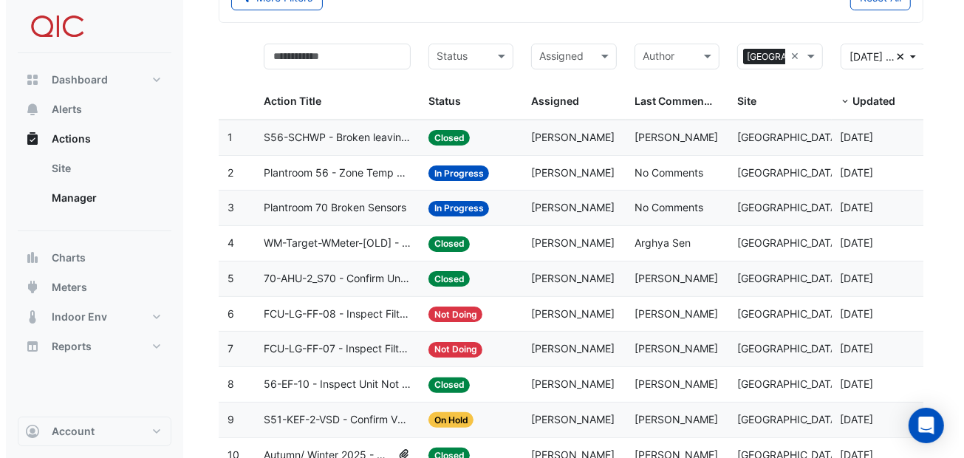
scroll to position [76, 0]
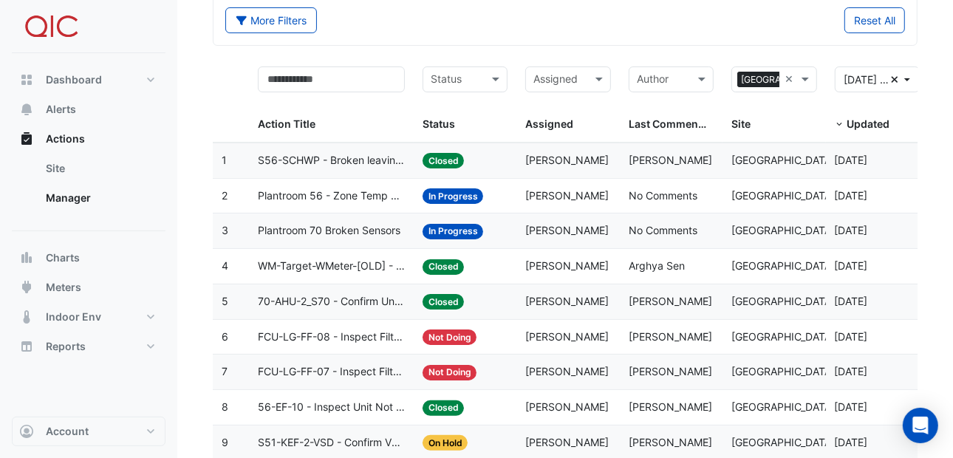
click at [296, 189] on span "Plantroom 56 - Zone Temp Broken sensors" at bounding box center [331, 196] width 147 height 17
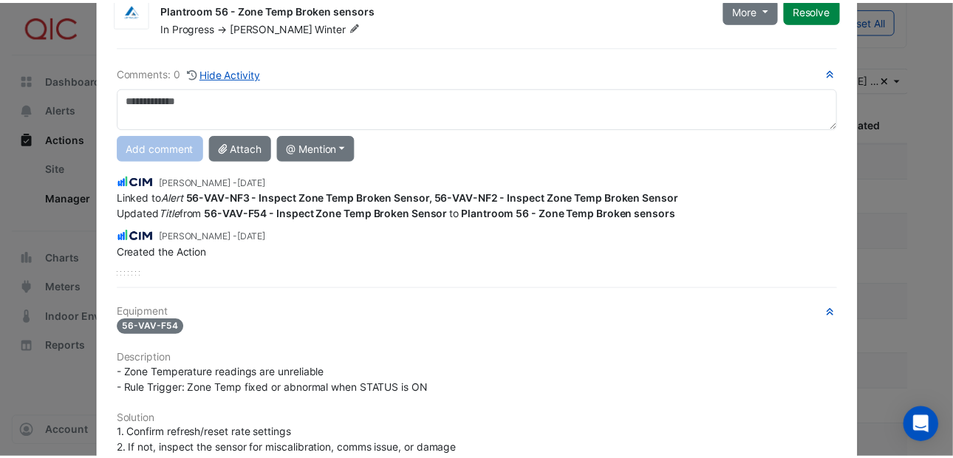
scroll to position [0, 0]
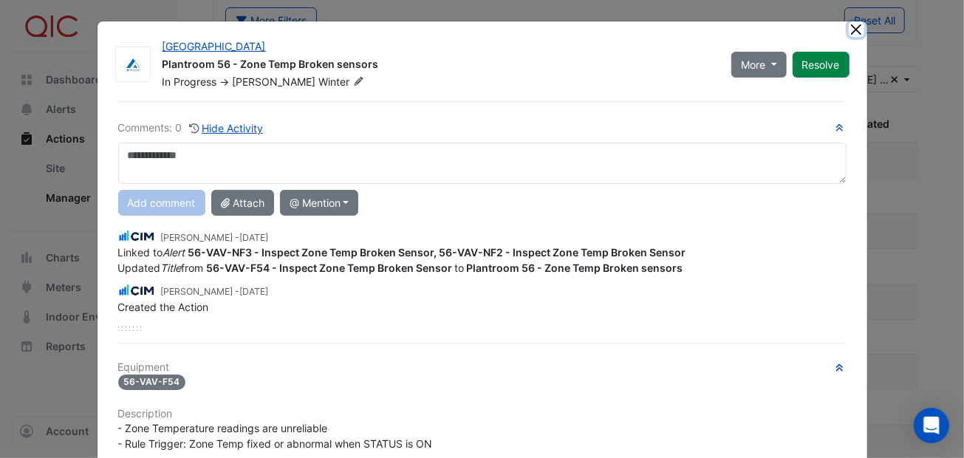
click at [854, 22] on button "Close" at bounding box center [856, 29] width 16 height 16
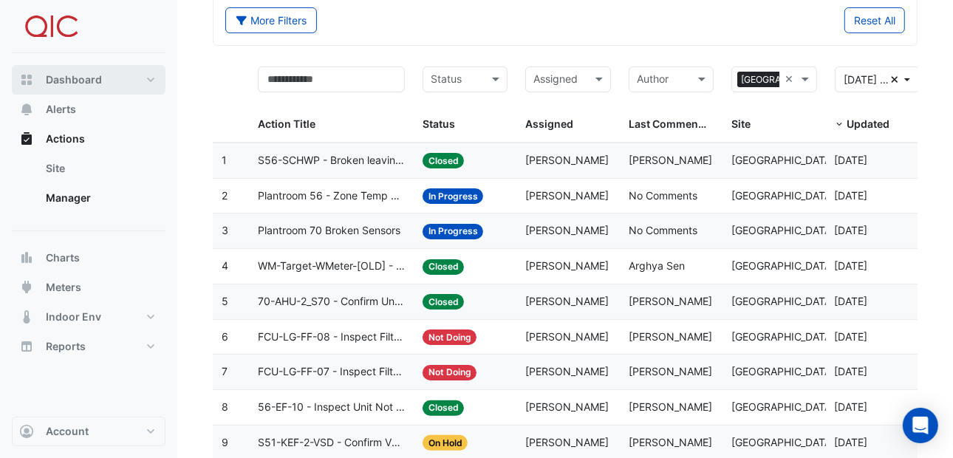
click at [79, 78] on span "Dashboard" at bounding box center [74, 79] width 56 height 15
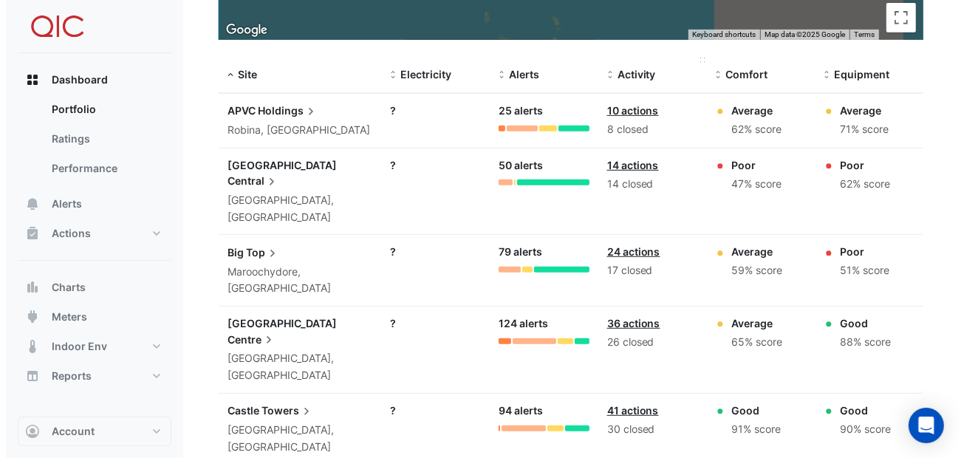
scroll to position [445, 0]
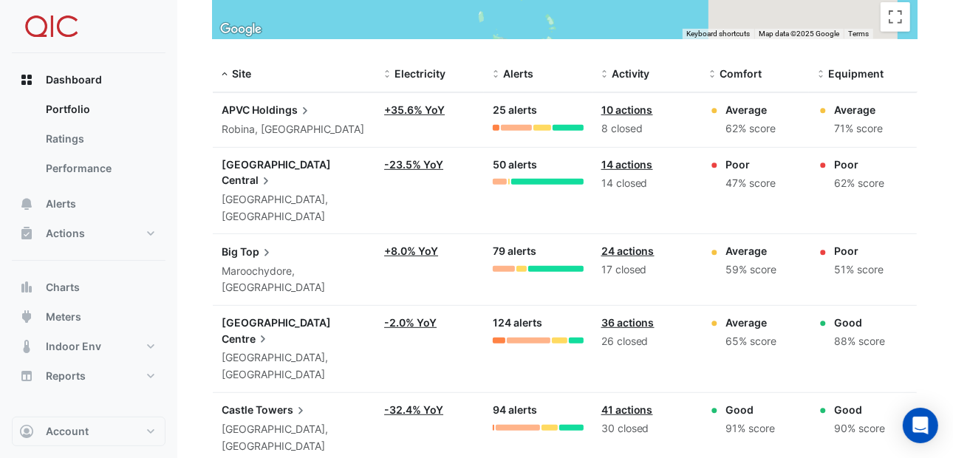
click at [273, 174] on icon at bounding box center [265, 181] width 15 height 15
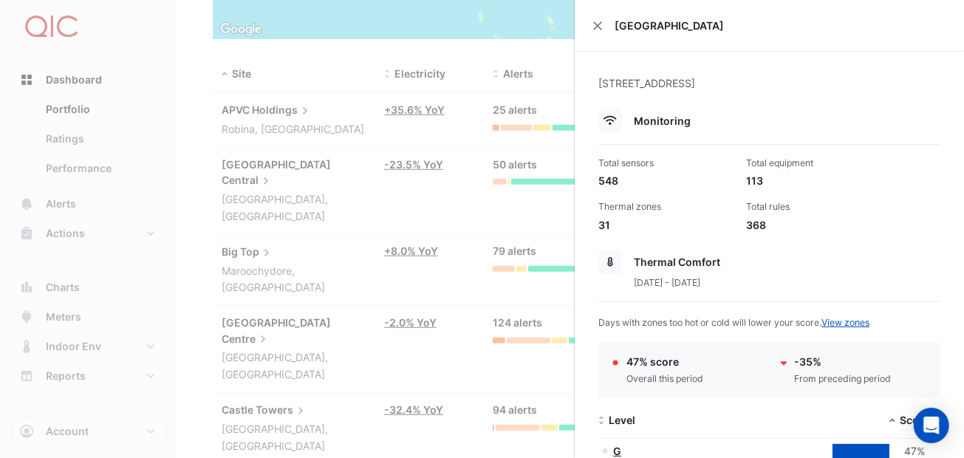
click at [611, 257] on icon at bounding box center [610, 262] width 7 height 10
click at [661, 259] on span "Thermal Comfort" at bounding box center [677, 262] width 86 height 13
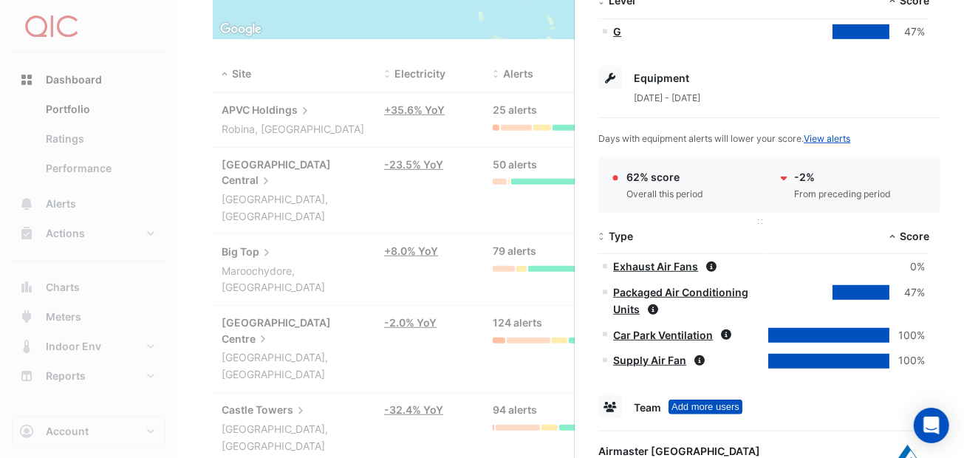
scroll to position [443, 0]
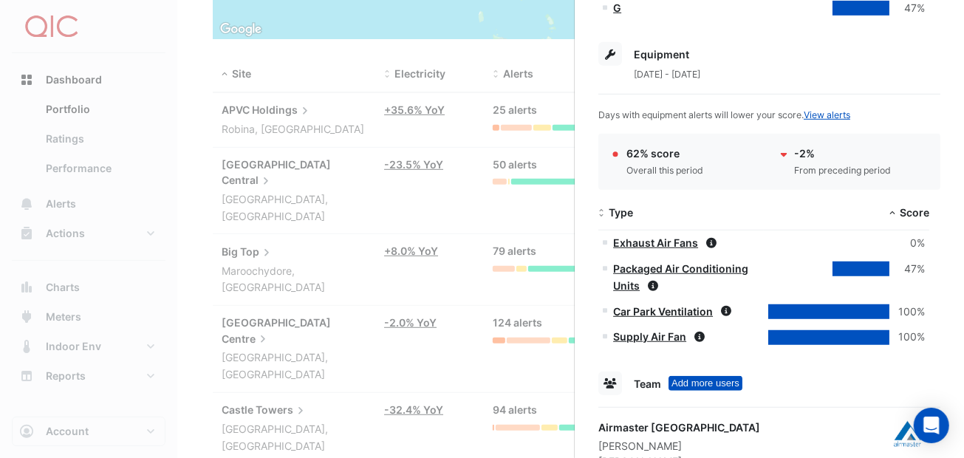
click at [675, 307] on link "Car Park Ventilation" at bounding box center [663, 311] width 100 height 13
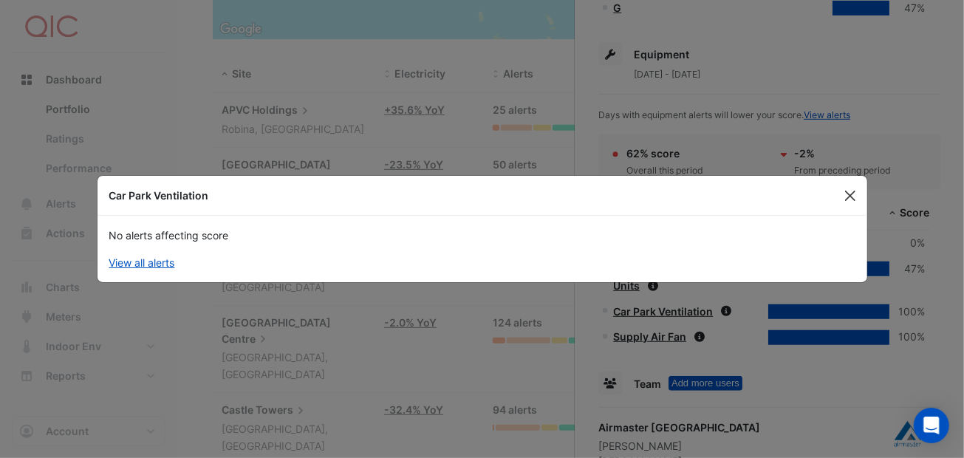
click at [848, 191] on button "Close" at bounding box center [850, 196] width 22 height 22
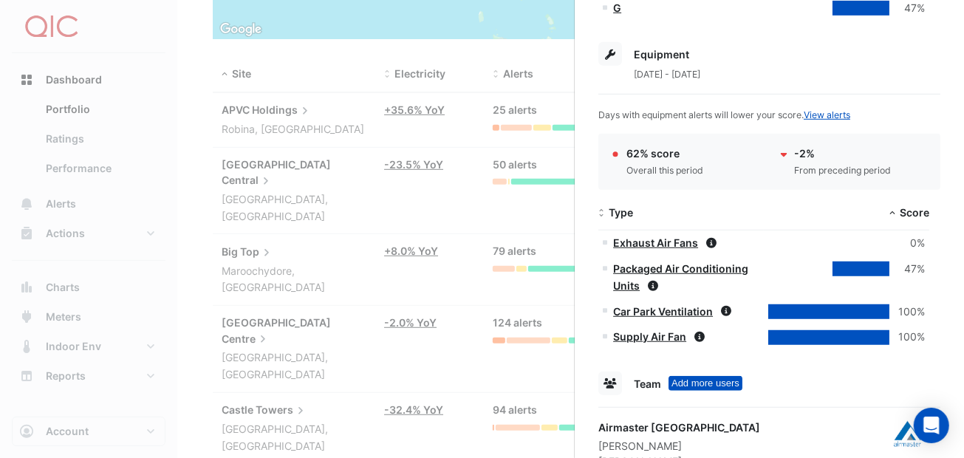
click at [701, 267] on link "Packaged Air Conditioning Units" at bounding box center [680, 277] width 135 height 30
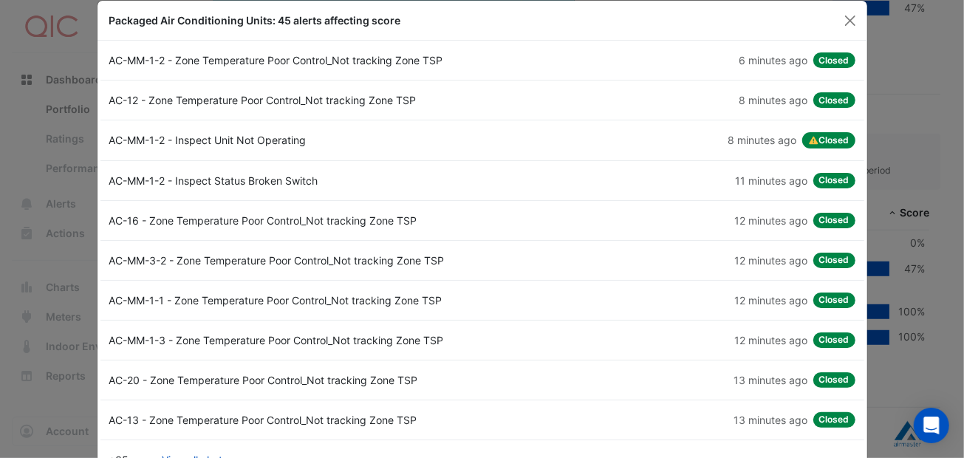
scroll to position [0, 0]
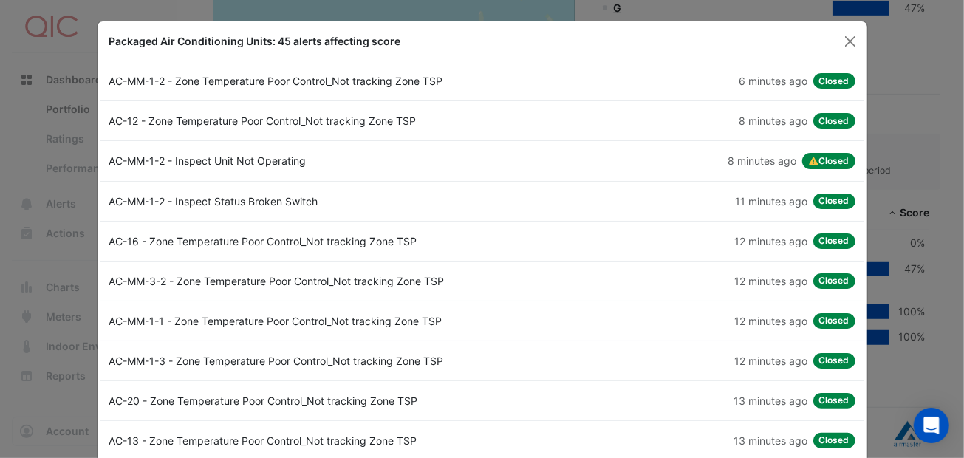
click at [224, 162] on div "AC-MM-1-2 - Inspect Unit Not Operating" at bounding box center [291, 161] width 382 height 16
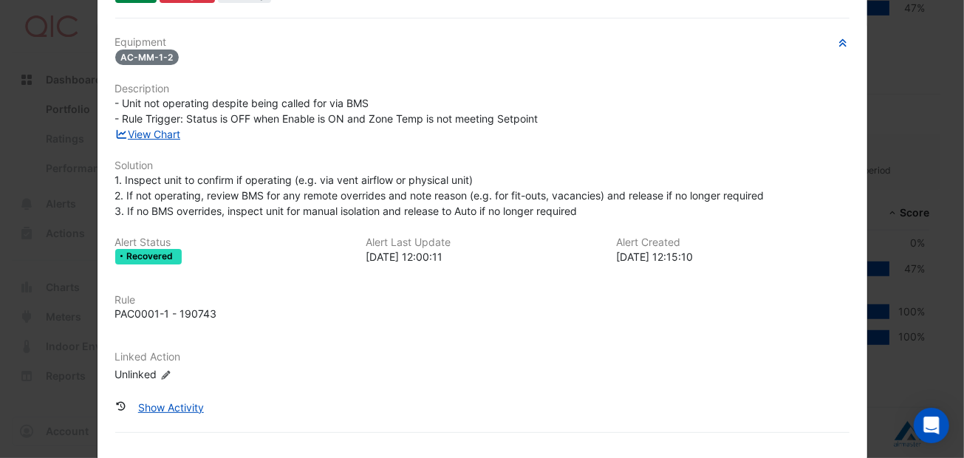
scroll to position [110, 0]
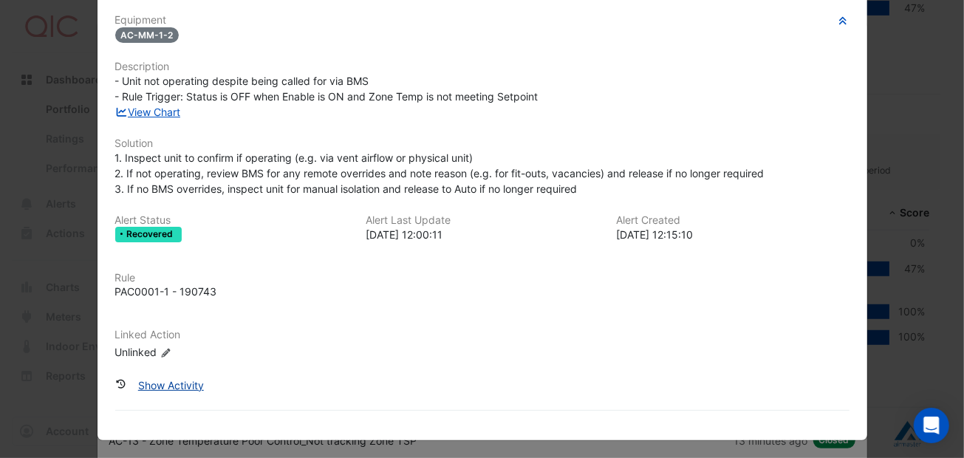
click at [185, 379] on button "Show Activity" at bounding box center [170, 385] width 85 height 26
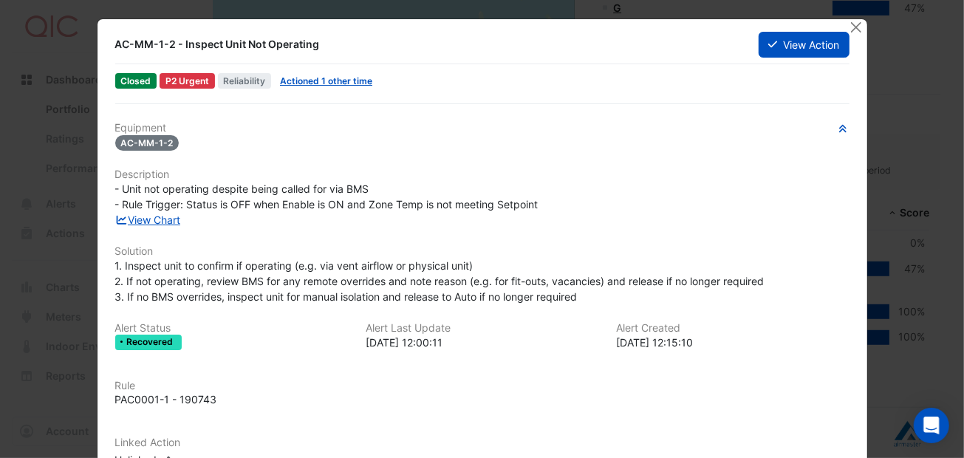
scroll to position [0, 0]
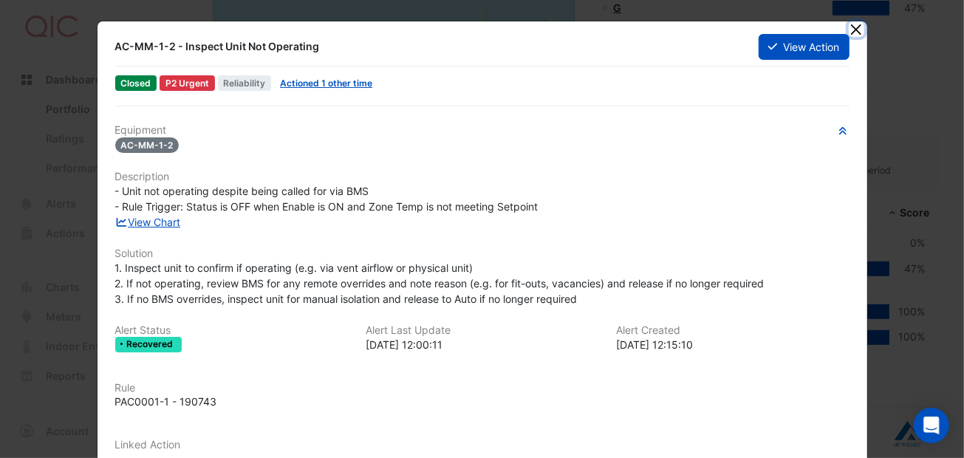
click at [849, 30] on button "Close" at bounding box center [856, 29] width 16 height 16
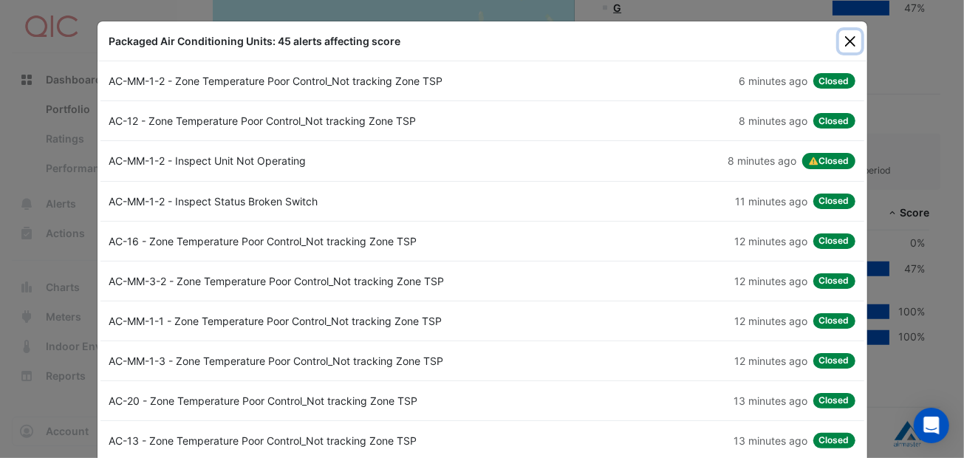
click at [840, 41] on button "Close" at bounding box center [850, 41] width 22 height 22
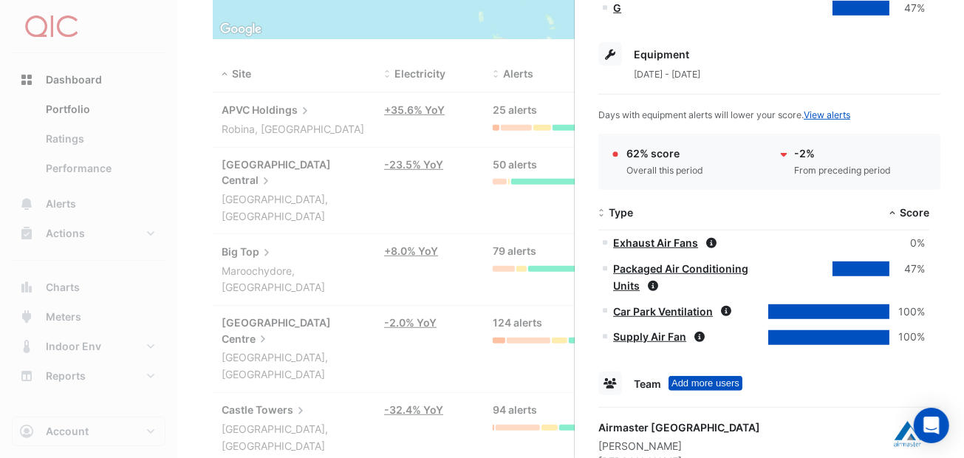
click at [663, 239] on link "Exhaust Air Fans" at bounding box center [655, 242] width 85 height 13
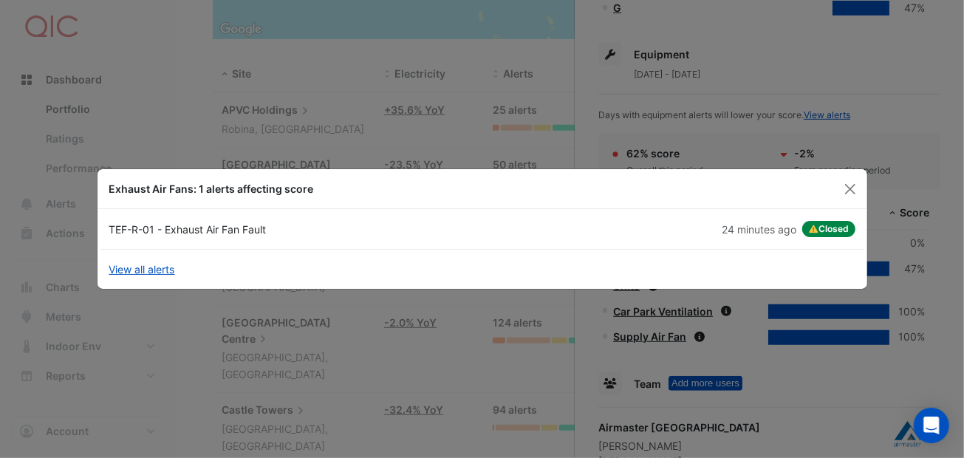
click at [208, 229] on div "TEF-R-01 - Exhaust Air Fan Fault" at bounding box center [291, 229] width 382 height 16
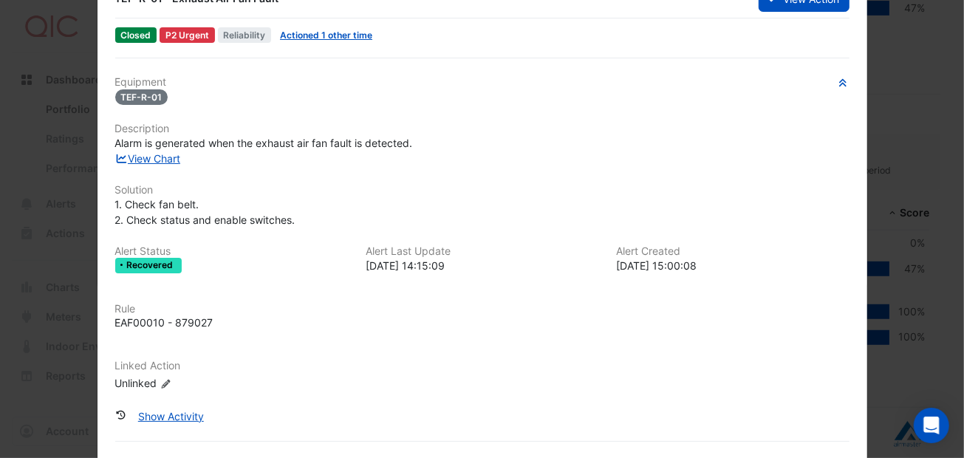
scroll to position [79, 0]
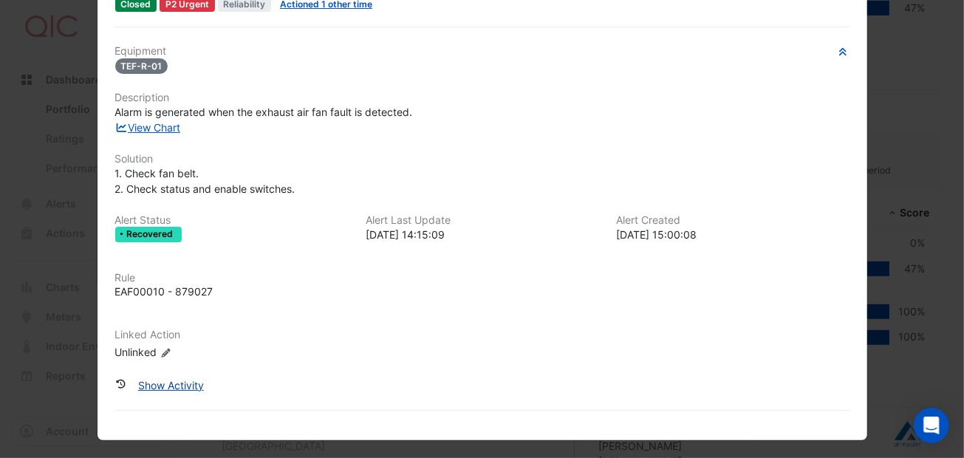
click at [172, 385] on button "Show Activity" at bounding box center [170, 385] width 85 height 26
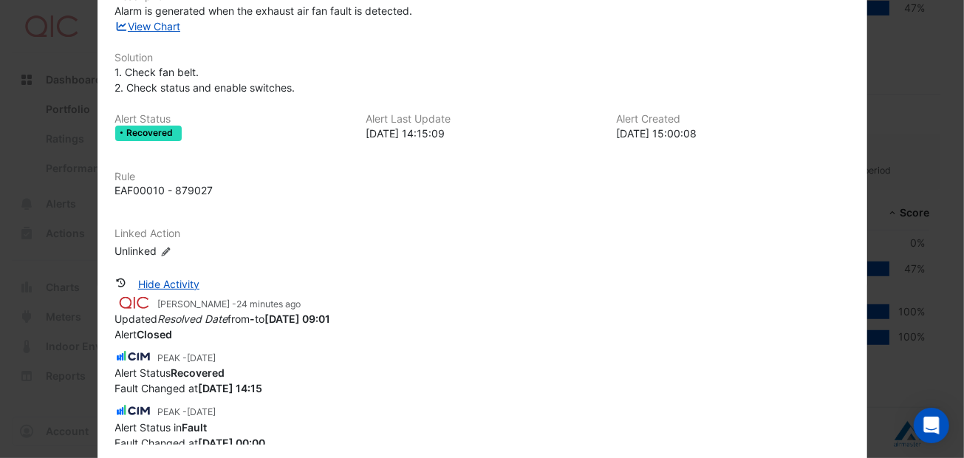
scroll to position [0, 0]
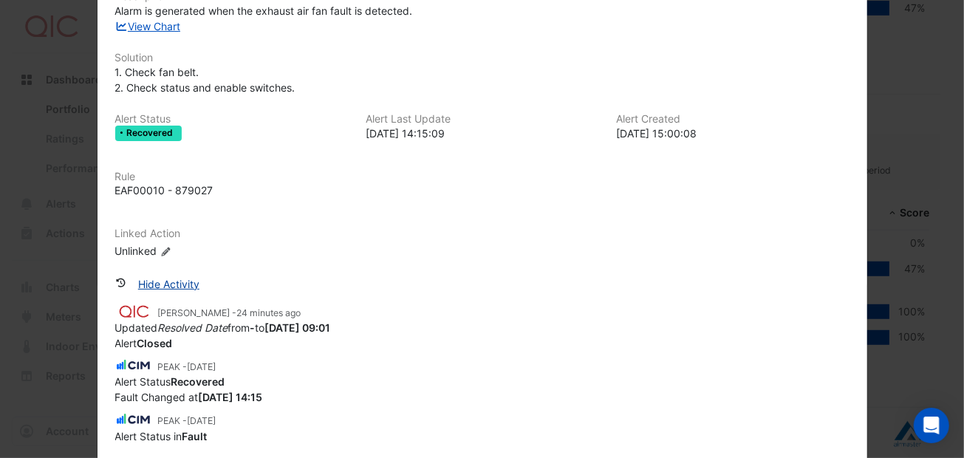
click at [174, 281] on button "Hide Activity" at bounding box center [168, 284] width 80 height 26
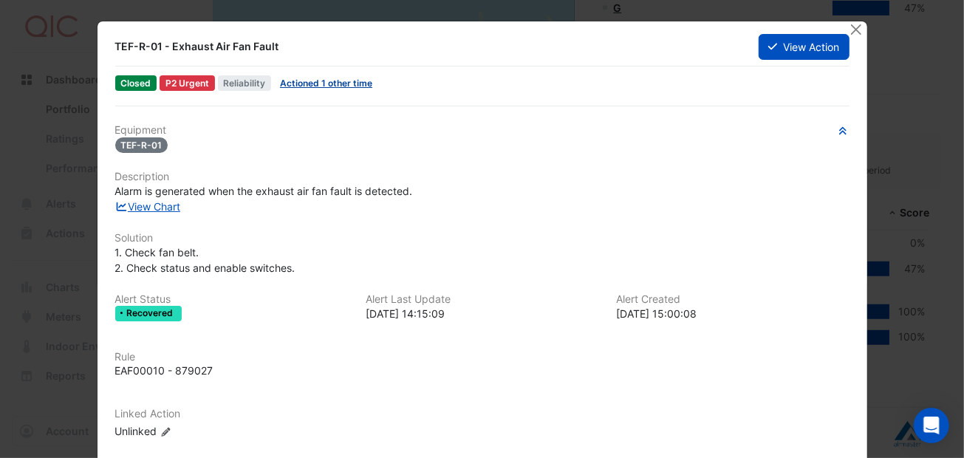
click at [346, 80] on link "Actioned 1 other time" at bounding box center [326, 83] width 92 height 11
click at [851, 27] on button "Close" at bounding box center [856, 29] width 16 height 16
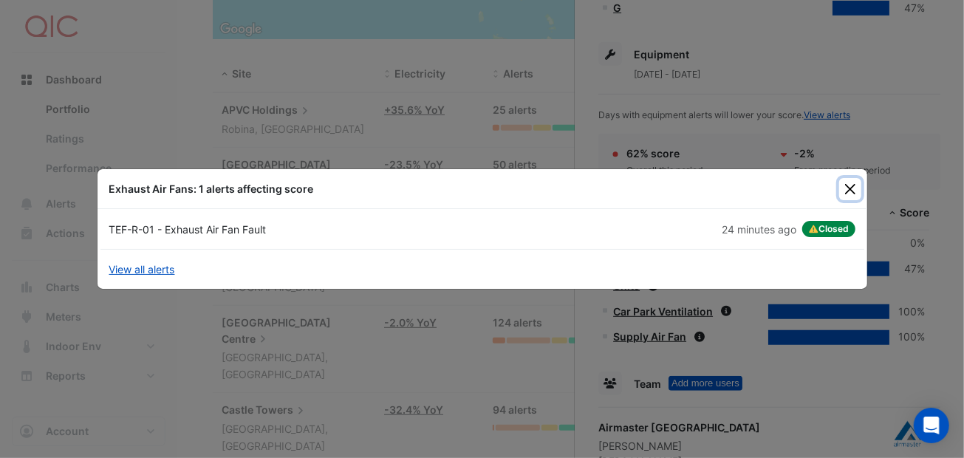
click at [852, 188] on button "Close" at bounding box center [850, 189] width 22 height 22
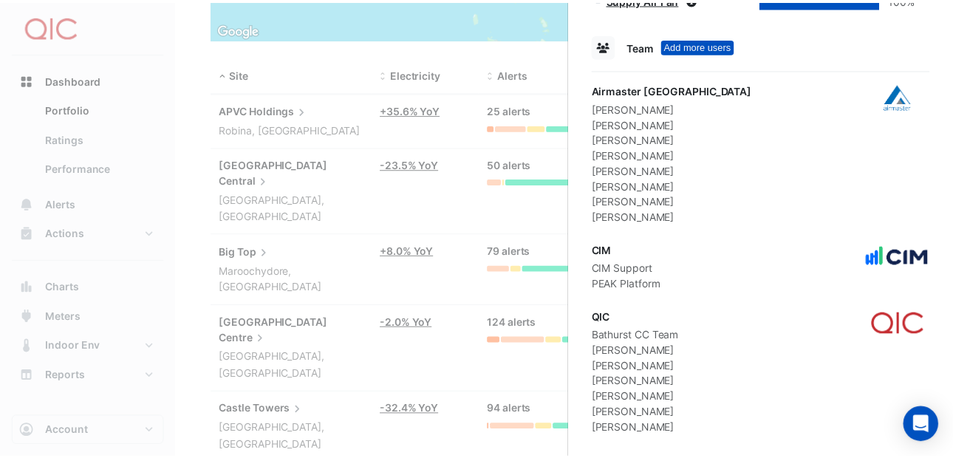
scroll to position [798, 0]
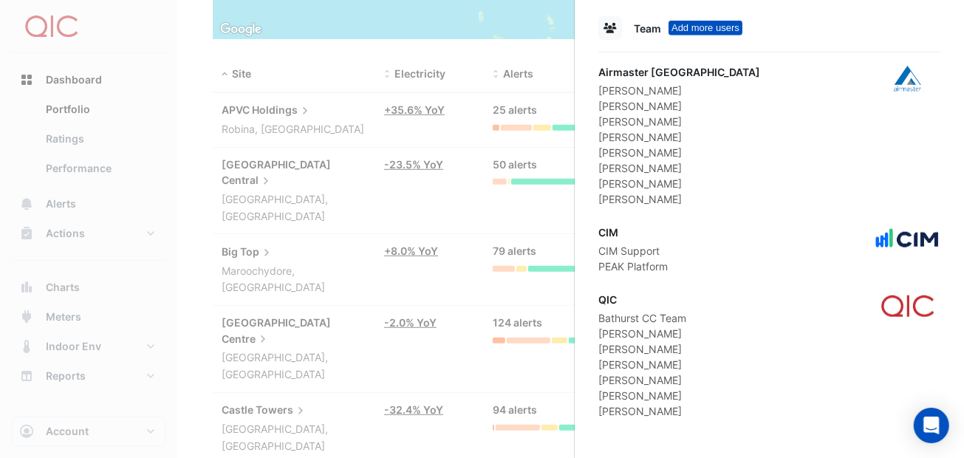
click at [467, 314] on ngb-offcanvas-backdrop at bounding box center [482, 229] width 964 height 458
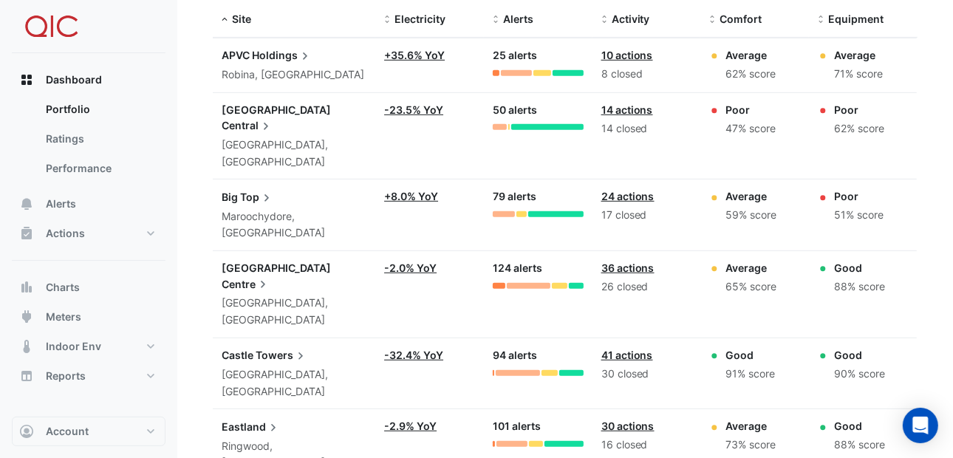
scroll to position [518, 0]
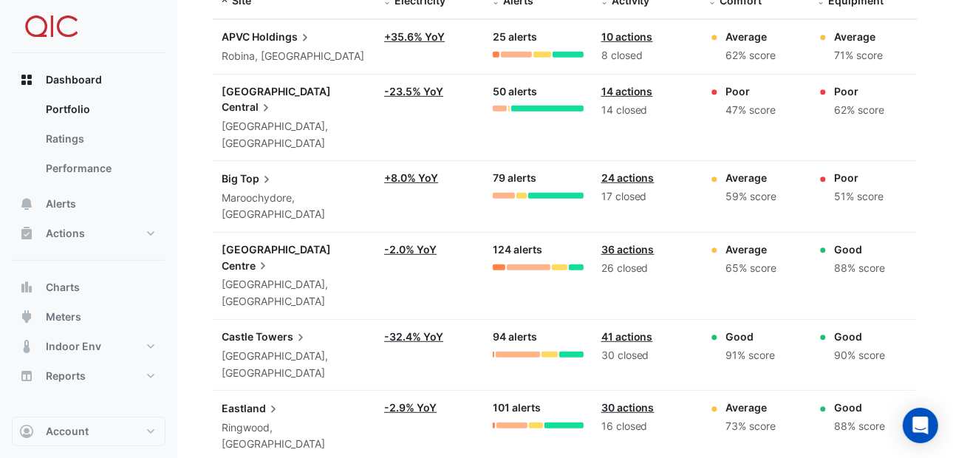
click at [840, 347] on div "90% score" at bounding box center [859, 355] width 51 height 17
click at [727, 347] on div "91% score" at bounding box center [749, 355] width 49 height 17
click at [732, 329] on div "Good" at bounding box center [749, 337] width 49 height 16
click at [637, 330] on link "41 actions" at bounding box center [627, 336] width 52 height 13
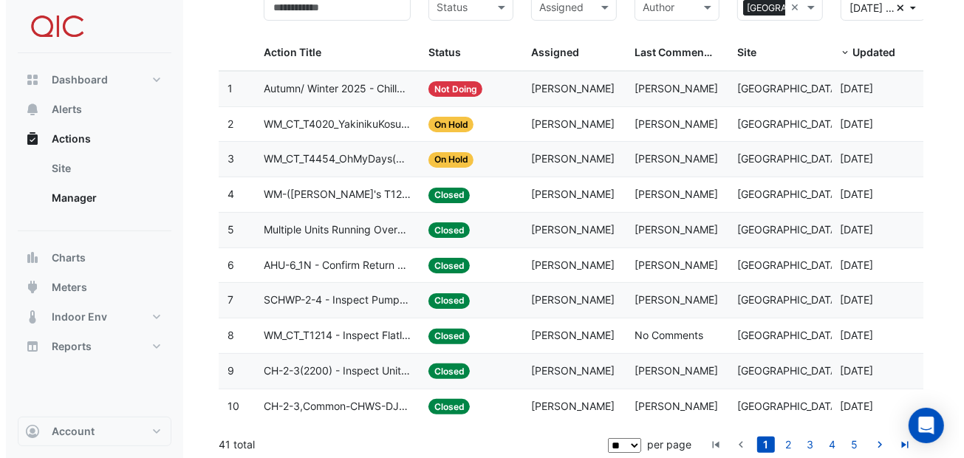
scroll to position [73, 0]
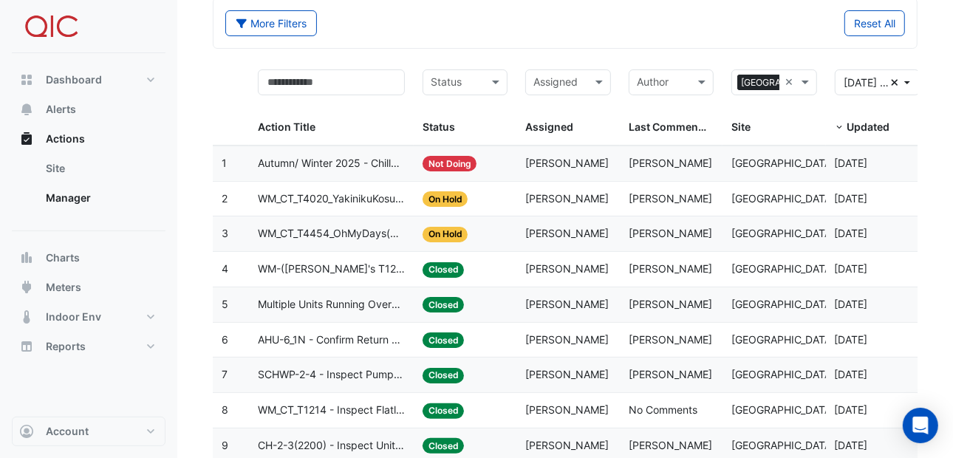
click at [327, 231] on span "WM_CT_T4454_OhMyDays(3Bean) - Inspect Flatlined Water Sub-Meter" at bounding box center [331, 233] width 147 height 17
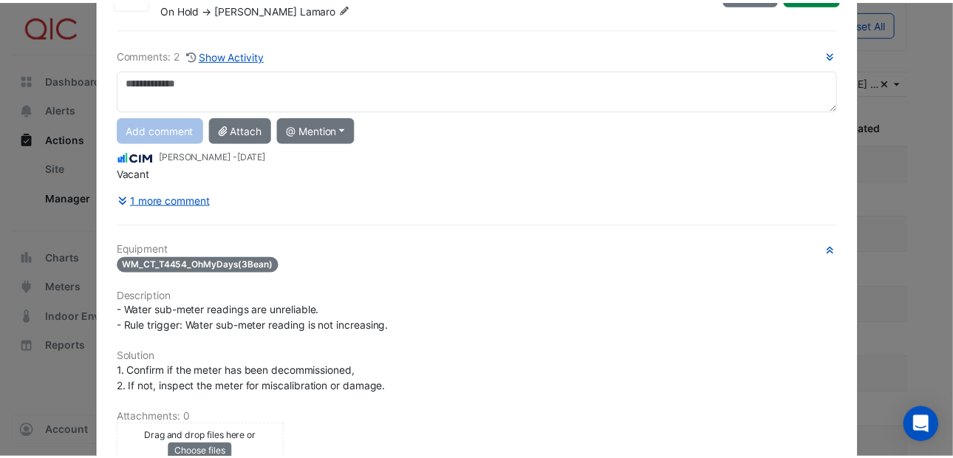
scroll to position [0, 0]
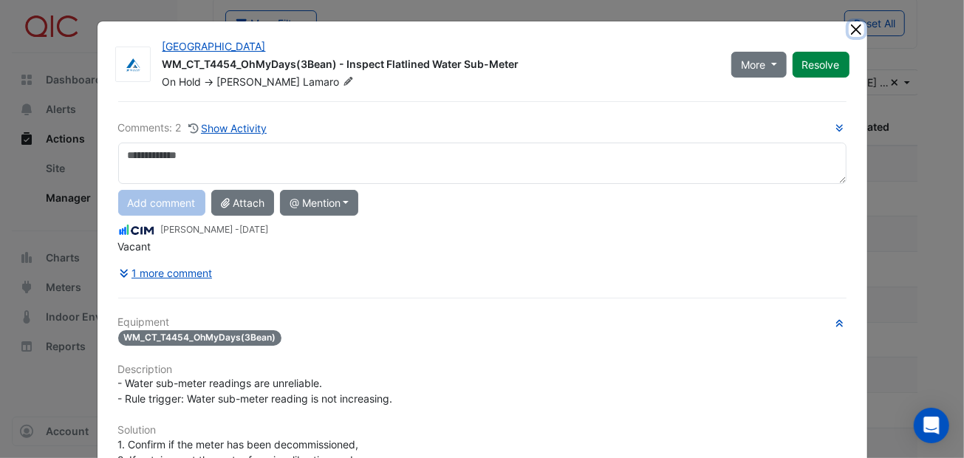
click at [849, 21] on button "Close" at bounding box center [856, 29] width 16 height 16
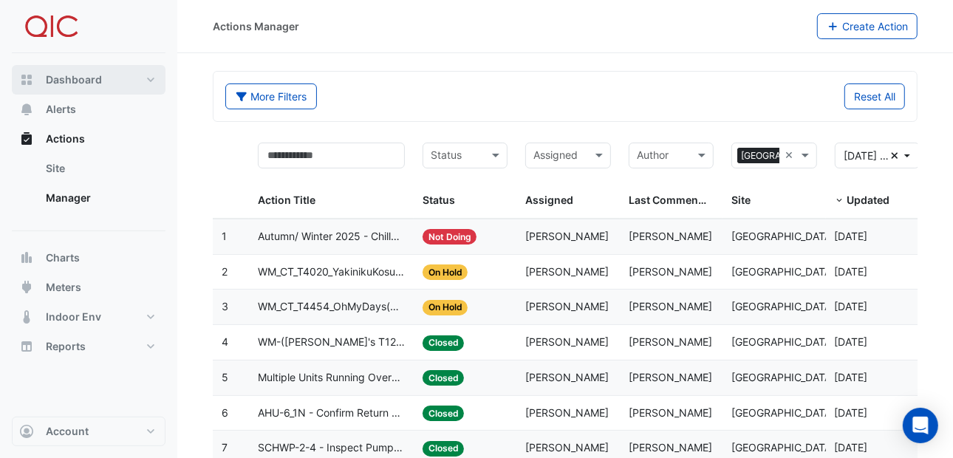
click at [64, 82] on span "Dashboard" at bounding box center [74, 79] width 56 height 15
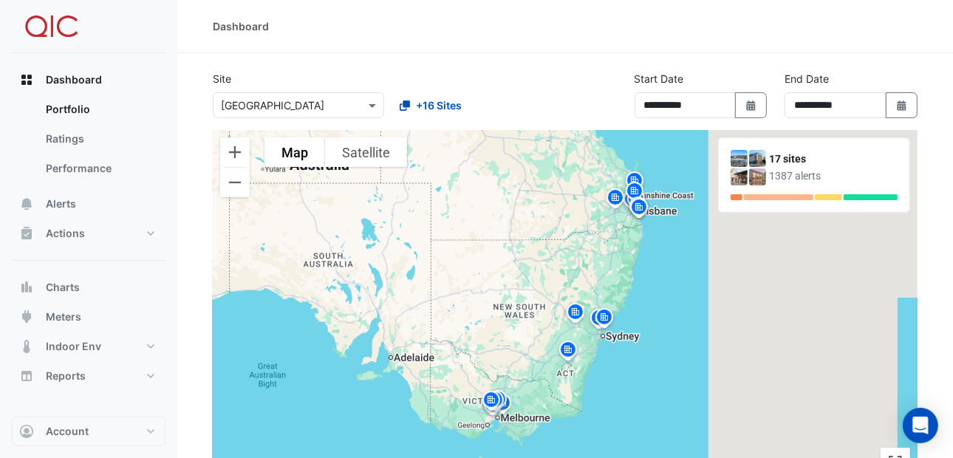
click at [573, 309] on img at bounding box center [575, 314] width 24 height 26
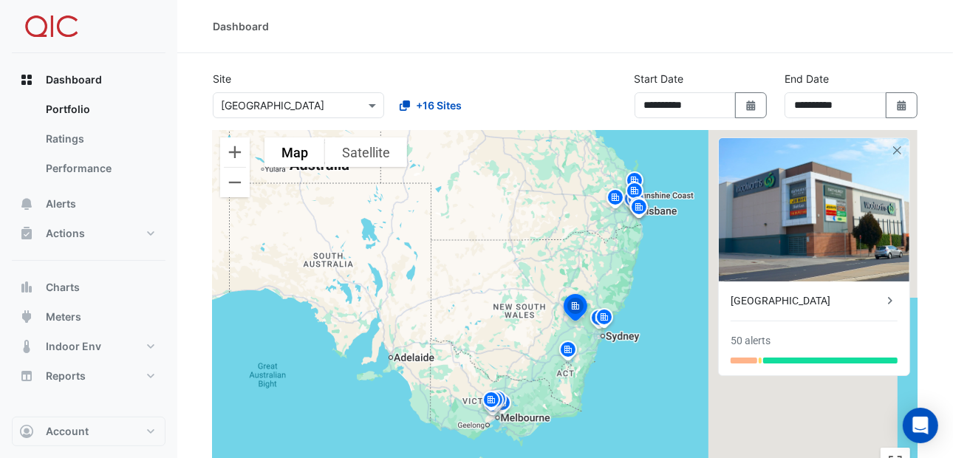
click at [600, 318] on img at bounding box center [604, 319] width 24 height 26
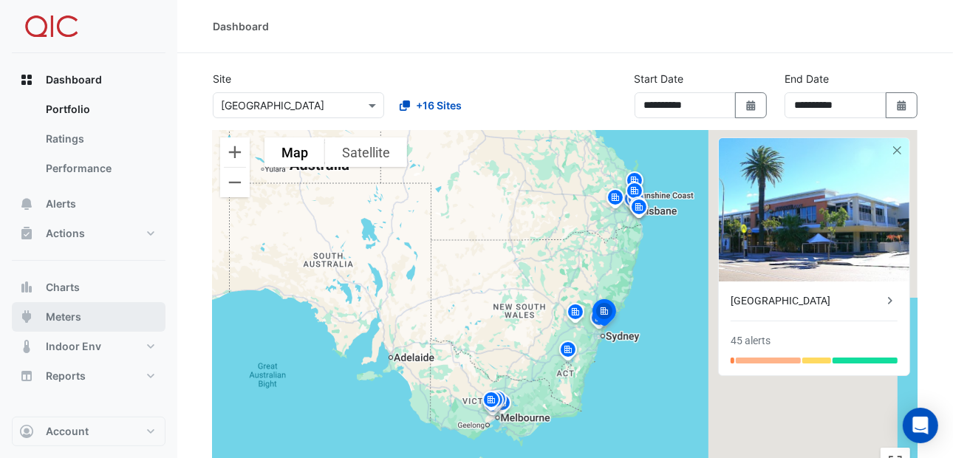
click at [62, 315] on span "Meters" at bounding box center [63, 316] width 35 height 15
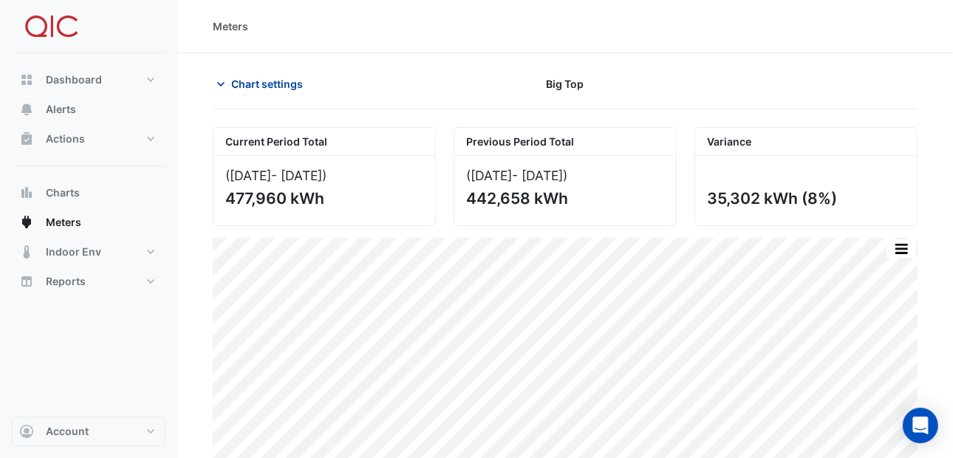
click at [221, 81] on icon "button" at bounding box center [220, 84] width 15 height 15
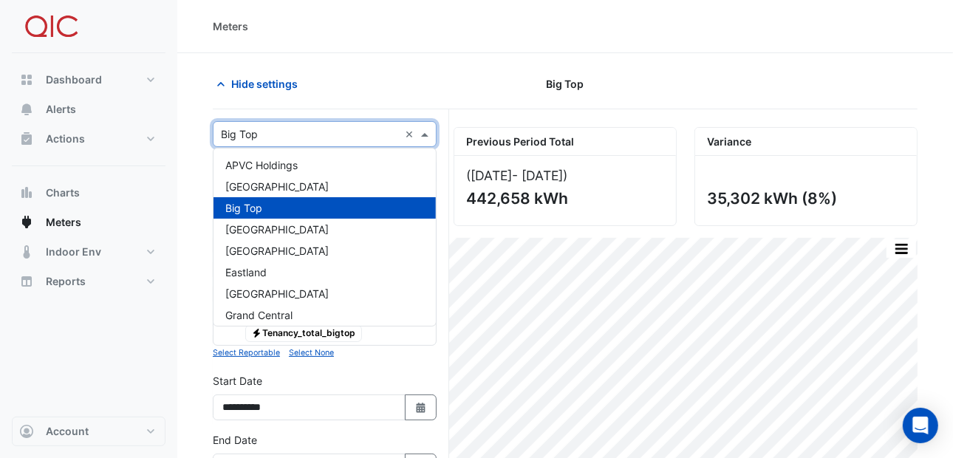
click at [425, 133] on span at bounding box center [426, 134] width 18 height 16
click at [301, 188] on span "[GEOGRAPHIC_DATA]" at bounding box center [276, 186] width 103 height 13
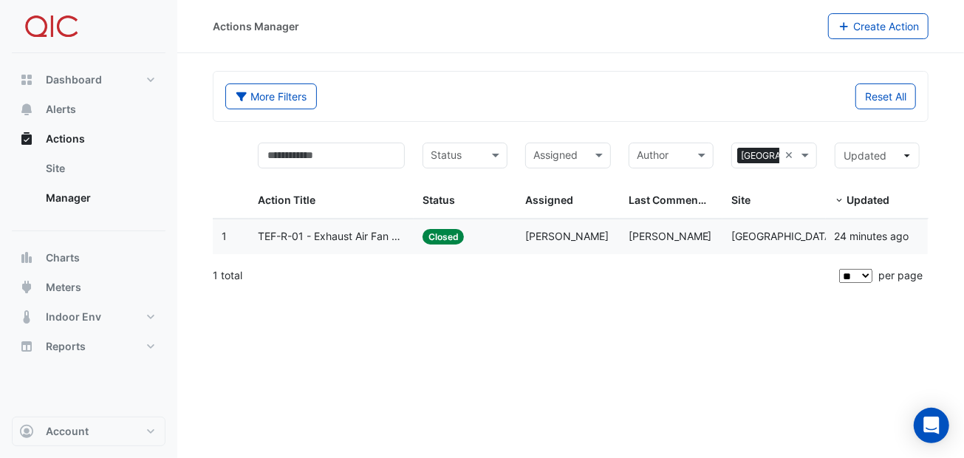
click at [321, 233] on span "TEF-R-01 - Exhaust Air Fan Fault" at bounding box center [331, 236] width 147 height 17
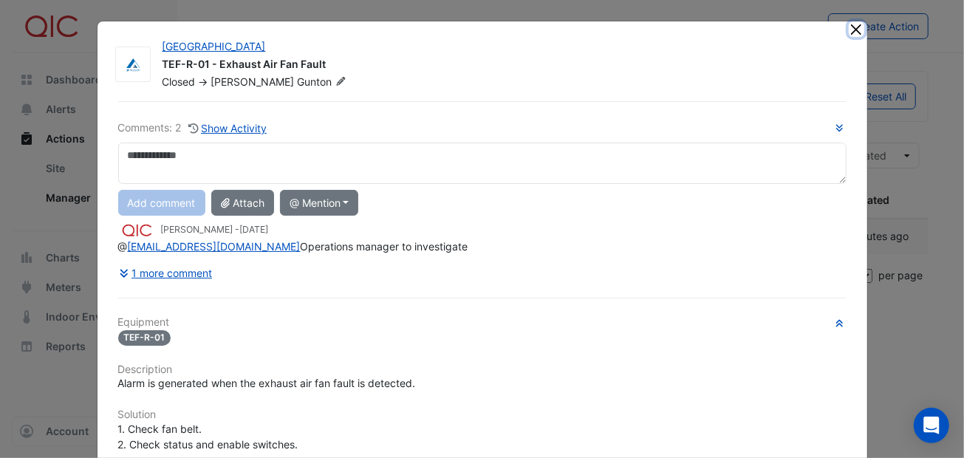
click at [848, 23] on button "Close" at bounding box center [856, 29] width 16 height 16
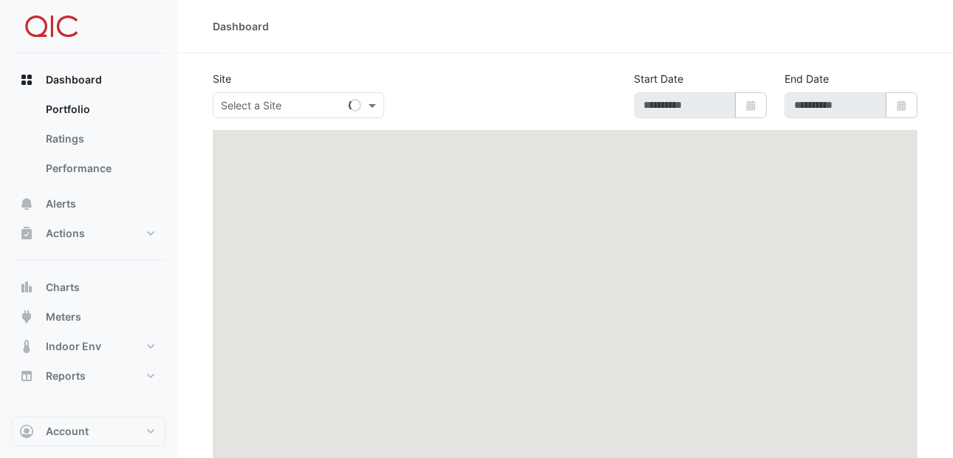
type input "**********"
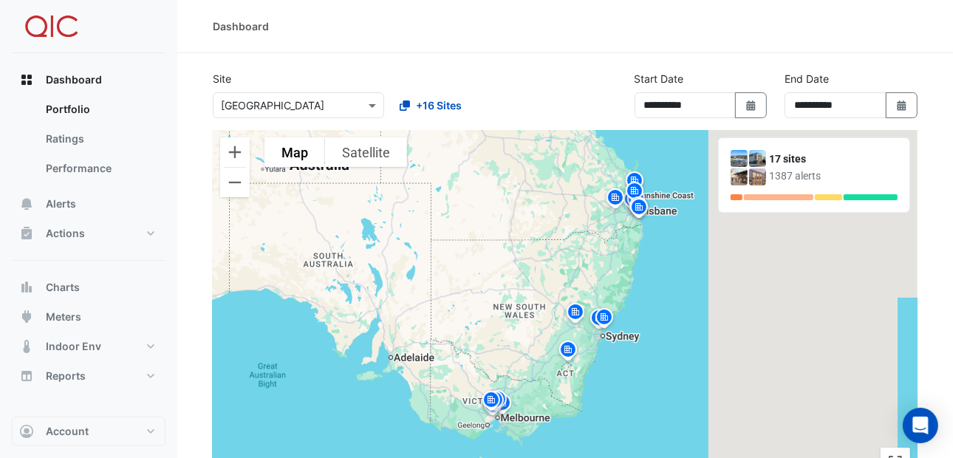
click at [420, 24] on div "Dashboard" at bounding box center [565, 26] width 704 height 16
click at [70, 105] on link "Portfolio" at bounding box center [99, 110] width 131 height 30
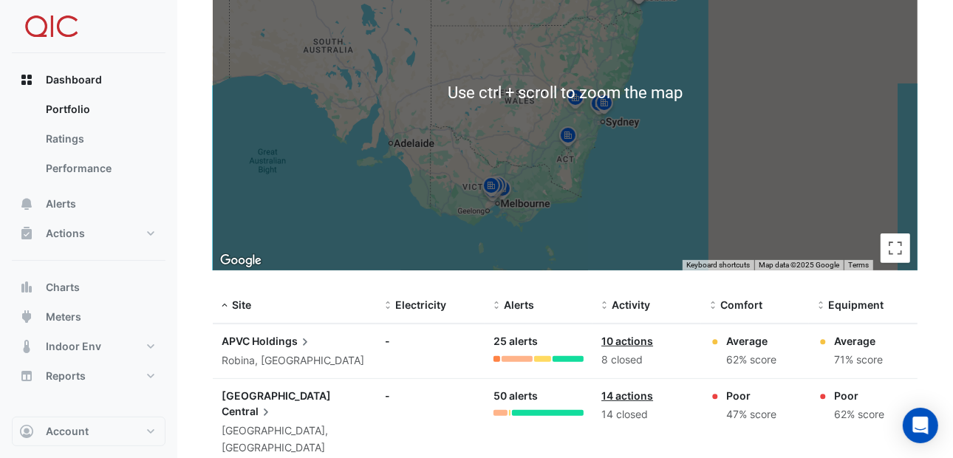
scroll to position [222, 0]
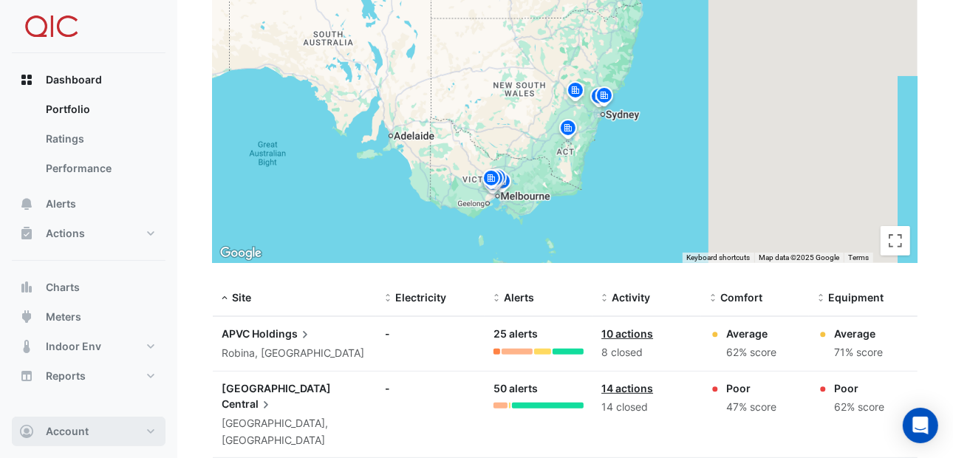
click at [145, 431] on button "Account" at bounding box center [89, 431] width 154 height 30
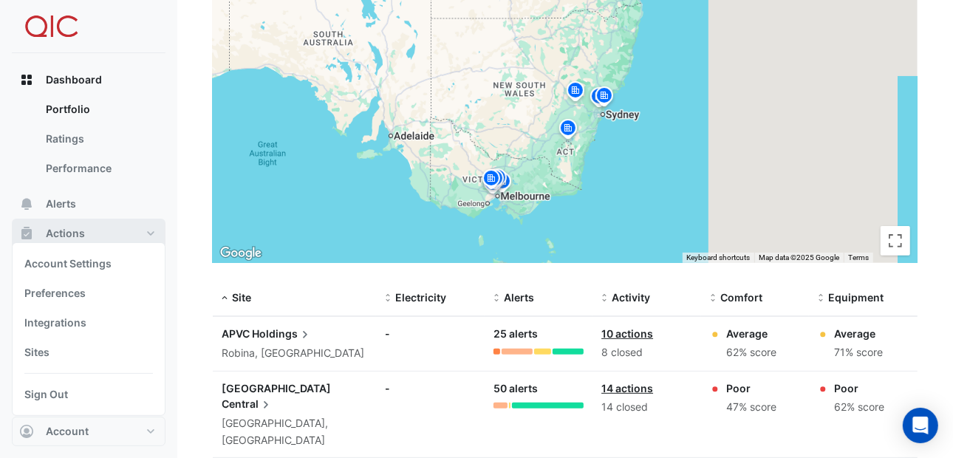
click at [147, 229] on button "Actions" at bounding box center [89, 234] width 154 height 30
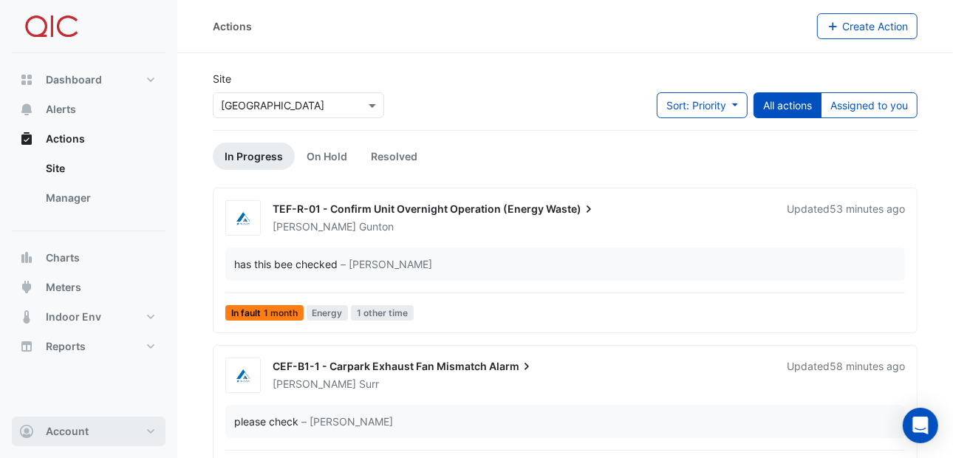
click at [148, 430] on button "Account" at bounding box center [89, 431] width 154 height 30
